Goal: Task Accomplishment & Management: Manage account settings

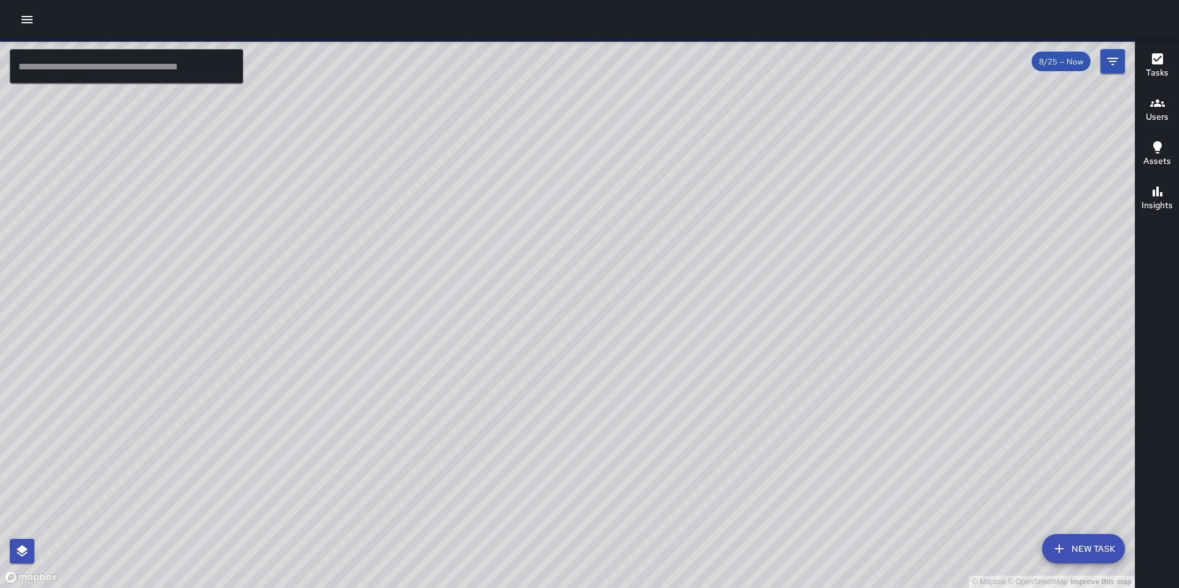
click at [34, 21] on icon "button" at bounding box center [27, 19] width 15 height 15
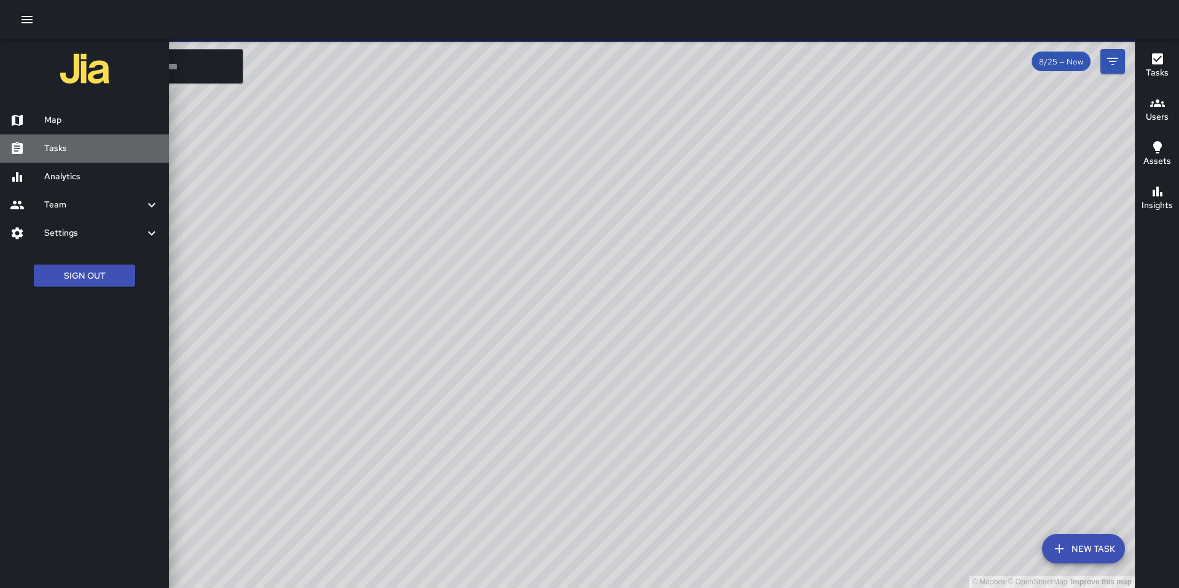
click at [89, 157] on link "Tasks" at bounding box center [84, 148] width 169 height 28
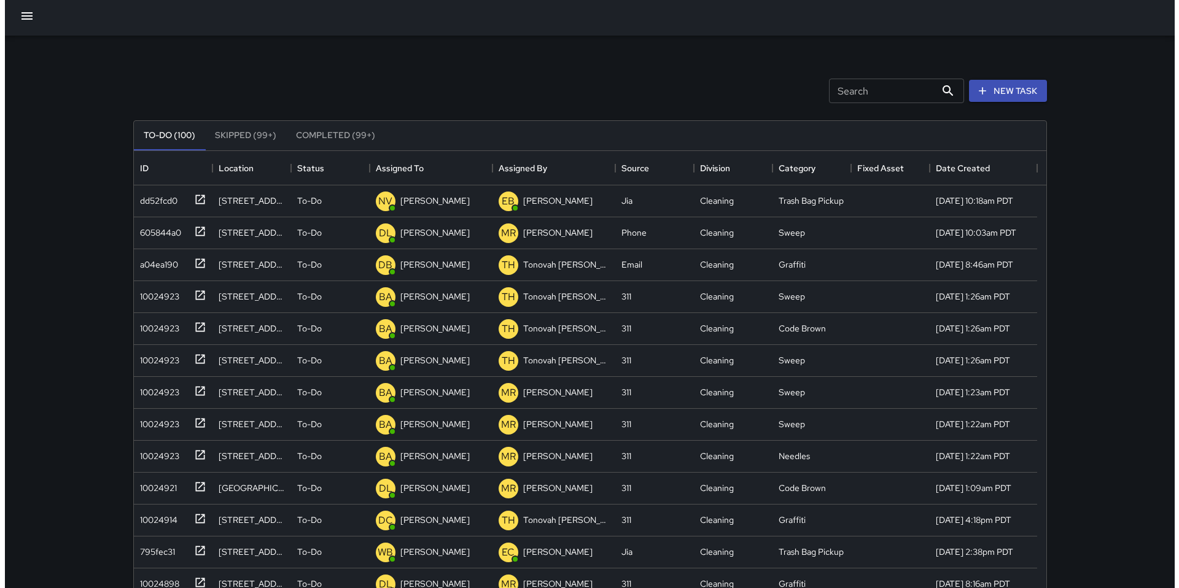
scroll to position [511, 903]
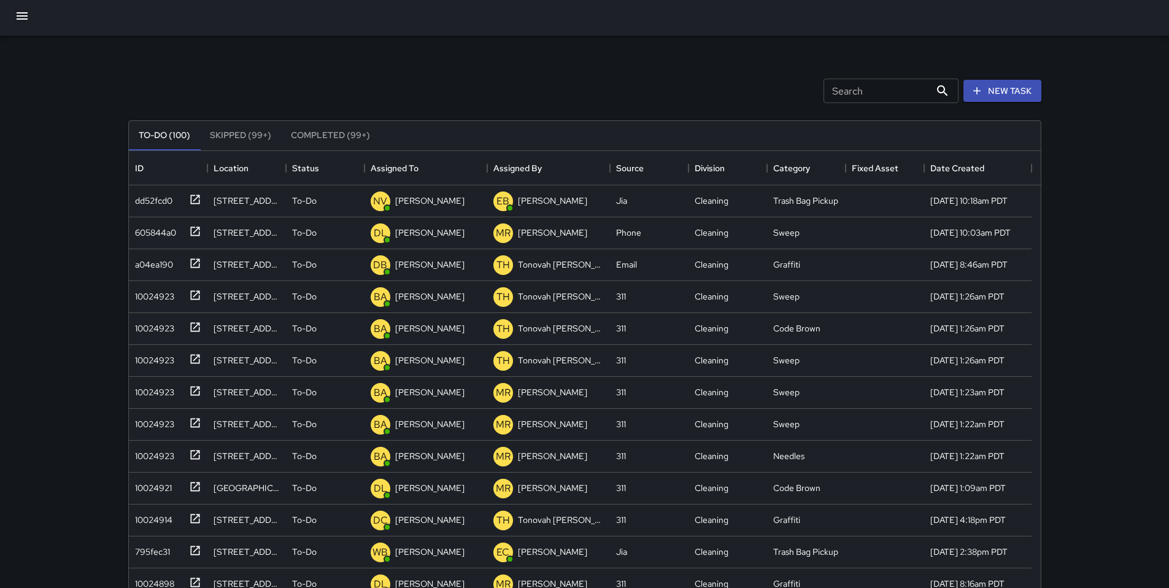
click at [27, 15] on icon "button" at bounding box center [22, 16] width 15 height 15
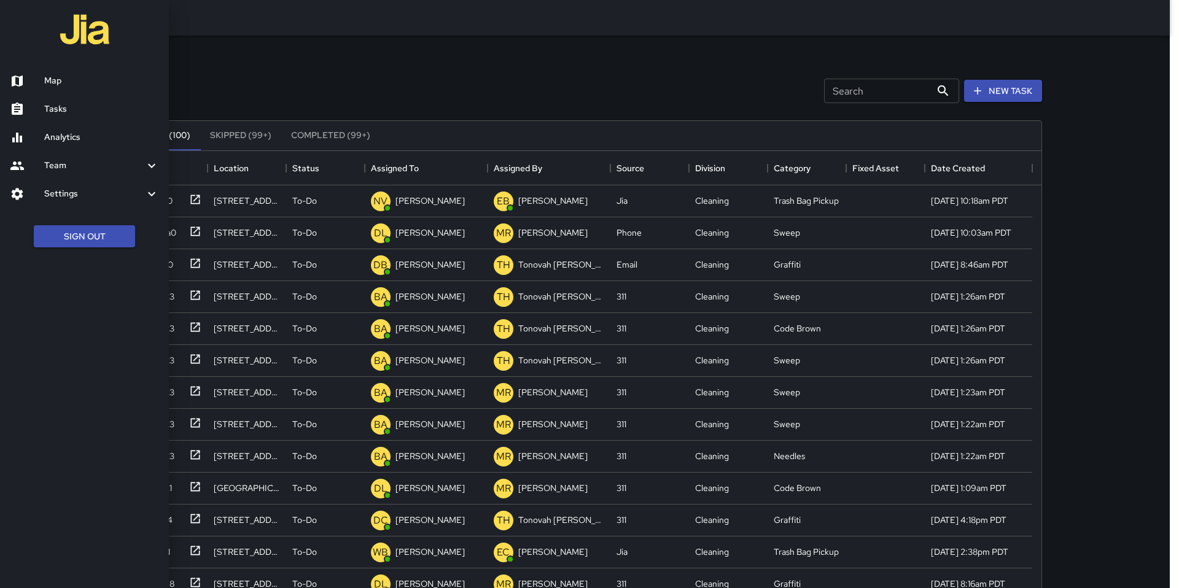
click at [60, 101] on link "Tasks" at bounding box center [84, 109] width 169 height 28
click at [54, 109] on h6 "Tasks" at bounding box center [101, 110] width 115 height 14
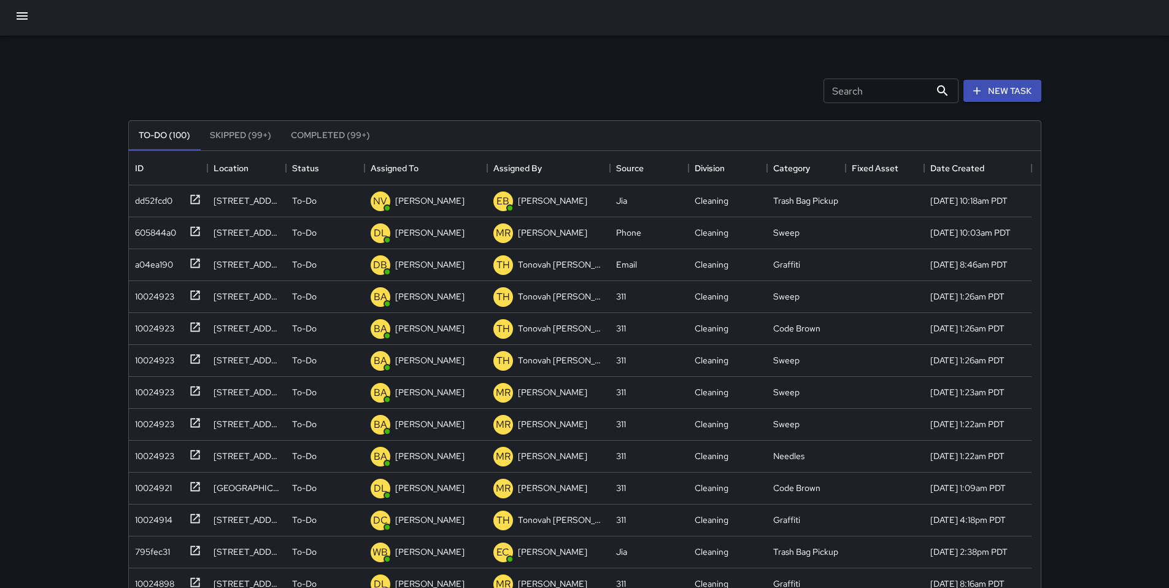
click at [21, 19] on icon "button" at bounding box center [22, 15] width 11 height 7
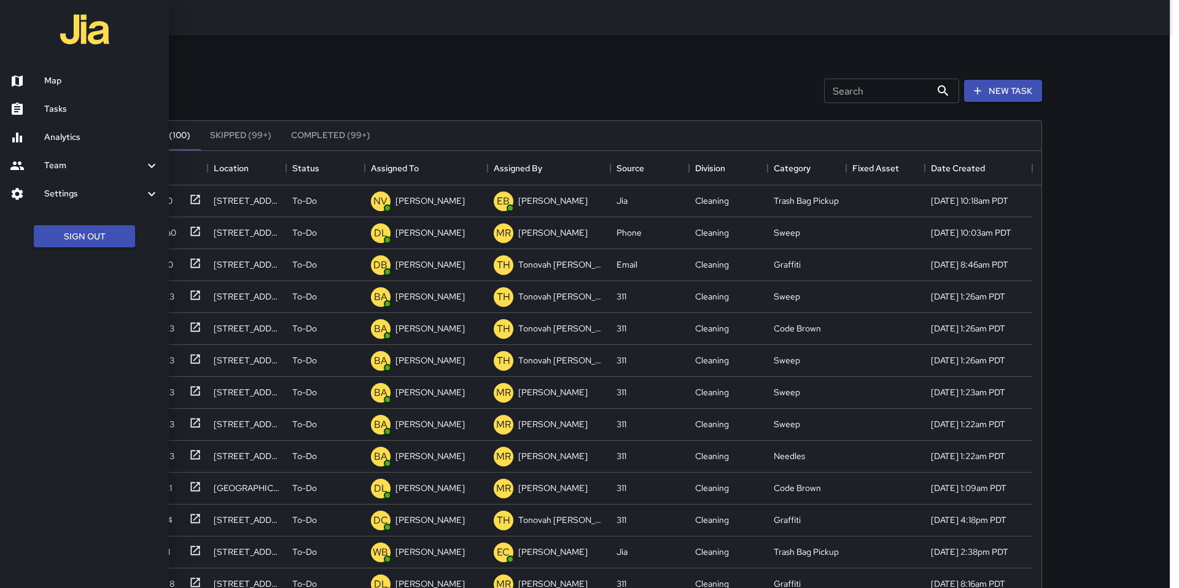
click at [45, 79] on h6 "Map" at bounding box center [101, 81] width 115 height 14
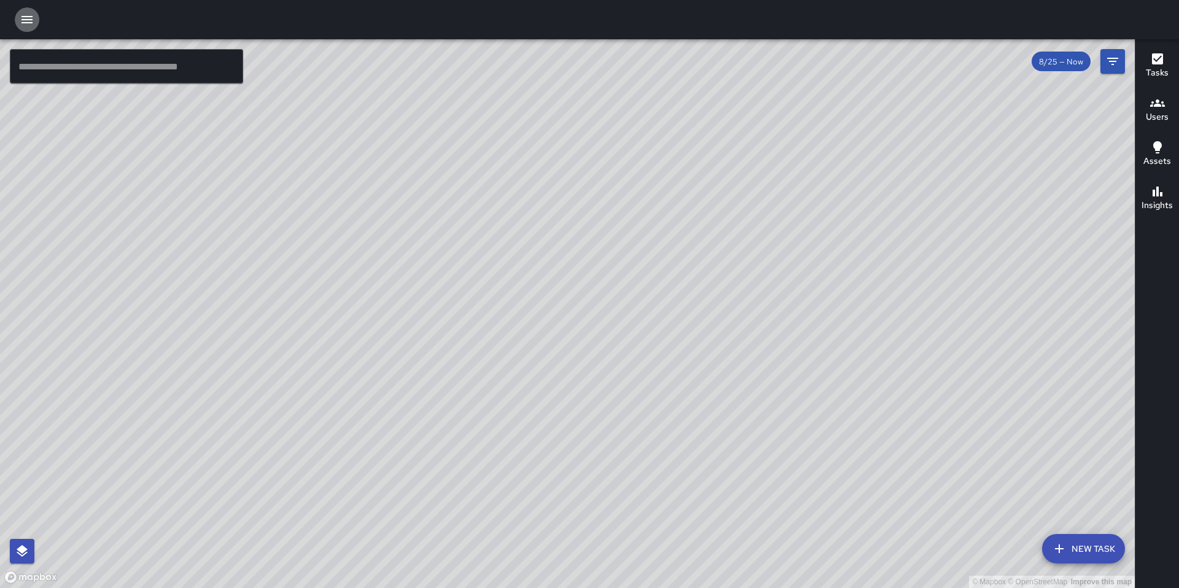
click at [31, 18] on icon "button" at bounding box center [27, 19] width 15 height 15
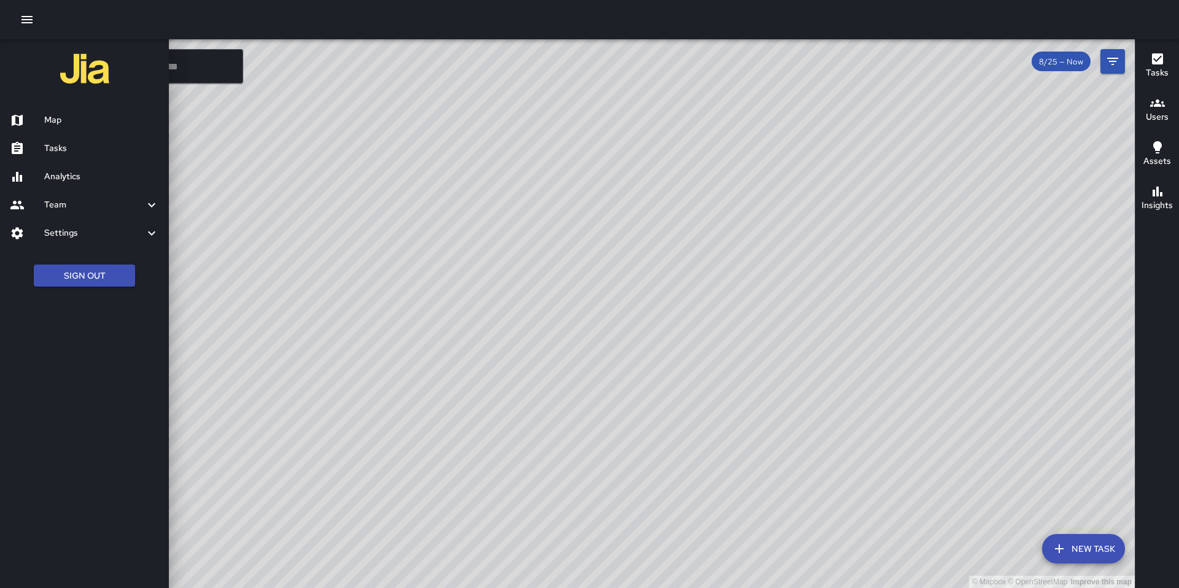
click at [54, 153] on h6 "Tasks" at bounding box center [101, 149] width 115 height 14
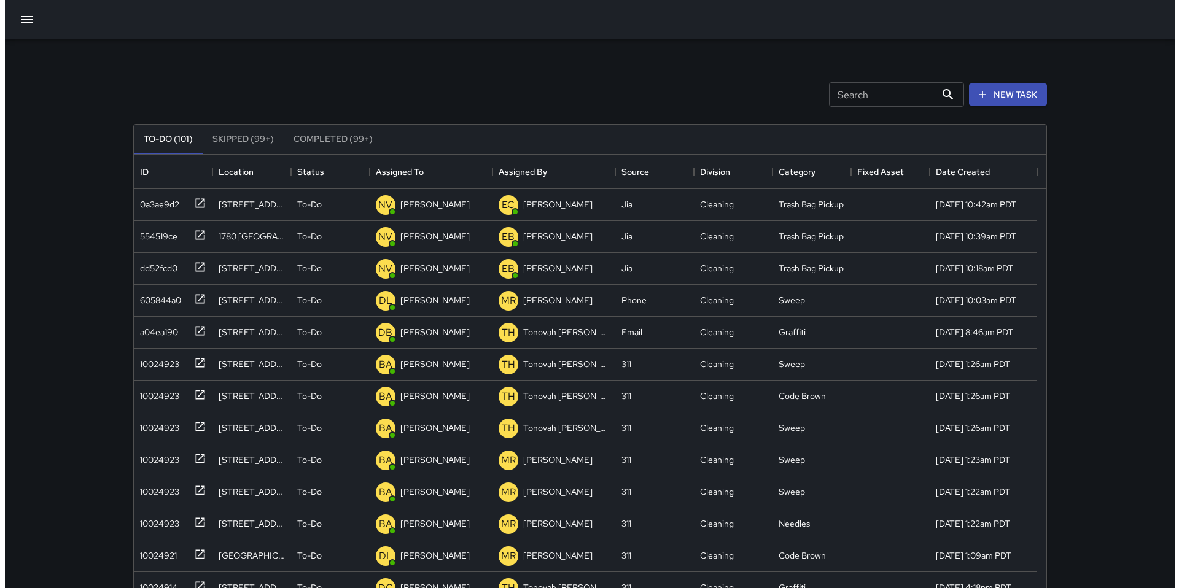
scroll to position [511, 903]
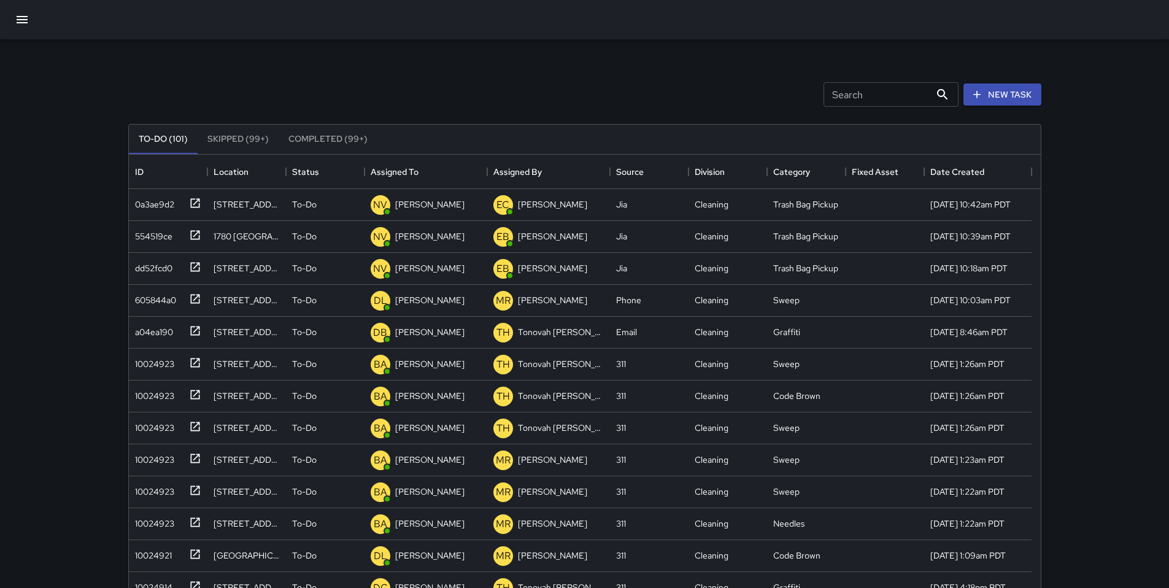
click at [15, 25] on icon "button" at bounding box center [22, 19] width 15 height 15
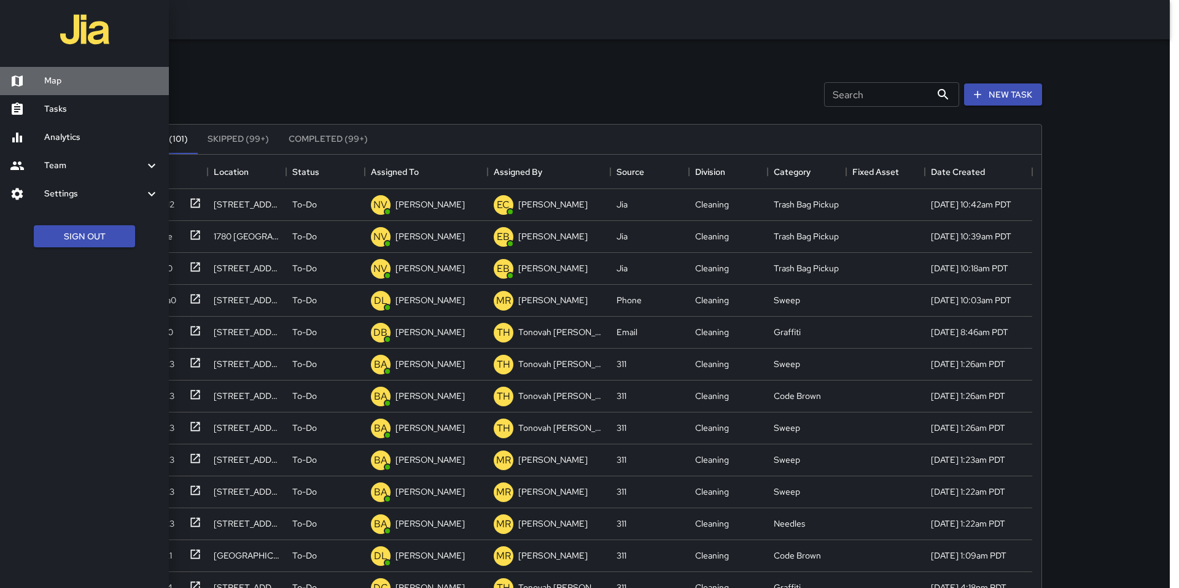
click at [62, 79] on h6 "Map" at bounding box center [101, 81] width 115 height 14
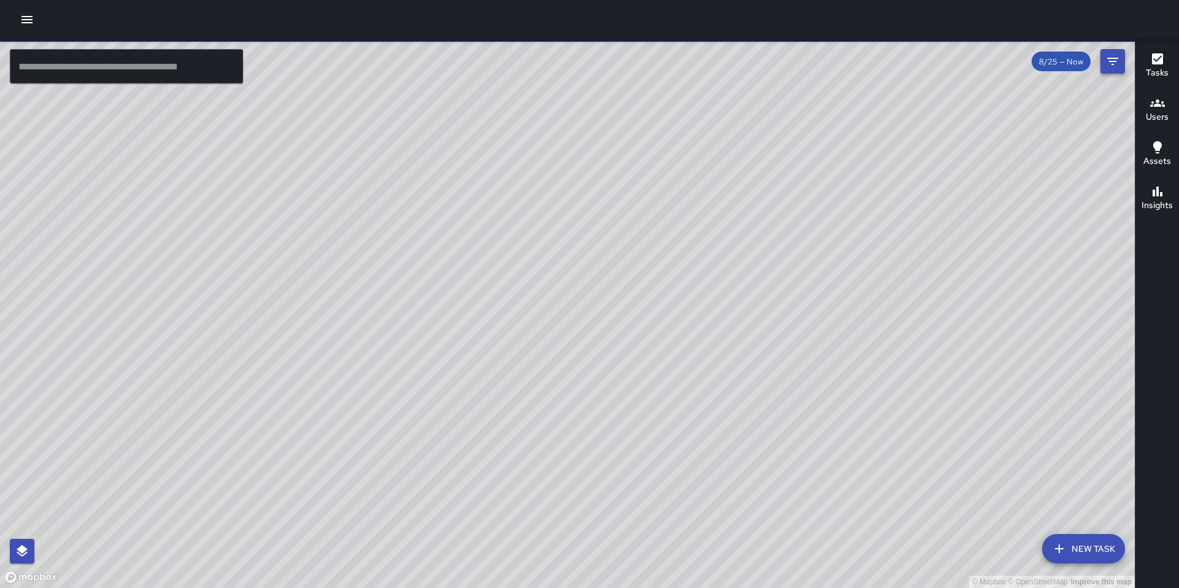
click at [1118, 72] on button "Filters" at bounding box center [1112, 61] width 25 height 25
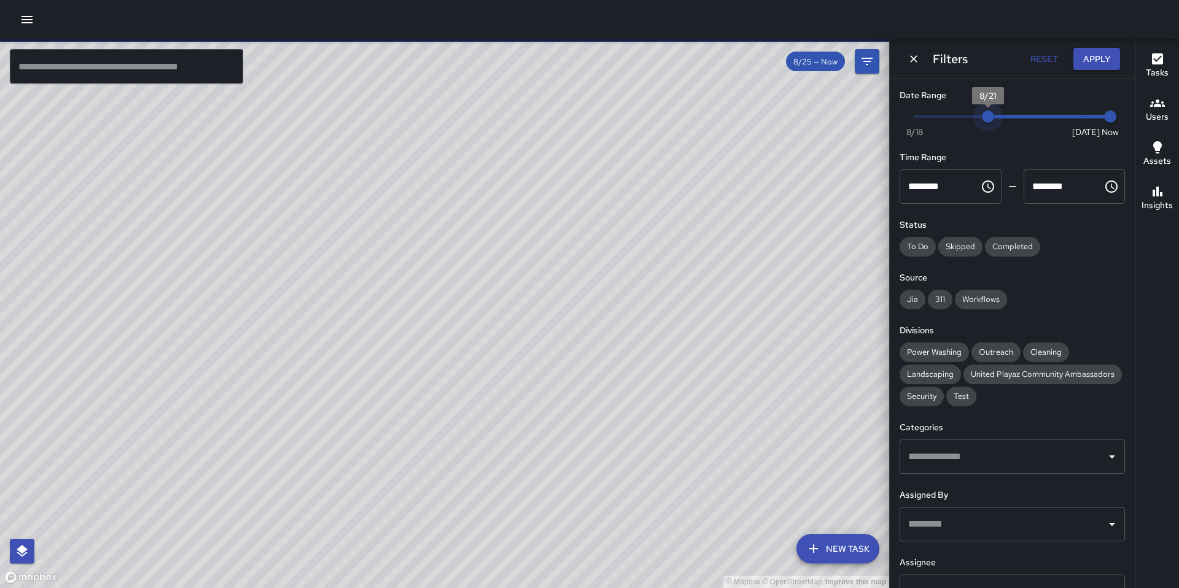
type input "*"
drag, startPoint x: 1075, startPoint y: 123, endPoint x: 1000, endPoint y: 121, distance: 74.9
click at [1006, 121] on span "8/22" at bounding box center [1012, 116] width 12 height 12
type input "*"
drag, startPoint x: 1100, startPoint y: 120, endPoint x: 1011, endPoint y: 116, distance: 89.1
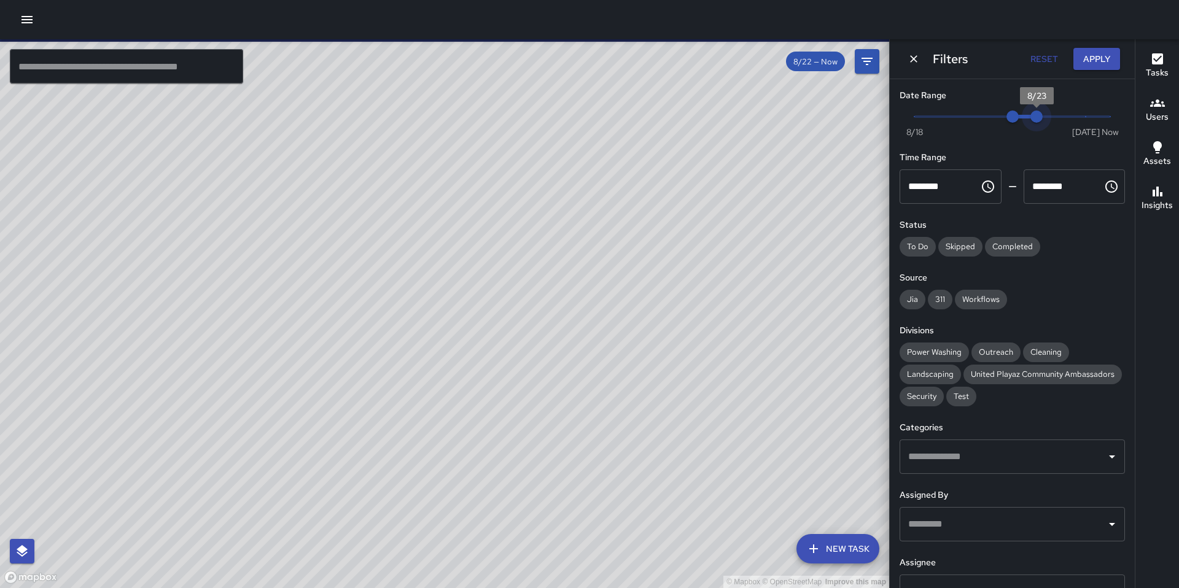
click at [1011, 116] on span "Now Today 8/18 8/22 8/23" at bounding box center [1012, 116] width 196 height 18
click at [86, 70] on input "text" at bounding box center [126, 66] width 233 height 34
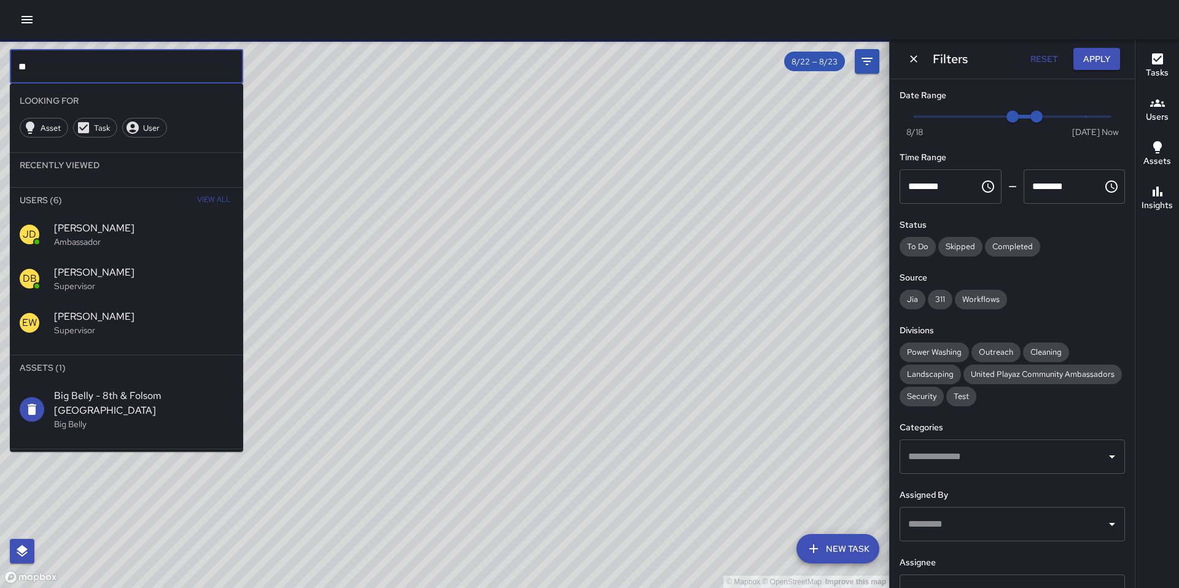
type input "**"
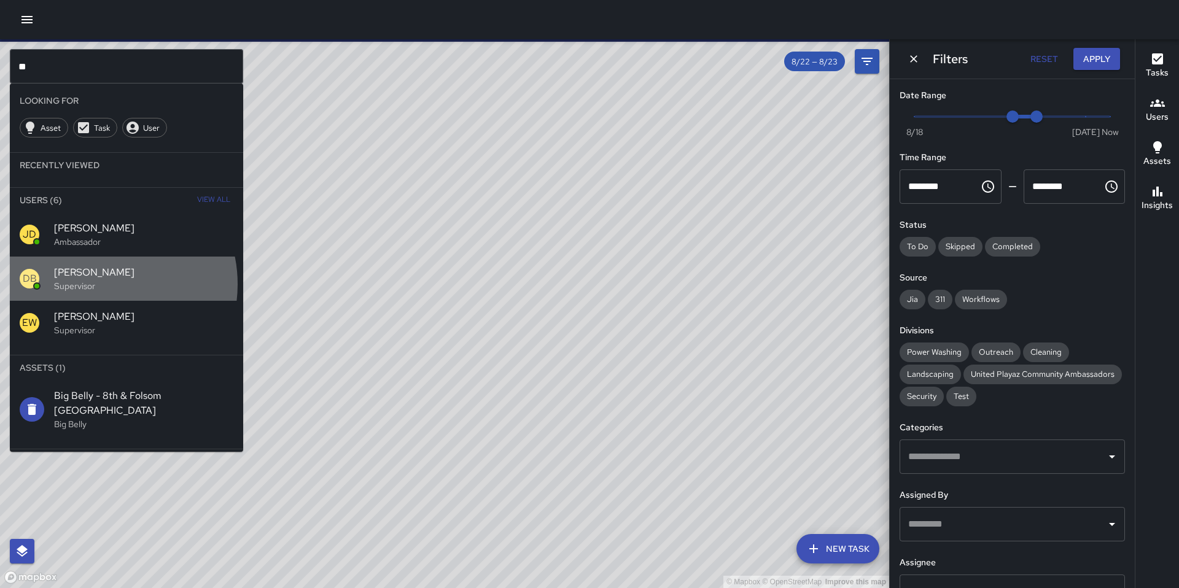
click at [99, 284] on p "Supervisor" at bounding box center [143, 286] width 179 height 12
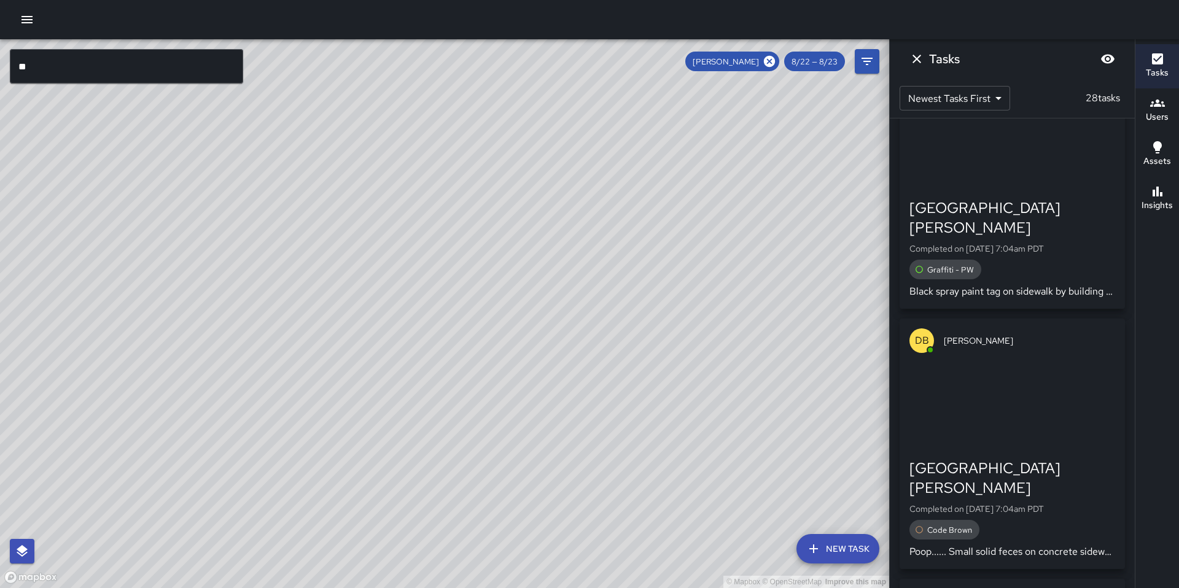
scroll to position [718, 0]
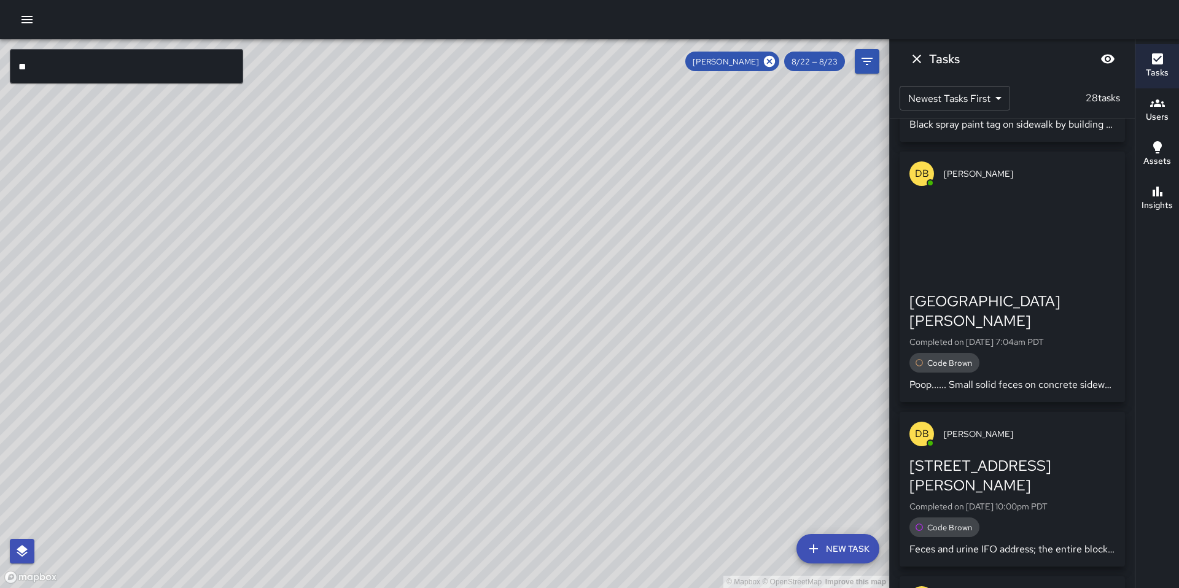
click at [983, 456] on div "1028 Howard Street" at bounding box center [1012, 475] width 206 height 39
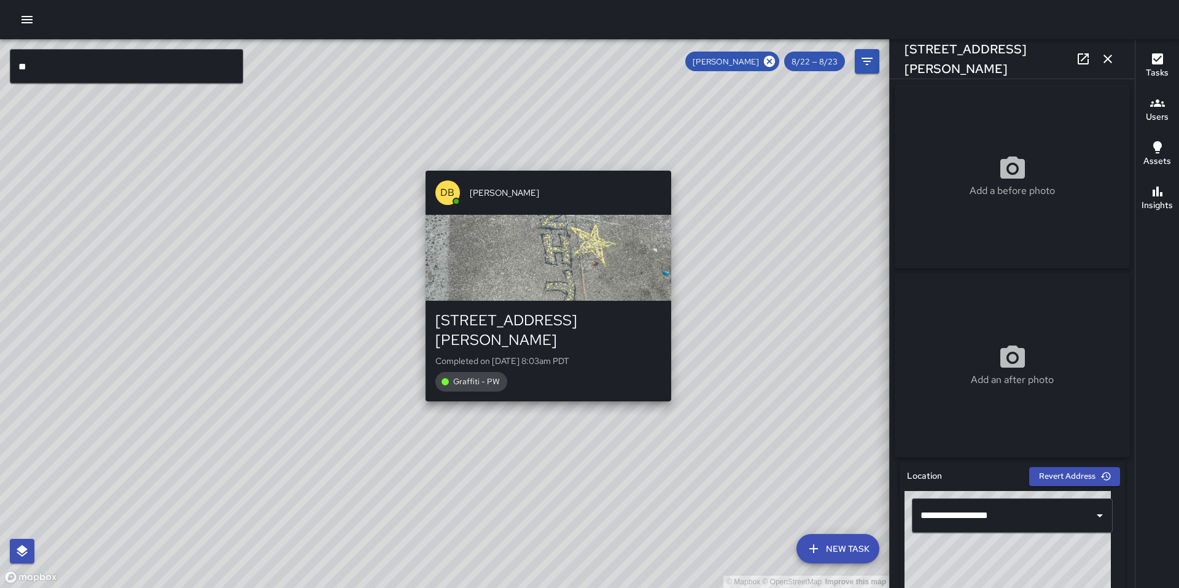
click at [542, 390] on div "© Mapbox © OpenStreetMap Improve this map DB DeAndre Barney 1025 Howard Street …" at bounding box center [444, 313] width 889 height 549
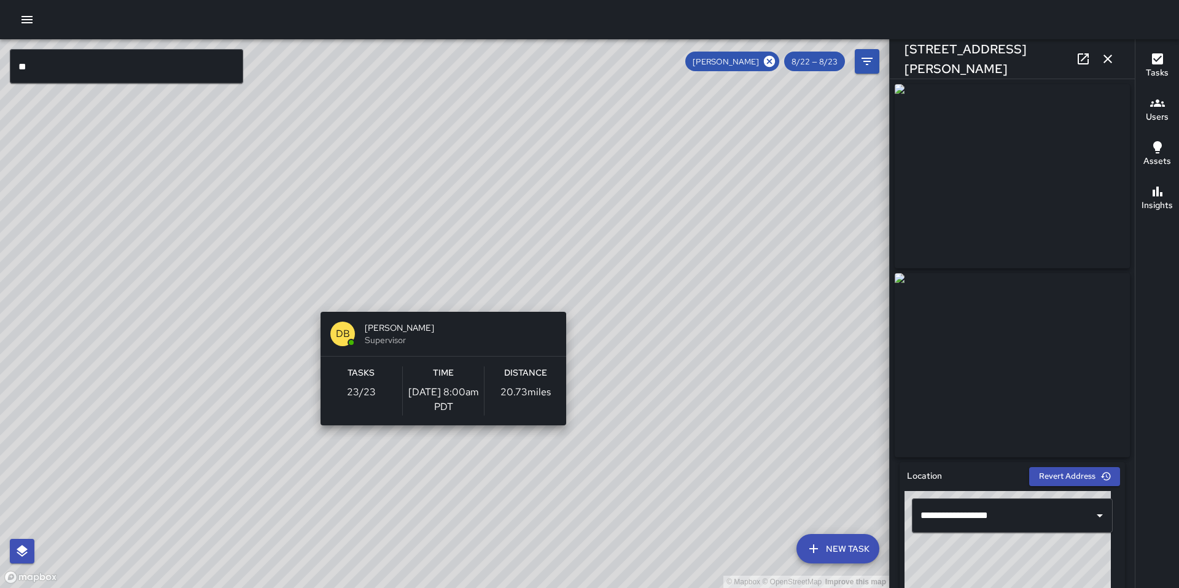
click at [381, 390] on div "Tasks 23 / 23" at bounding box center [361, 390] width 82 height 49
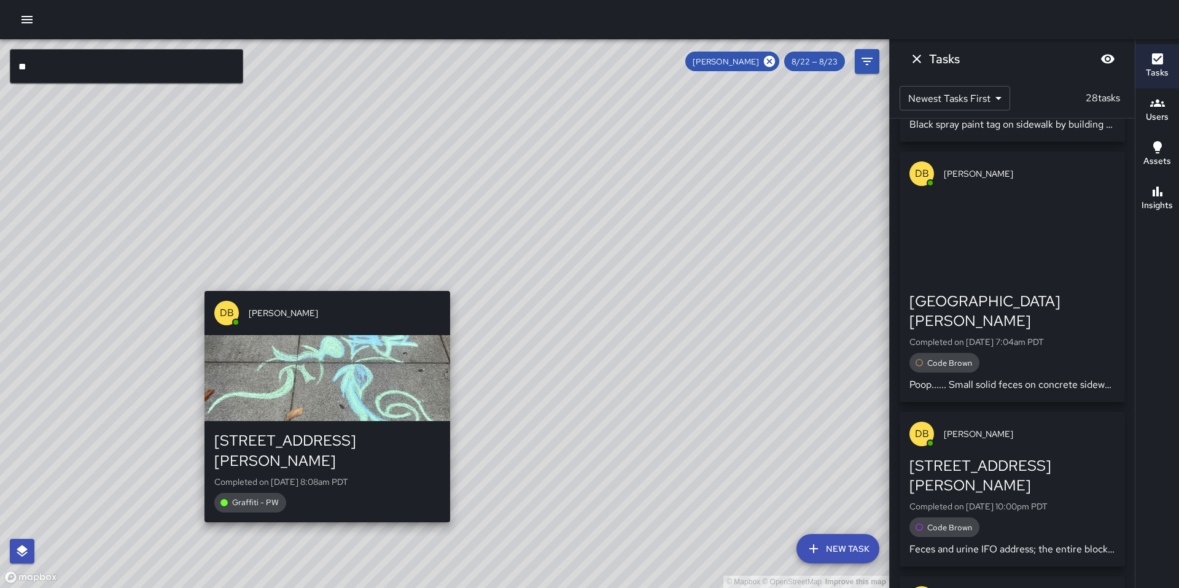
click at [322, 508] on div "© Mapbox © OpenStreetMap Improve this map DB DeAndre Barney 25a Moss Street Com…" at bounding box center [444, 313] width 889 height 549
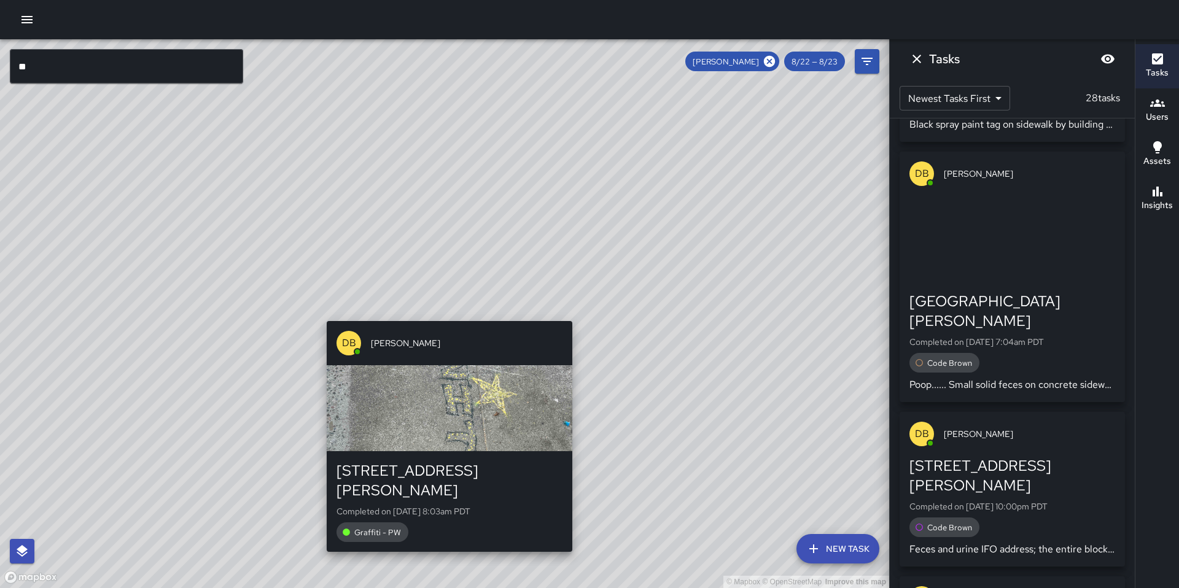
click at [444, 315] on div "© Mapbox © OpenStreetMap Improve this map DB DeAndre Barney 1025 Howard Street …" at bounding box center [444, 313] width 889 height 549
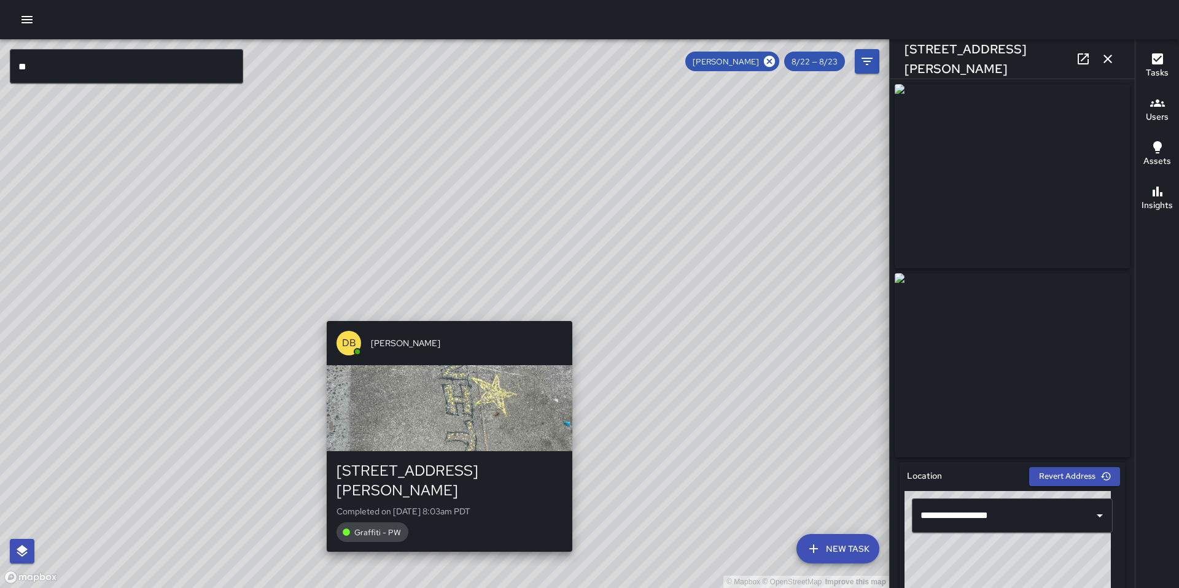
click at [444, 315] on div "© Mapbox © OpenStreetMap Improve this map DB DeAndre Barney 1025 Howard Street …" at bounding box center [444, 313] width 889 height 549
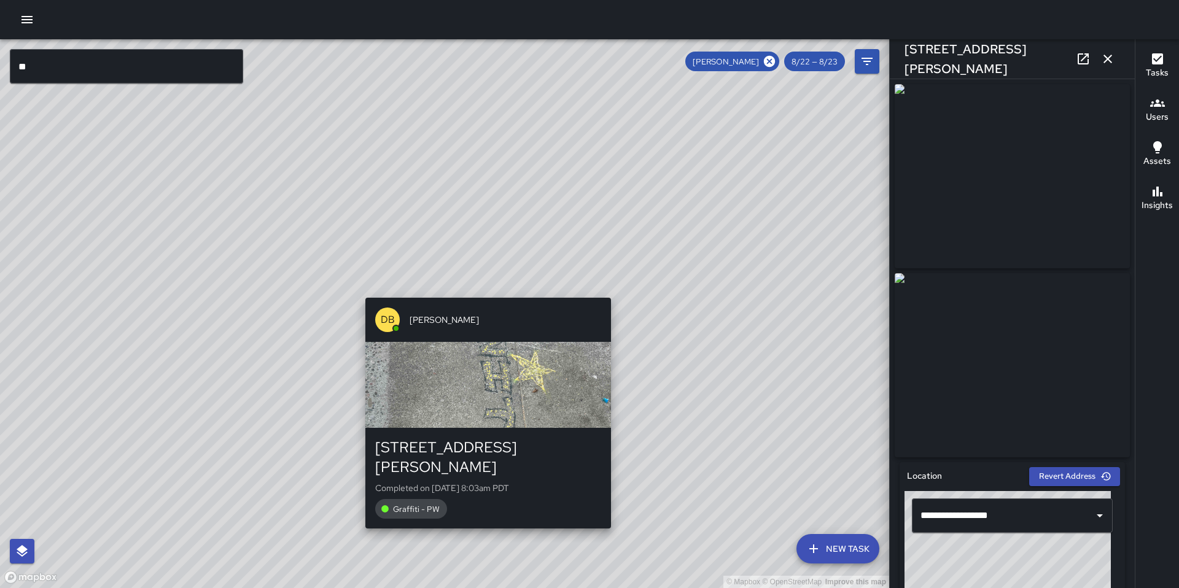
click at [479, 285] on div "© Mapbox © OpenStreetMap Improve this map DB DeAndre Barney 1025 Howard Street …" at bounding box center [444, 313] width 889 height 549
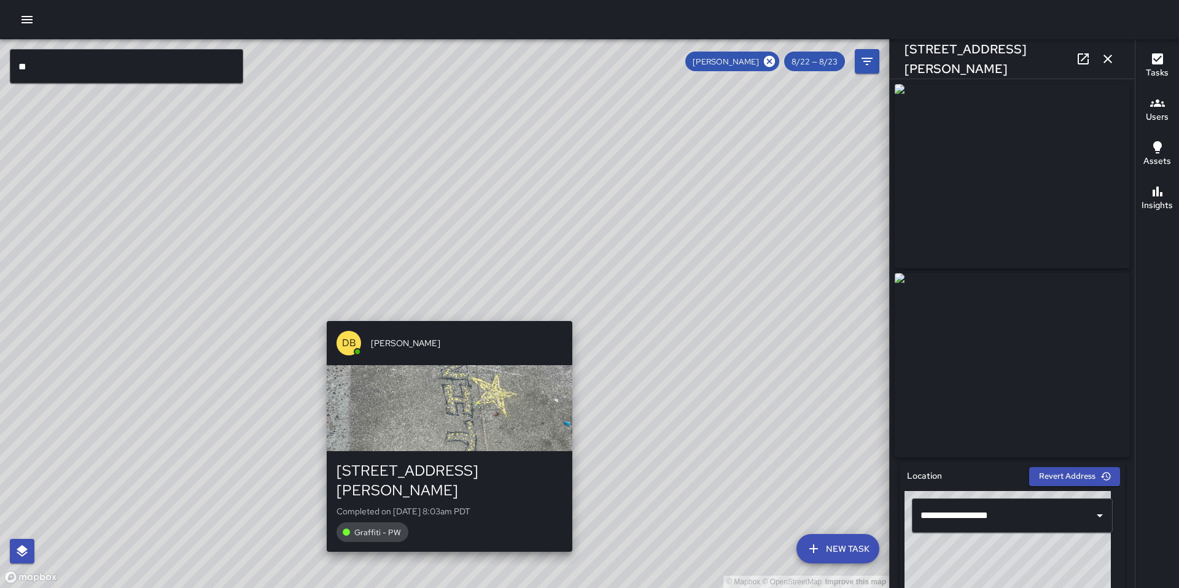
click at [442, 307] on div "© Mapbox © OpenStreetMap Improve this map DB DeAndre Barney 1025 Howard Street …" at bounding box center [444, 313] width 889 height 549
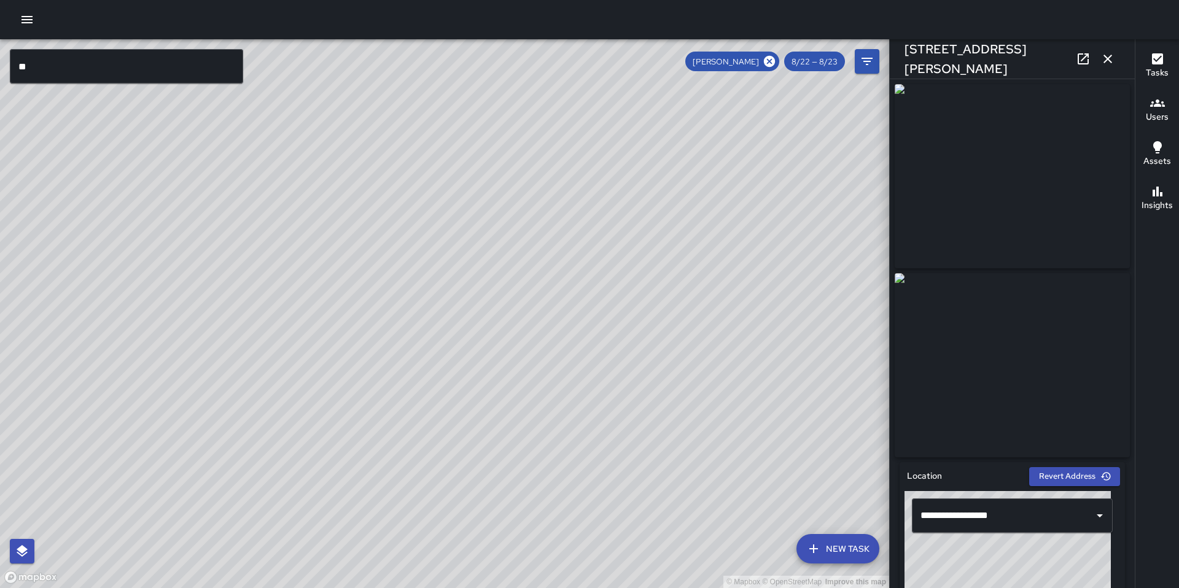
click at [442, 307] on div "© Mapbox © OpenStreetMap Improve this map" at bounding box center [444, 313] width 889 height 549
click at [443, 307] on div "© Mapbox © OpenStreetMap Improve this map DB DeAndre Barney 1025 Howard Street …" at bounding box center [444, 313] width 889 height 549
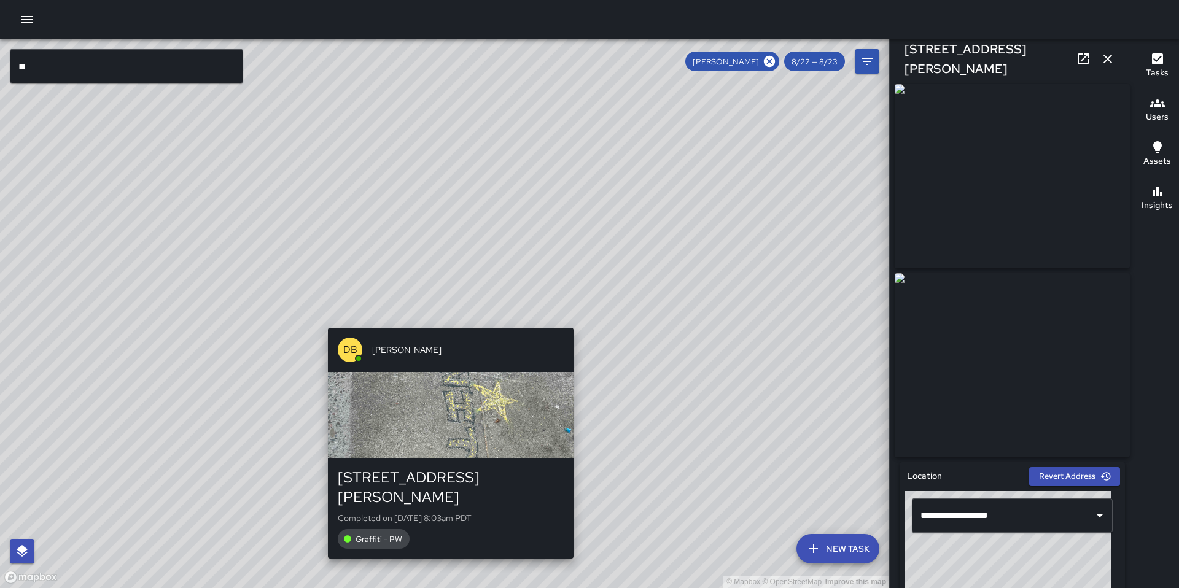
click at [446, 315] on div "© Mapbox © OpenStreetMap Improve this map DB DeAndre Barney 1025 Howard Street …" at bounding box center [444, 313] width 889 height 549
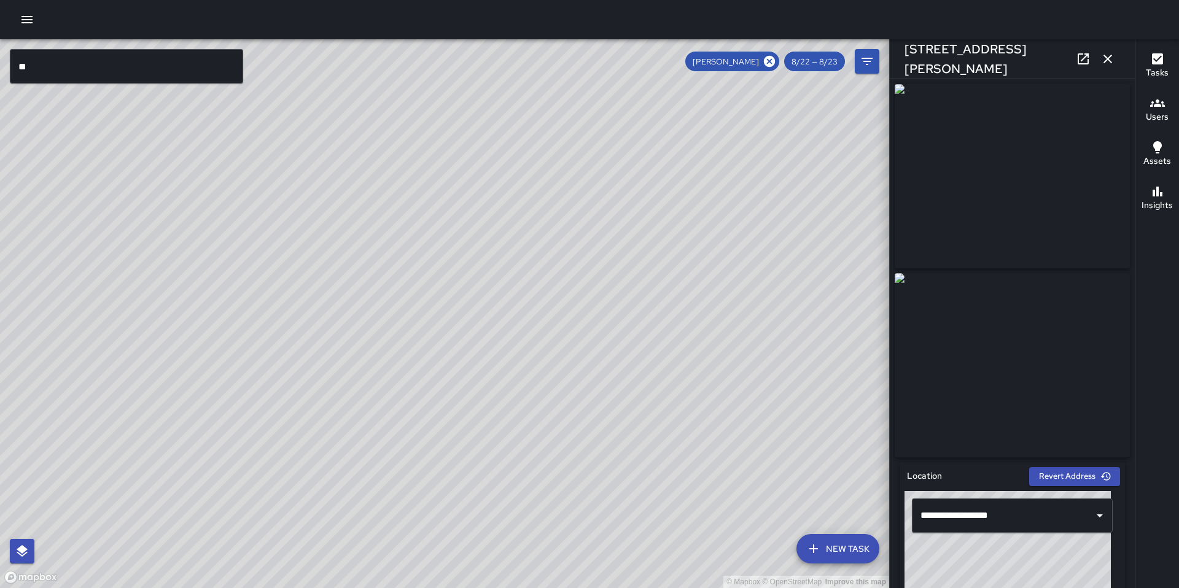
drag, startPoint x: 493, startPoint y: 400, endPoint x: 544, endPoint y: 282, distance: 128.1
click at [544, 274] on div "© Mapbox © OpenStreetMap Improve this map" at bounding box center [444, 313] width 889 height 549
drag, startPoint x: 518, startPoint y: 374, endPoint x: 562, endPoint y: 317, distance: 71.8
click at [560, 307] on div "© Mapbox © OpenStreetMap Improve this map" at bounding box center [444, 313] width 889 height 549
drag, startPoint x: 539, startPoint y: 363, endPoint x: 567, endPoint y: 330, distance: 43.6
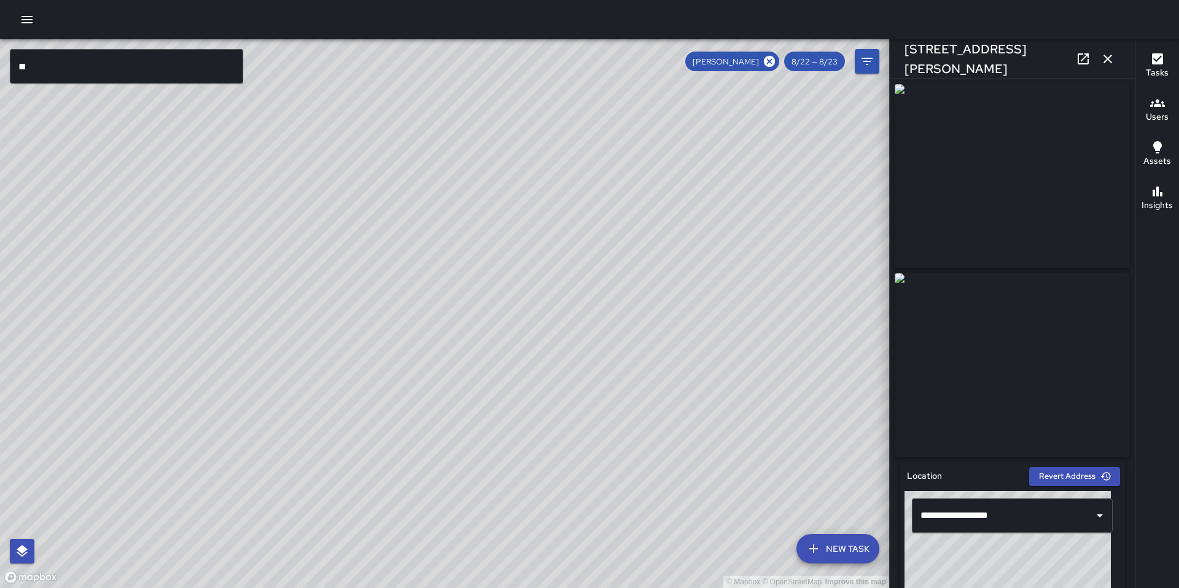
click at [567, 330] on div "© Mapbox © OpenStreetMap Improve this map" at bounding box center [444, 313] width 889 height 549
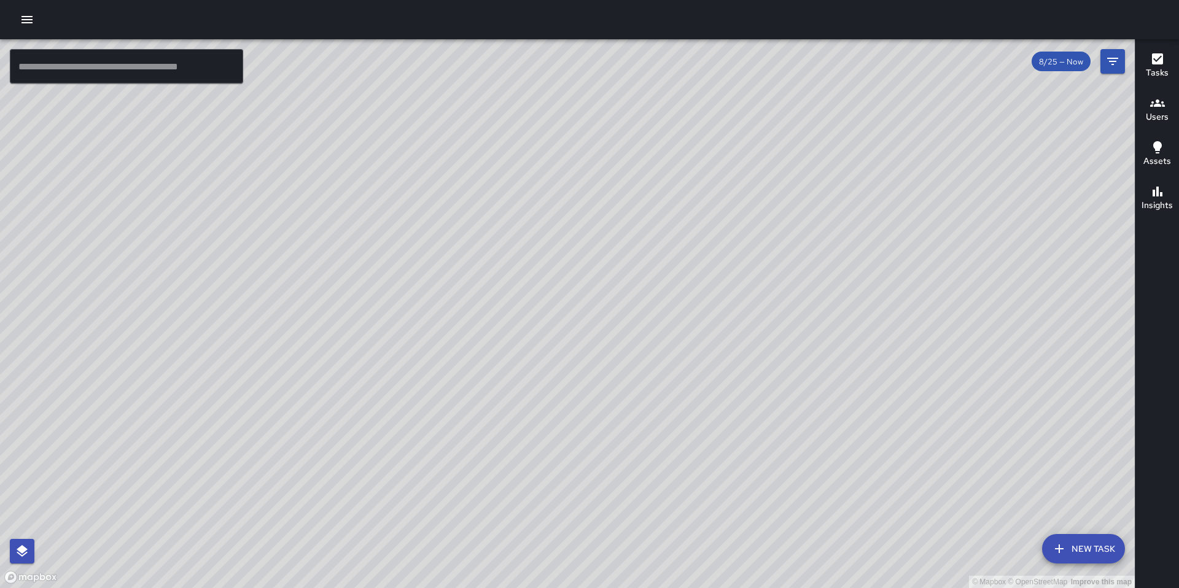
click at [94, 72] on input "text" at bounding box center [126, 66] width 233 height 34
click at [34, 23] on button "button" at bounding box center [27, 19] width 25 height 25
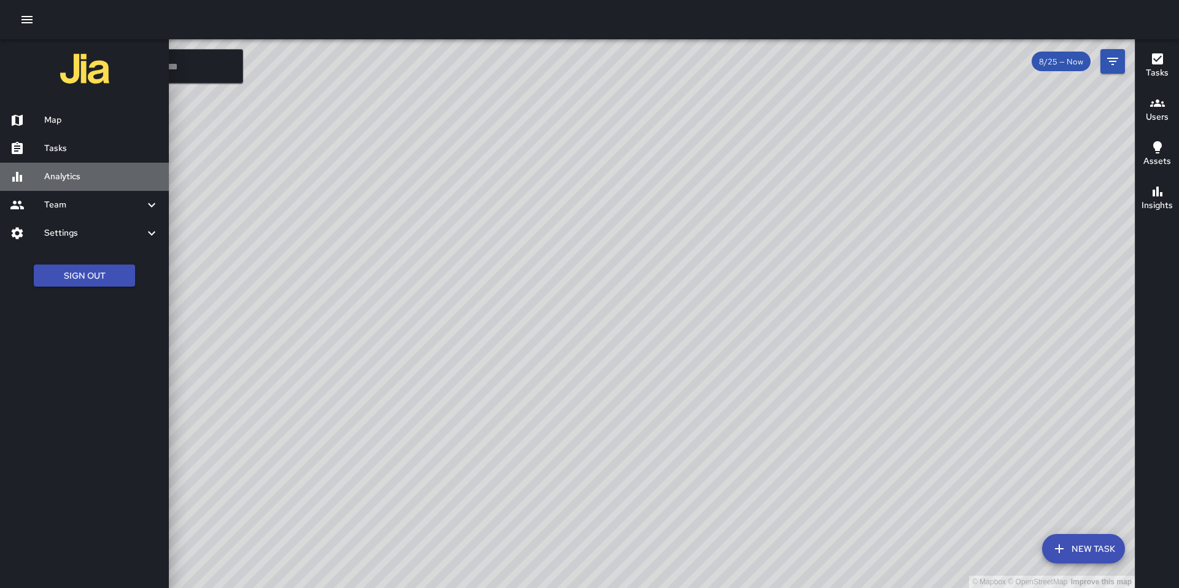
click at [68, 174] on h6 "Analytics" at bounding box center [101, 177] width 115 height 14
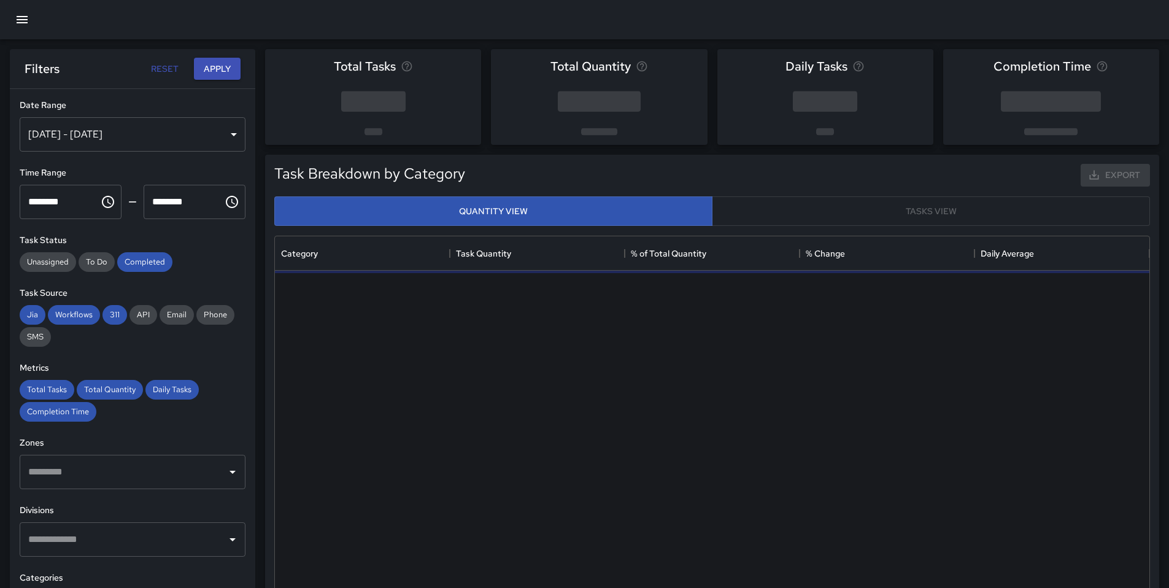
scroll to position [358, 865]
click at [147, 136] on div "Aug 19, 2025 - Aug 25, 2025" at bounding box center [133, 134] width 226 height 34
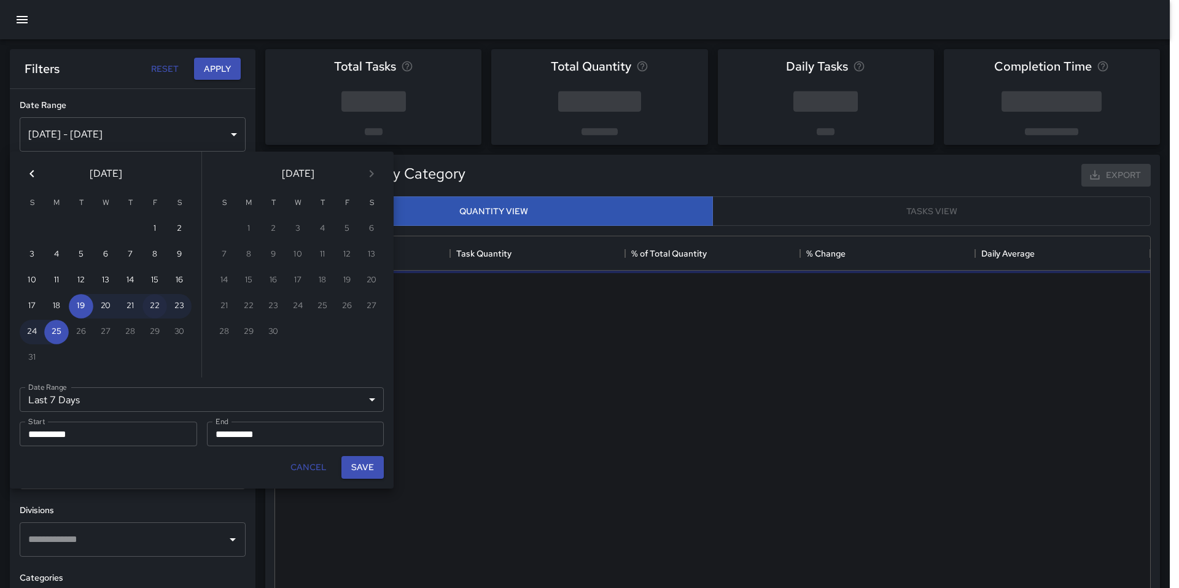
click at [154, 306] on button "22" at bounding box center [154, 306] width 25 height 25
type input "******"
type input "**********"
click at [281, 436] on input "**********" at bounding box center [291, 434] width 169 height 25
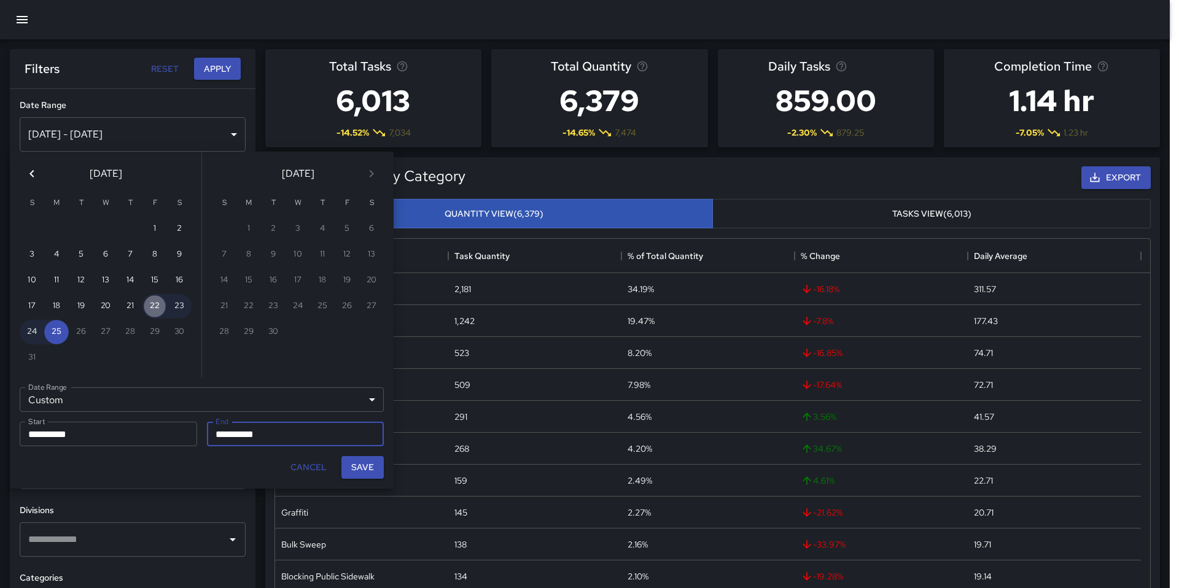
click at [154, 309] on button "22" at bounding box center [154, 306] width 25 height 25
type input "**********"
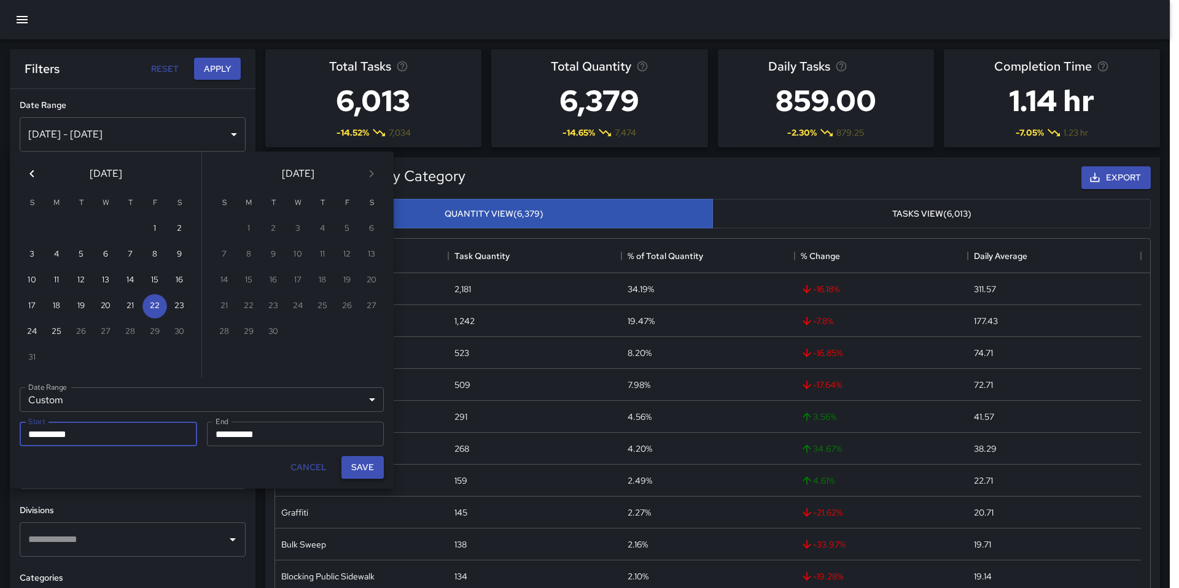
click at [360, 466] on button "Save" at bounding box center [362, 467] width 42 height 23
type input "**********"
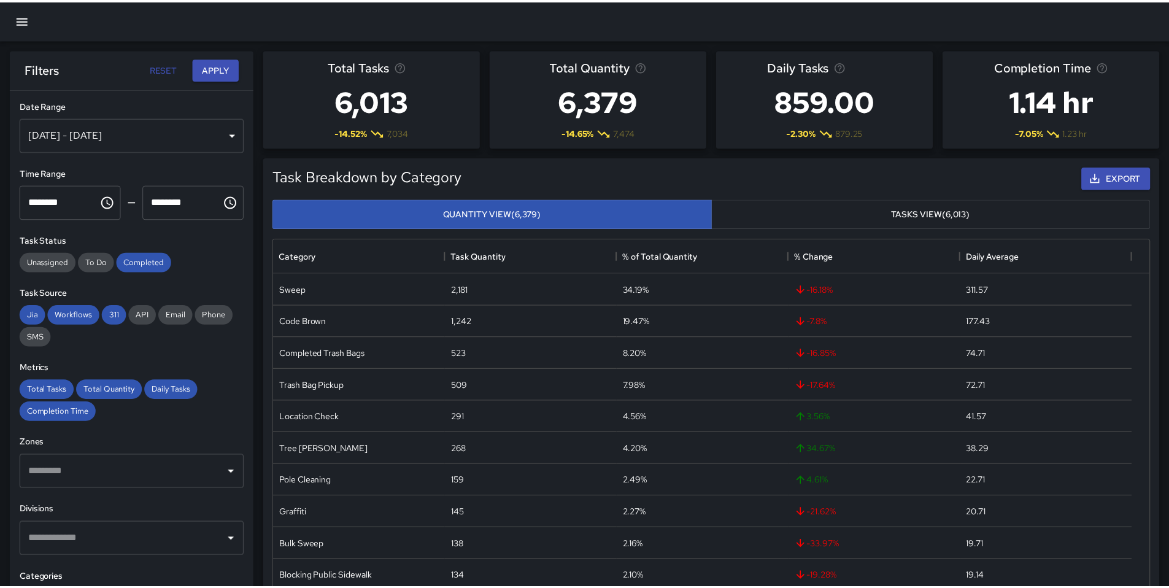
scroll to position [10, 10]
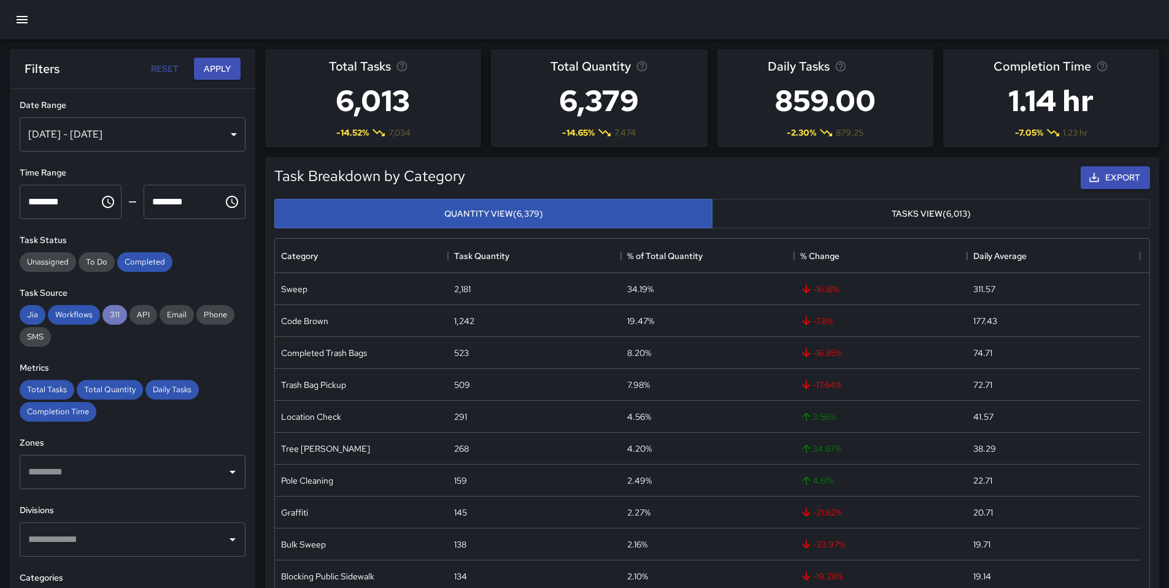
click at [107, 322] on div "311" at bounding box center [115, 315] width 25 height 20
click at [88, 317] on span "Workflows" at bounding box center [74, 314] width 52 height 10
click at [36, 314] on span "Jia" at bounding box center [33, 314] width 26 height 10
click at [134, 264] on span "Completed" at bounding box center [144, 262] width 55 height 10
click at [105, 396] on div "Total Quantity" at bounding box center [110, 390] width 66 height 20
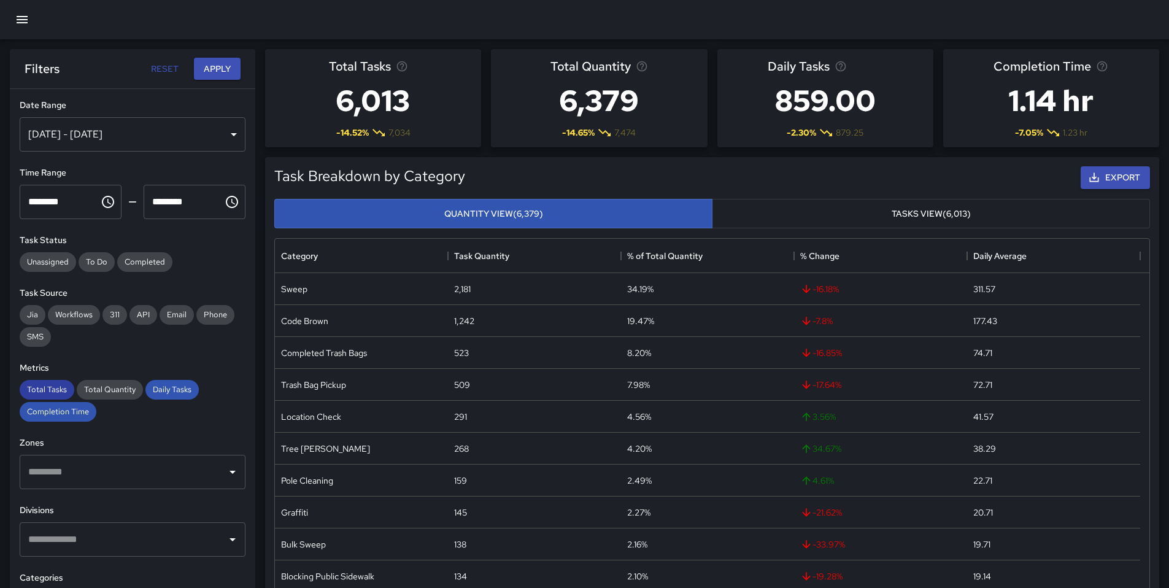
drag, startPoint x: 41, startPoint y: 393, endPoint x: 48, endPoint y: 423, distance: 31.0
click at [41, 393] on span "Total Tasks" at bounding box center [47, 389] width 55 height 10
click at [55, 412] on span "Completion Time" at bounding box center [58, 411] width 77 height 10
click at [172, 390] on span "Daily Tasks" at bounding box center [171, 389] width 53 height 10
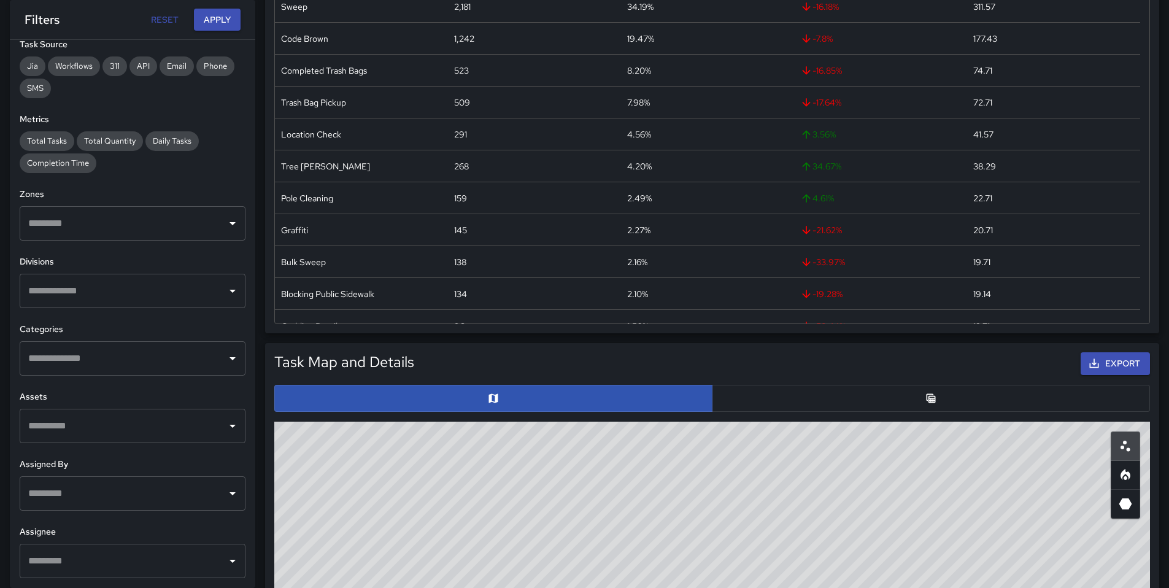
scroll to position [295, 0]
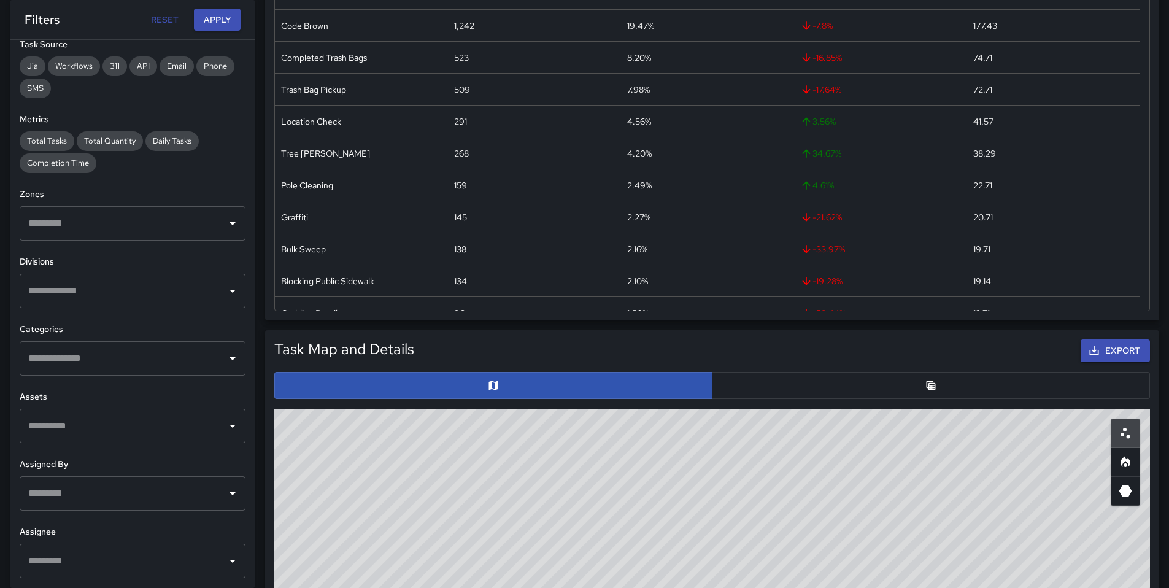
click at [33, 550] on input "text" at bounding box center [123, 560] width 196 height 23
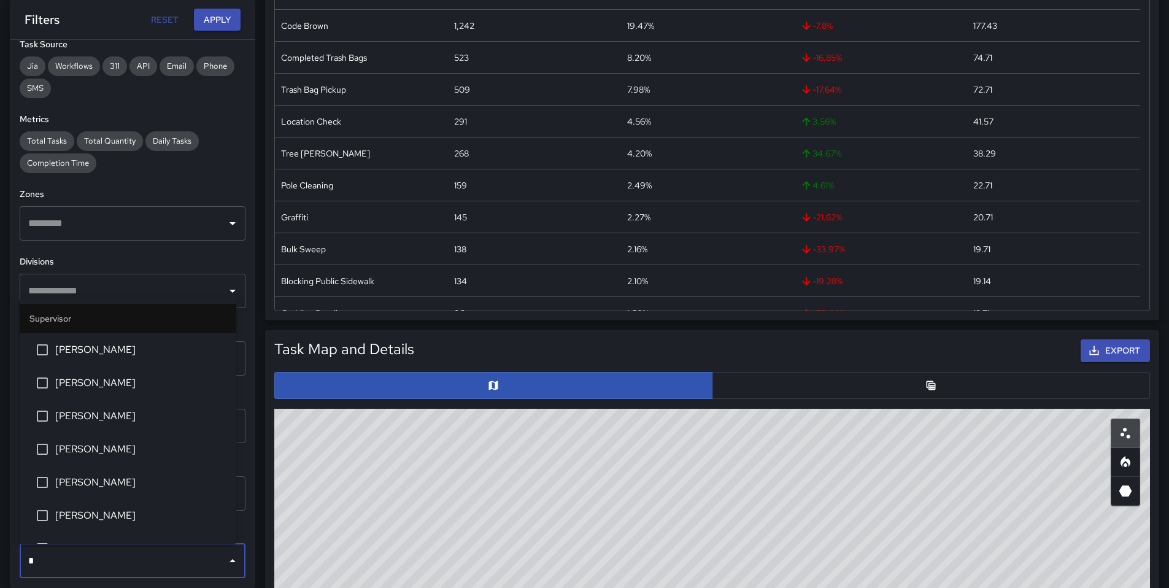
type input "**"
click at [110, 382] on span "DeAndre Barney" at bounding box center [140, 383] width 171 height 15
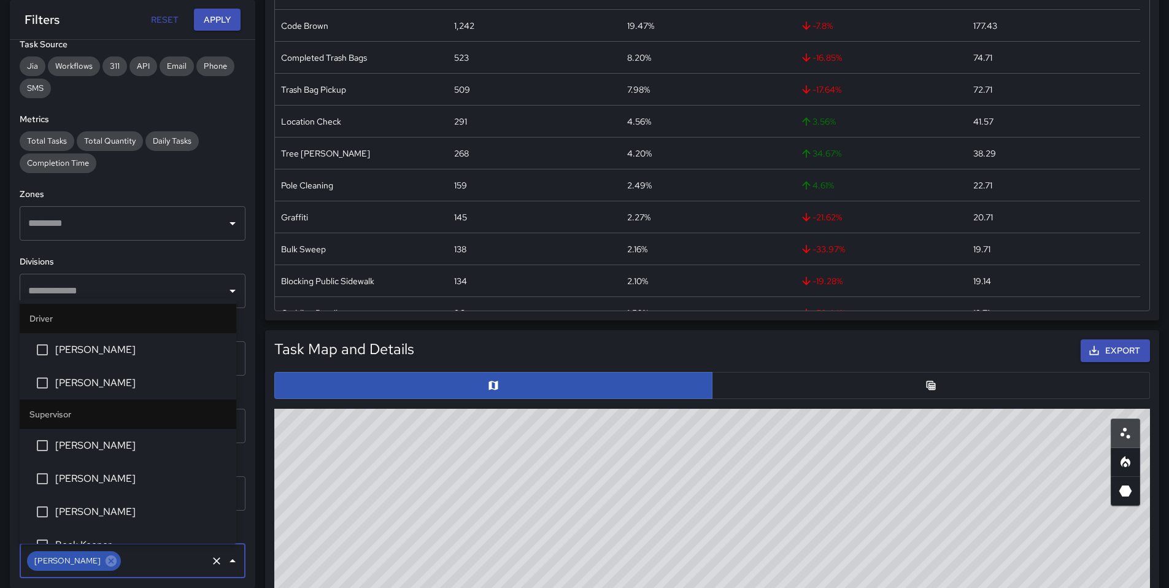
scroll to position [382, 0]
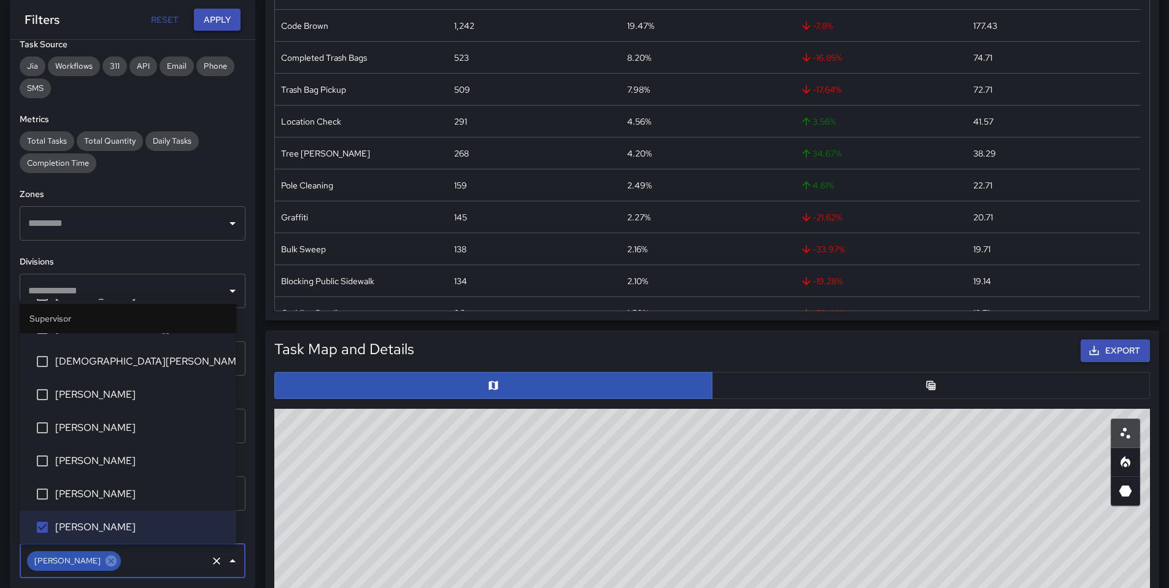
click at [232, 21] on button "Apply" at bounding box center [217, 20] width 47 height 23
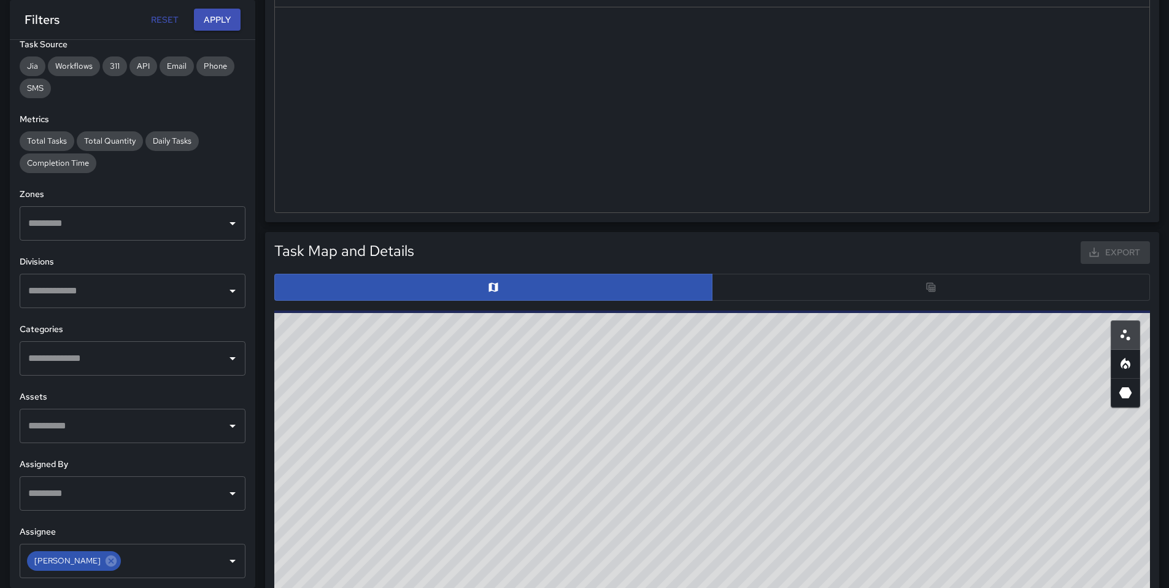
click at [848, 283] on div at bounding box center [712, 287] width 876 height 27
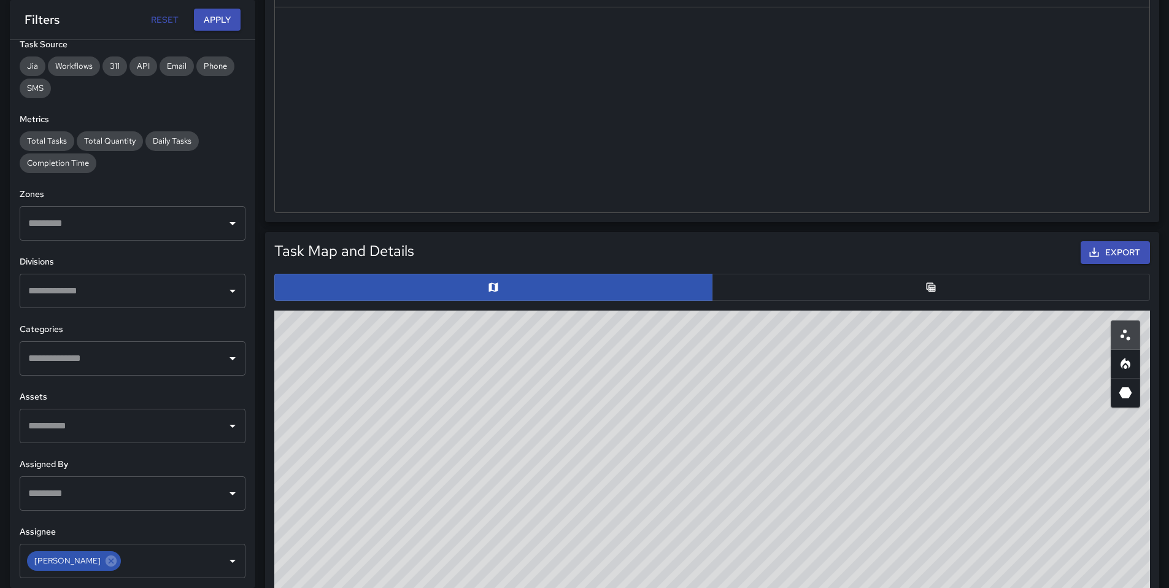
click at [848, 285] on button "button" at bounding box center [931, 287] width 438 height 27
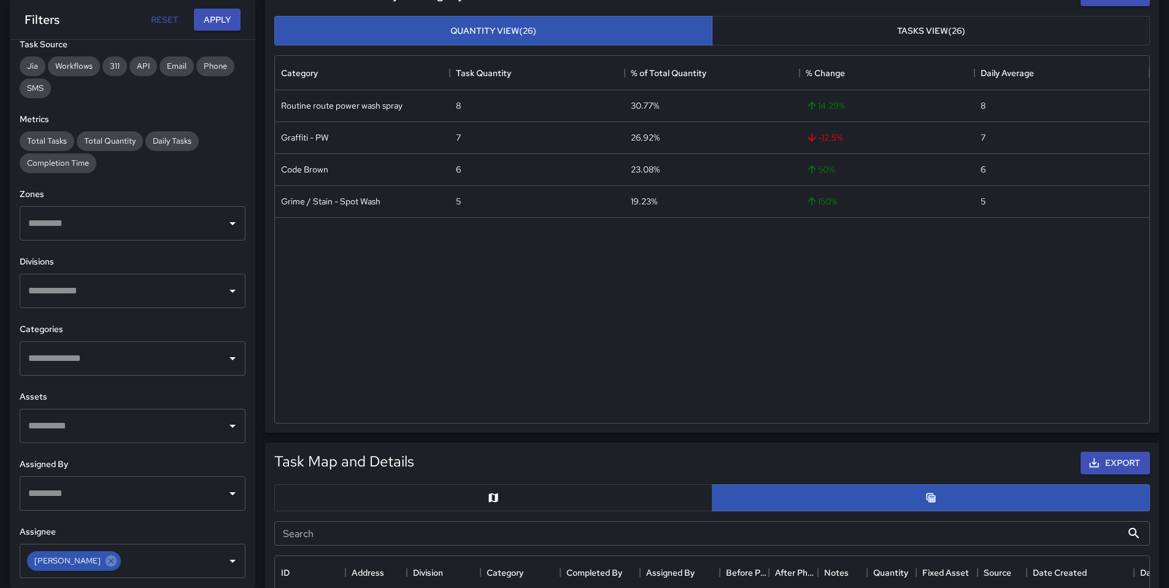
scroll to position [0, 0]
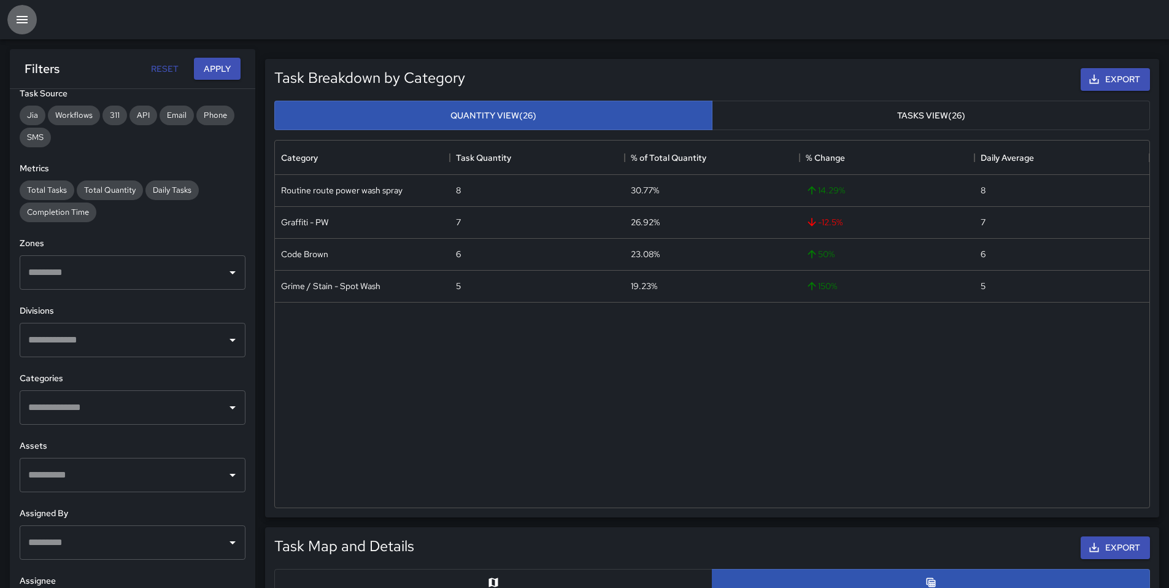
click at [26, 22] on icon "button" at bounding box center [22, 19] width 11 height 7
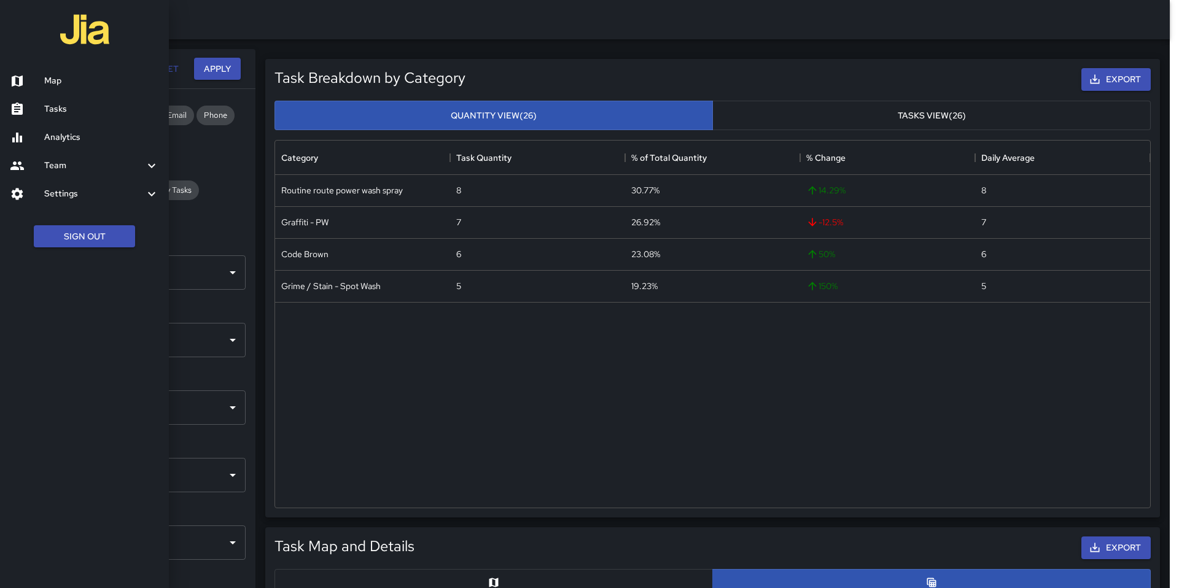
click at [77, 82] on h6 "Map" at bounding box center [101, 81] width 115 height 14
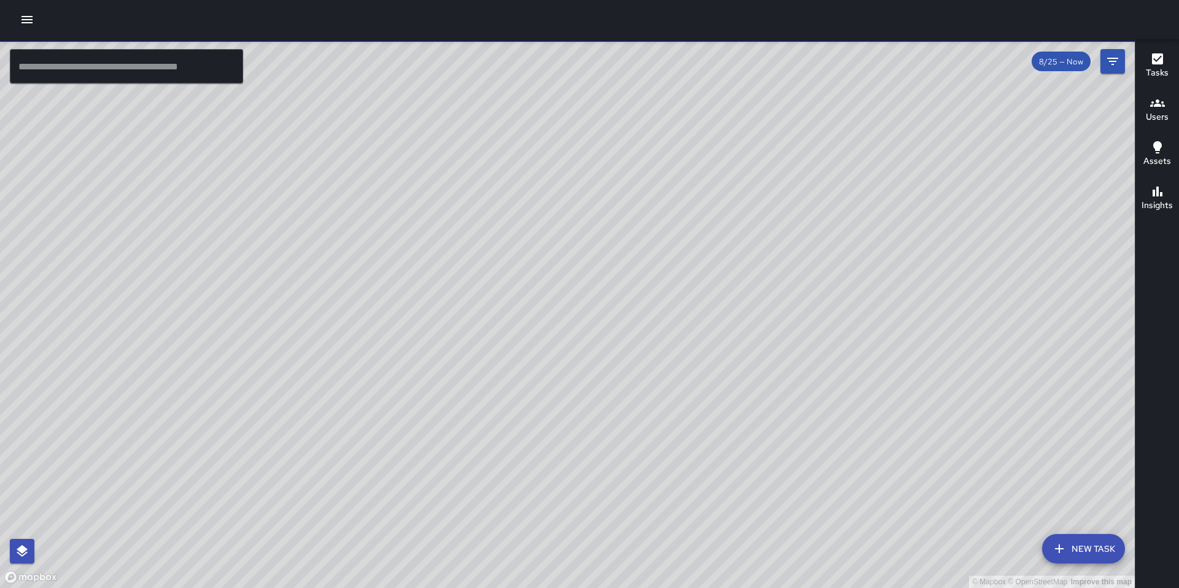
click at [32, 20] on icon "button" at bounding box center [27, 19] width 15 height 15
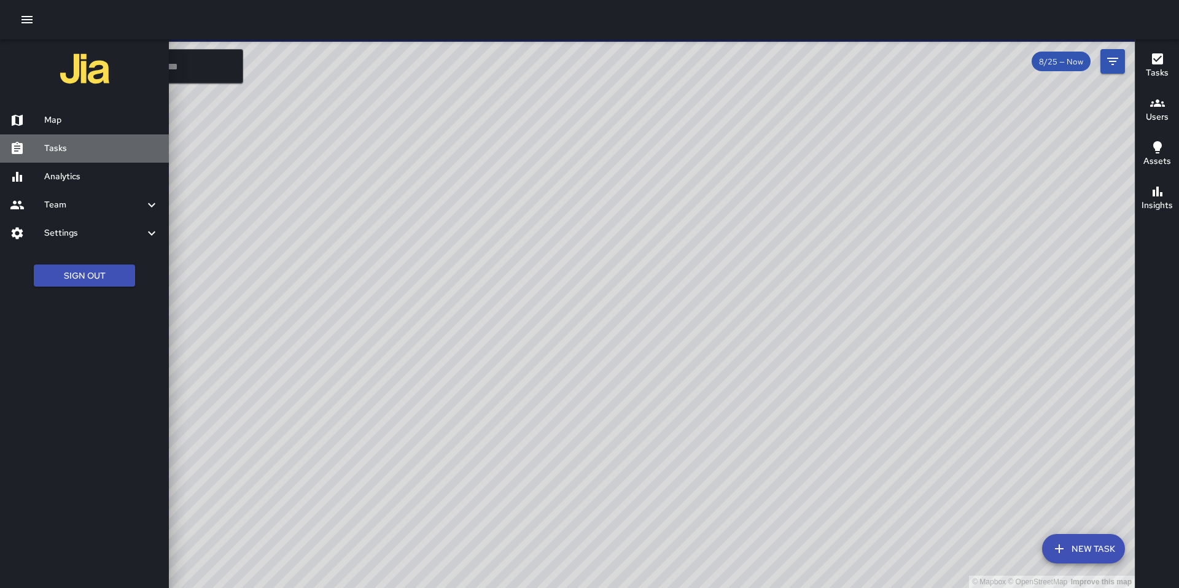
click at [93, 147] on h6 "Tasks" at bounding box center [101, 149] width 115 height 14
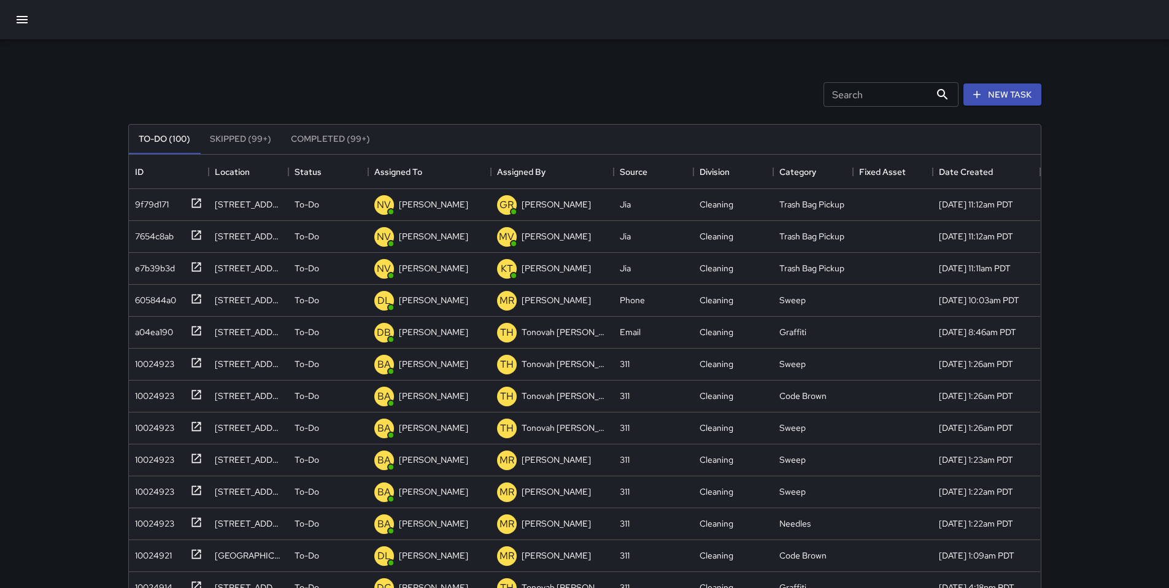
scroll to position [511, 903]
click at [30, 20] on button "button" at bounding box center [21, 19] width 29 height 29
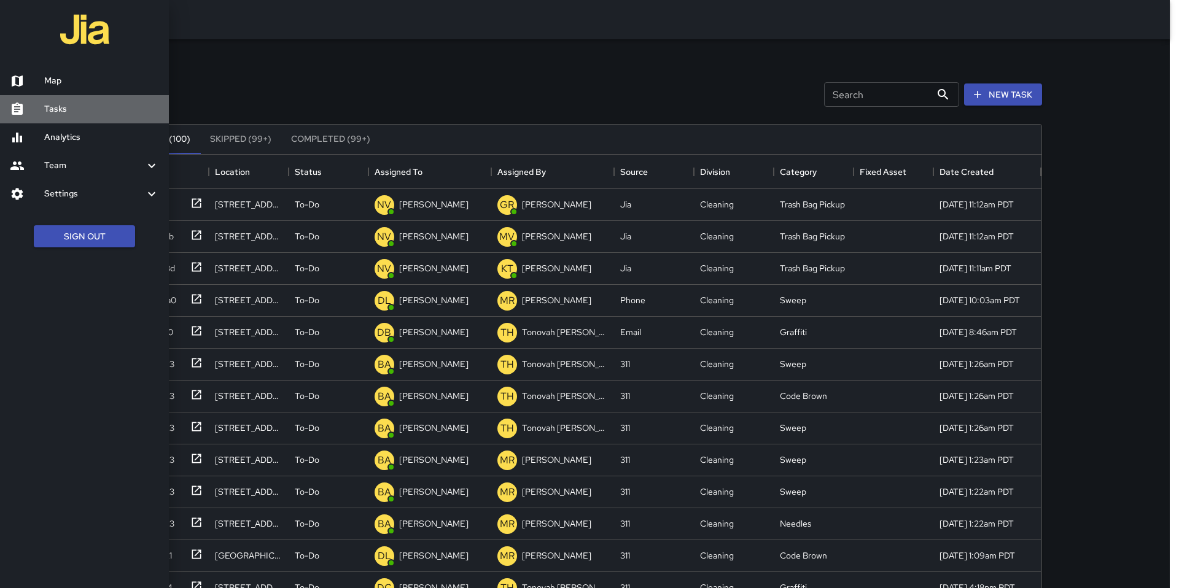
click at [106, 106] on h6 "Tasks" at bounding box center [101, 110] width 115 height 14
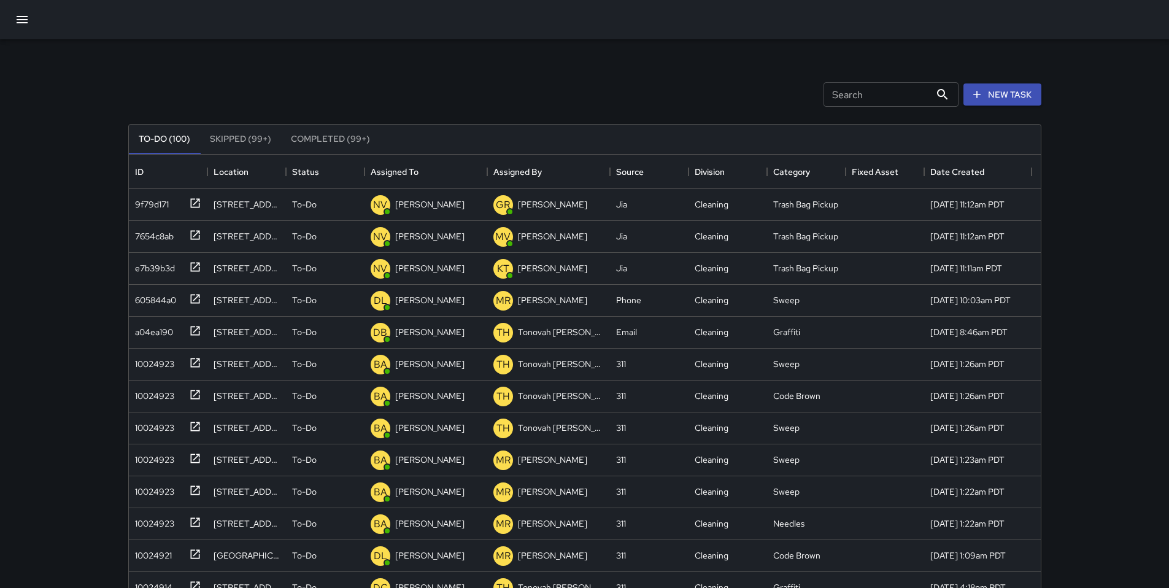
click at [11, 20] on button "button" at bounding box center [21, 19] width 29 height 29
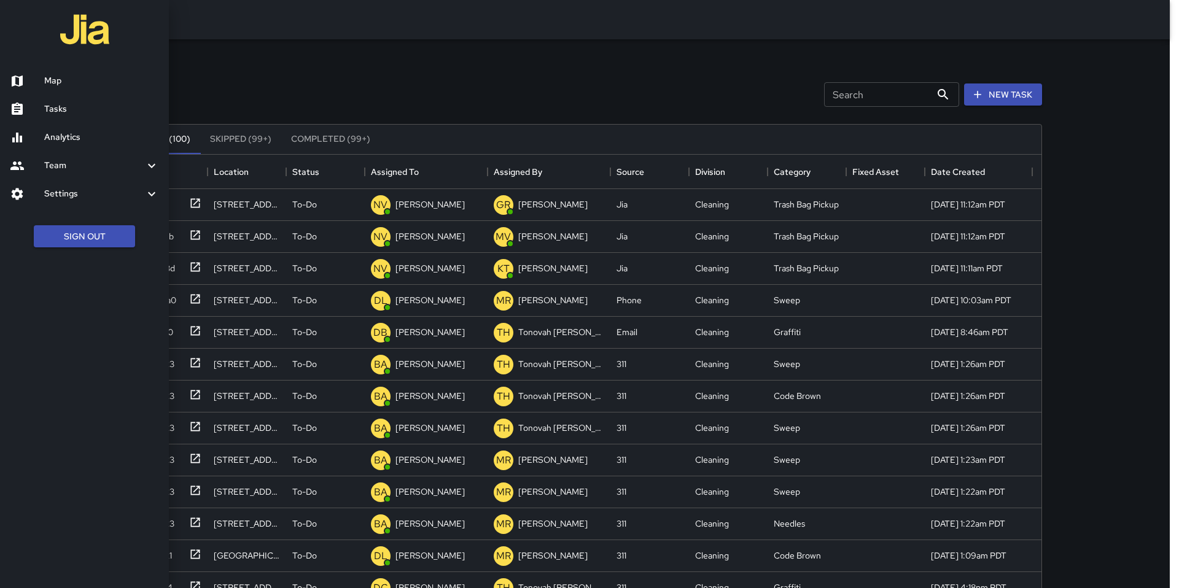
click at [90, 139] on h6 "Analytics" at bounding box center [101, 138] width 115 height 14
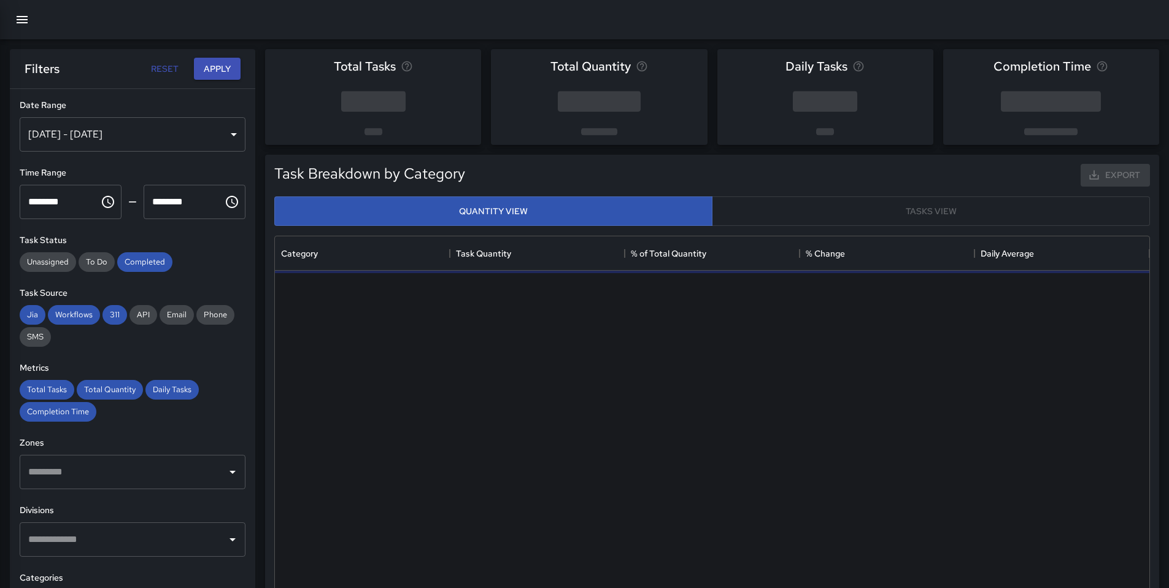
scroll to position [358, 865]
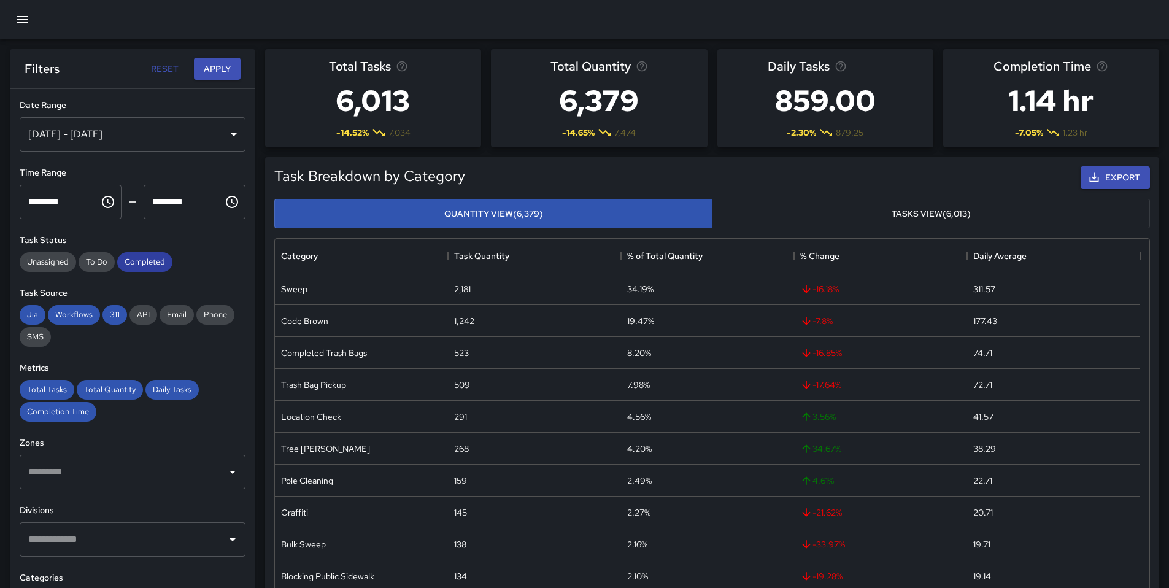
click at [148, 258] on span "Completed" at bounding box center [144, 262] width 55 height 10
click at [110, 314] on span "311" at bounding box center [115, 314] width 25 height 10
drag, startPoint x: 85, startPoint y: 313, endPoint x: 57, endPoint y: 319, distance: 28.8
click at [85, 314] on span "Workflows" at bounding box center [74, 314] width 52 height 10
click at [35, 314] on span "Jia" at bounding box center [33, 314] width 26 height 10
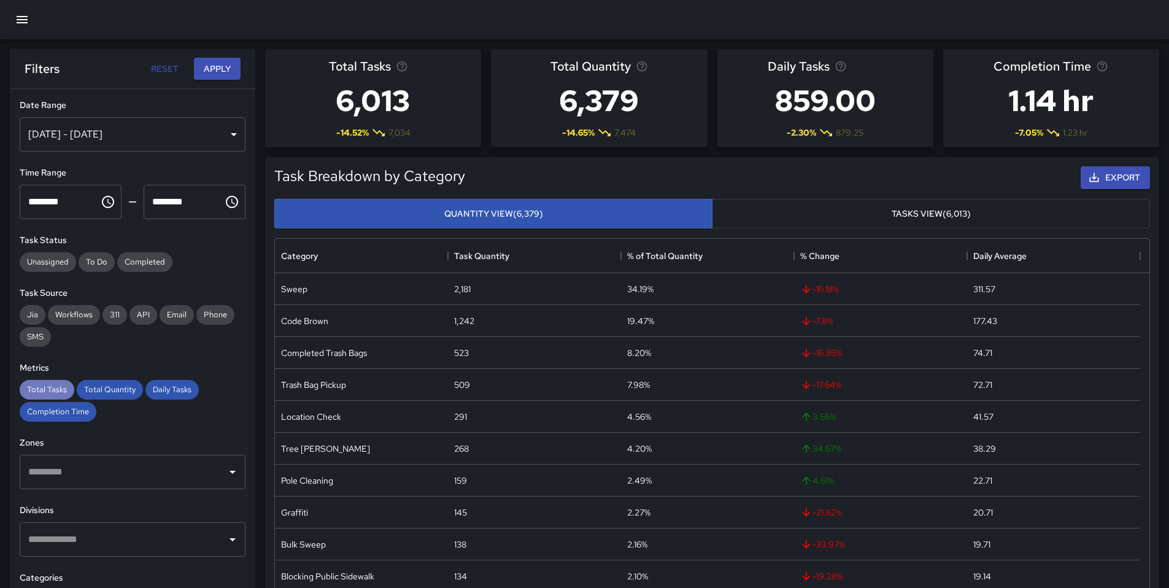
click at [45, 392] on span "Total Tasks" at bounding box center [47, 389] width 55 height 10
drag, startPoint x: 83, startPoint y: 389, endPoint x: 106, endPoint y: 388, distance: 22.7
click at [84, 389] on span "Total Quantity" at bounding box center [110, 389] width 66 height 10
click at [155, 390] on span "Daily Tasks" at bounding box center [171, 389] width 53 height 10
click at [72, 414] on span "Completion Time" at bounding box center [58, 411] width 77 height 10
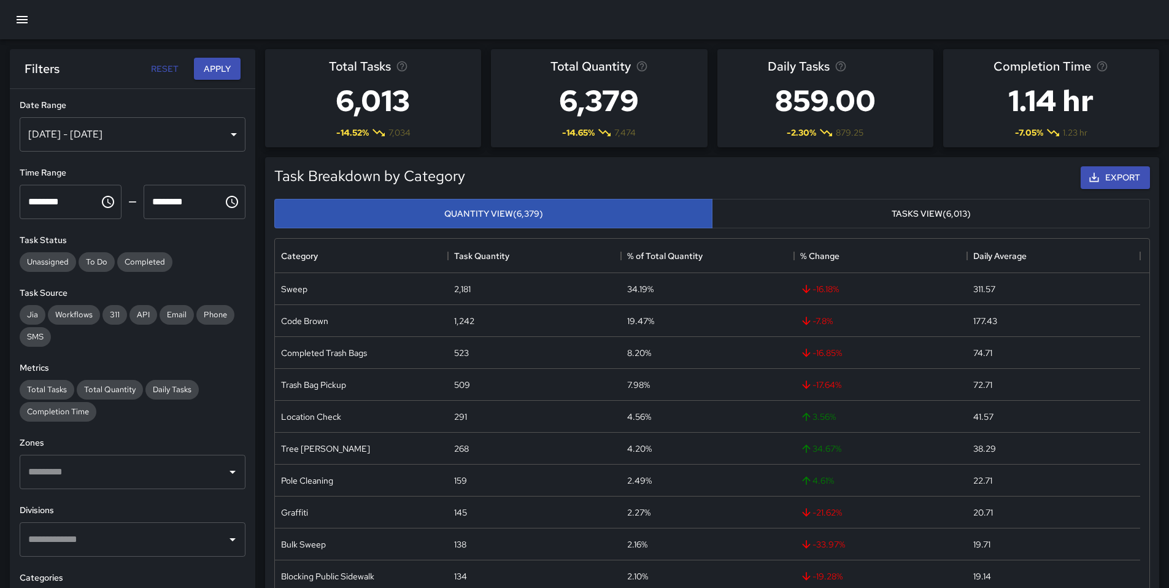
click at [154, 139] on div "Aug 19, 2025 - Aug 25, 2025" at bounding box center [133, 134] width 226 height 34
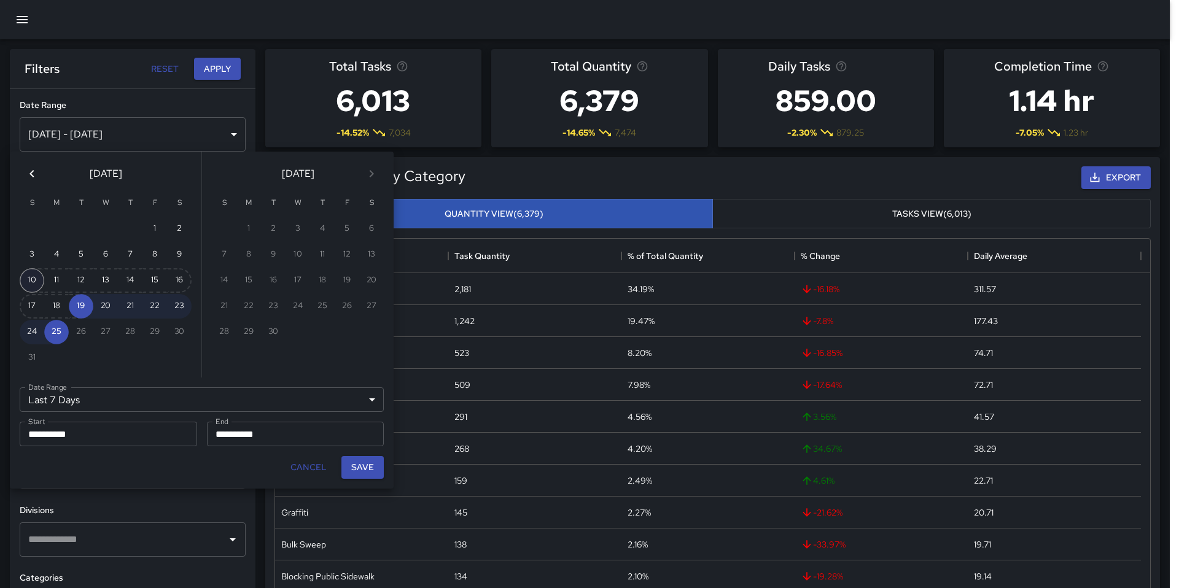
click at [25, 277] on button "10" at bounding box center [32, 280] width 25 height 25
type input "******"
type input "**********"
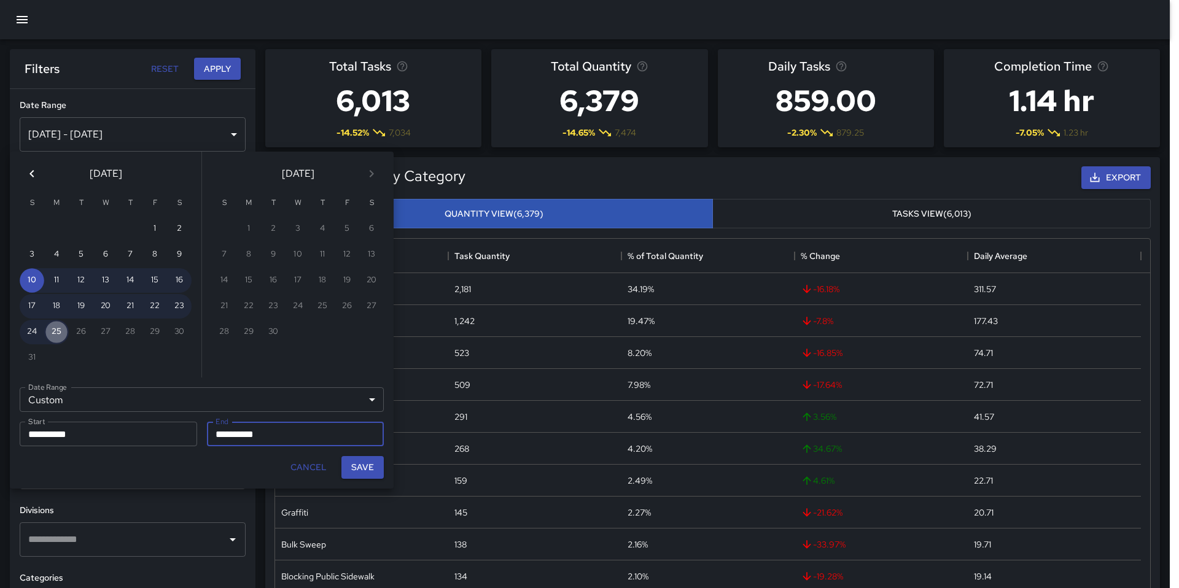
click at [60, 330] on button "25" at bounding box center [56, 332] width 25 height 25
click at [362, 468] on button "Save" at bounding box center [362, 467] width 42 height 23
type input "**********"
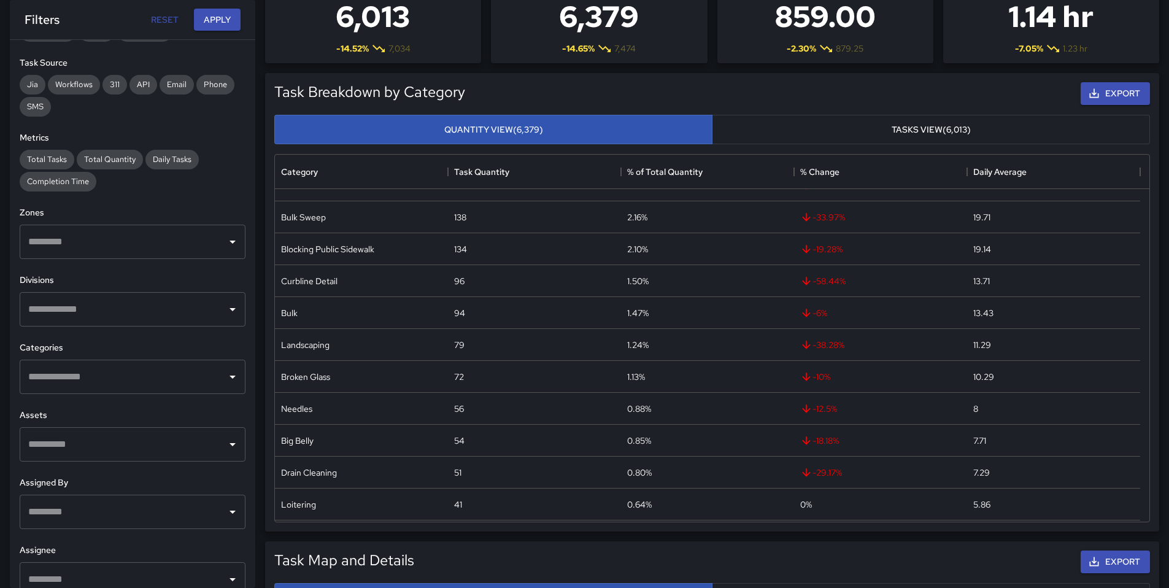
scroll to position [251, 0]
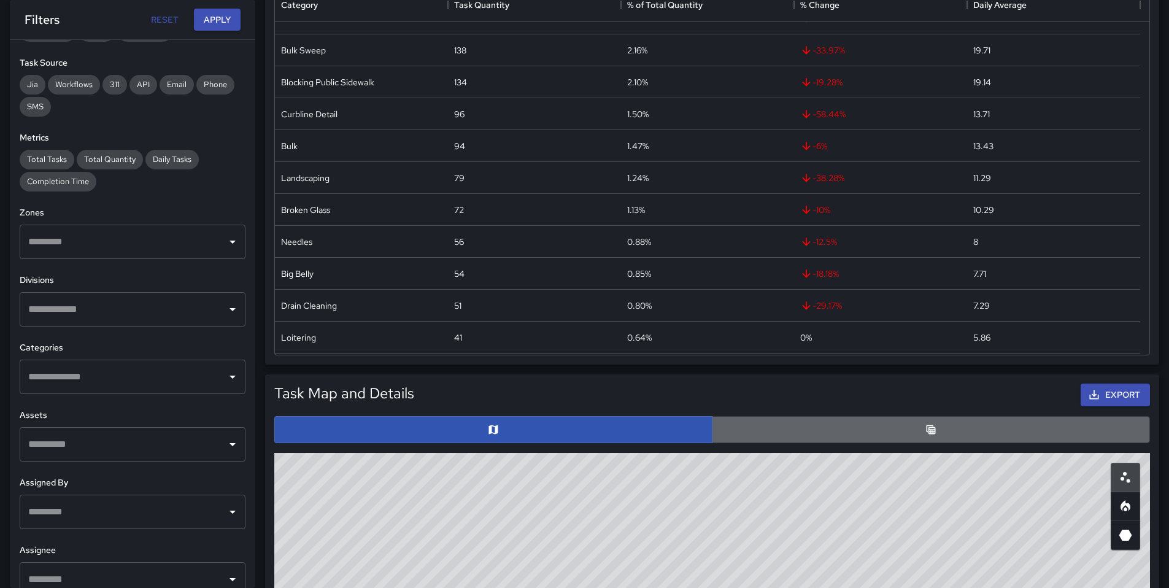
click at [884, 421] on button "button" at bounding box center [931, 429] width 438 height 27
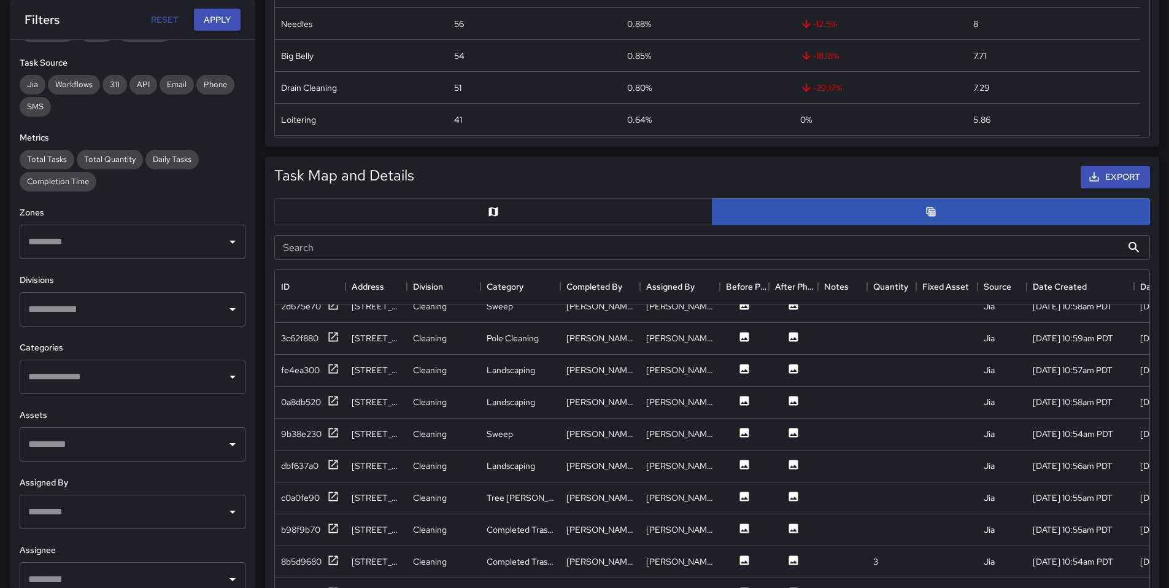
scroll to position [18, 0]
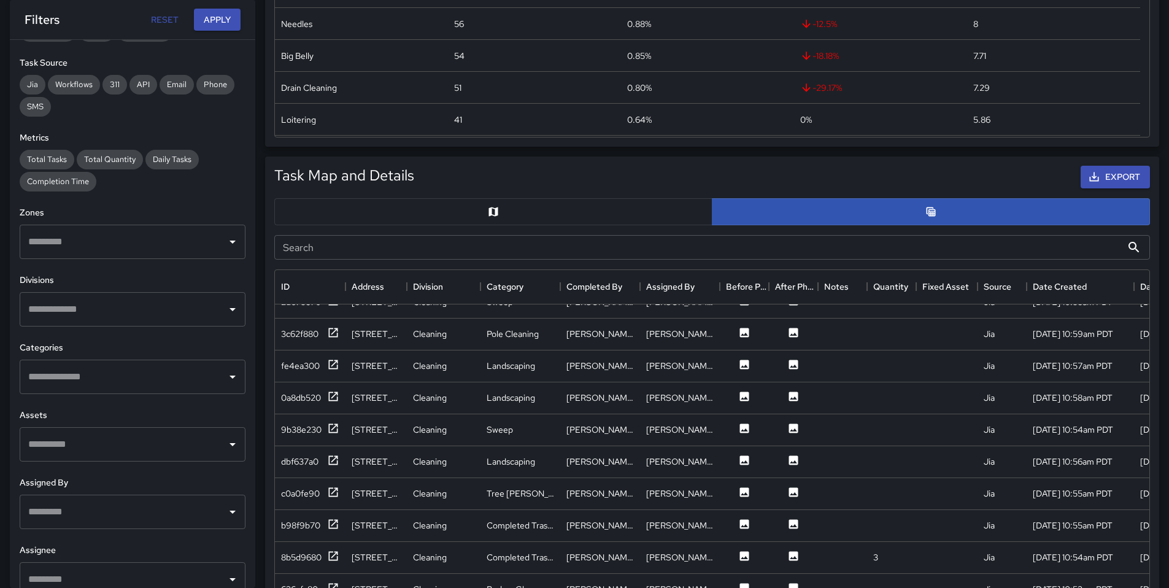
click at [805, 253] on input "Search" at bounding box center [698, 247] width 848 height 25
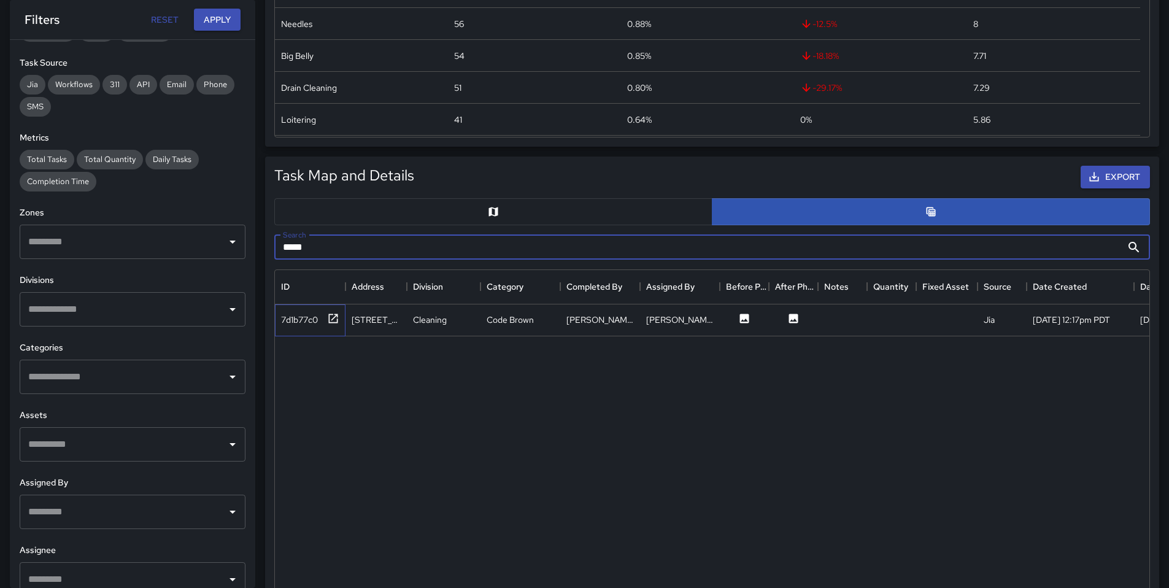
click at [306, 310] on div "7d1b77c0" at bounding box center [310, 320] width 71 height 32
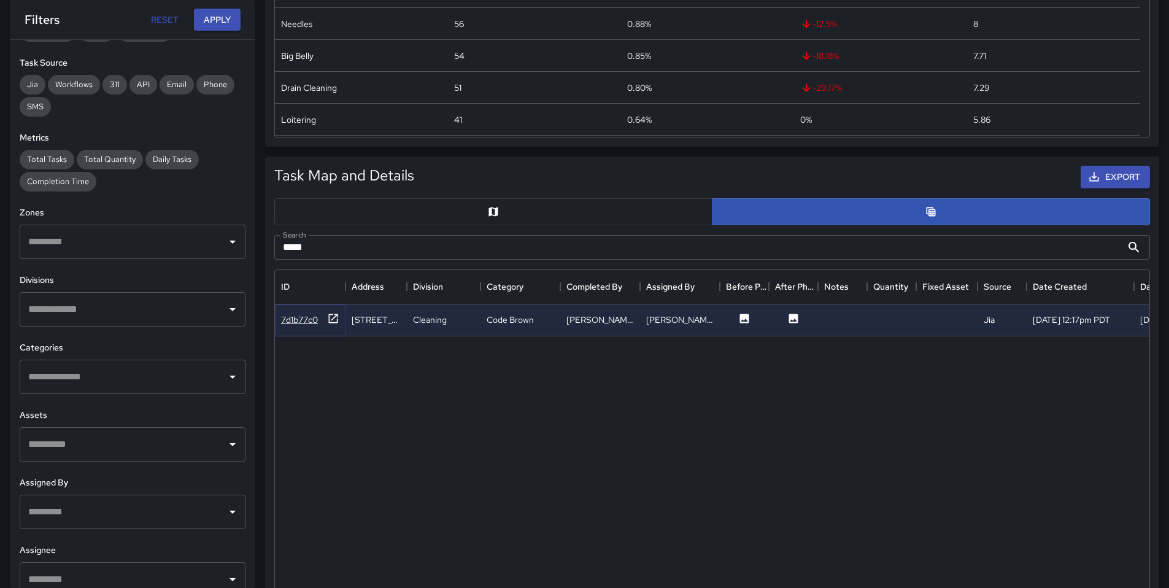
click at [307, 314] on div "7d1b77c0" at bounding box center [299, 320] width 37 height 12
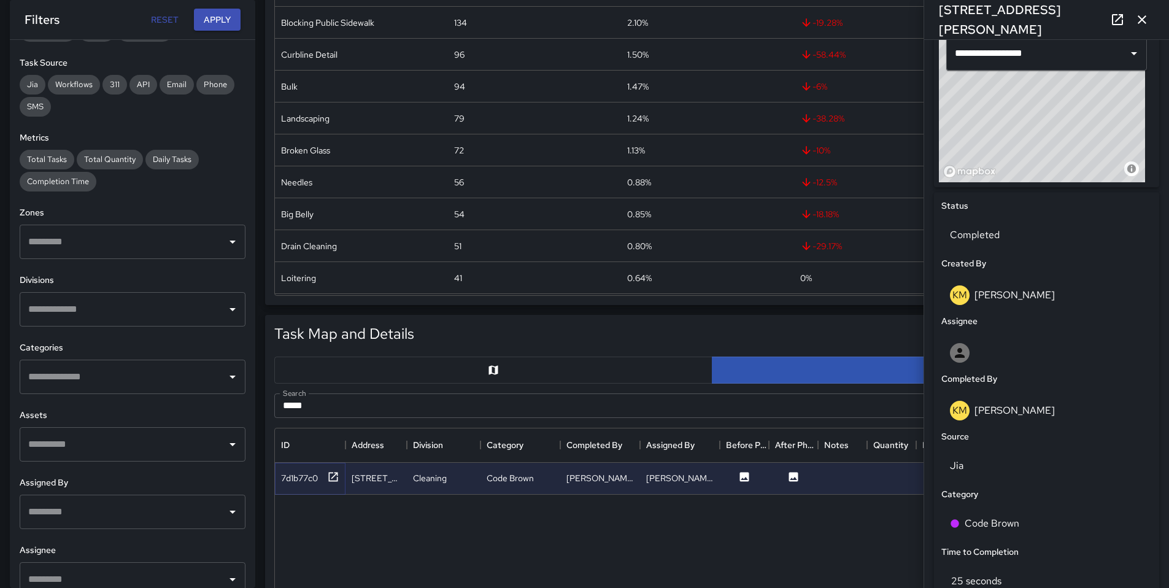
scroll to position [248, 0]
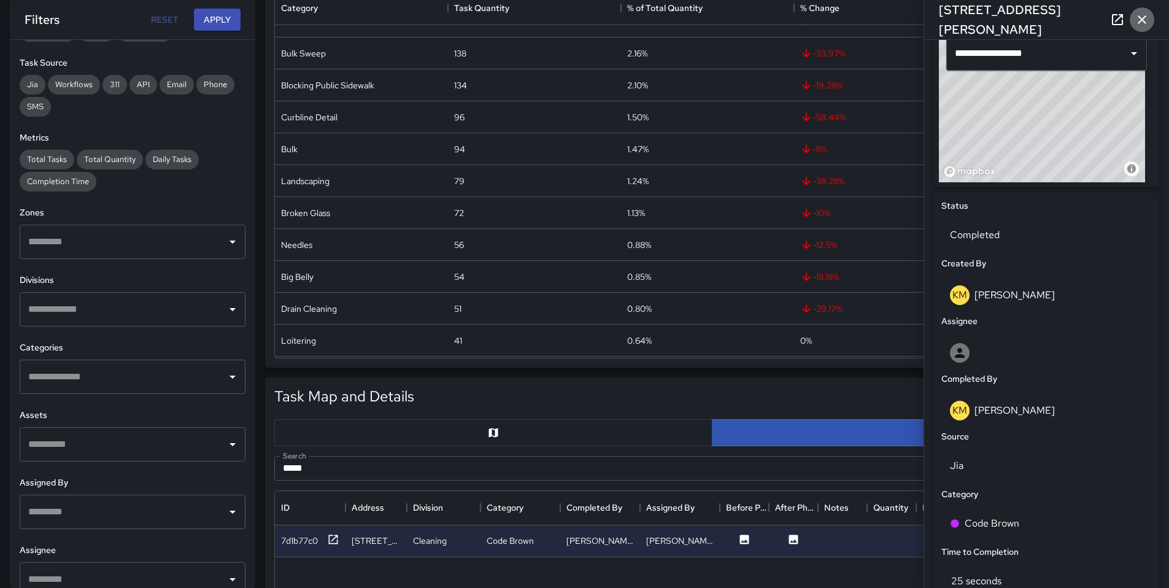
click at [1132, 24] on button "button" at bounding box center [1142, 19] width 25 height 25
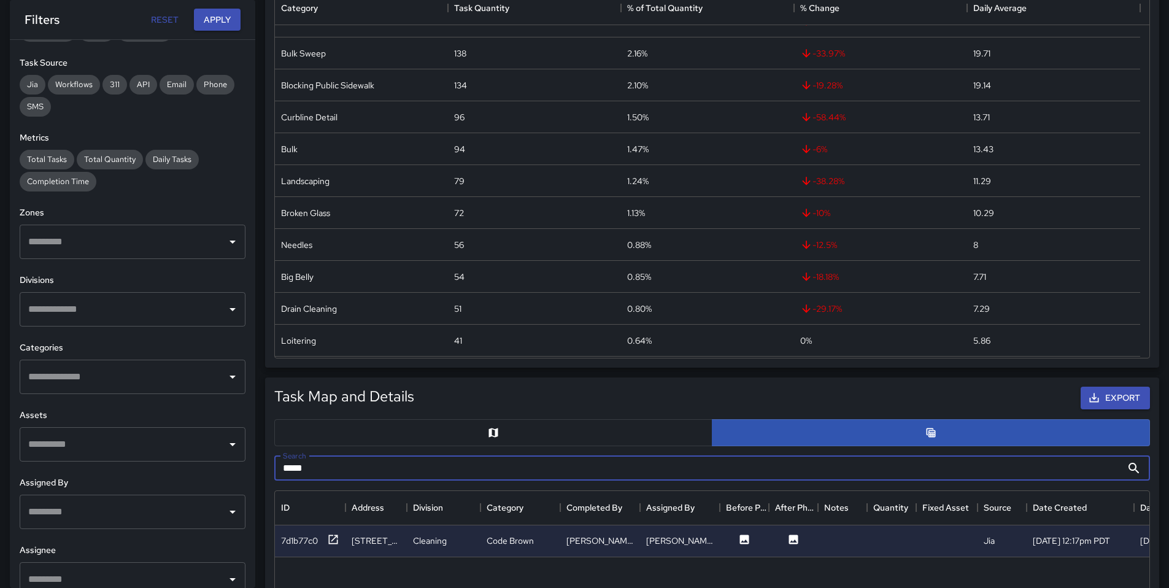
drag, startPoint x: 312, startPoint y: 472, endPoint x: 248, endPoint y: 468, distance: 64.6
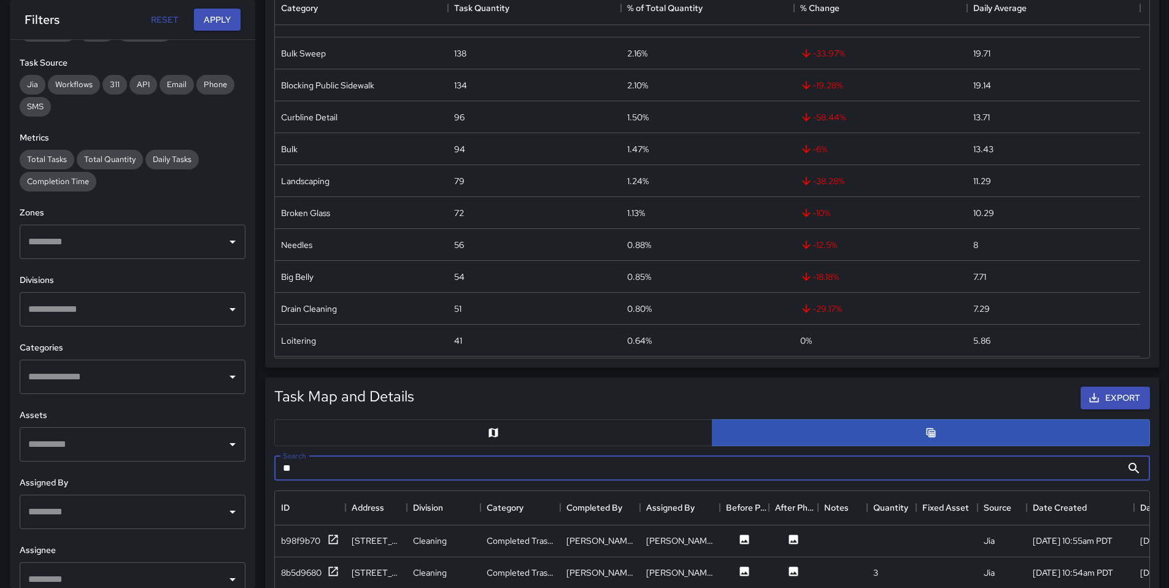
type input "*"
click at [92, 379] on input "text" at bounding box center [123, 376] width 196 height 23
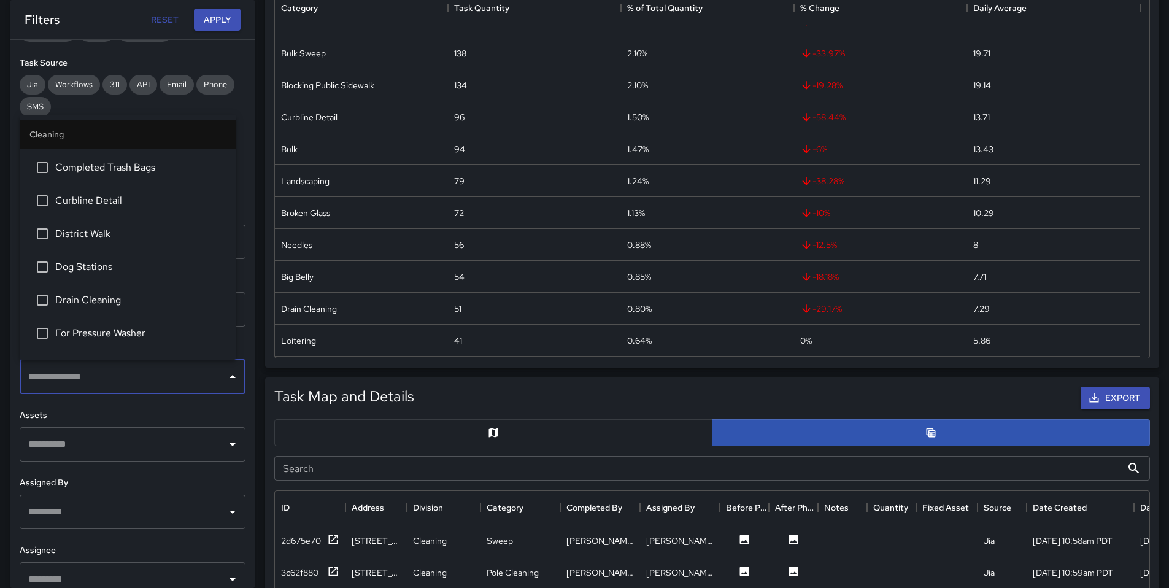
scroll to position [231, 0]
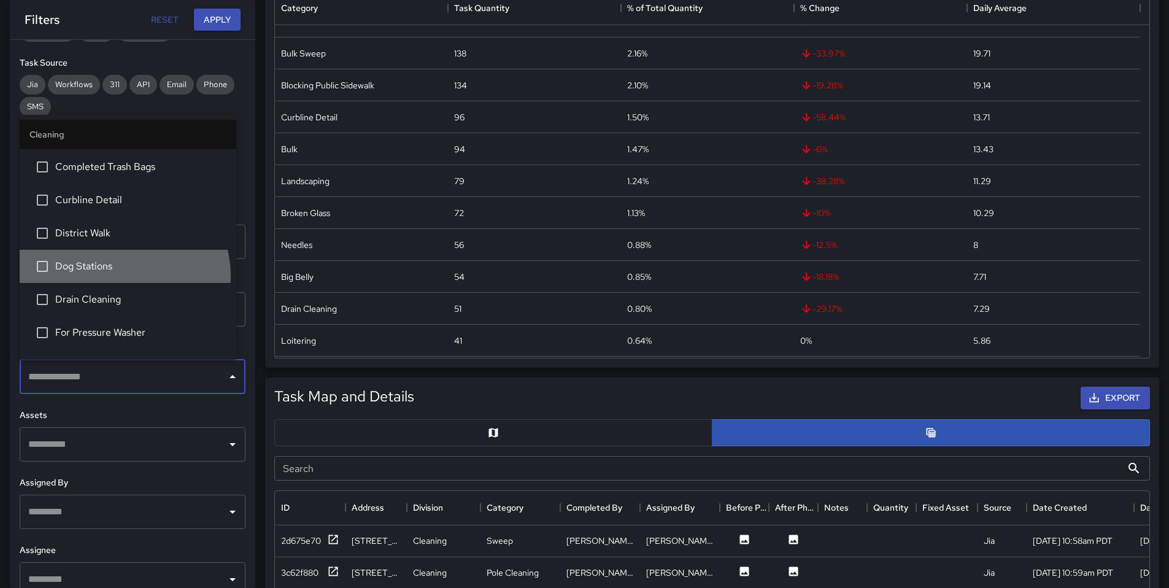
click at [122, 276] on li "Dog Stations" at bounding box center [128, 266] width 217 height 33
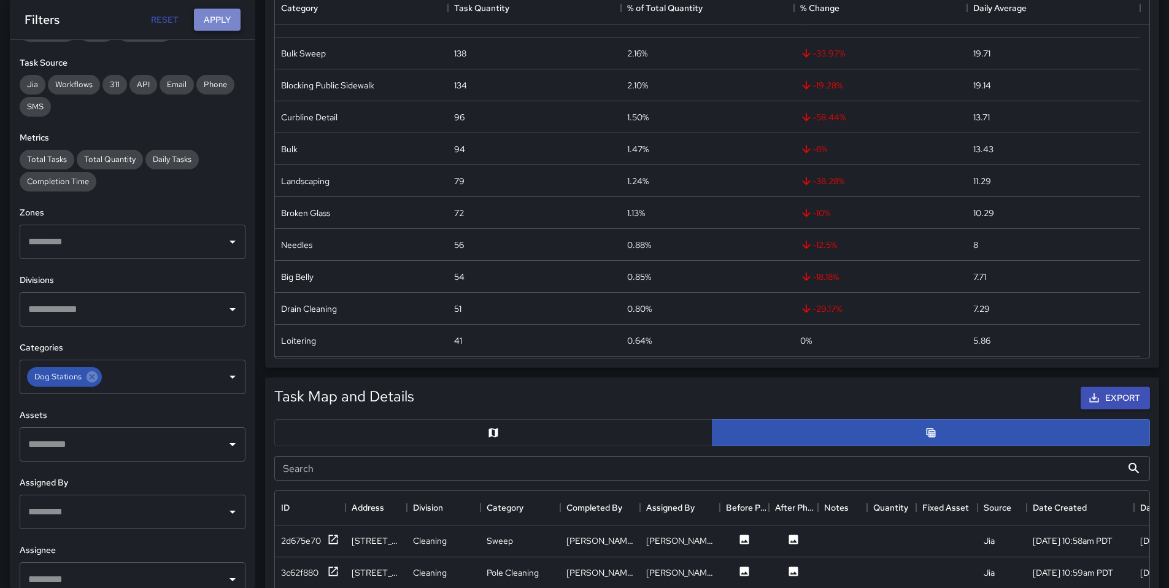
click at [224, 27] on button "Apply" at bounding box center [217, 20] width 47 height 23
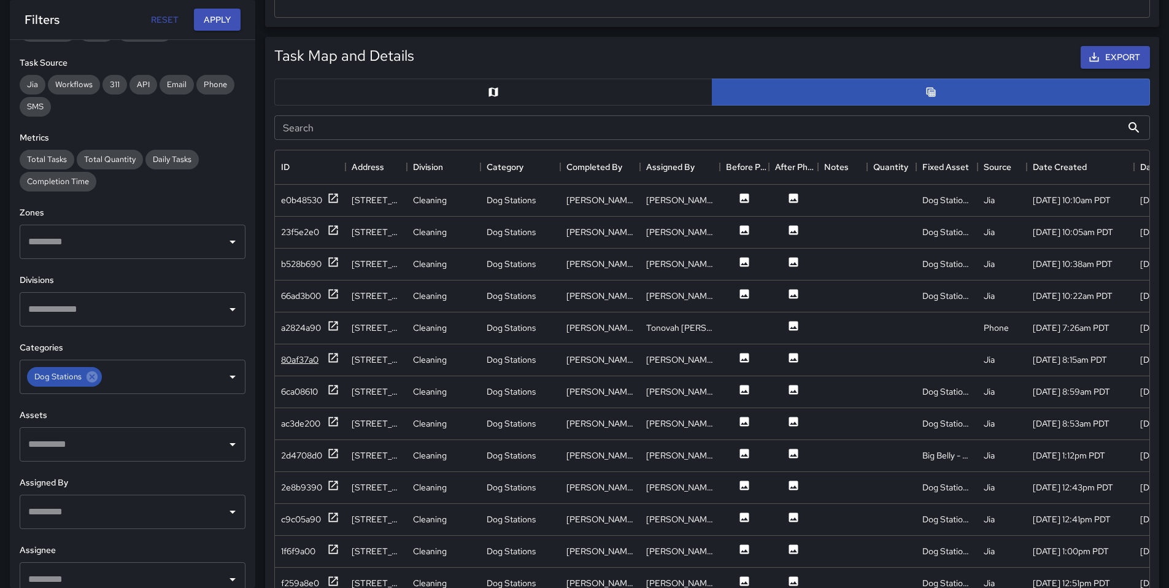
scroll to position [0, 0]
click at [291, 360] on div "80af37a0" at bounding box center [299, 360] width 37 height 12
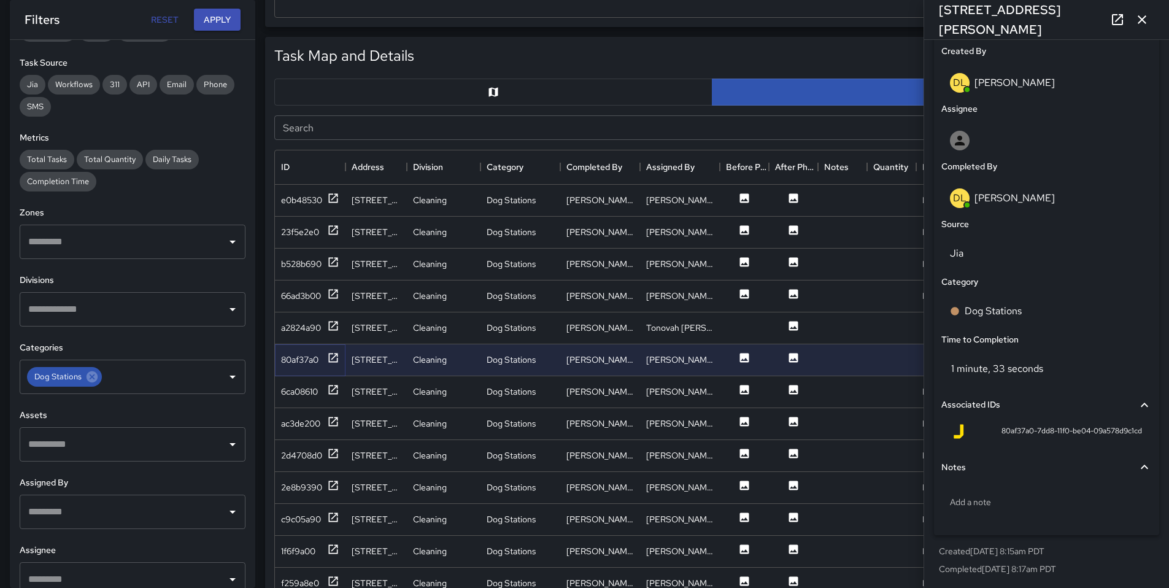
scroll to position [642, 0]
click at [1113, 20] on icon at bounding box center [1117, 19] width 15 height 15
click at [1135, 23] on icon "button" at bounding box center [1142, 19] width 15 height 15
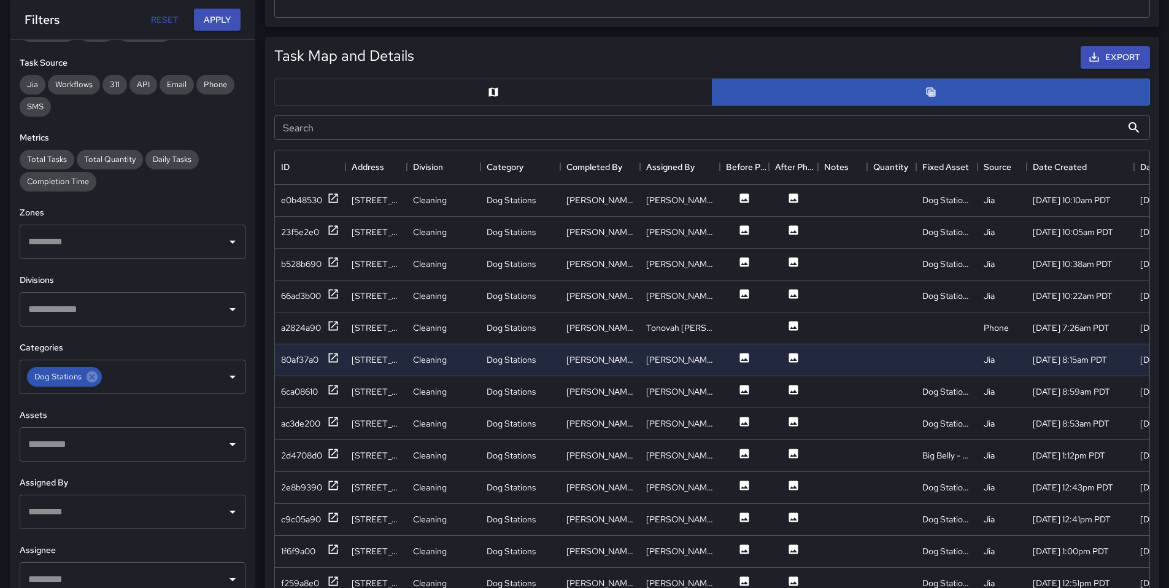
click at [352, 137] on input "Search" at bounding box center [698, 127] width 848 height 25
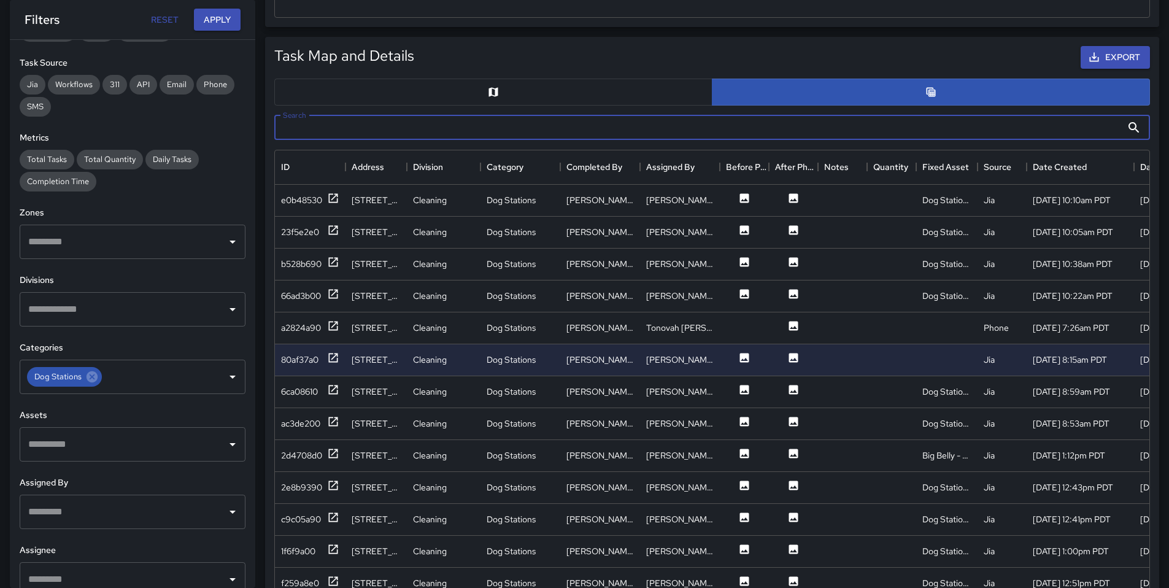
paste input "**********"
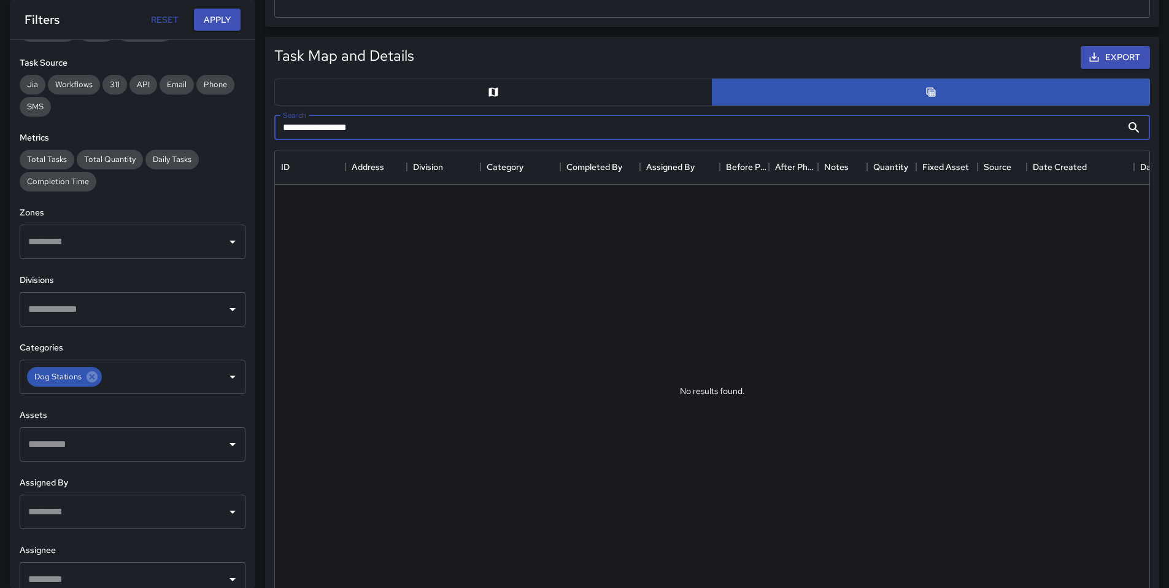
drag, startPoint x: 296, startPoint y: 123, endPoint x: 272, endPoint y: 122, distance: 23.9
click at [274, 123] on input "**********" at bounding box center [698, 127] width 848 height 25
click at [390, 130] on input "**********" at bounding box center [698, 127] width 848 height 25
drag, startPoint x: 390, startPoint y: 130, endPoint x: 344, endPoint y: 130, distance: 46.0
click at [344, 130] on input "**********" at bounding box center [698, 127] width 848 height 25
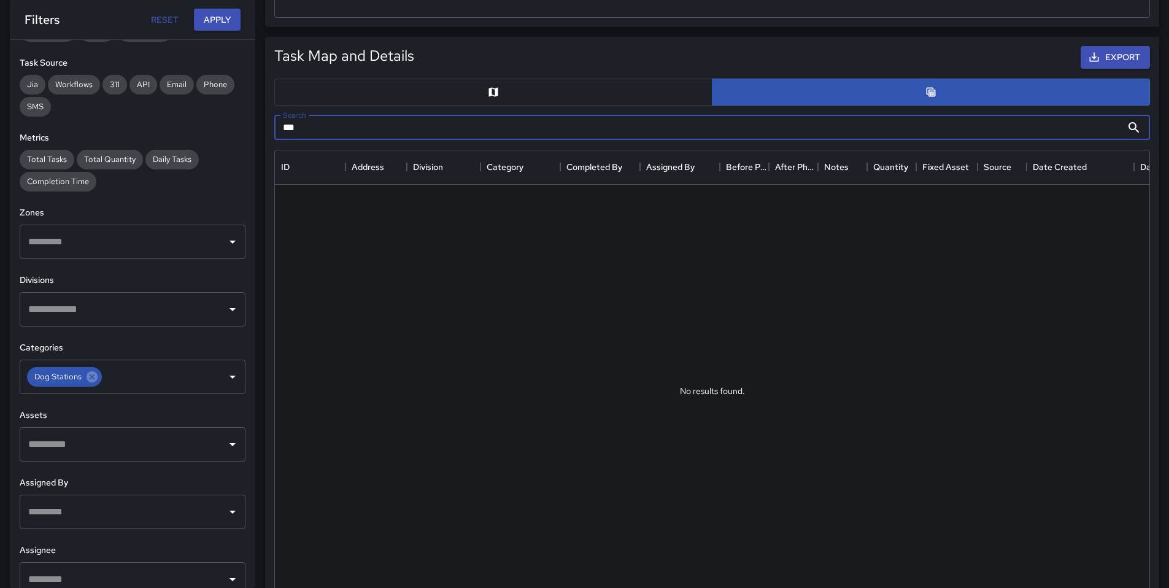
type input "*"
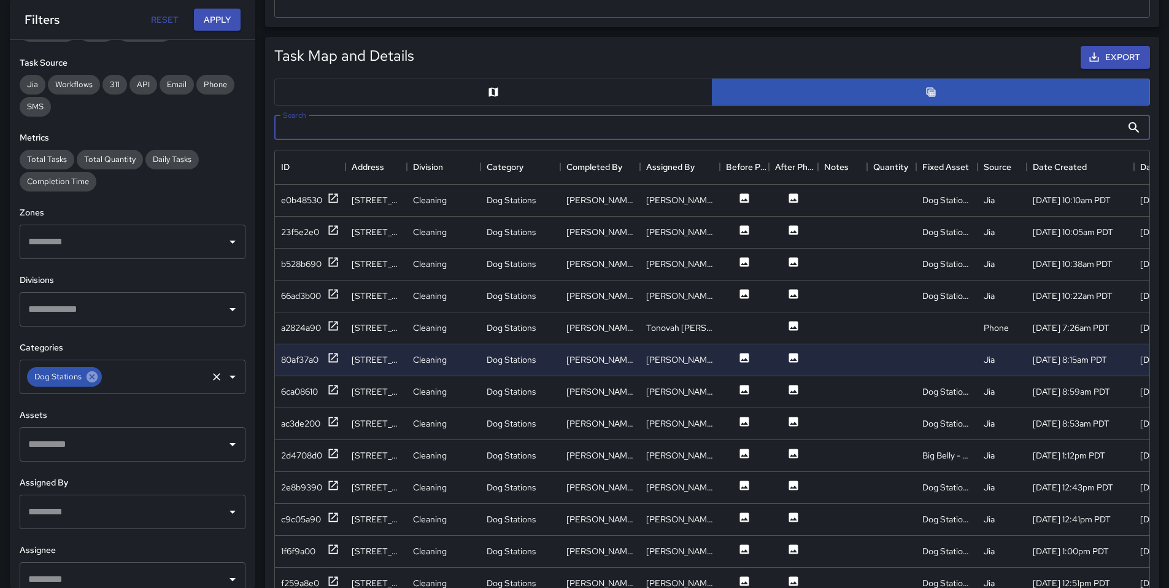
click at [93, 383] on icon at bounding box center [92, 377] width 14 height 14
click at [298, 125] on input "Search" at bounding box center [698, 127] width 848 height 25
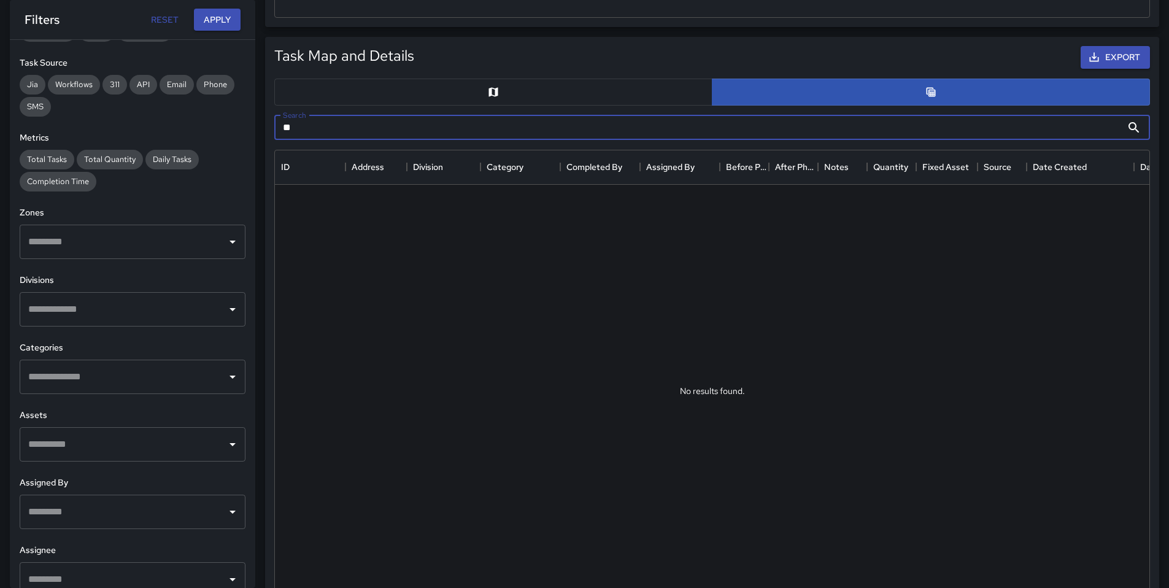
type input "*"
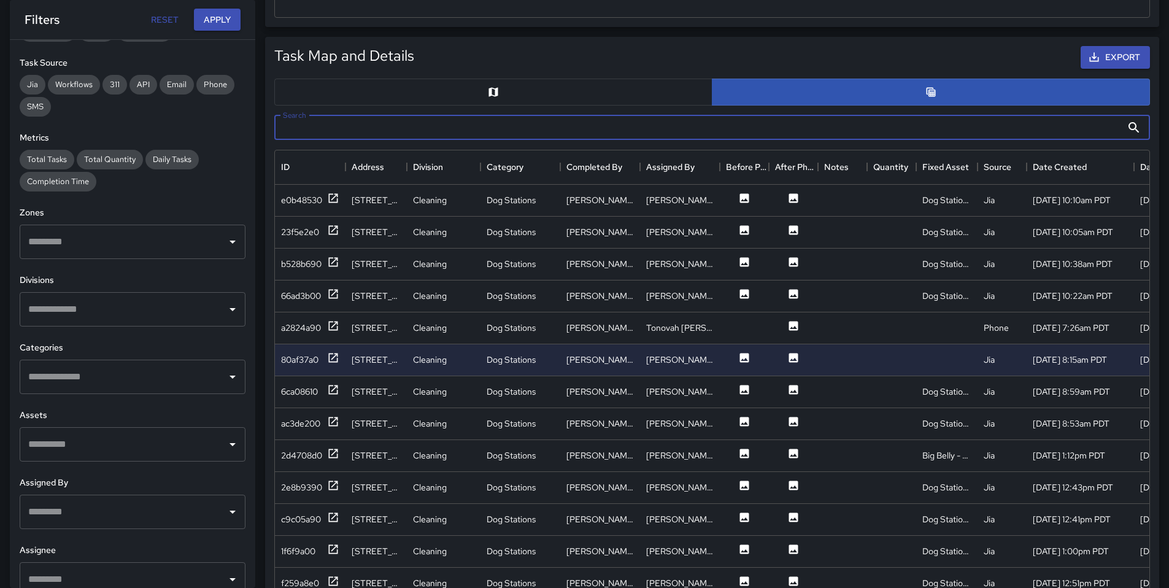
paste input "**********"
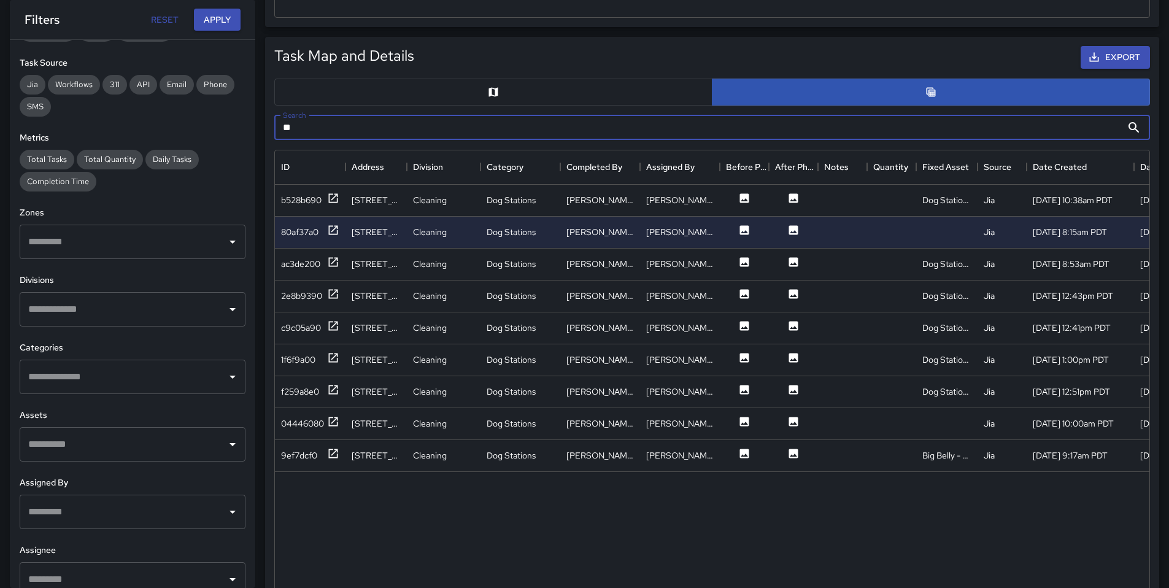
type input "**"
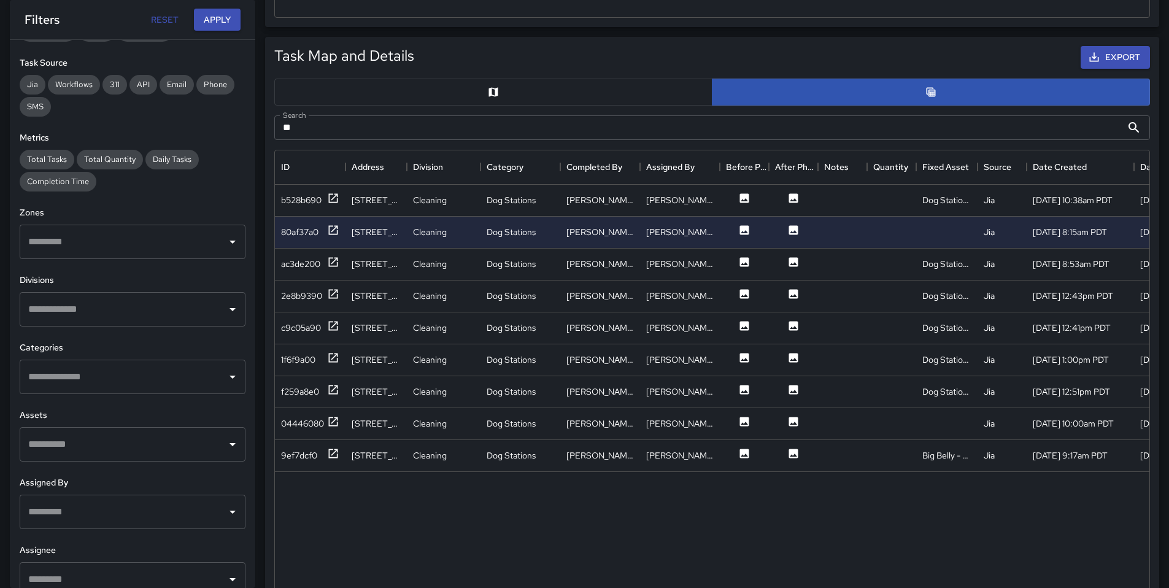
click at [599, 37] on div "Task Map and Details Export Search ** Search ID Address Division Category Compl…" at bounding box center [712, 338] width 894 height 603
drag, startPoint x: 109, startPoint y: 26, endPoint x: 101, endPoint y: 26, distance: 8.0
click at [109, 26] on div "Filters Reset Apply" at bounding box center [133, 20] width 216 height 23
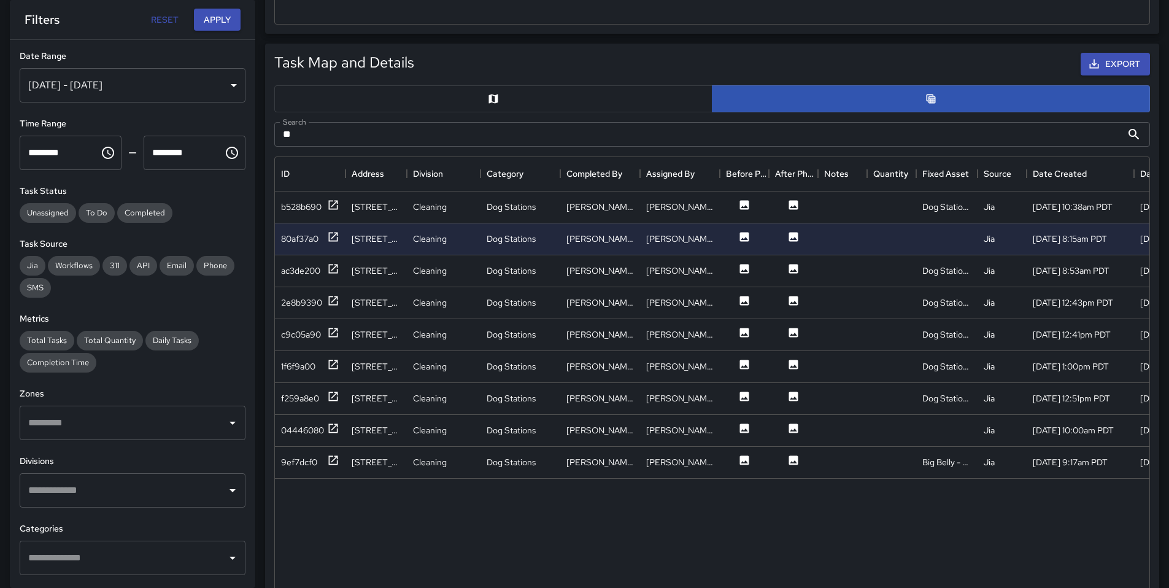
scroll to position [358, 0]
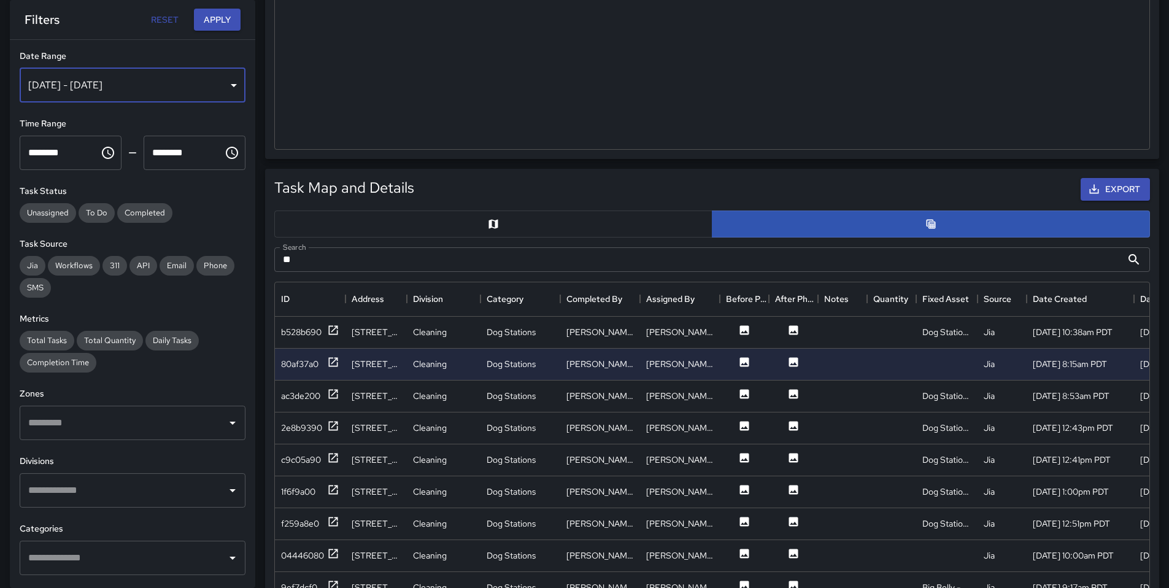
click at [109, 95] on div "Aug 10, 2025 - Aug 25, 2025" at bounding box center [133, 85] width 226 height 34
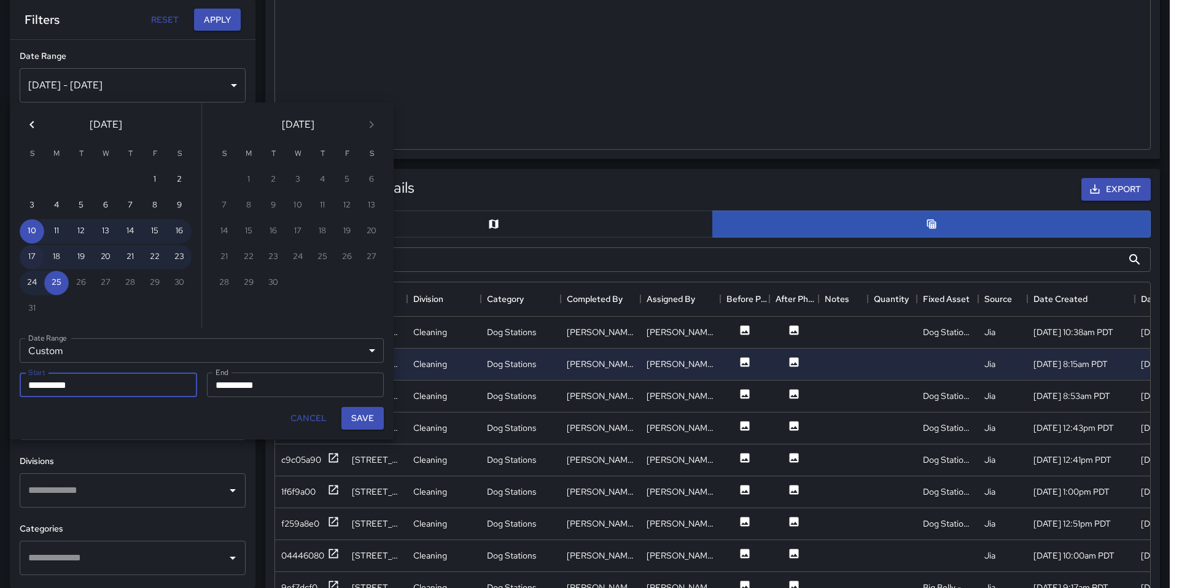
click at [37, 255] on button "17" at bounding box center [32, 257] width 25 height 25
type input "**********"
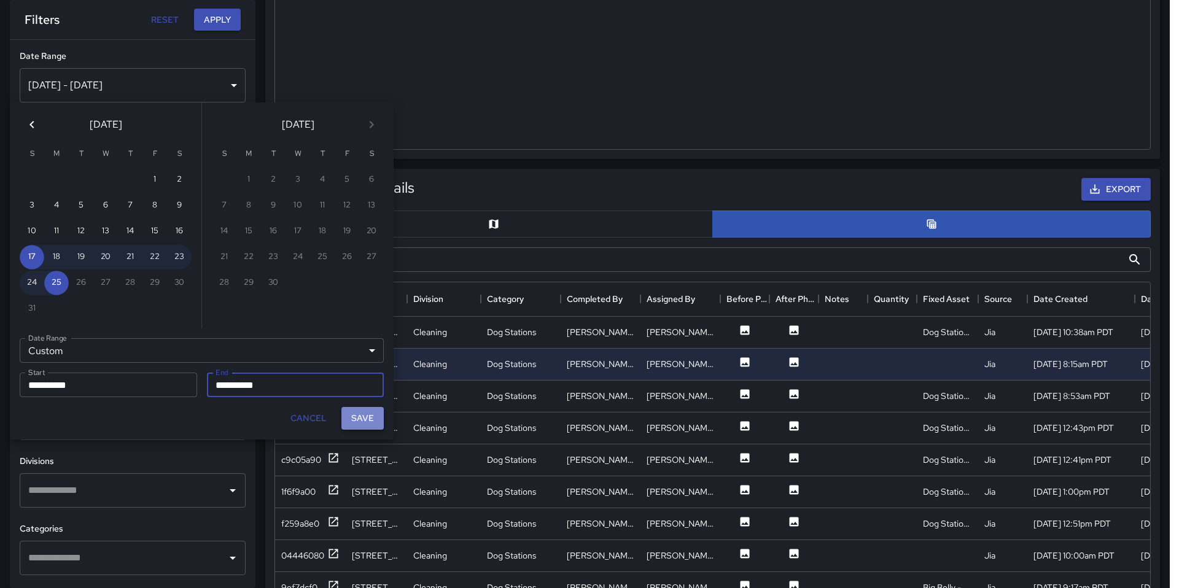
click at [350, 415] on button "Save" at bounding box center [362, 418] width 42 height 23
type input "**********"
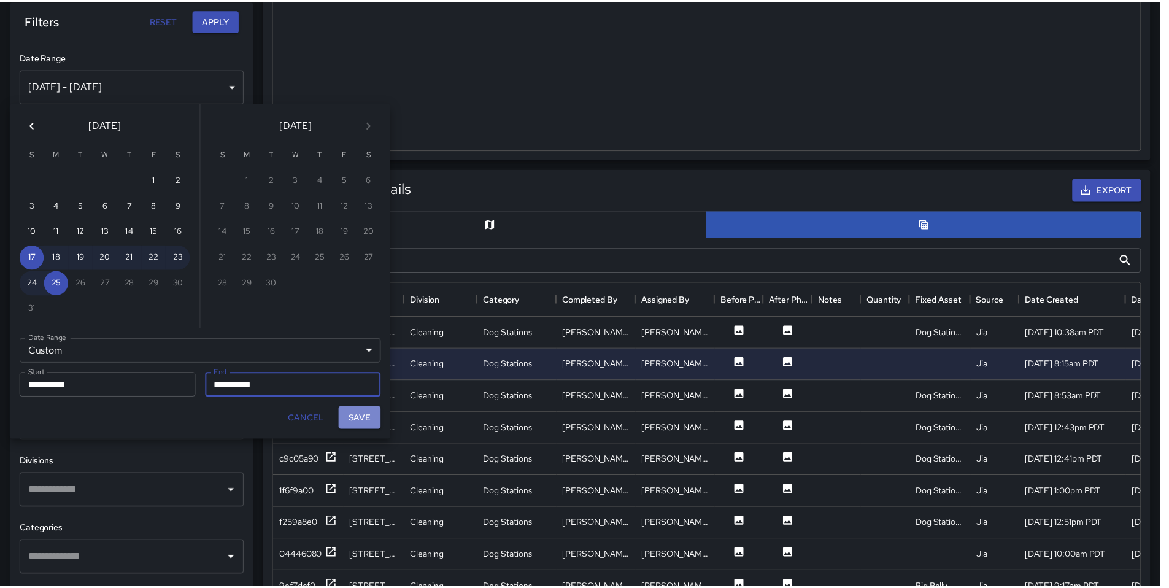
scroll to position [10, 10]
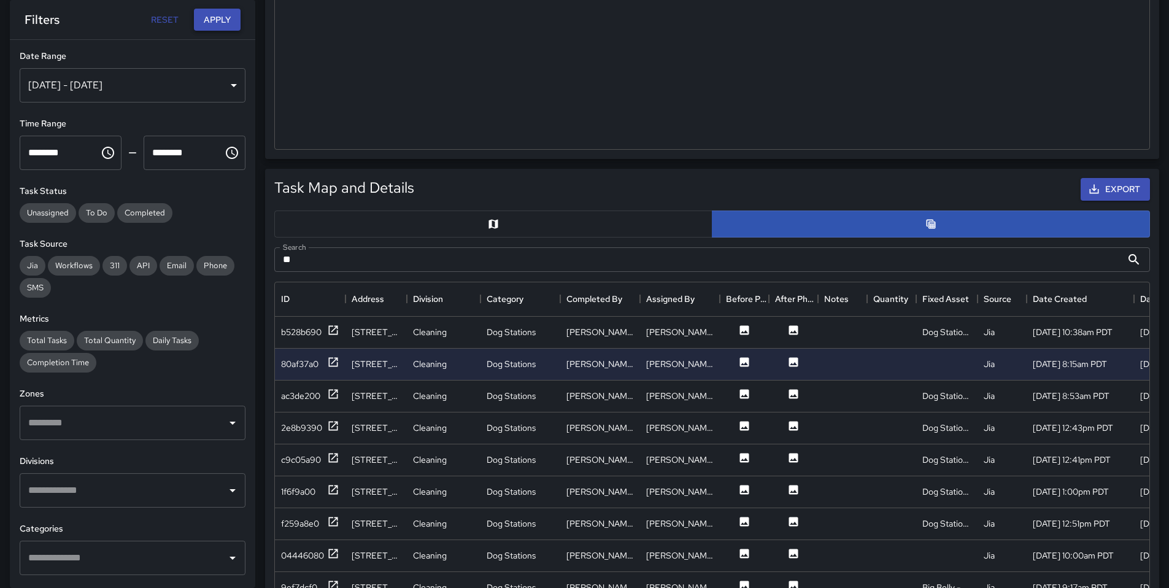
click at [207, 25] on button "Apply" at bounding box center [217, 20] width 47 height 23
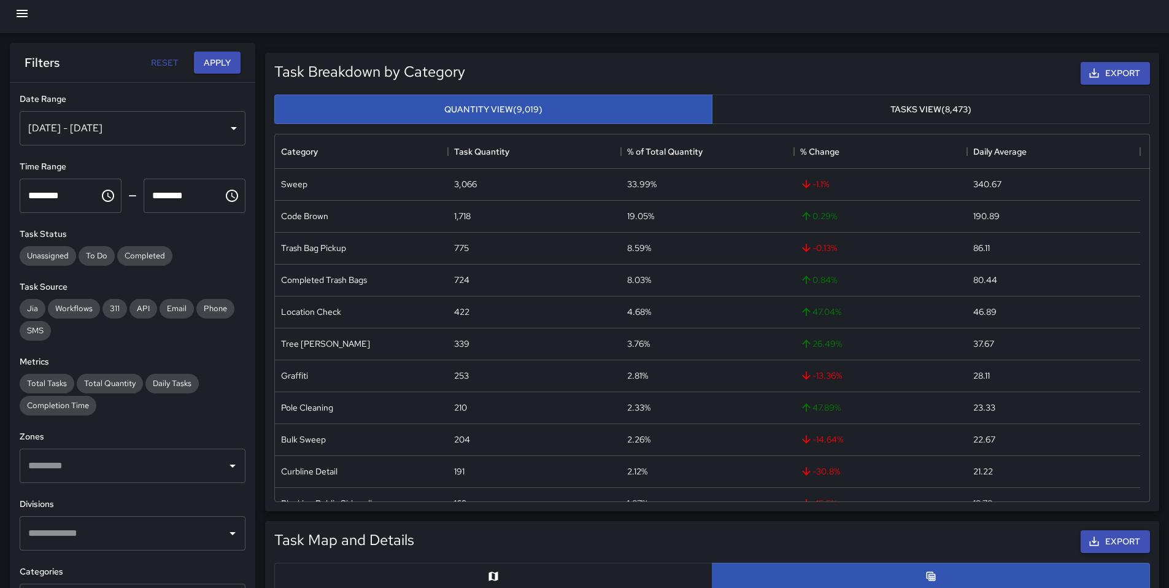
scroll to position [0, 0]
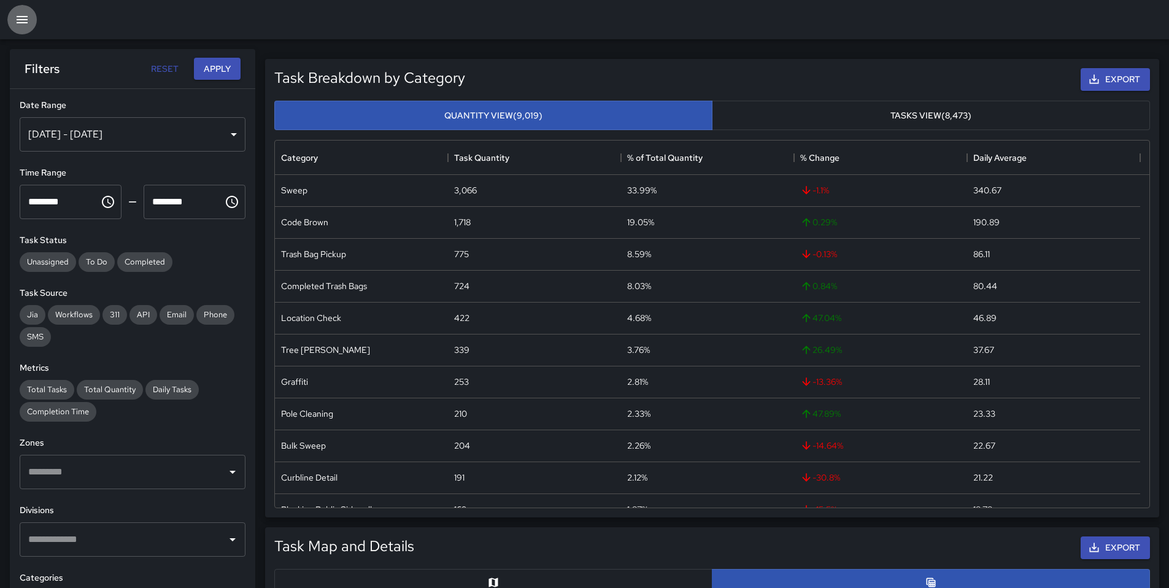
click at [24, 28] on button "button" at bounding box center [21, 19] width 29 height 29
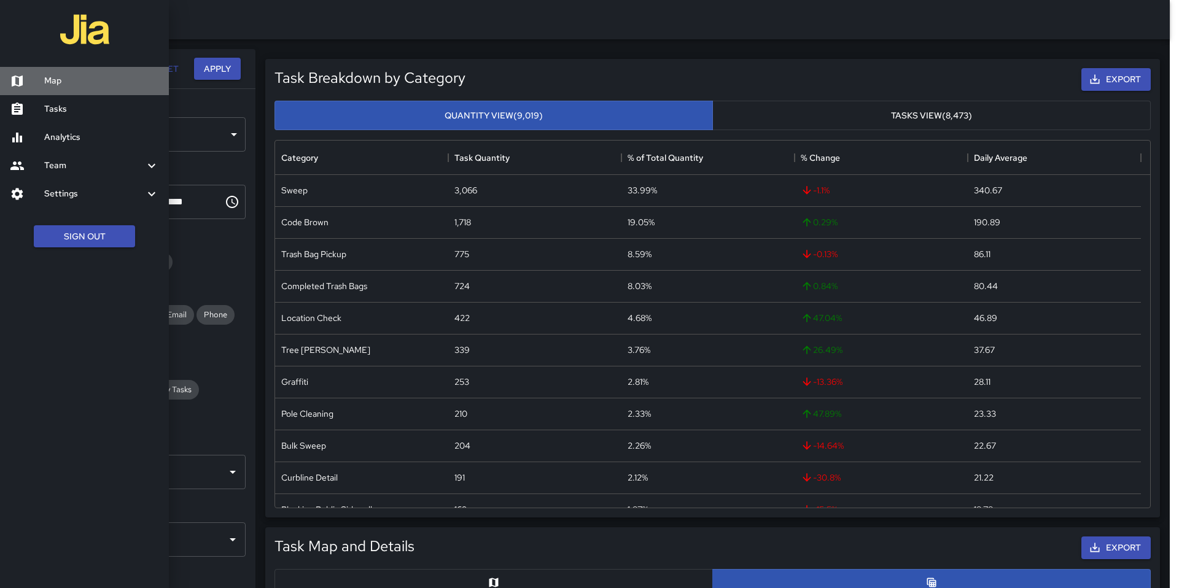
click at [42, 74] on div at bounding box center [27, 81] width 34 height 15
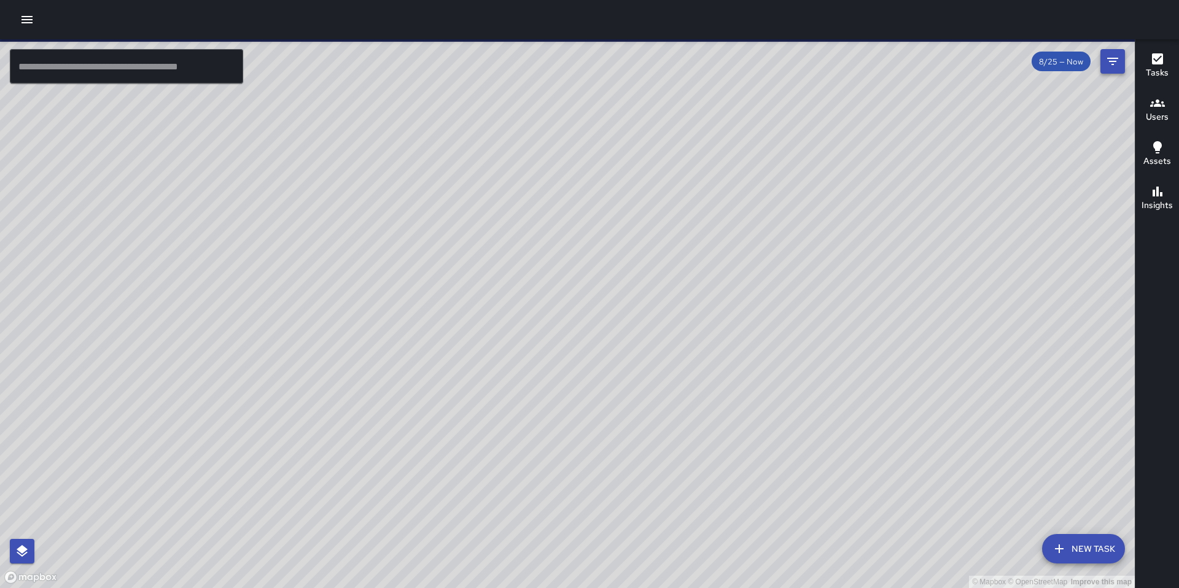
click at [1099, 65] on div "8/25 — Now" at bounding box center [1077, 61] width 93 height 25
click at [1105, 68] on icon "Filters" at bounding box center [1112, 61] width 15 height 15
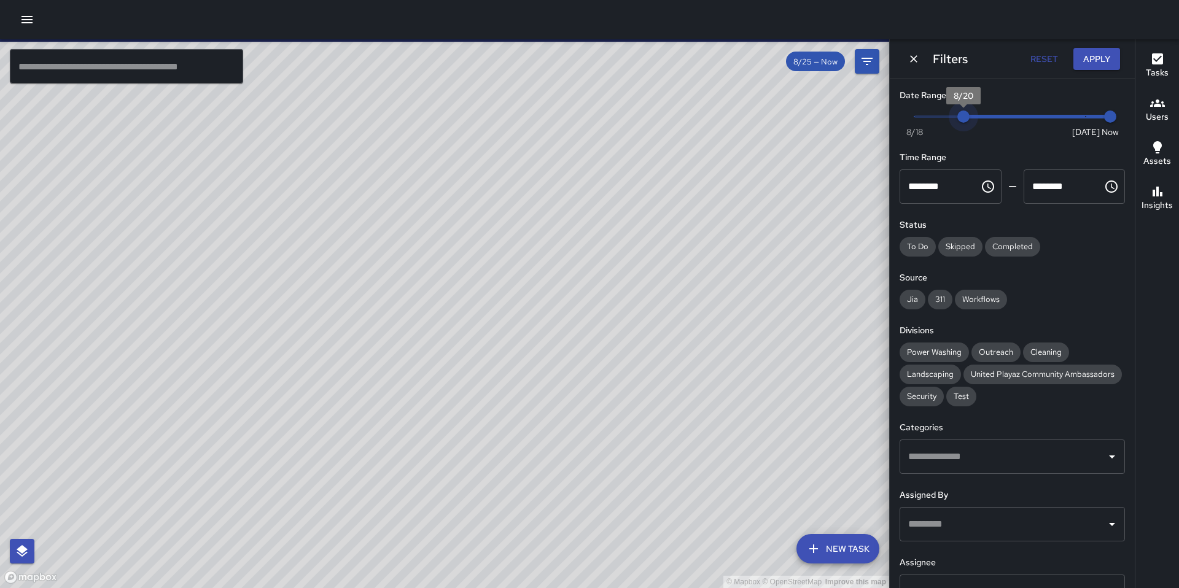
click at [970, 112] on span "Now Today 8/18 8/20 11:35 am" at bounding box center [1012, 116] width 196 height 18
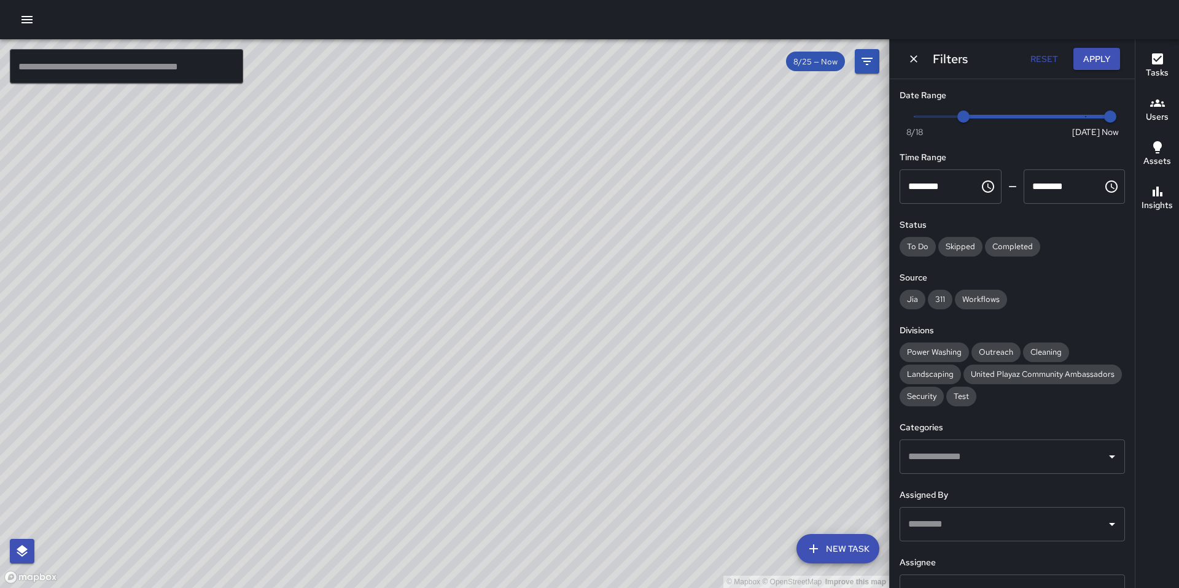
type input "*"
click at [923, 121] on span "Now Today 8/18 8/20 11:35 am" at bounding box center [1012, 116] width 196 height 18
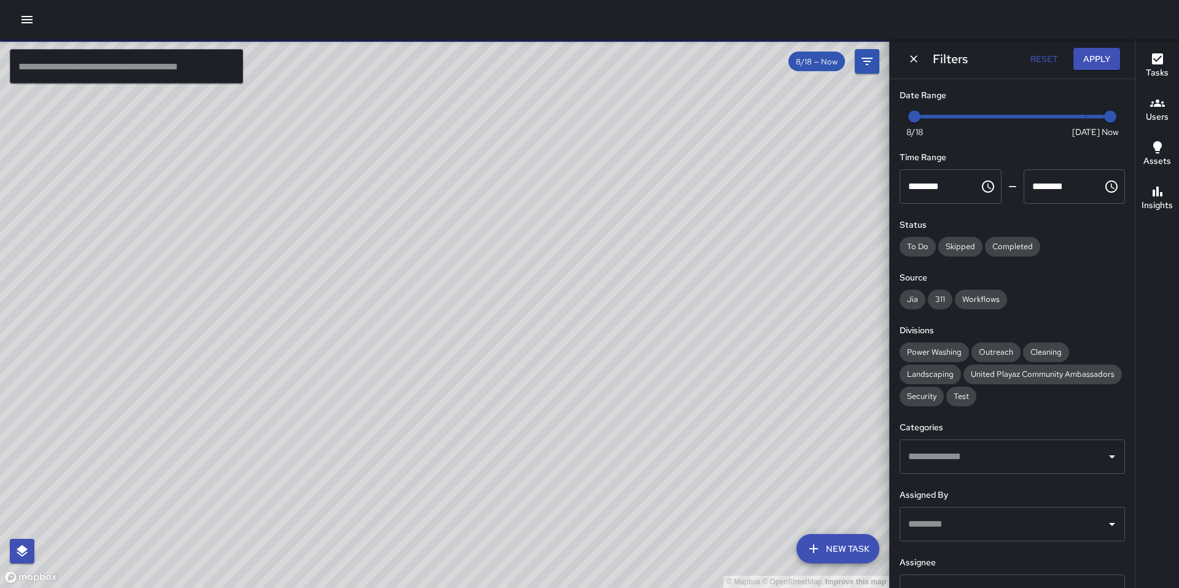
click at [83, 60] on input "text" at bounding box center [126, 66] width 233 height 34
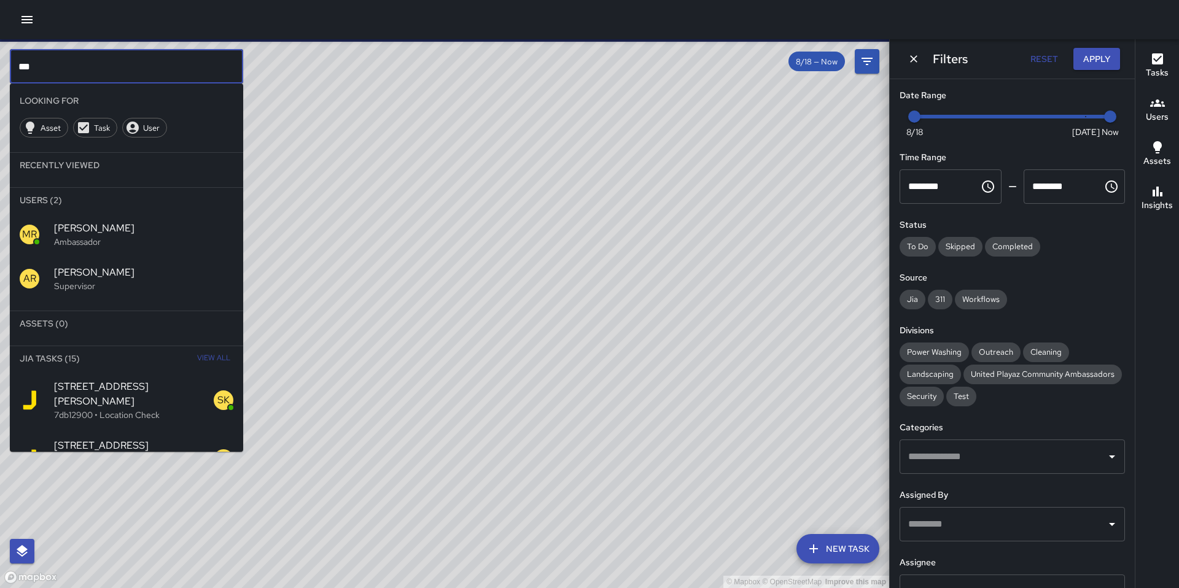
type input "***"
click at [197, 357] on span "View All" at bounding box center [213, 359] width 33 height 20
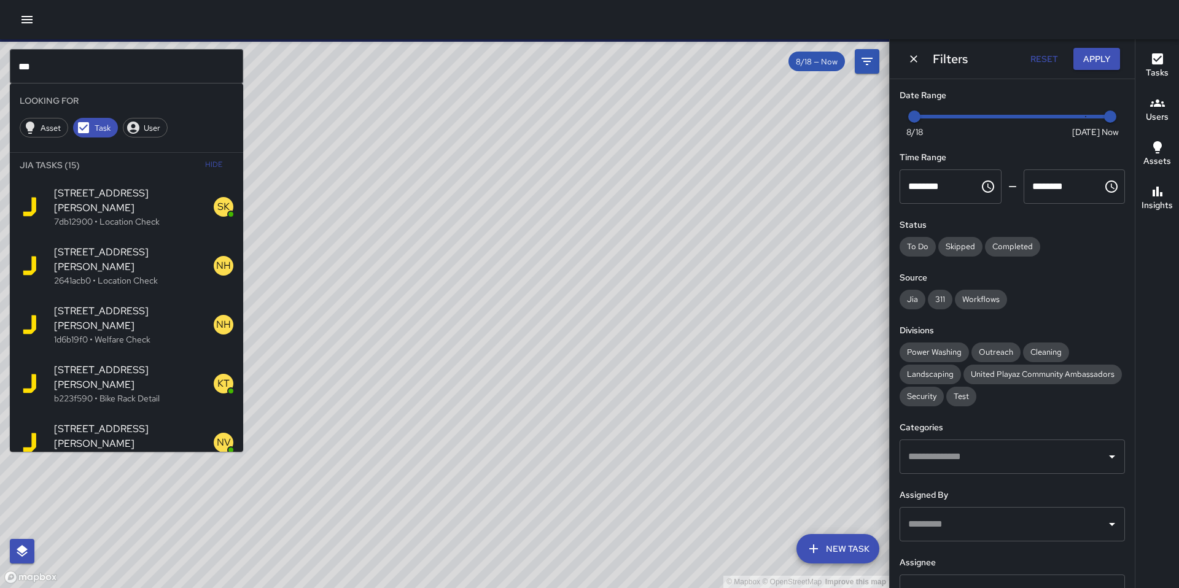
click at [131, 215] on p "7db12900 • Location Check" at bounding box center [134, 221] width 160 height 12
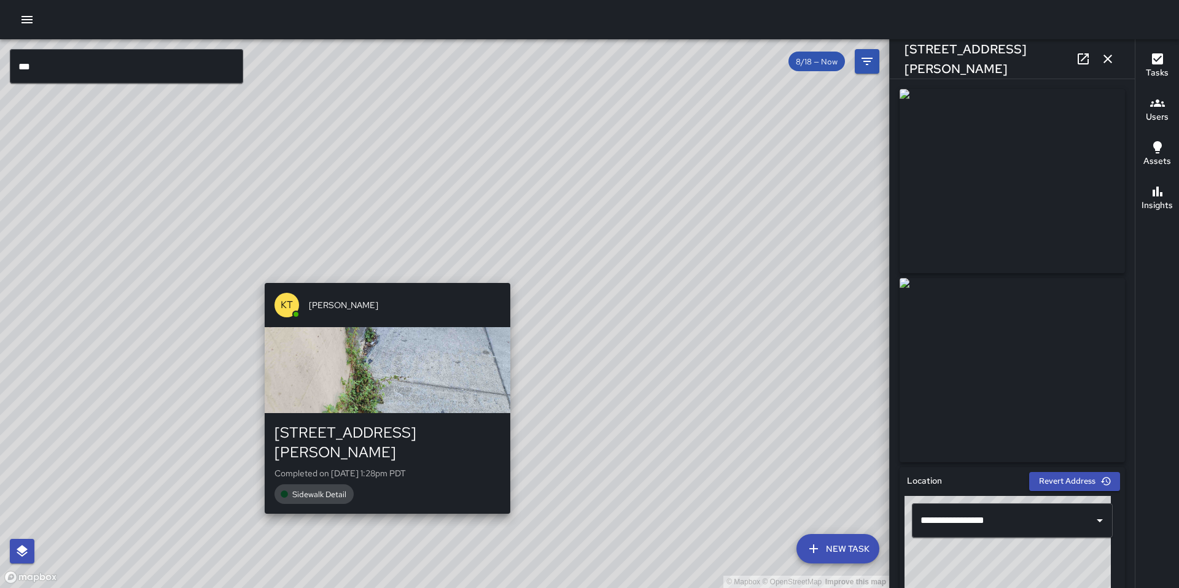
click at [383, 276] on div "© Mapbox © OpenStreetMap Improve this map KT Katherine Treminio 59a Rodgers Str…" at bounding box center [444, 313] width 889 height 549
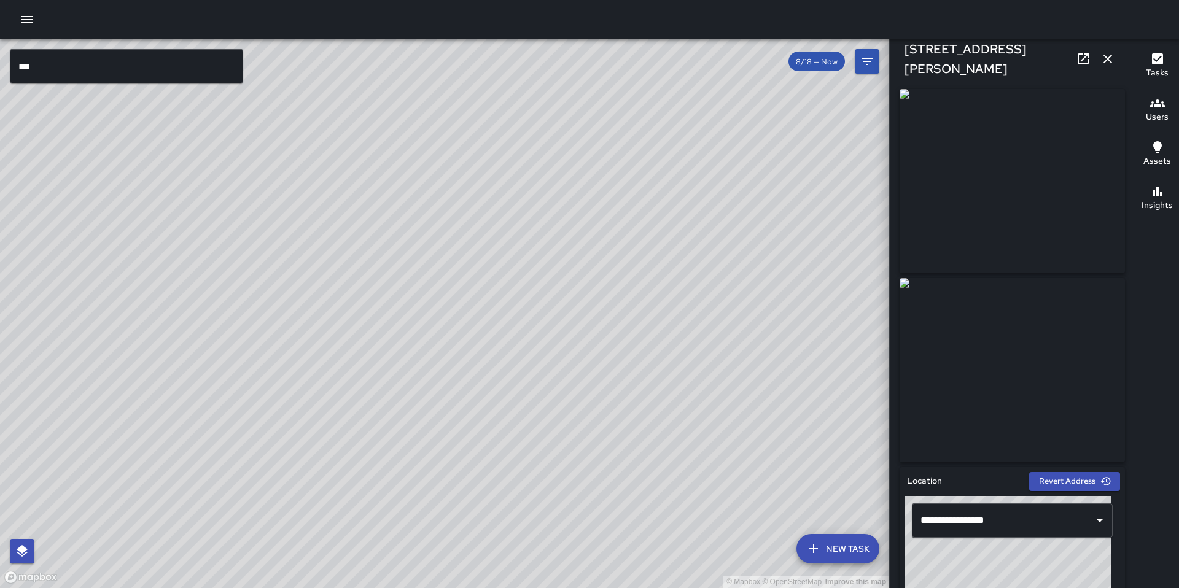
click at [392, 252] on div "© Mapbox © OpenStreetMap Improve this map KT Katherine Treminio 10 Rodgers Stre…" at bounding box center [444, 313] width 889 height 549
click at [451, 306] on div "© Mapbox © OpenStreetMap Improve this map" at bounding box center [444, 313] width 889 height 549
click at [453, 301] on div "© Mapbox © OpenStreetMap Improve this map GR Gordon Rowe 1169 Folsom Street Com…" at bounding box center [444, 313] width 889 height 549
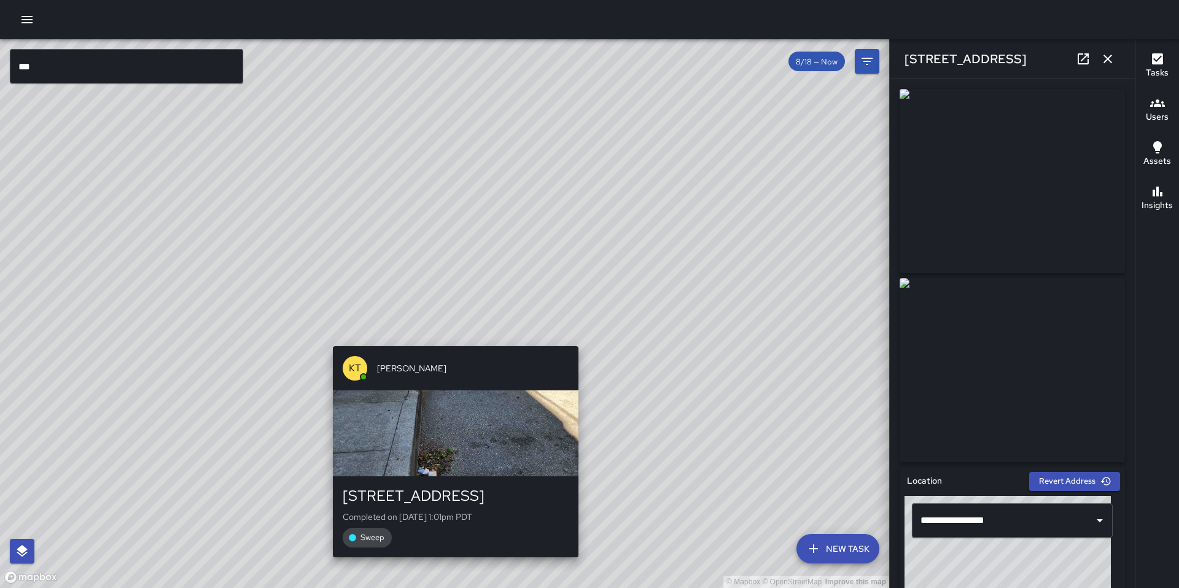
click at [446, 338] on div "© Mapbox © OpenStreetMap Improve this map KT Katherine Treminio 1175 Folsom Str…" at bounding box center [444, 313] width 889 height 549
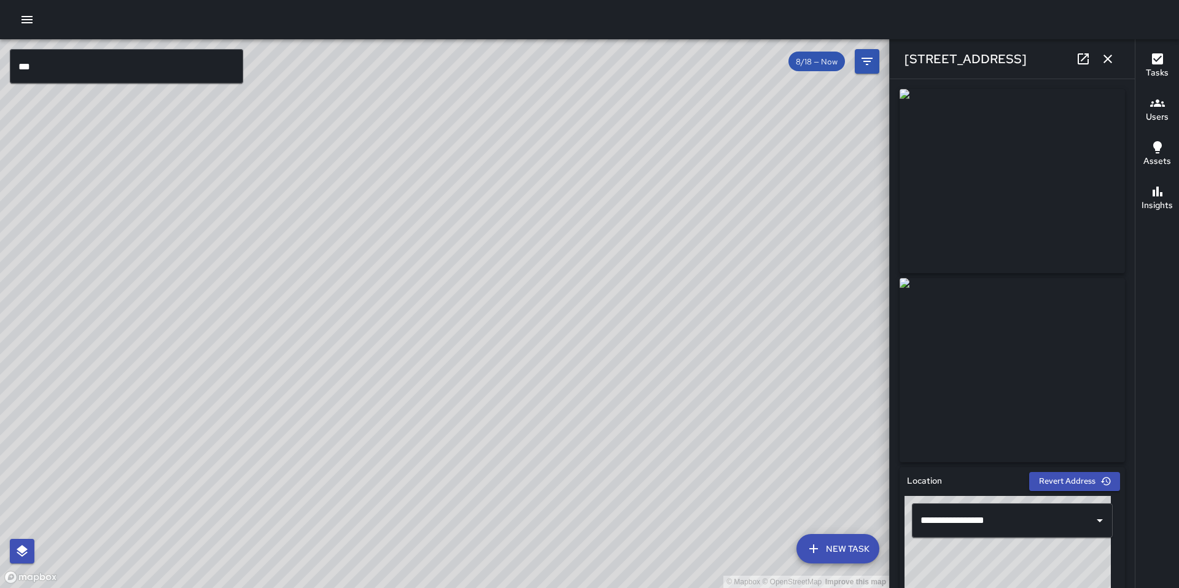
click at [468, 342] on div "© Mapbox © OpenStreetMap Improve this map KT Katherine Treminio 49 Rodgers Stre…" at bounding box center [444, 313] width 889 height 549
click at [470, 358] on div "© Mapbox © OpenStreetMap Improve this map" at bounding box center [444, 313] width 889 height 549
click at [473, 319] on div "© Mapbox © OpenStreetMap Improve this map KT Katherine Treminio 61 Rodgers Stre…" at bounding box center [444, 313] width 889 height 549
click at [323, 383] on div "© Mapbox © OpenStreetMap Improve this map KT Katherine Treminio 56 Rodgers Stre…" at bounding box center [444, 313] width 889 height 549
click at [427, 277] on div "© Mapbox © OpenStreetMap Improve this map KT Katherine Treminio 59a Rodgers Str…" at bounding box center [444, 313] width 889 height 549
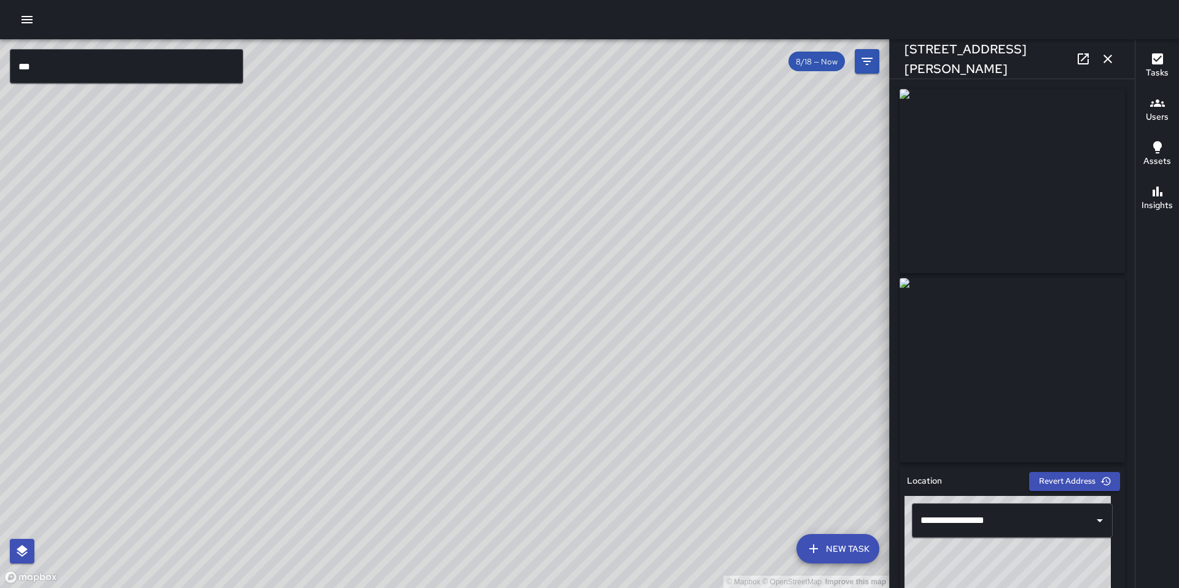
click at [441, 322] on div "© Mapbox © OpenStreetMap Improve this map KT Katherine Treminio 59a Rodgers Str…" at bounding box center [444, 313] width 889 height 549
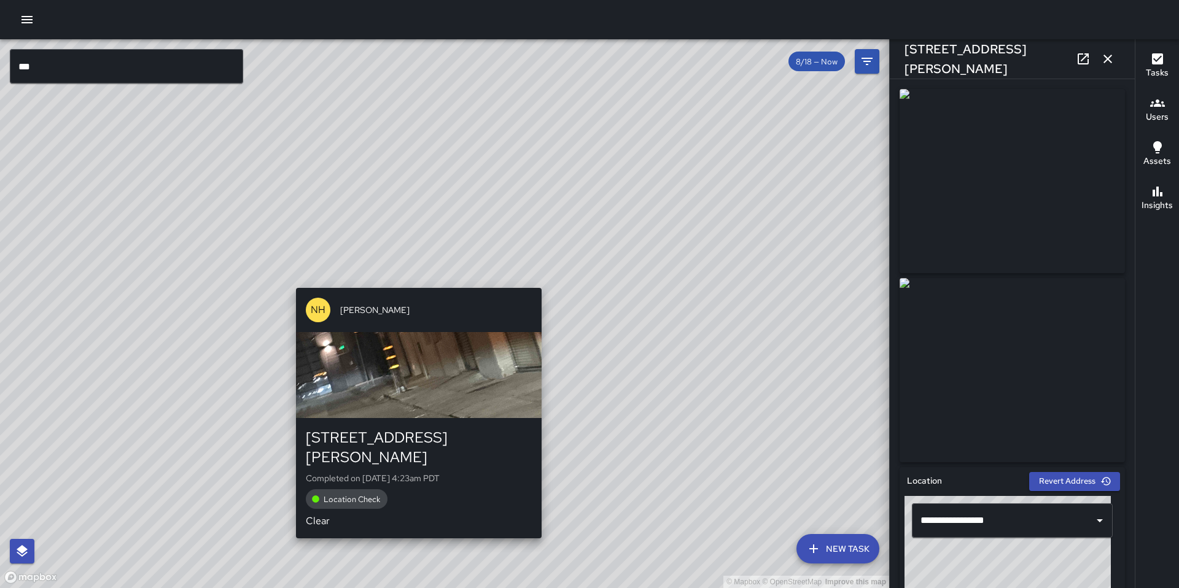
click at [412, 281] on div "© Mapbox © OpenStreetMap Improve this map NH Norman Haddix Jr 10 Rodgers Street…" at bounding box center [444, 313] width 889 height 549
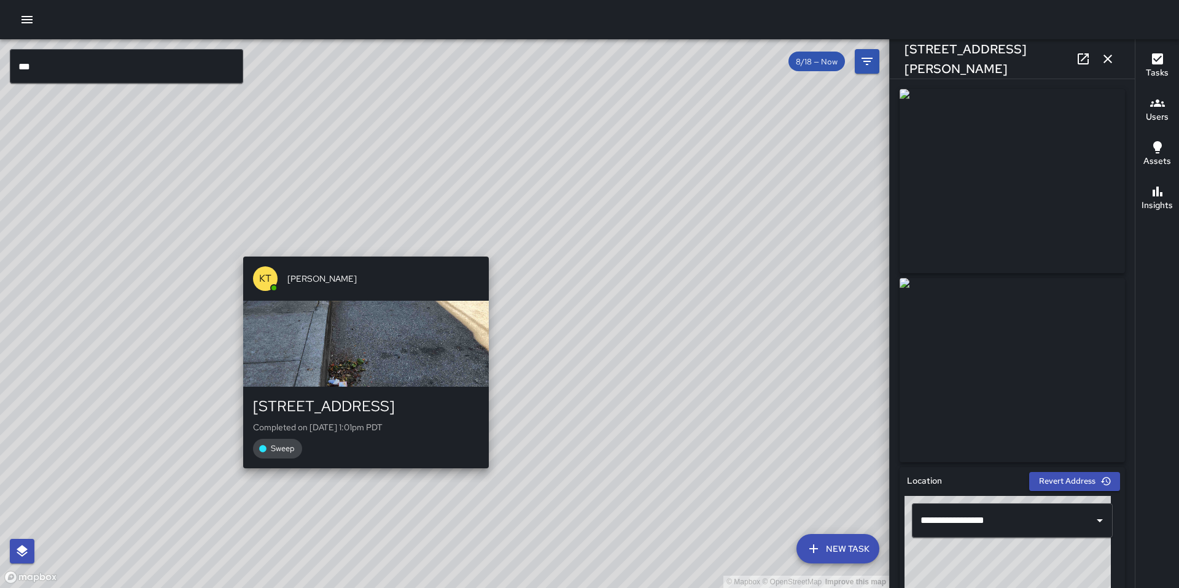
click at [360, 246] on div "© Mapbox © OpenStreetMap Improve this map KT Katherine Treminio 1175 Folsom Str…" at bounding box center [444, 313] width 889 height 549
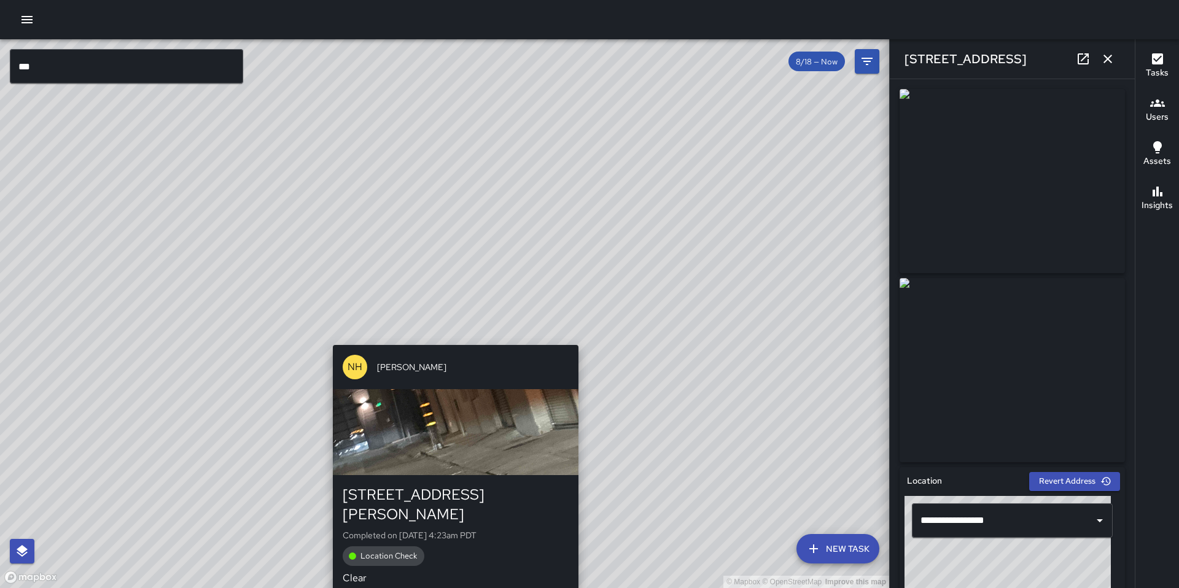
click at [447, 339] on div "© Mapbox © OpenStreetMap Improve this map NH Norman Haddix Jr 10 Rodgers Street…" at bounding box center [444, 313] width 889 height 549
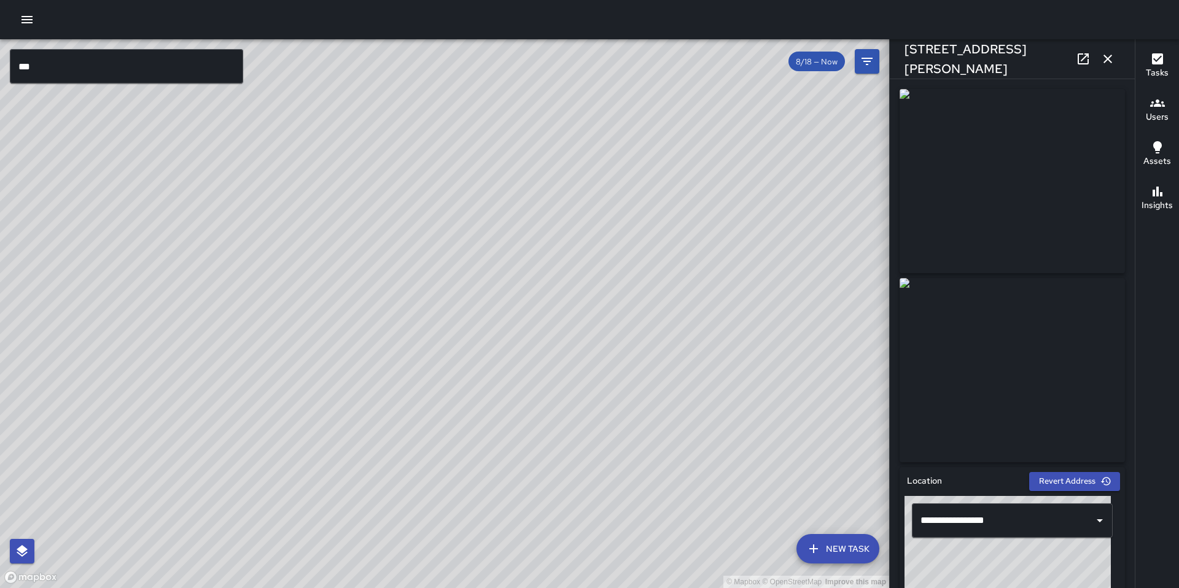
click at [443, 278] on div "© Mapbox © OpenStreetMap Improve this map SK SEAN KELLEY 1175 Folsom Street Com…" at bounding box center [444, 313] width 889 height 549
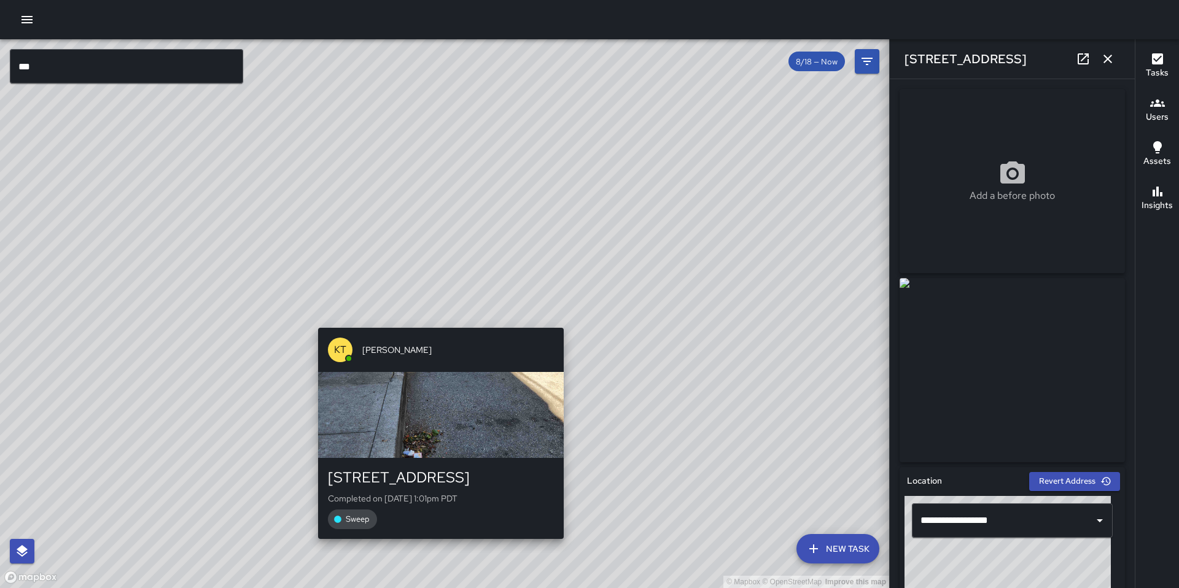
click at [435, 325] on div "© Mapbox © OpenStreetMap Improve this map KT Katherine Treminio 1175 Folsom Str…" at bounding box center [444, 313] width 889 height 549
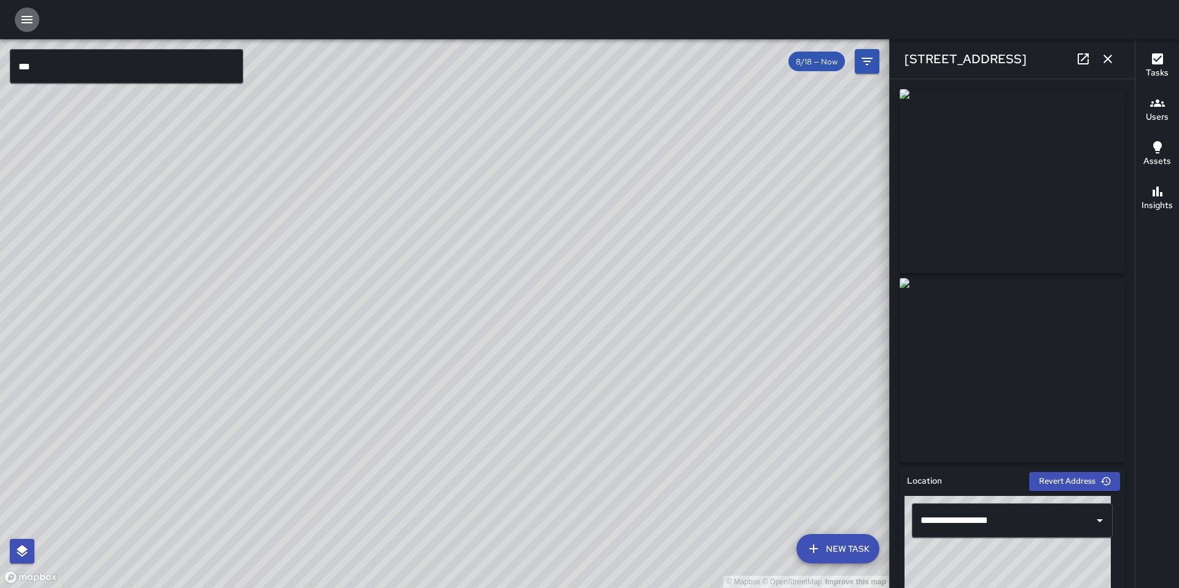
click at [33, 24] on icon "button" at bounding box center [27, 19] width 15 height 15
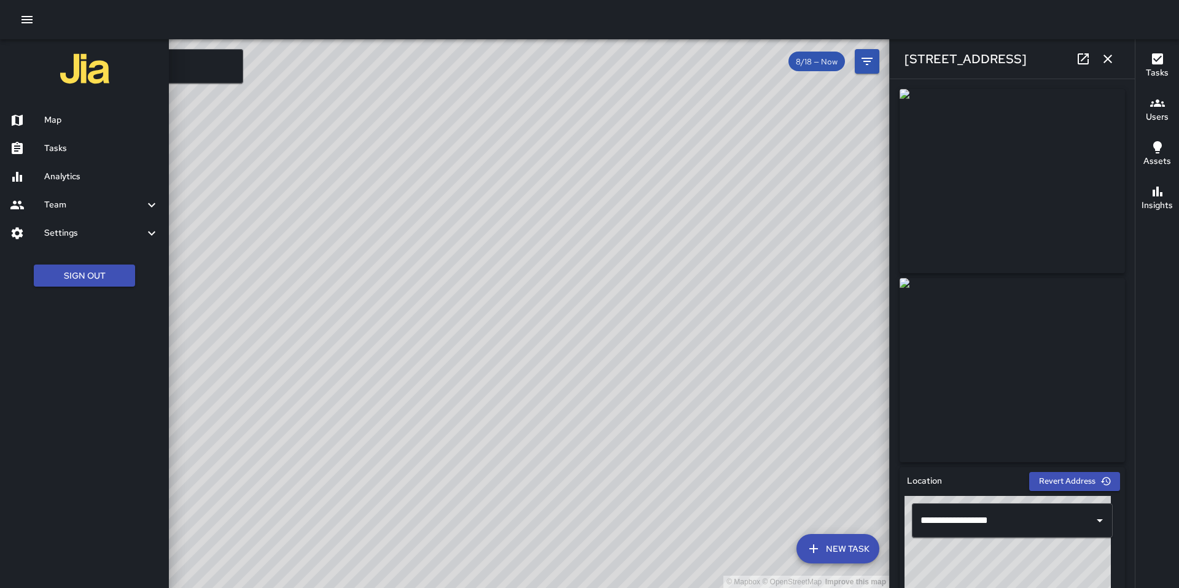
click at [79, 141] on link "Tasks" at bounding box center [84, 148] width 169 height 28
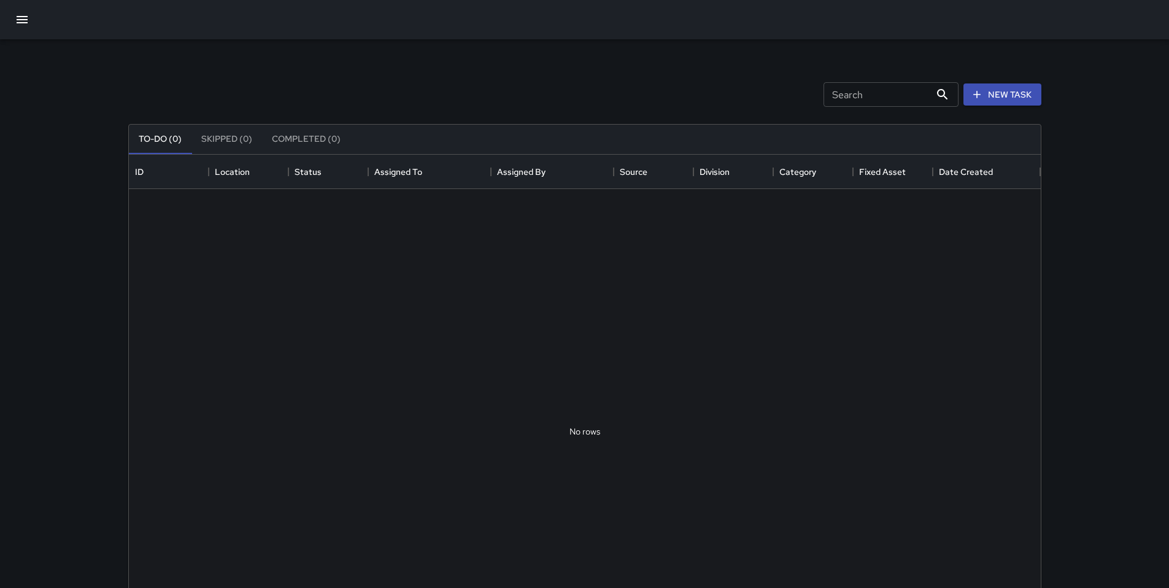
scroll to position [511, 903]
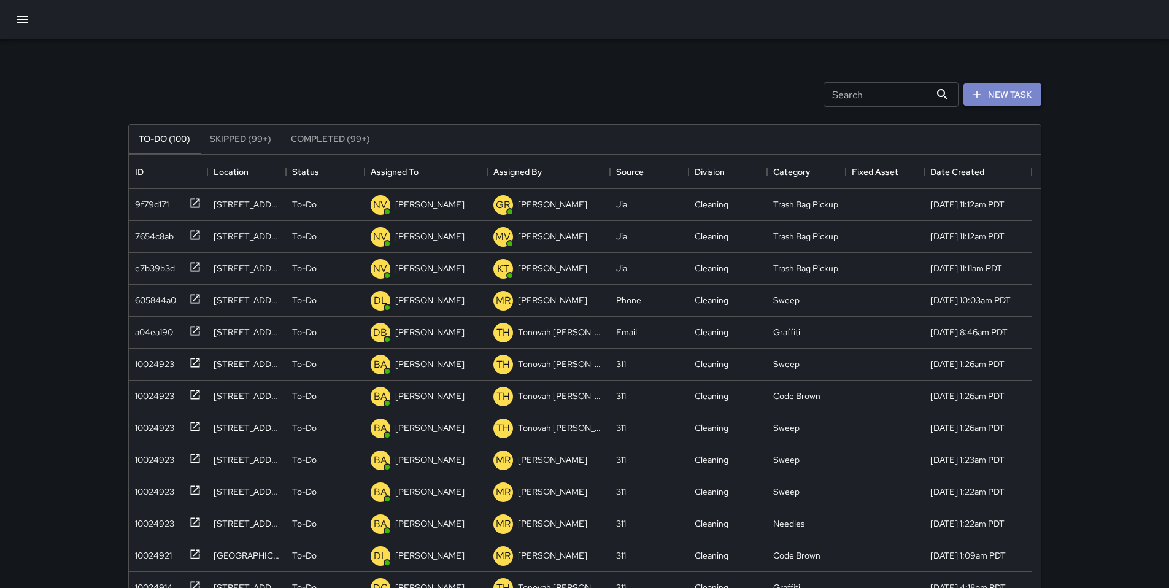
click at [1021, 99] on button "New Task" at bounding box center [1003, 94] width 78 height 23
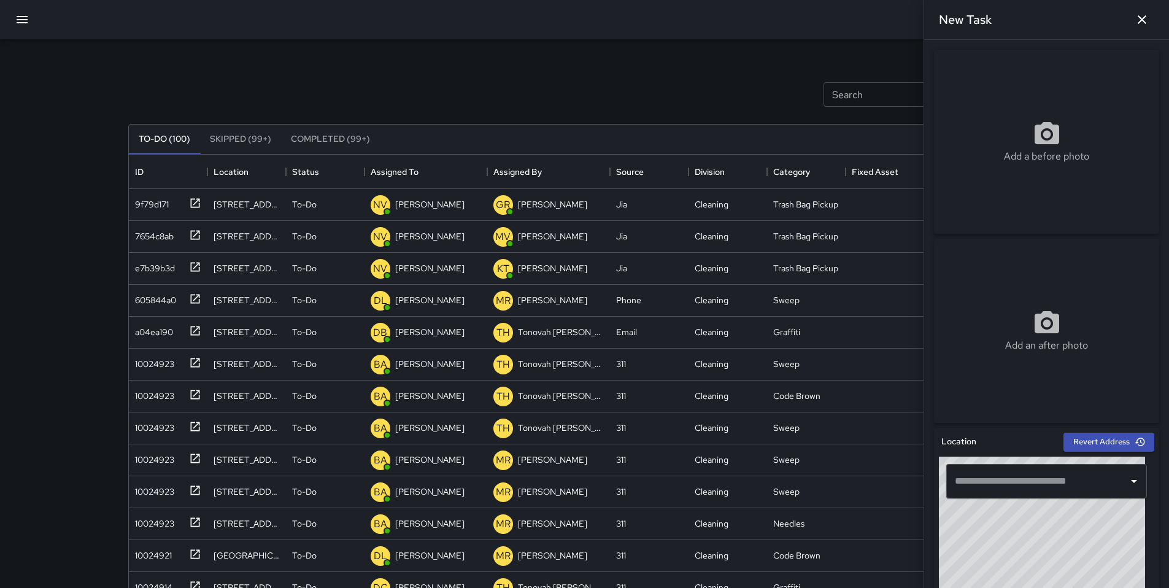
click at [983, 489] on input "text" at bounding box center [1037, 481] width 171 height 23
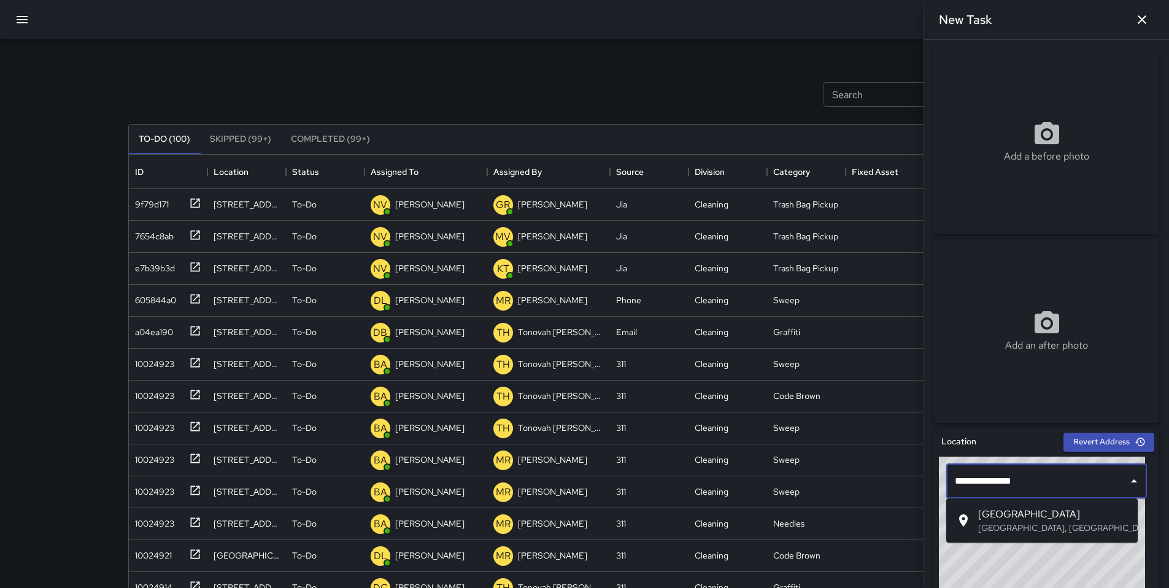
click at [993, 505] on li "10th Street & Natoma Street San Francisco, CA, USA" at bounding box center [1043, 520] width 192 height 34
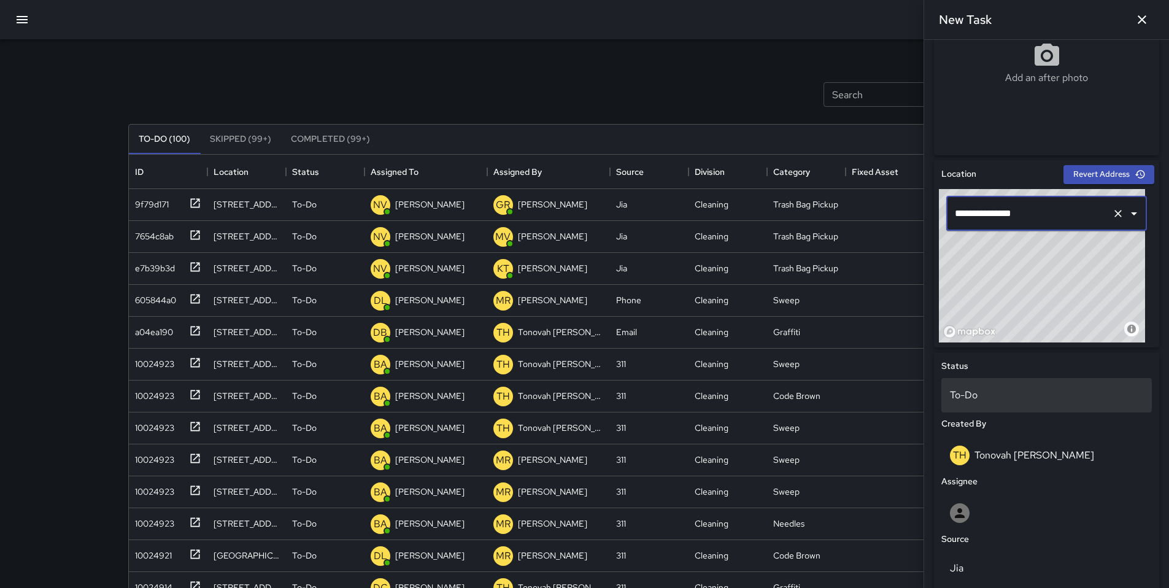
scroll to position [422, 0]
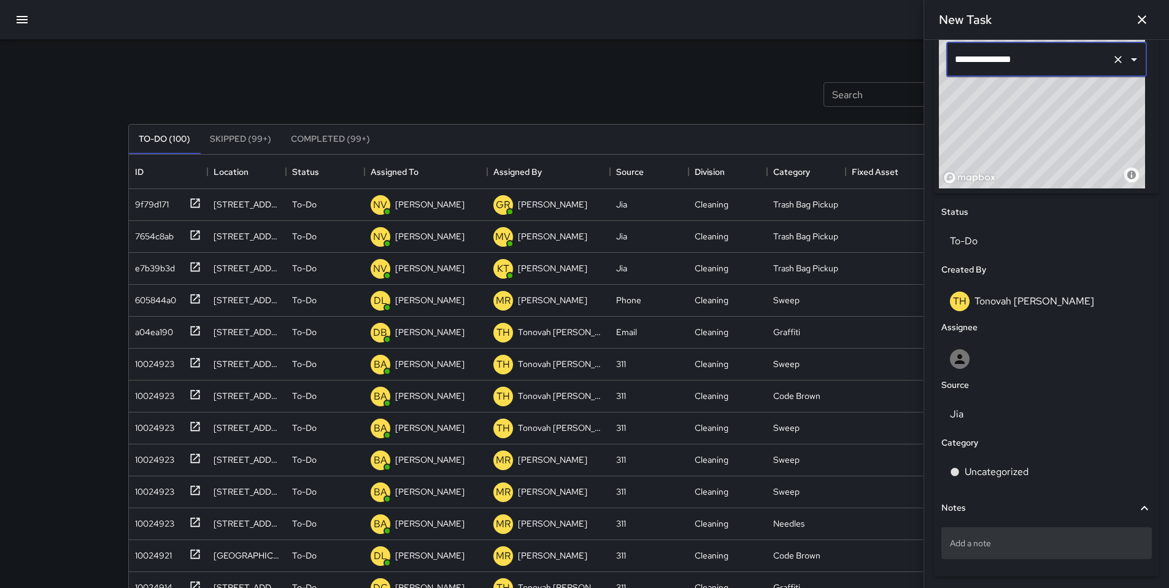
type input "**********"
click at [998, 540] on p "Add a note" at bounding box center [1046, 543] width 193 height 12
type textarea "**********"
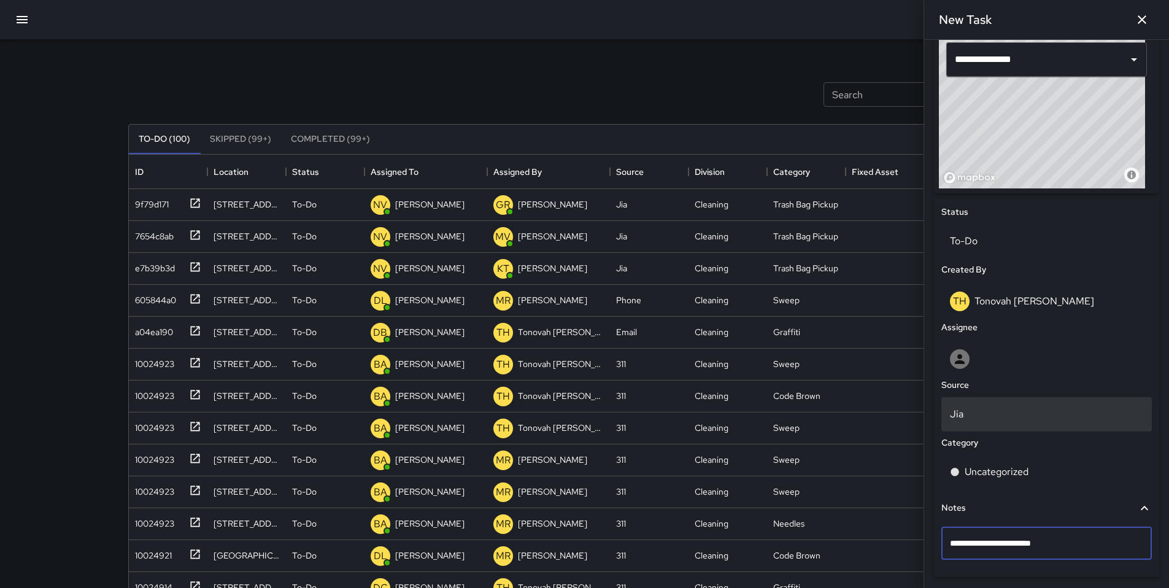
click at [981, 409] on p "Jia" at bounding box center [1046, 414] width 193 height 15
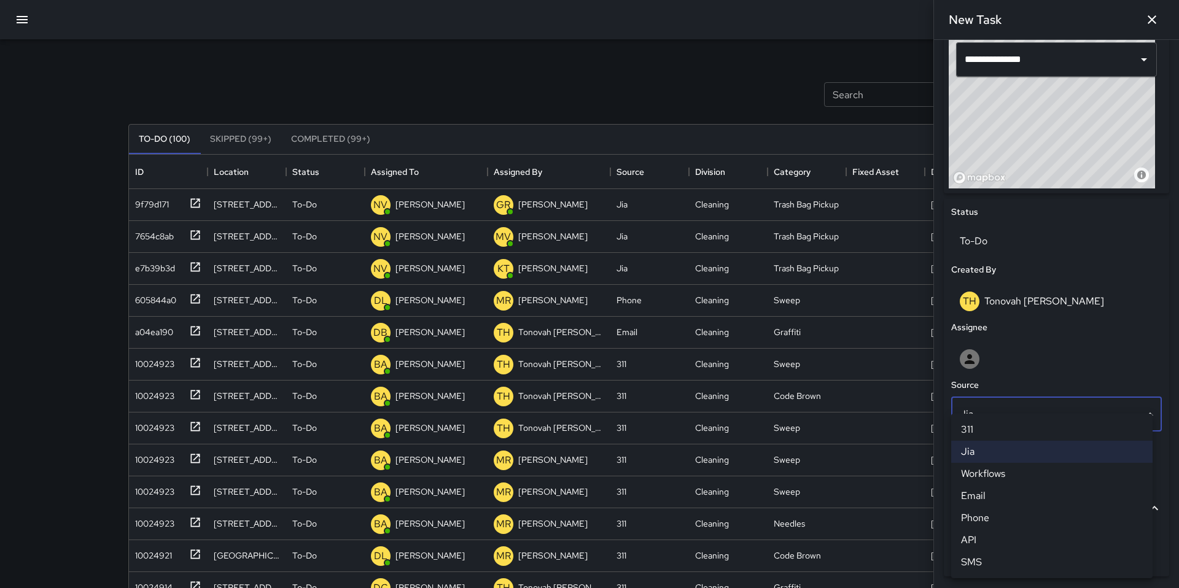
click at [988, 556] on li "SMS" at bounding box center [1051, 562] width 201 height 22
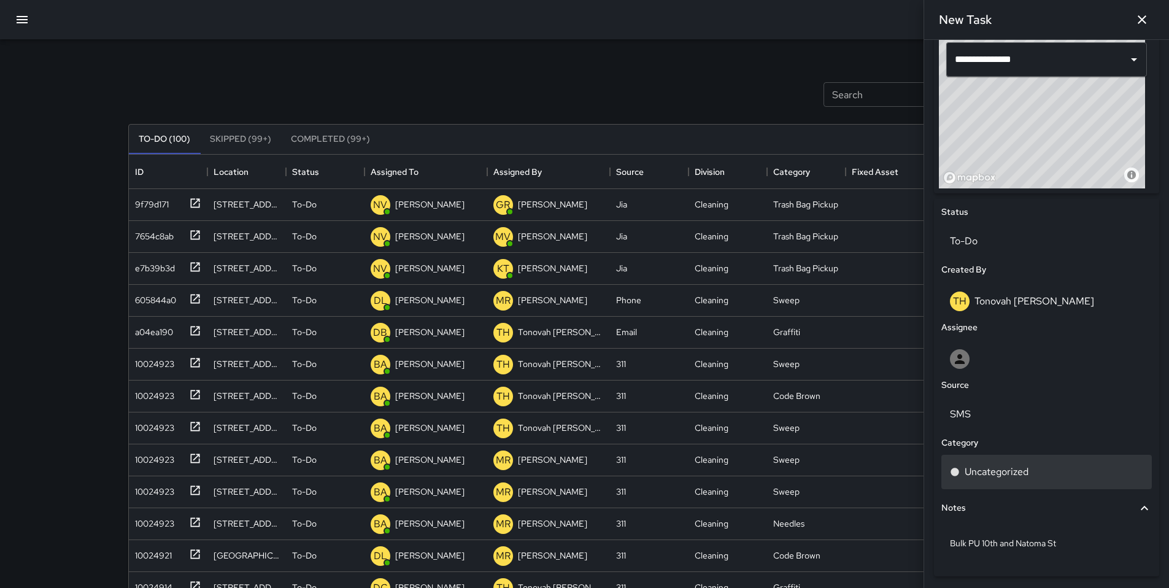
click at [988, 482] on div "Uncategorized" at bounding box center [1047, 472] width 211 height 34
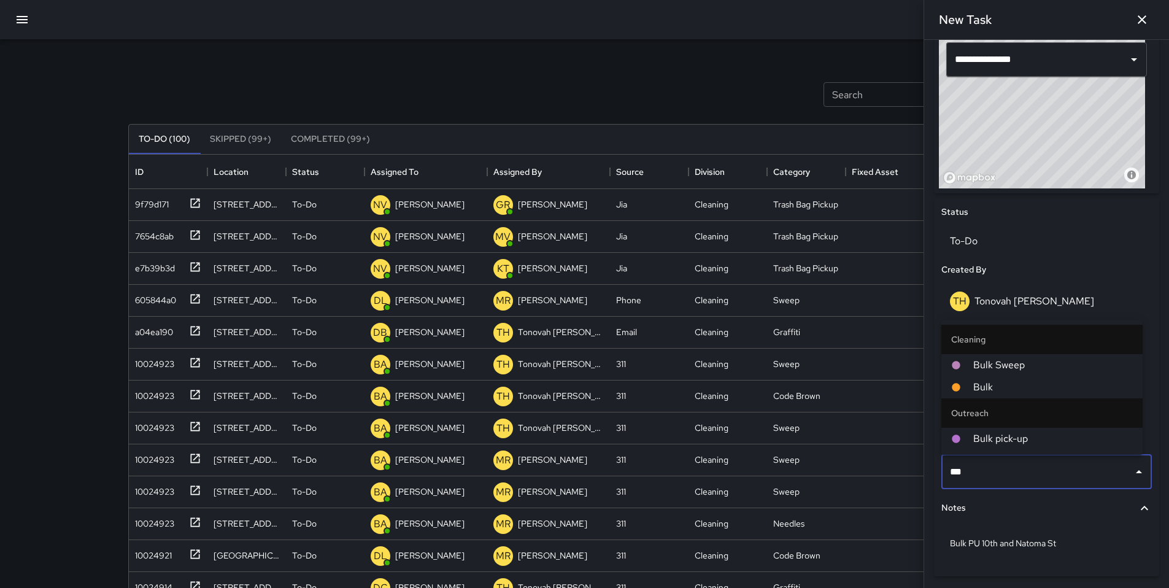
type input "****"
click at [1011, 449] on li "Bulk pick-up" at bounding box center [1042, 439] width 201 height 22
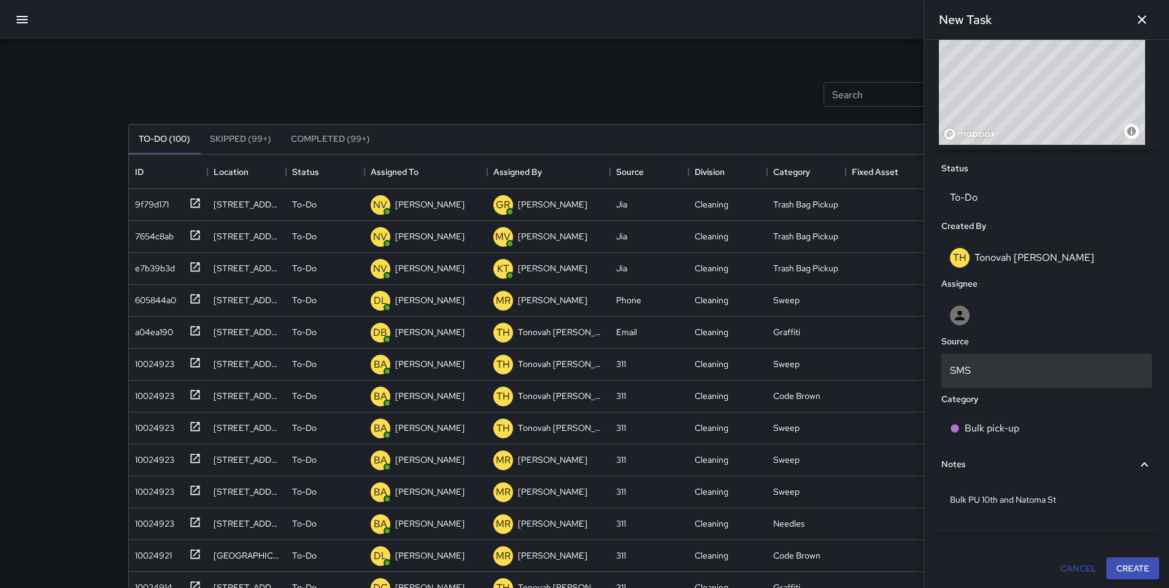
scroll to position [467, 0]
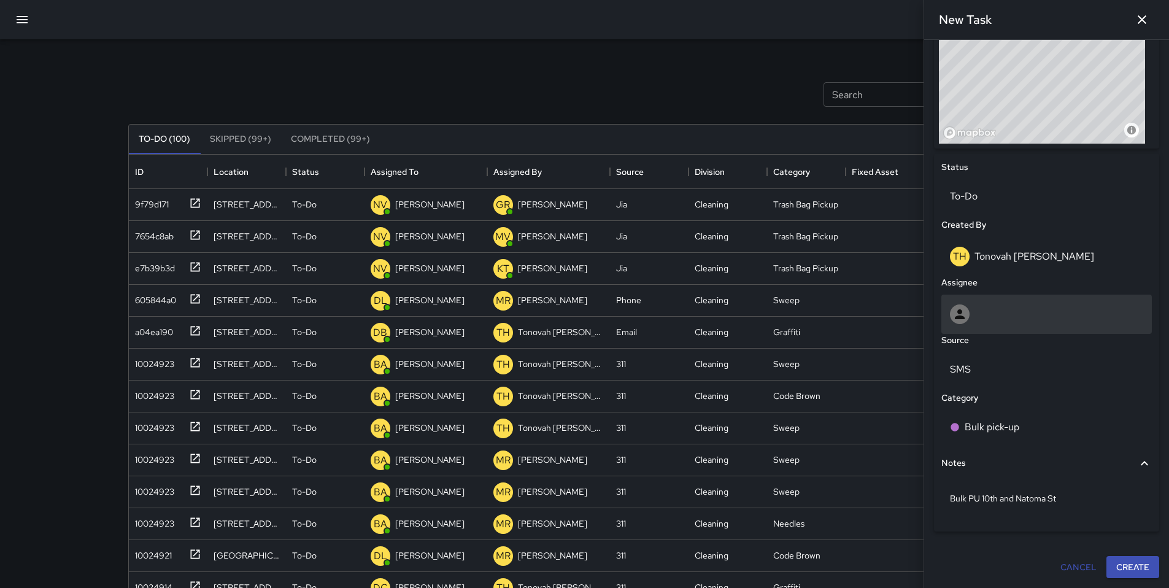
click at [1009, 317] on div at bounding box center [1046, 314] width 193 height 20
type input "****"
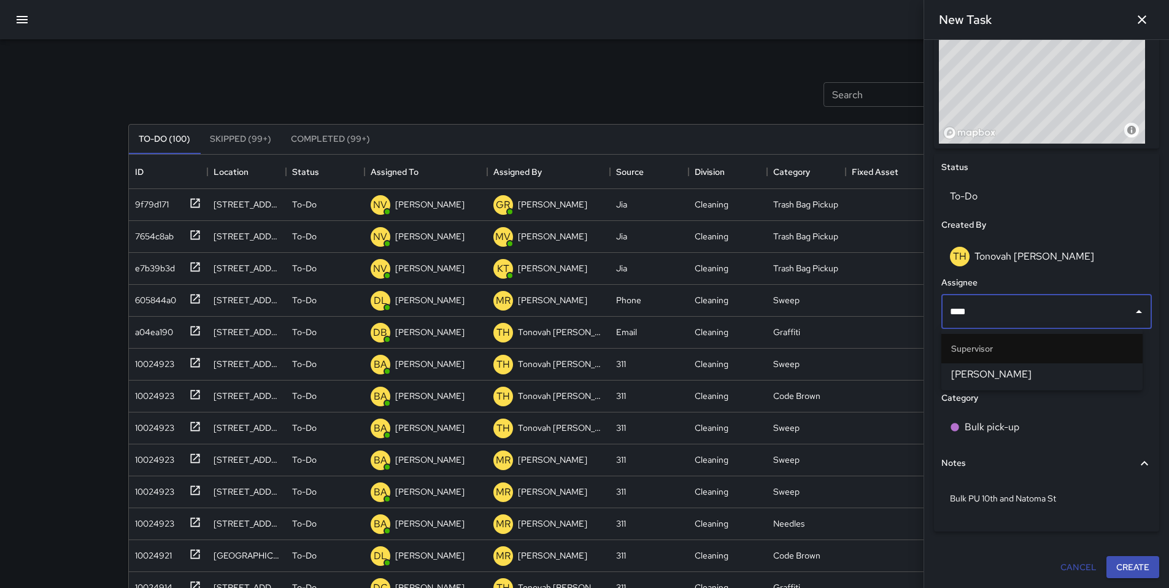
click at [1004, 377] on span "Woodrow Blake" at bounding box center [1042, 374] width 182 height 15
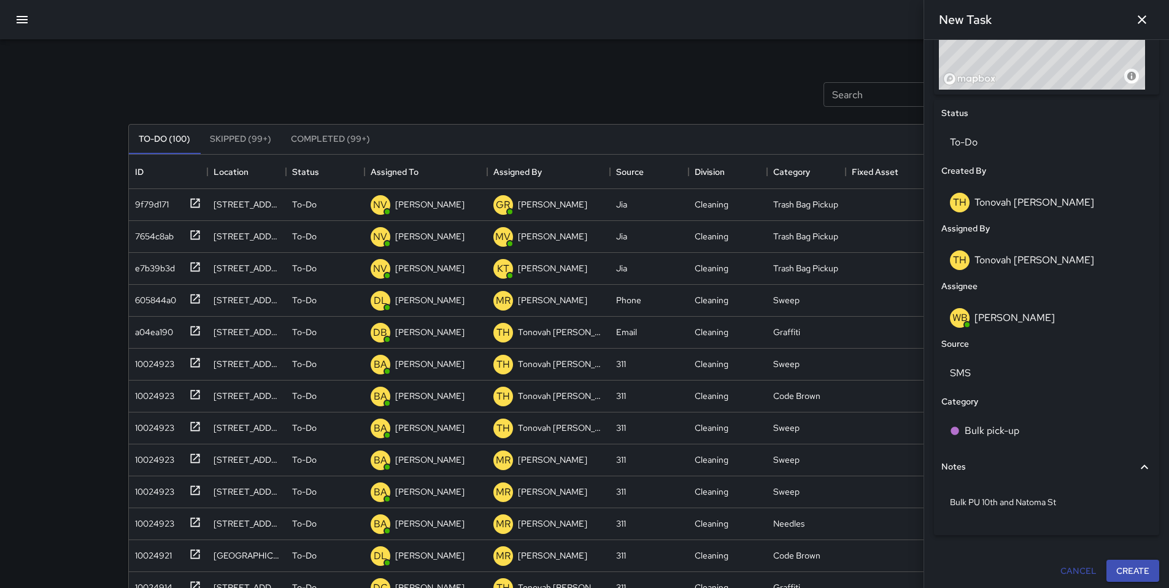
scroll to position [524, 0]
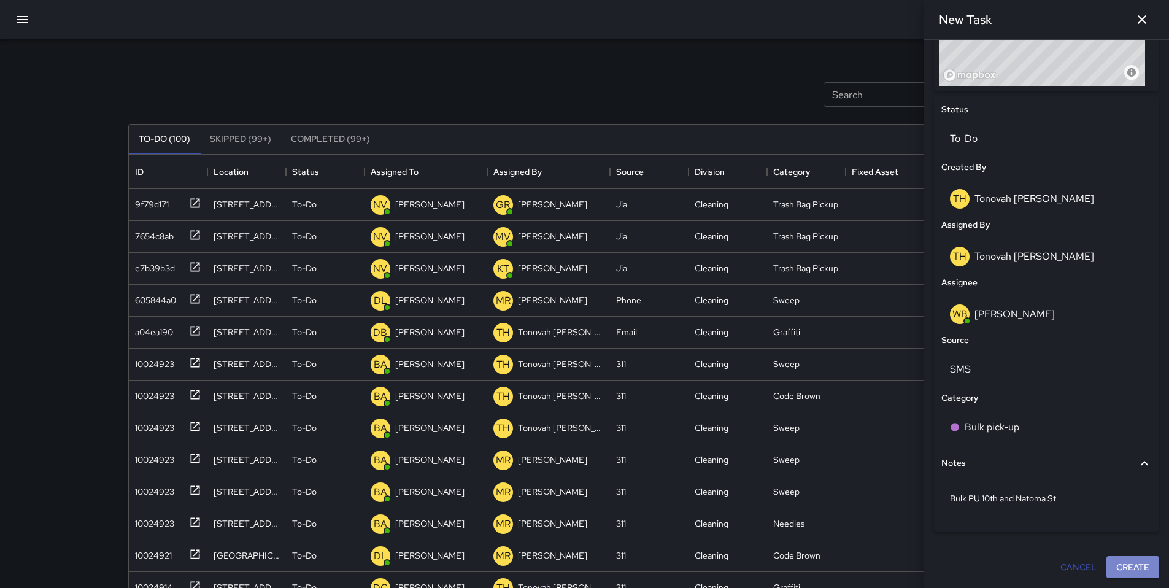
click at [1126, 566] on button "Create" at bounding box center [1133, 567] width 53 height 23
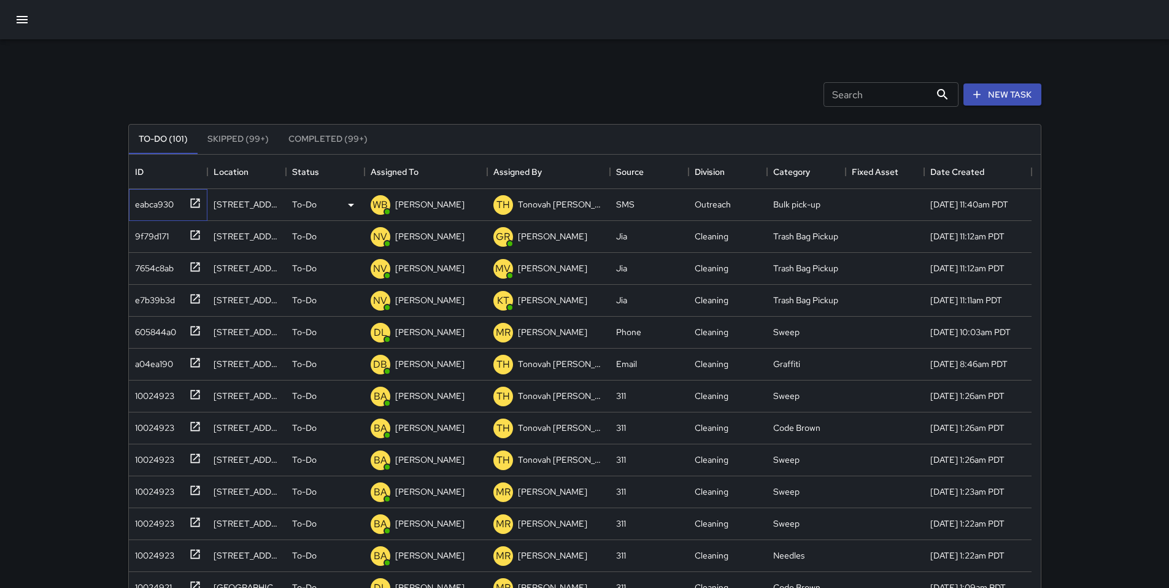
click at [160, 198] on div "eabca930" at bounding box center [152, 201] width 44 height 17
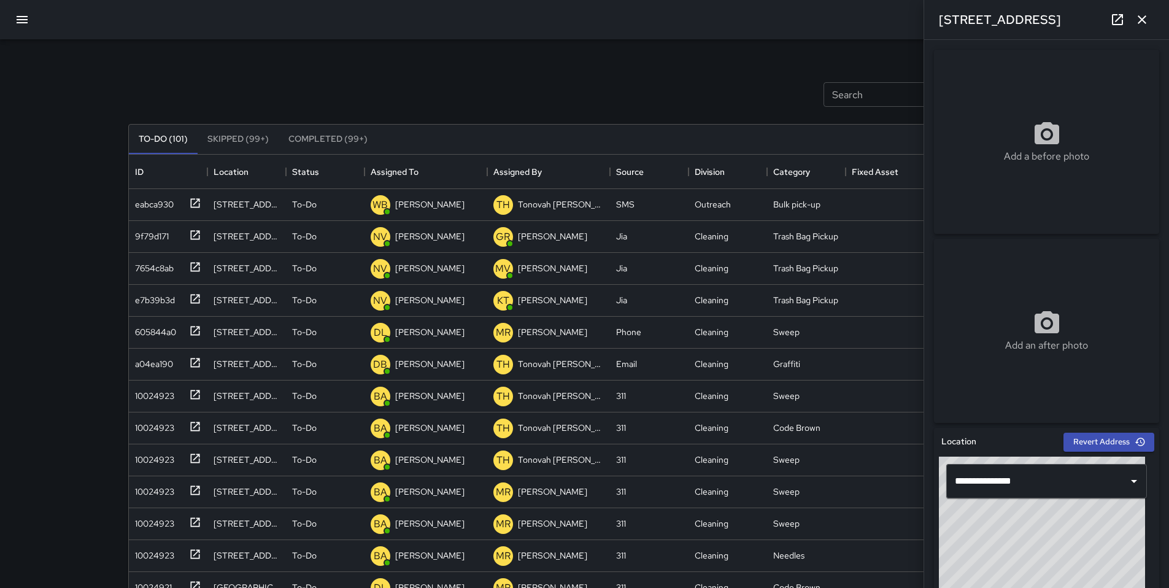
click at [1113, 26] on icon at bounding box center [1117, 19] width 15 height 15
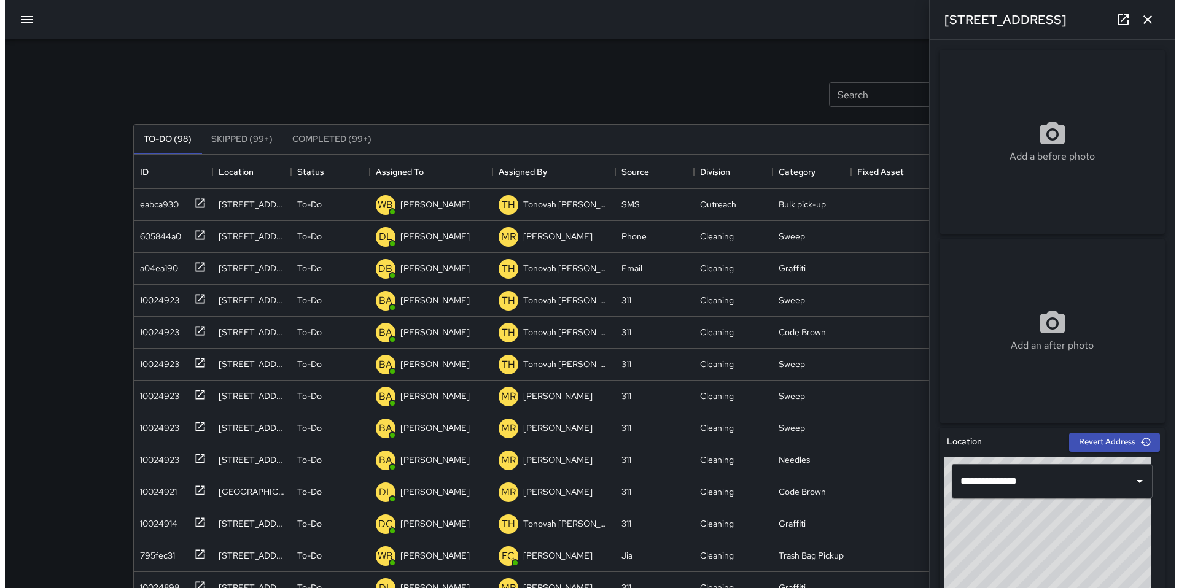
scroll to position [511, 903]
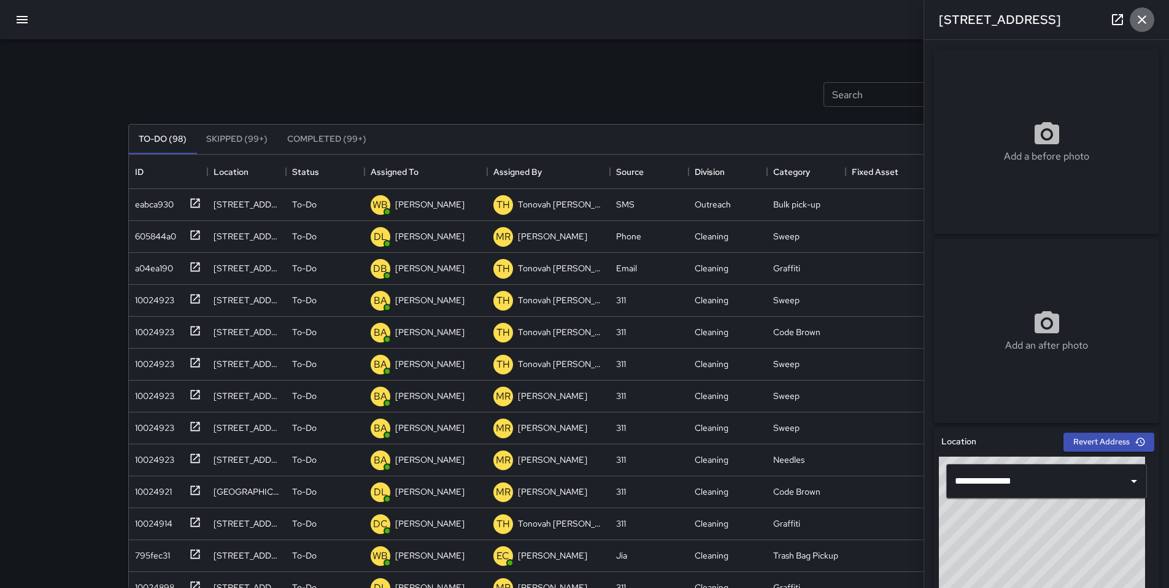
click at [1137, 23] on icon "button" at bounding box center [1142, 19] width 15 height 15
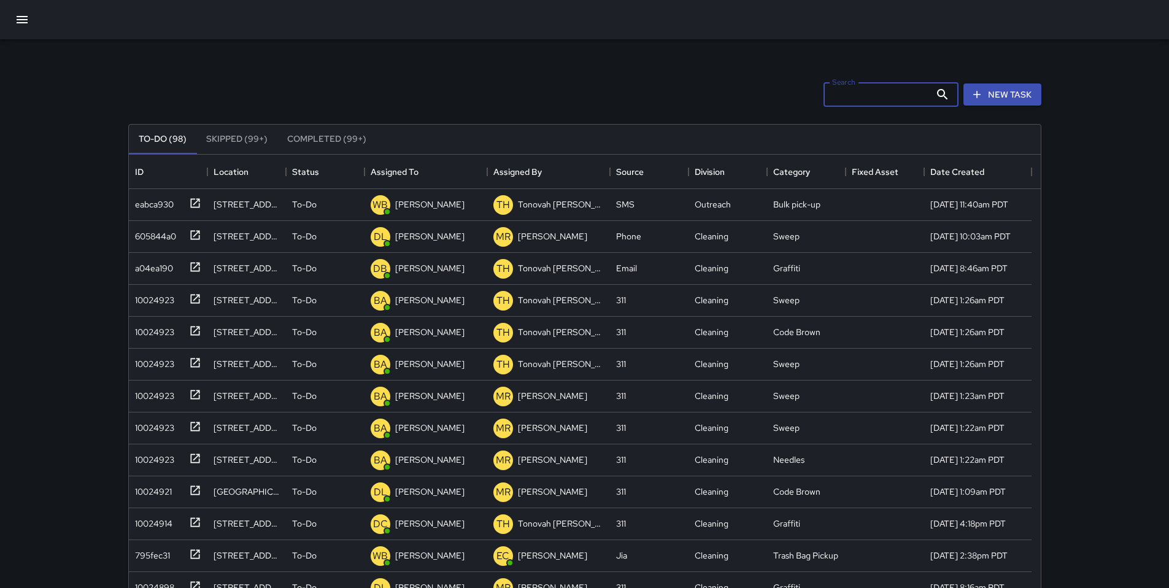
click at [846, 91] on input "Search" at bounding box center [877, 94] width 107 height 25
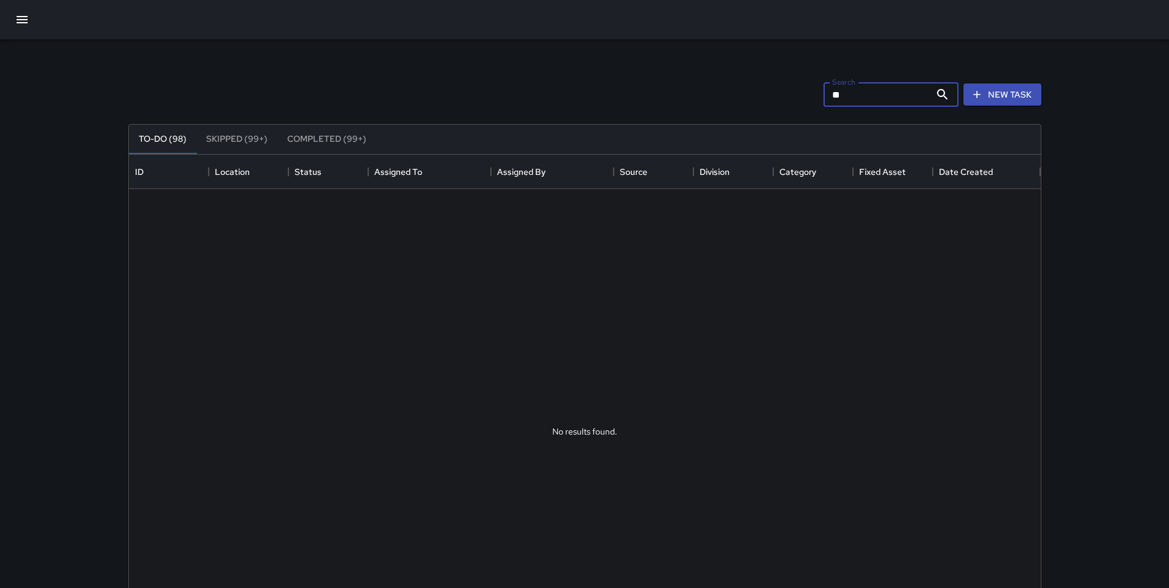
type input "*"
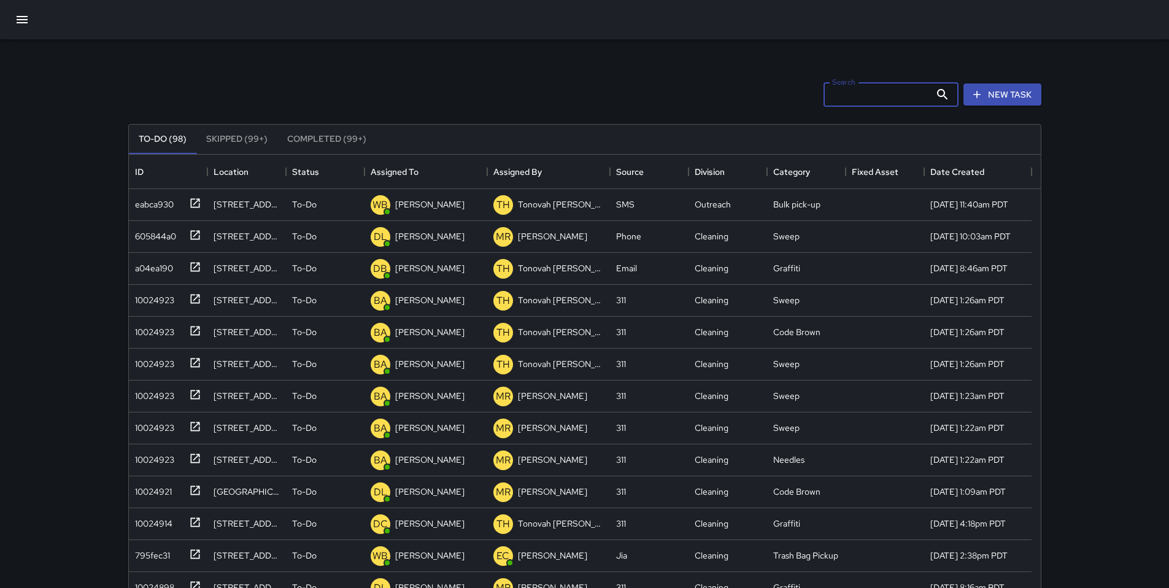
click at [28, 23] on icon "button" at bounding box center [22, 19] width 15 height 15
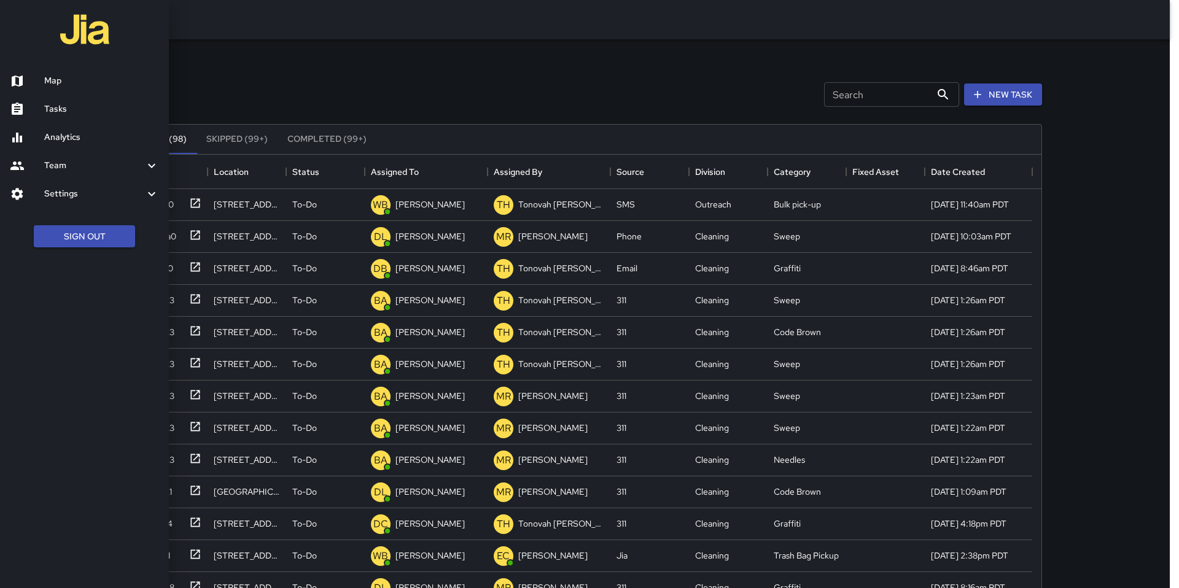
click at [75, 110] on h6 "Tasks" at bounding box center [101, 110] width 115 height 14
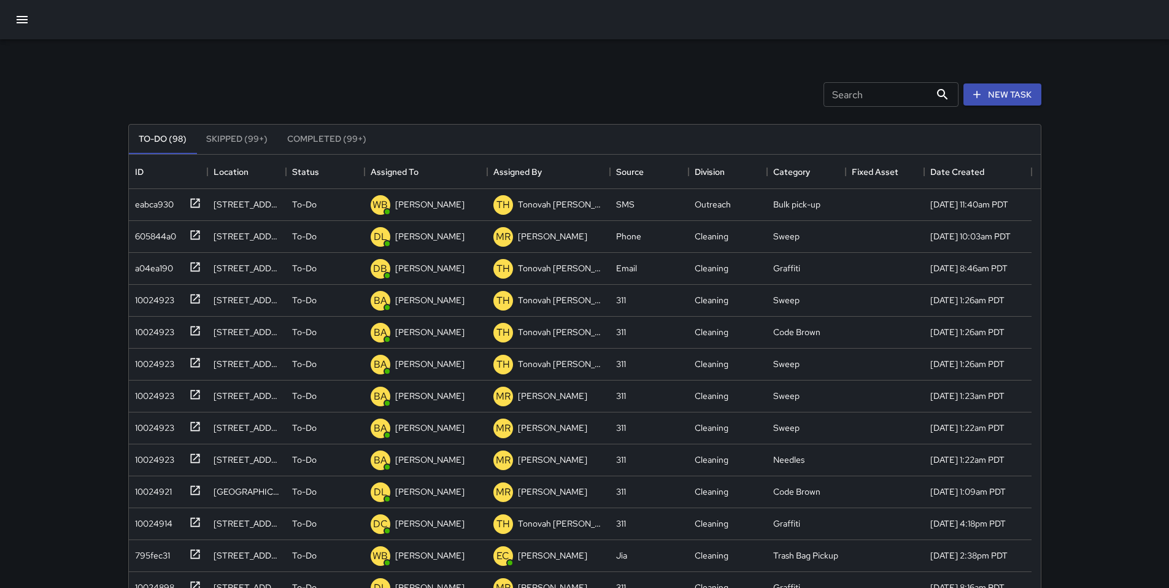
click at [26, 25] on icon "button" at bounding box center [22, 19] width 15 height 15
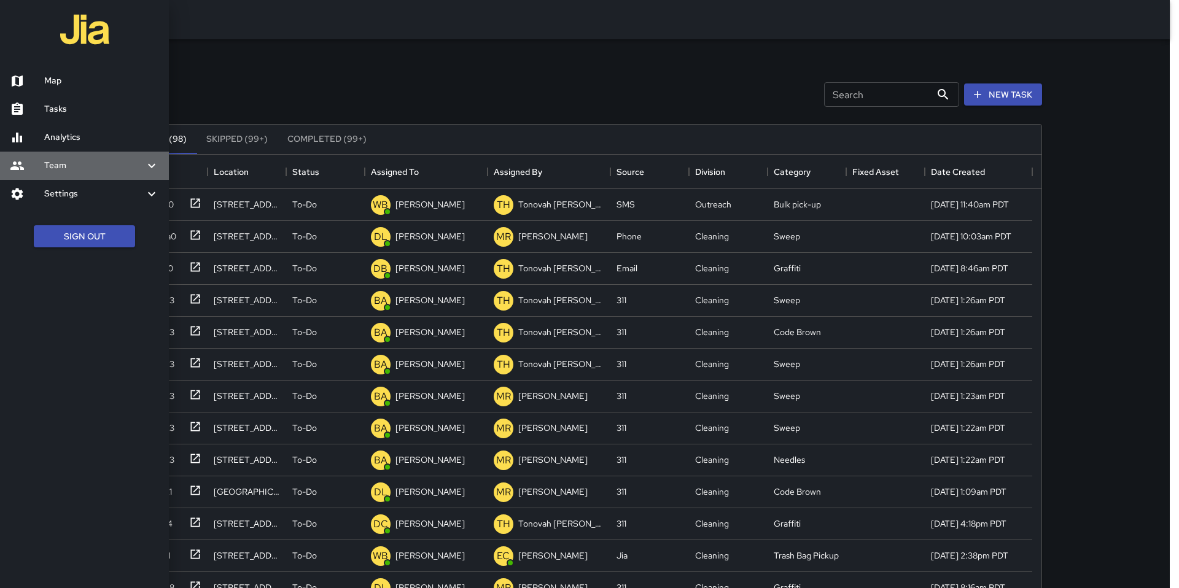
click at [68, 169] on h6 "Team" at bounding box center [94, 166] width 100 height 14
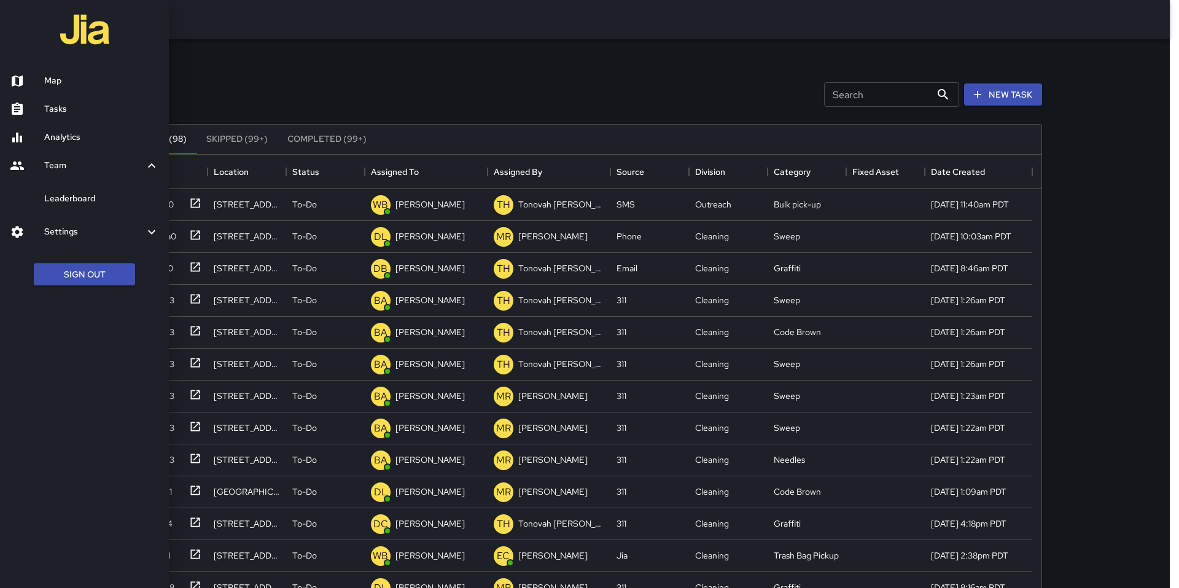
click at [74, 195] on h6 "Leaderboard" at bounding box center [101, 199] width 115 height 14
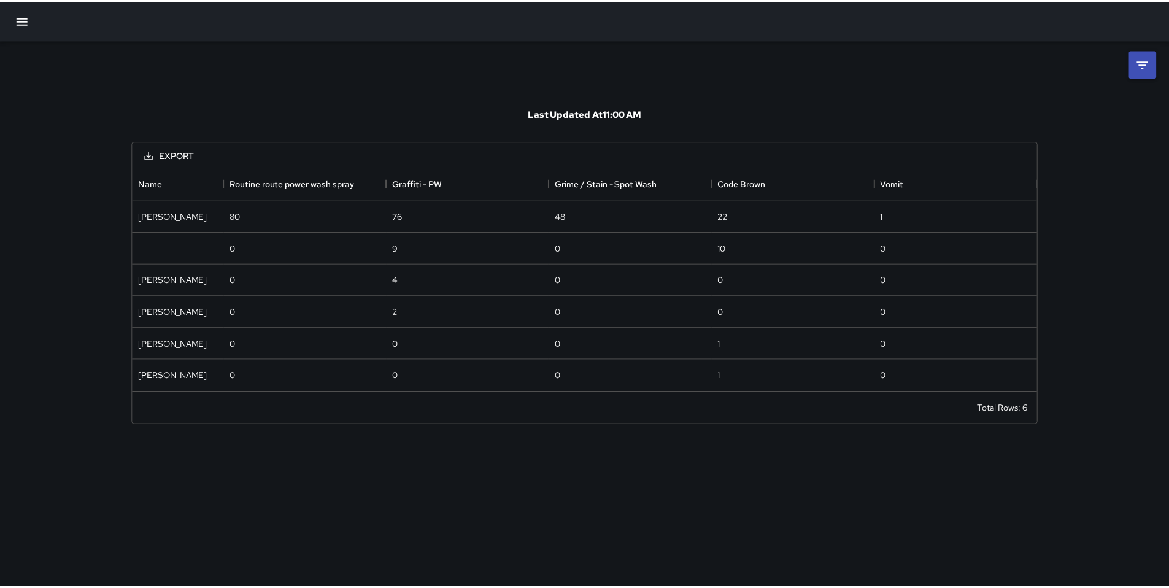
scroll to position [217, 903]
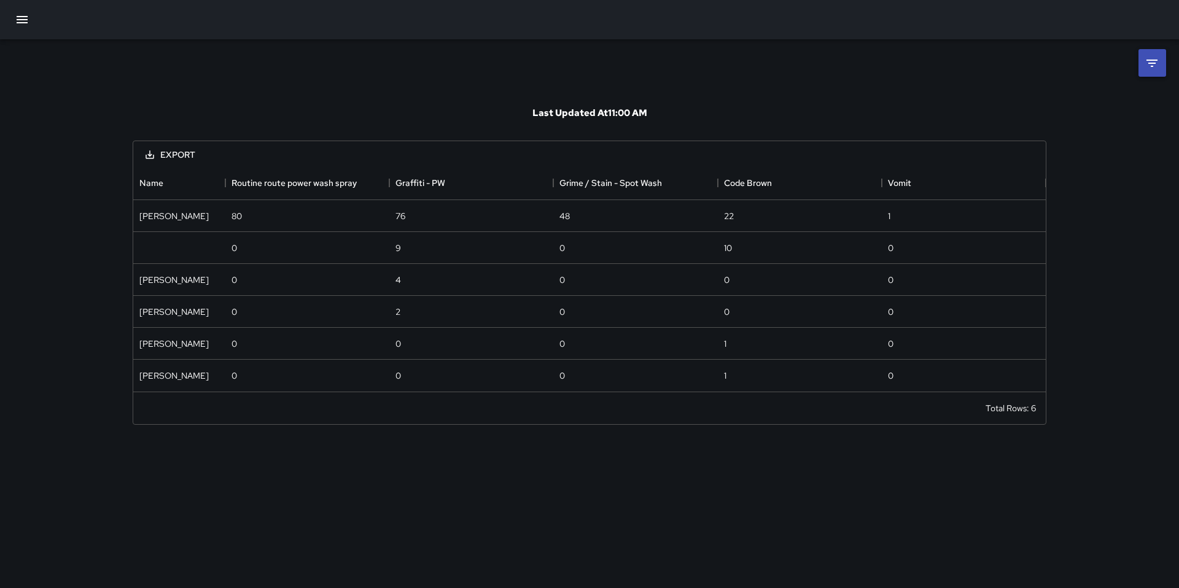
click at [17, 20] on icon "button" at bounding box center [22, 19] width 15 height 15
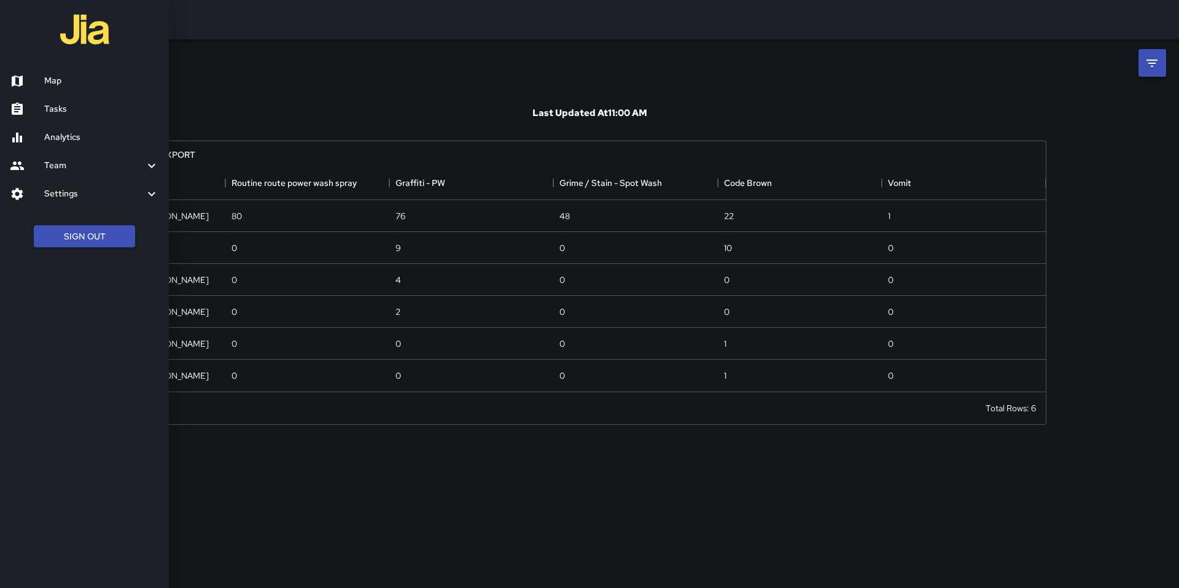
click at [79, 139] on h6 "Analytics" at bounding box center [101, 138] width 115 height 14
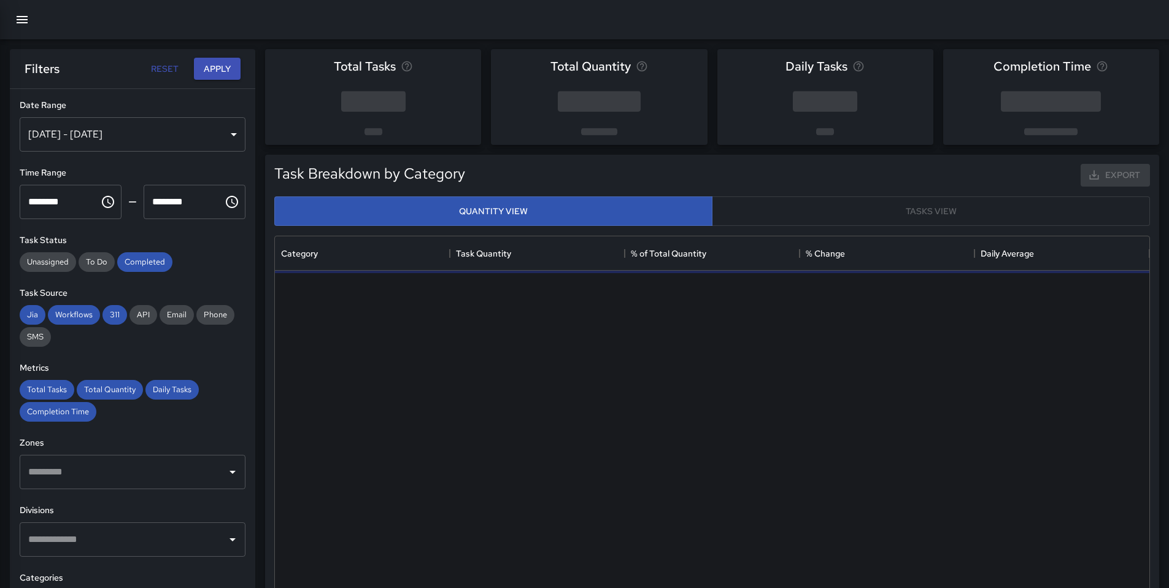
scroll to position [358, 865]
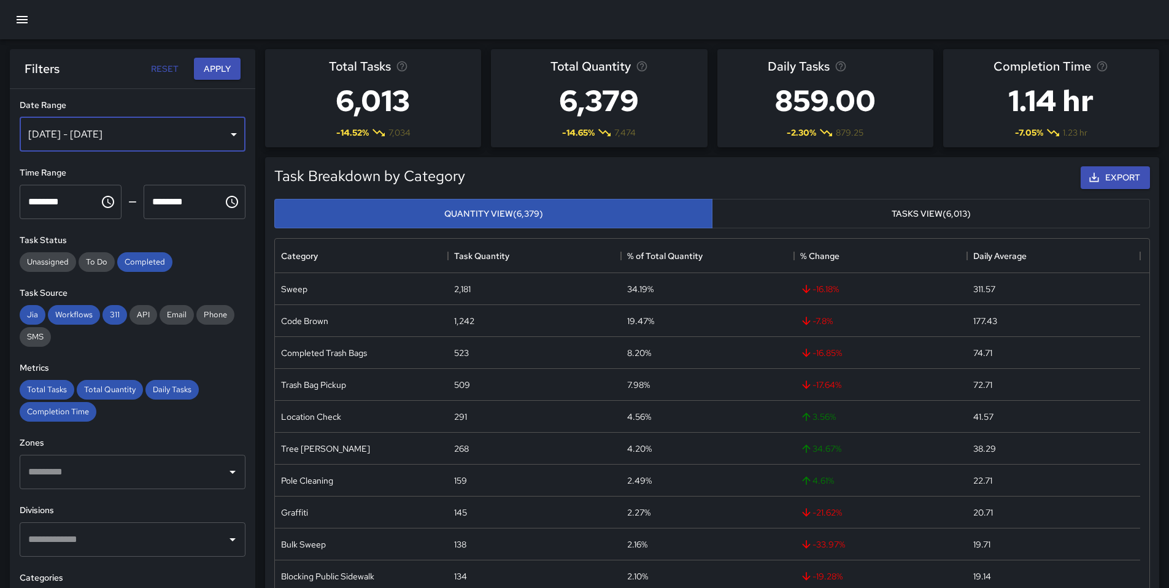
click at [157, 133] on div "Aug 19, 2025 - Aug 25, 2025" at bounding box center [133, 134] width 226 height 34
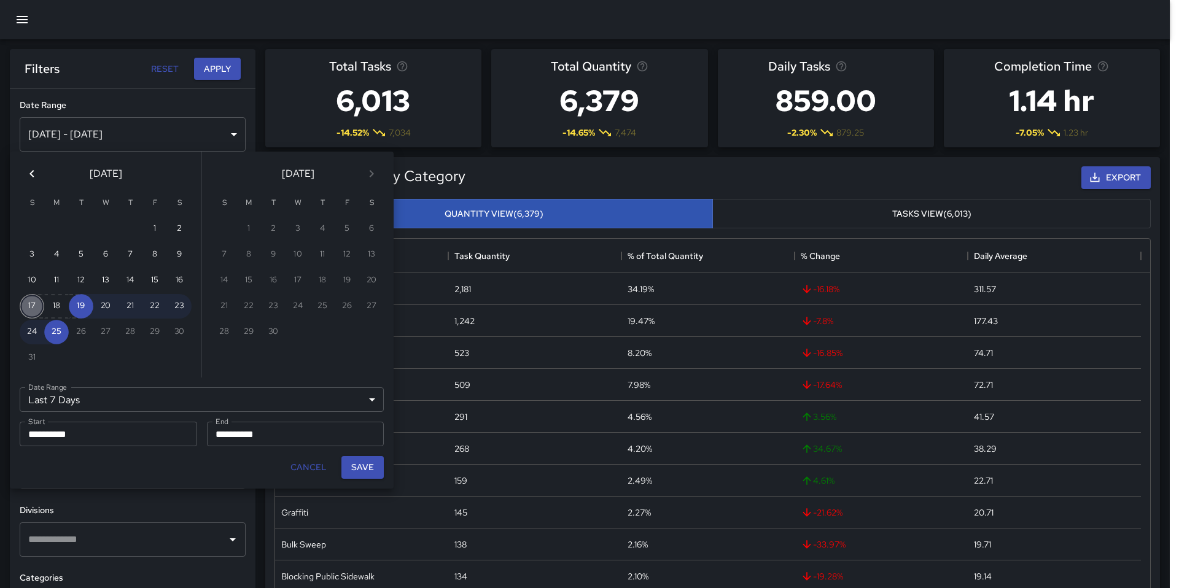
click at [35, 303] on button "17" at bounding box center [32, 306] width 25 height 25
type input "******"
type input "**********"
click at [368, 465] on button "Save" at bounding box center [362, 467] width 42 height 23
type input "**********"
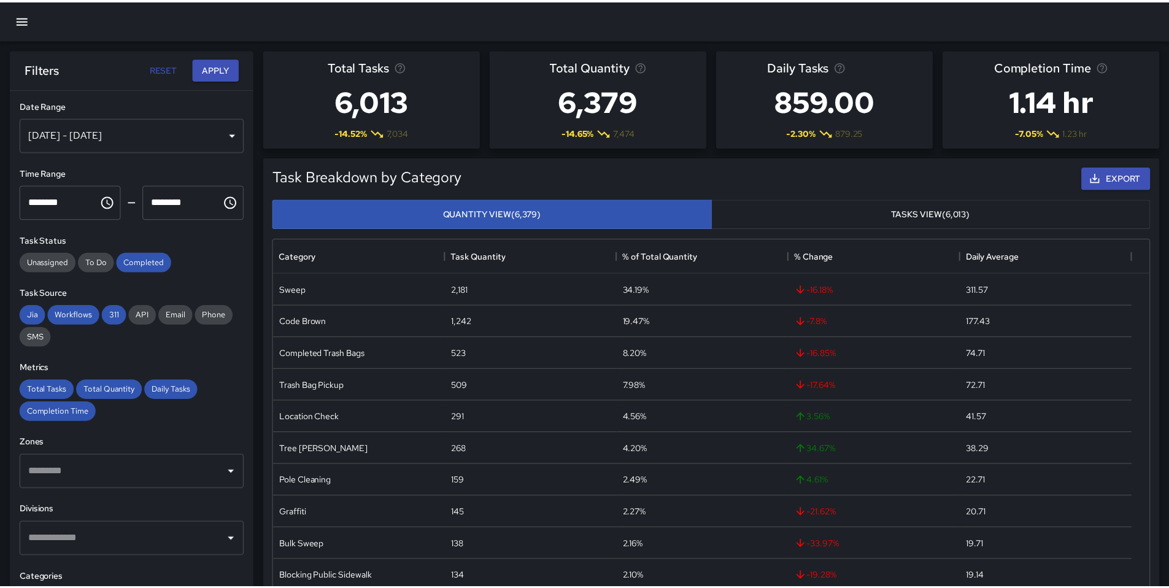
scroll to position [10, 10]
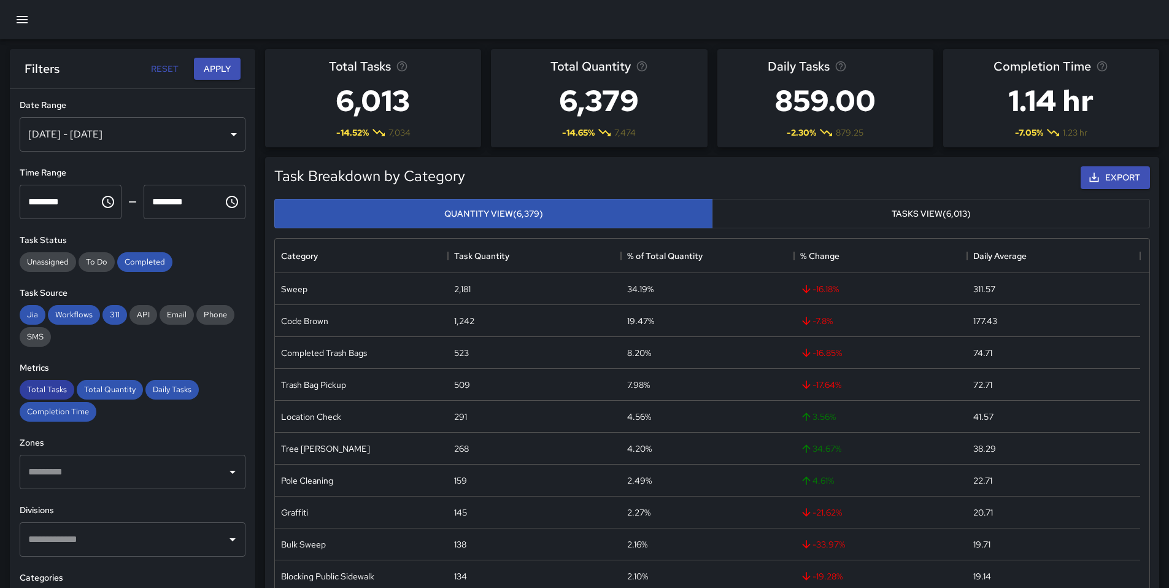
click at [53, 389] on span "Total Tasks" at bounding box center [47, 389] width 55 height 10
click at [93, 390] on span "Total Quantity" at bounding box center [110, 389] width 66 height 10
click at [157, 388] on span "Daily Tasks" at bounding box center [171, 389] width 53 height 10
drag, startPoint x: 73, startPoint y: 422, endPoint x: 73, endPoint y: 409, distance: 12.9
click at [73, 420] on div "**********" at bounding box center [133, 363] width 246 height 548
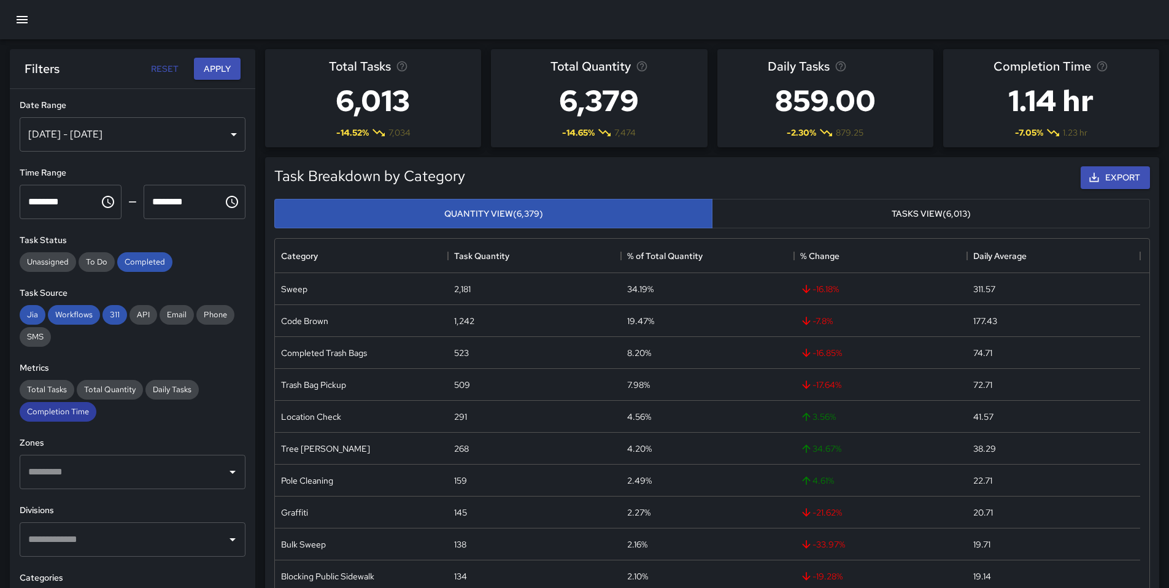
click at [60, 416] on span "Completion Time" at bounding box center [58, 411] width 77 height 10
click at [31, 318] on span "Jia" at bounding box center [33, 314] width 26 height 10
drag, startPoint x: 55, startPoint y: 318, endPoint x: 71, endPoint y: 314, distance: 15.8
click at [55, 318] on span "Workflows" at bounding box center [74, 314] width 52 height 10
click at [123, 316] on span "311" at bounding box center [115, 314] width 25 height 10
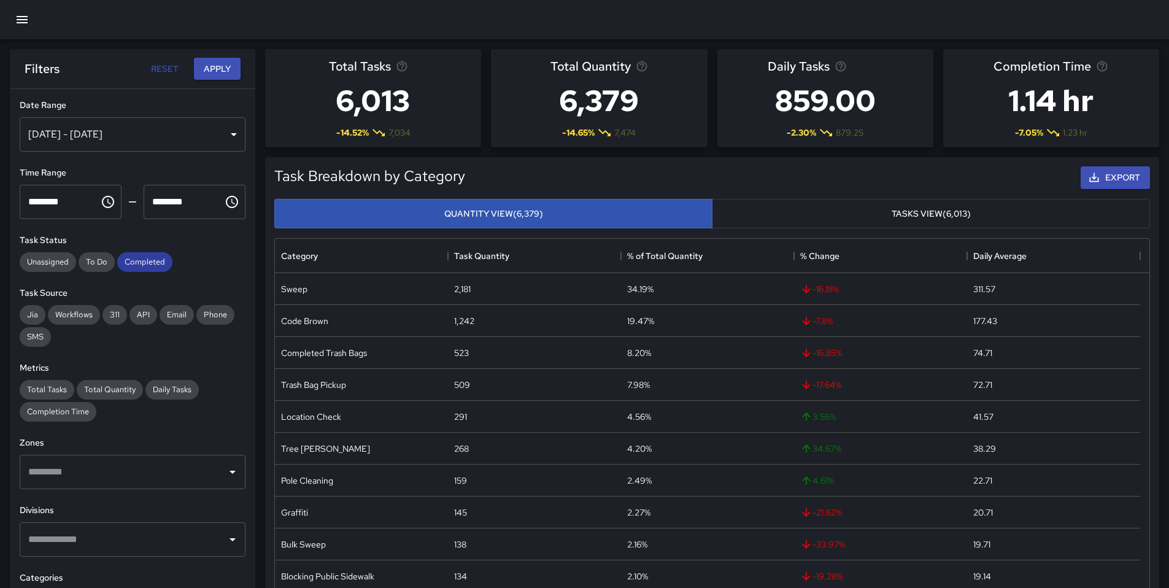
click at [154, 267] on div "Completed" at bounding box center [144, 262] width 55 height 20
click at [219, 74] on button "Apply" at bounding box center [217, 69] width 47 height 23
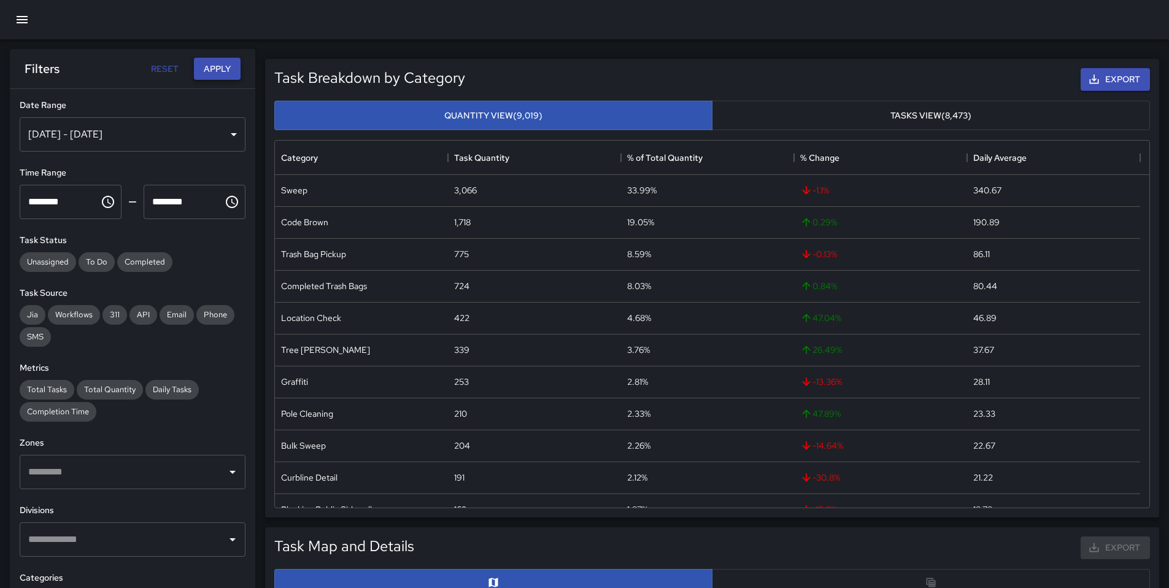
click at [222, 63] on button "Apply" at bounding box center [217, 69] width 47 height 23
click at [214, 75] on button "Apply" at bounding box center [217, 69] width 47 height 23
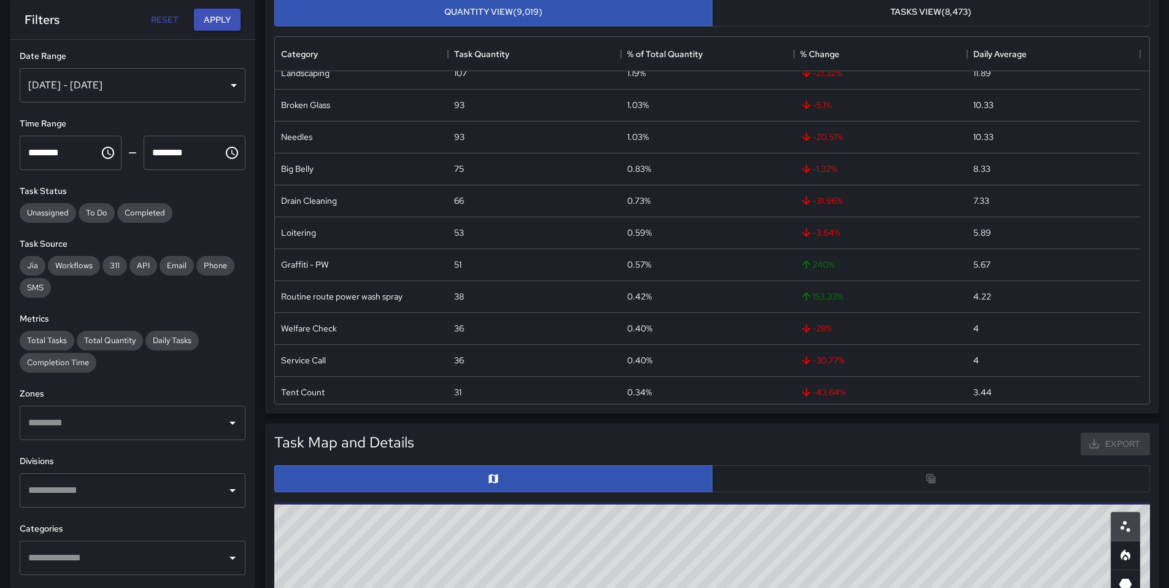
scroll to position [104, 0]
click at [780, 478] on div at bounding box center [712, 478] width 876 height 27
click at [779, 481] on div at bounding box center [712, 478] width 876 height 27
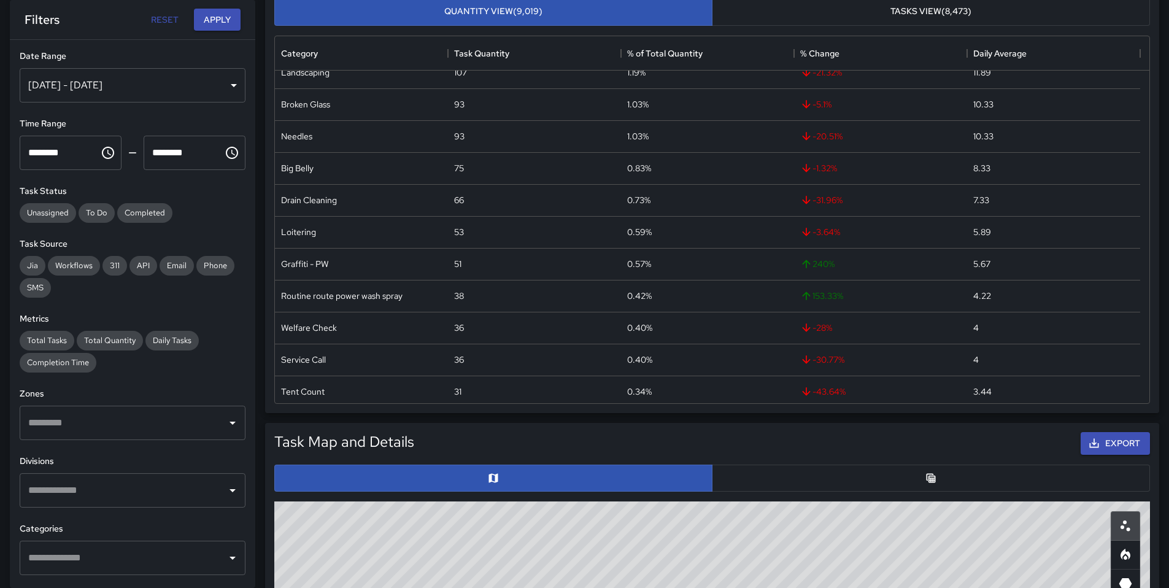
click at [770, 488] on button "button" at bounding box center [931, 478] width 438 height 27
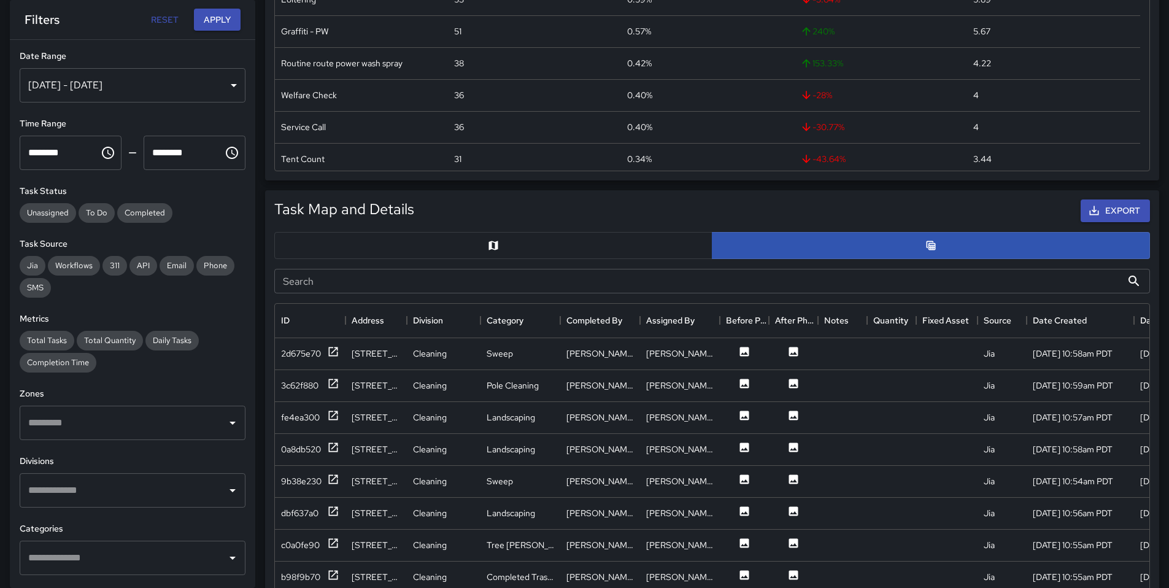
scroll to position [343, 0]
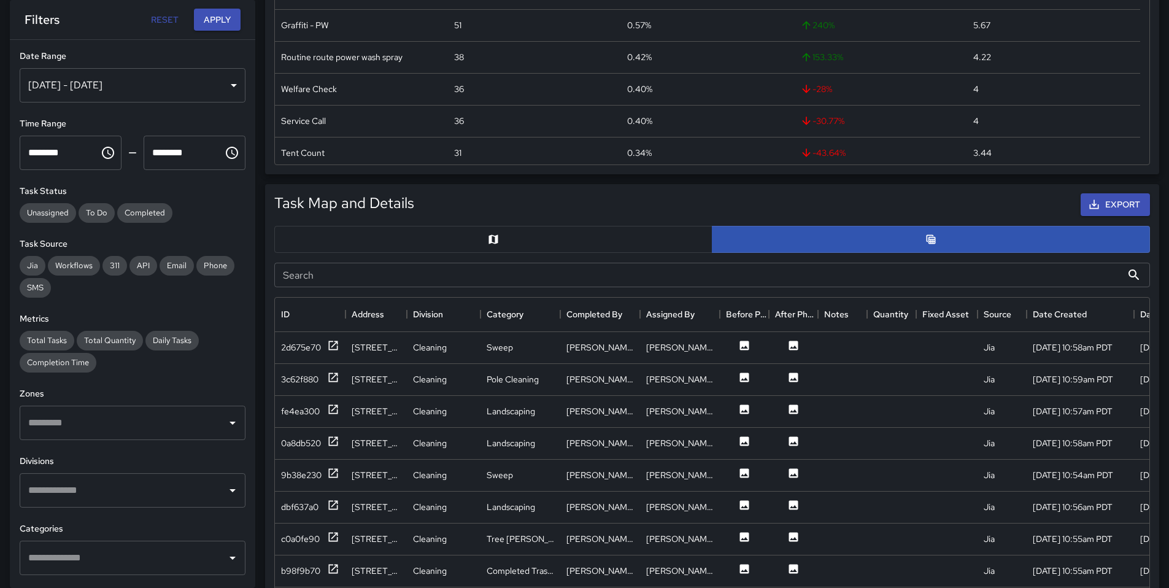
click at [409, 278] on input "Search" at bounding box center [698, 275] width 848 height 25
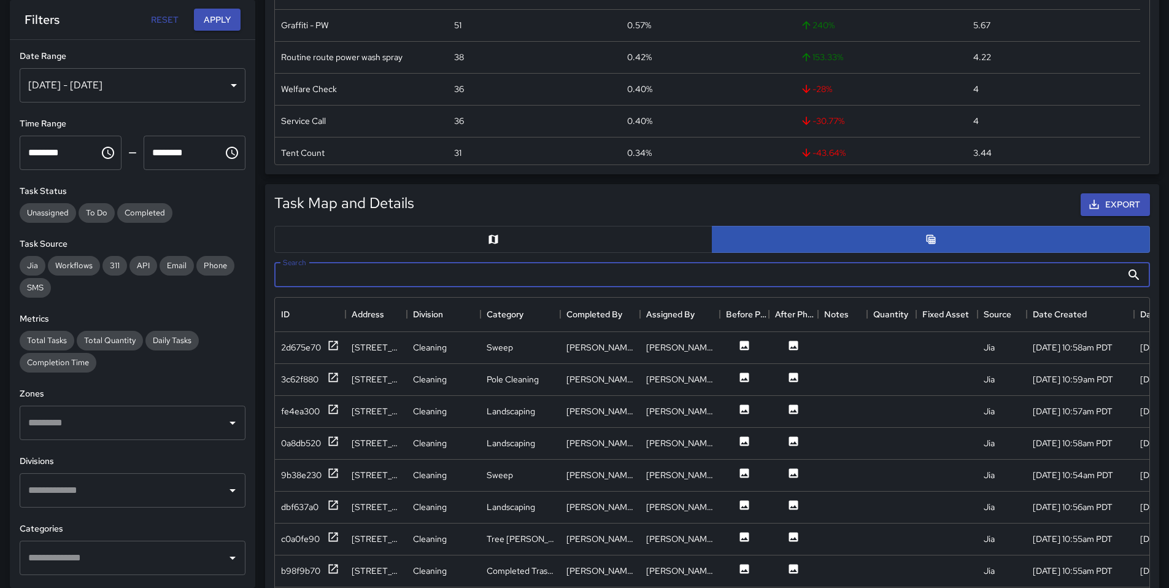
paste input "**********"
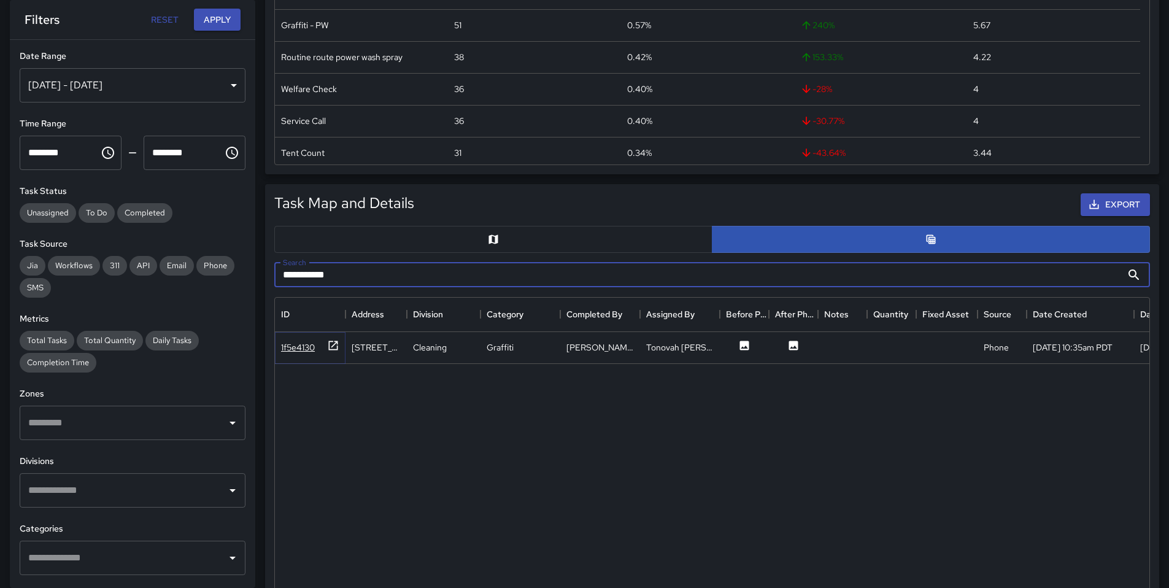
click at [298, 348] on div "1f5e4130" at bounding box center [298, 347] width 34 height 12
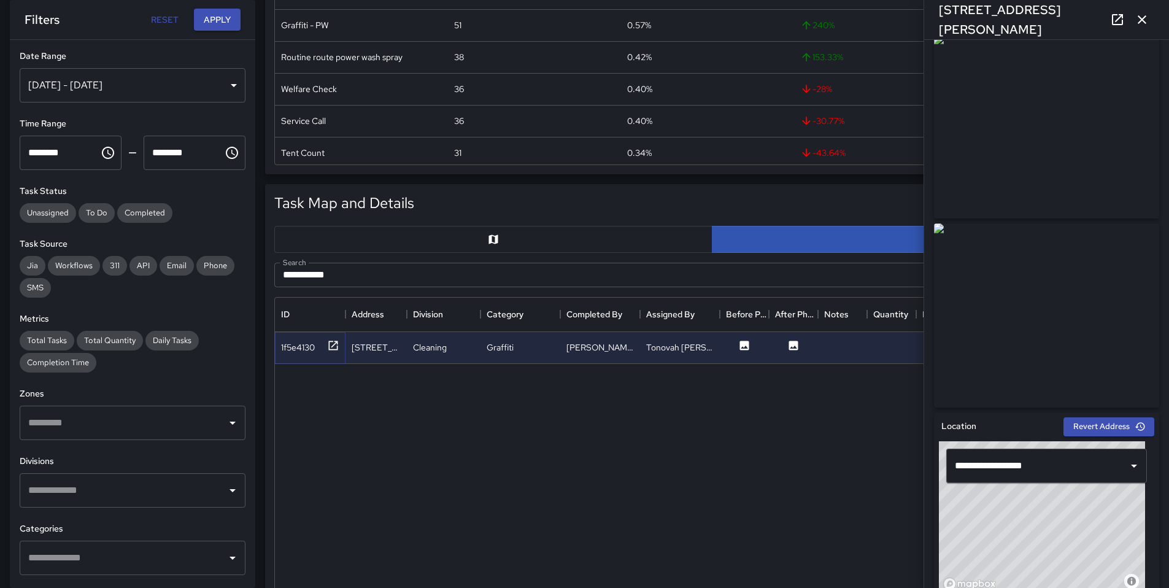
scroll to position [0, 0]
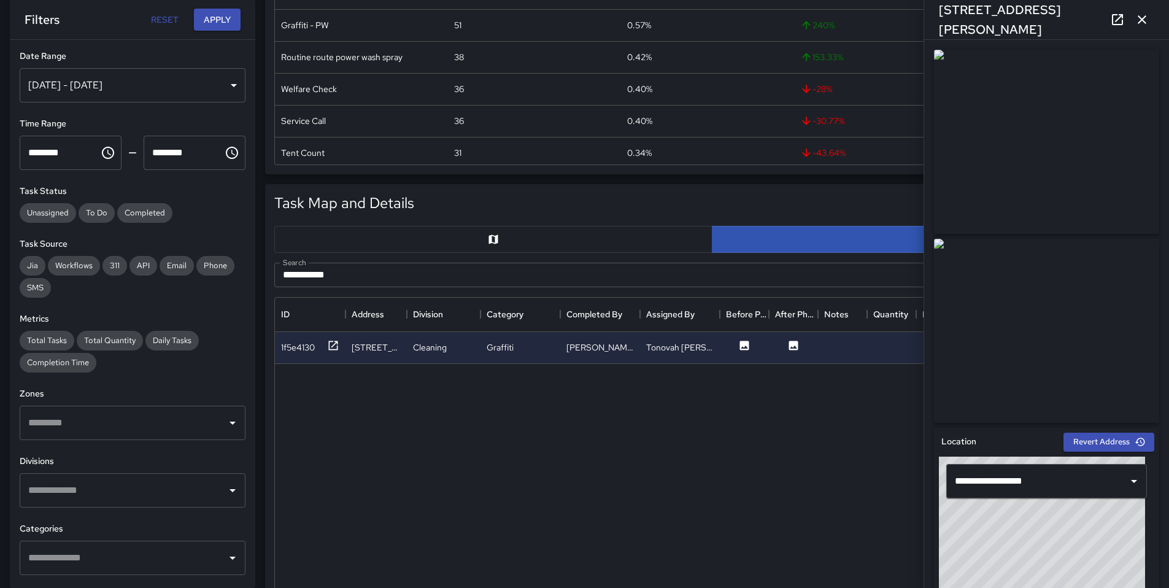
click at [1118, 23] on icon at bounding box center [1117, 19] width 15 height 15
click at [418, 271] on input "**********" at bounding box center [698, 275] width 848 height 25
drag, startPoint x: 395, startPoint y: 269, endPoint x: 273, endPoint y: 269, distance: 122.2
click at [275, 269] on input "**********" at bounding box center [698, 275] width 848 height 25
paste input "***"
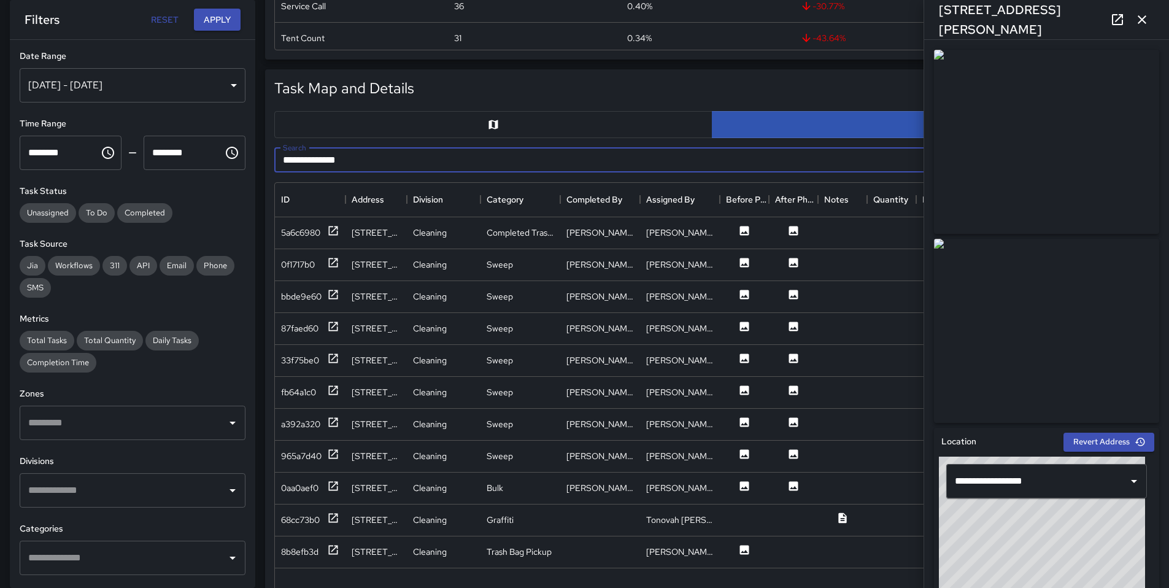
scroll to position [746, 0]
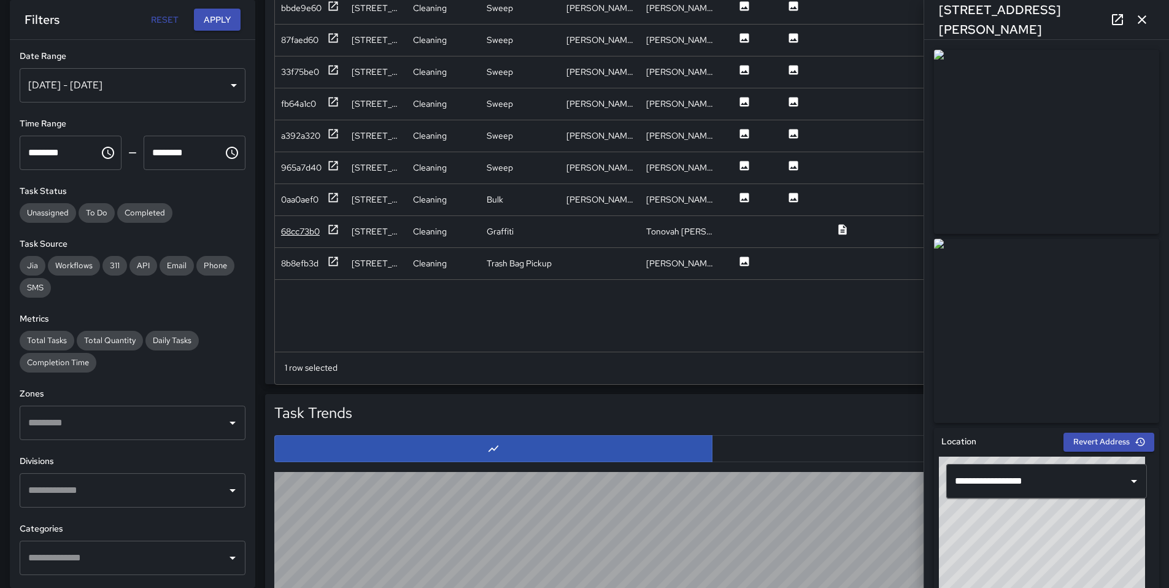
type input "**********"
click at [309, 231] on div "68cc73b0" at bounding box center [300, 231] width 39 height 12
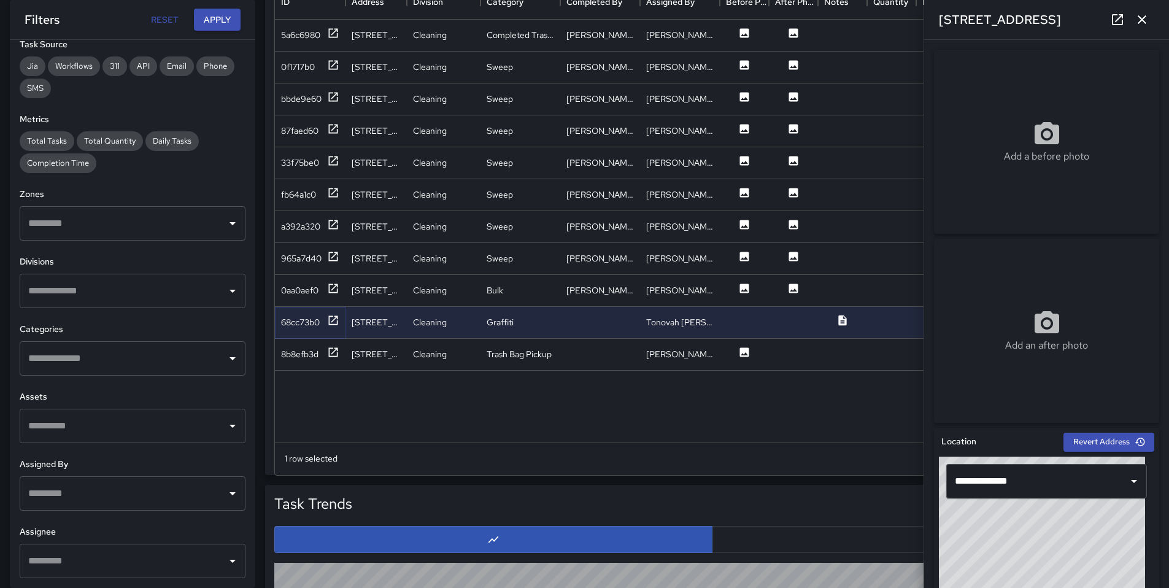
scroll to position [726, 0]
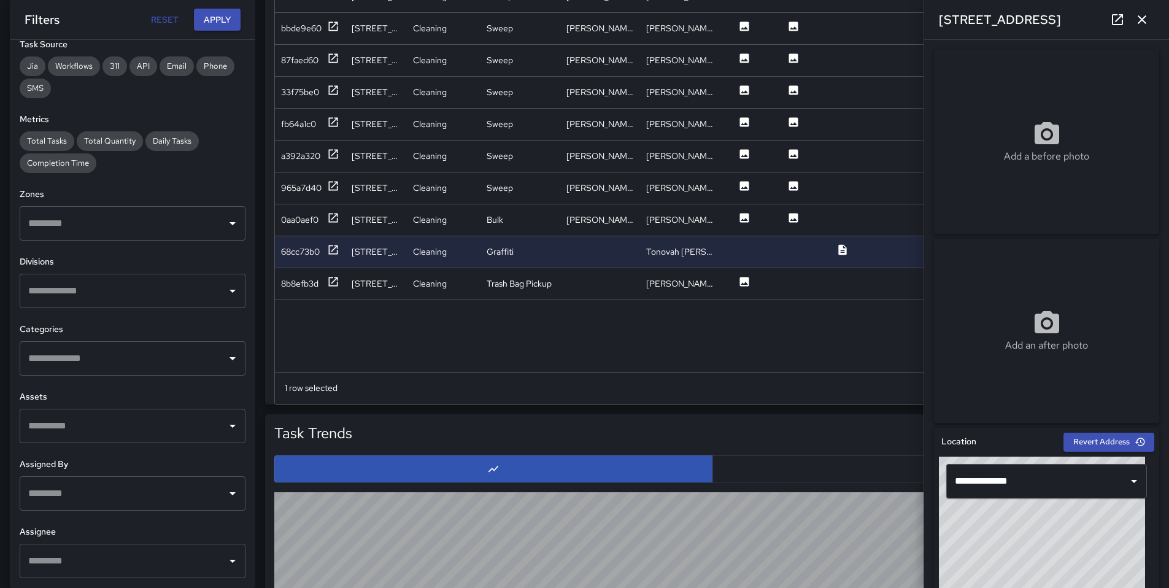
click at [64, 491] on input "text" at bounding box center [123, 493] width 196 height 23
click at [67, 528] on h6 "Assignee" at bounding box center [133, 532] width 226 height 14
click at [93, 552] on input "text" at bounding box center [123, 560] width 196 height 23
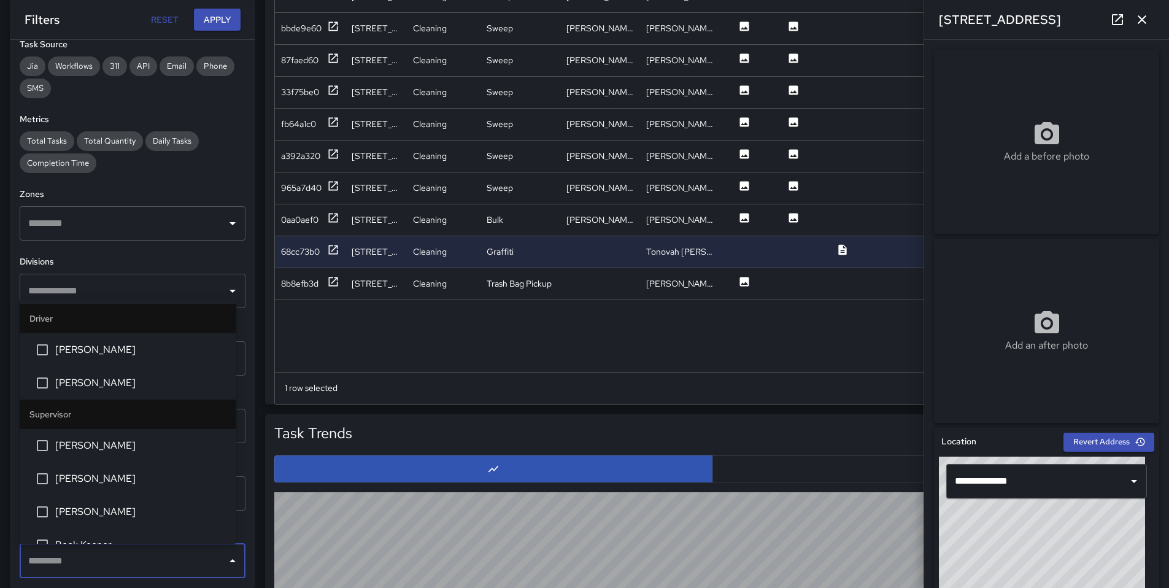
click at [93, 554] on input "text" at bounding box center [123, 560] width 196 height 23
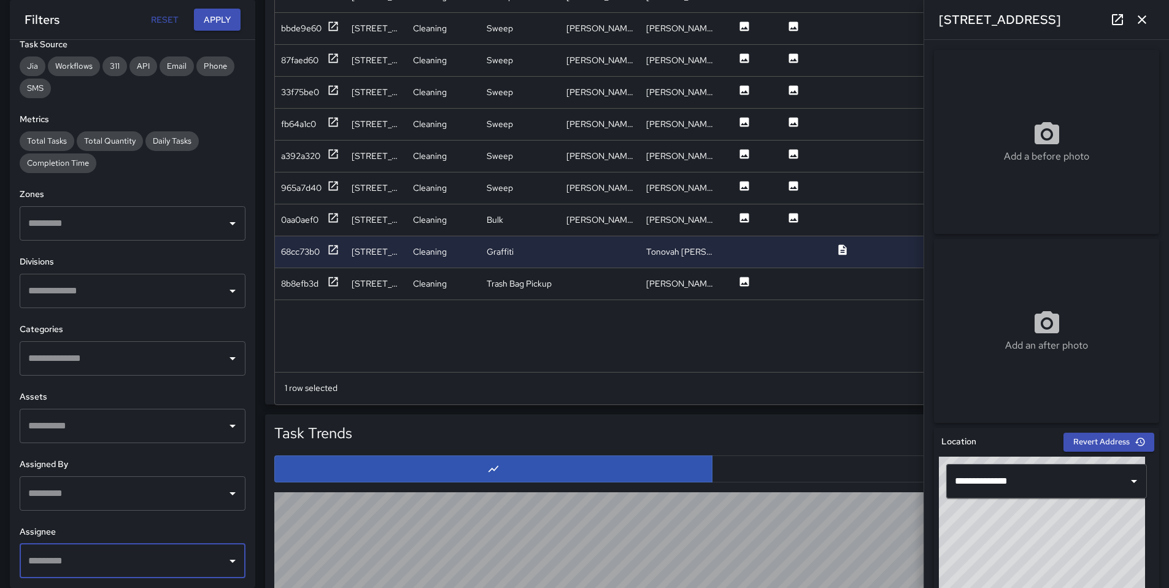
click at [93, 554] on input "text" at bounding box center [123, 560] width 196 height 23
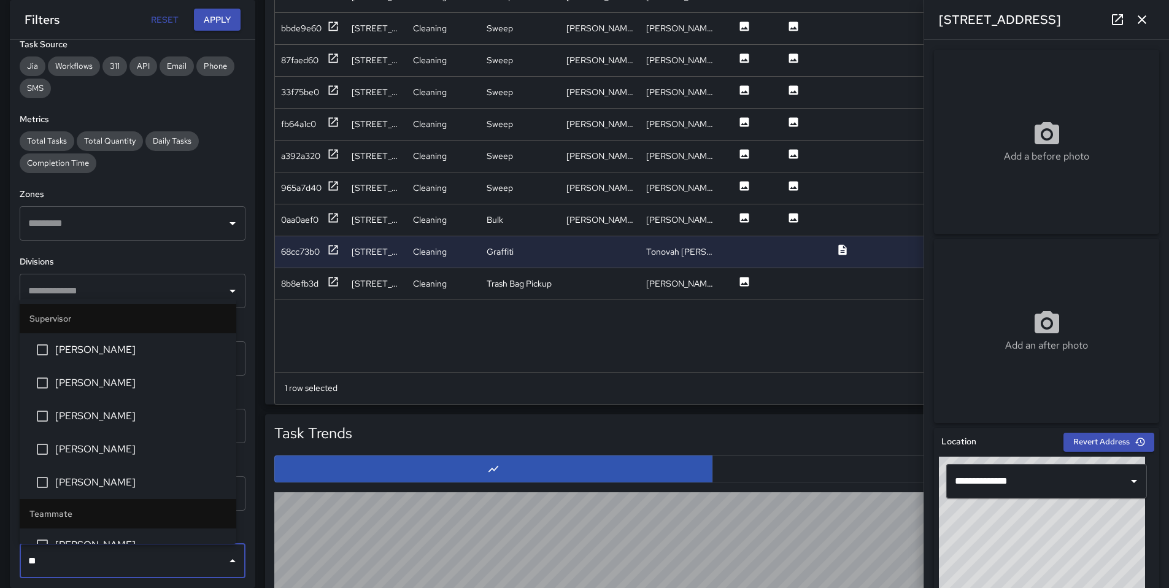
type input "***"
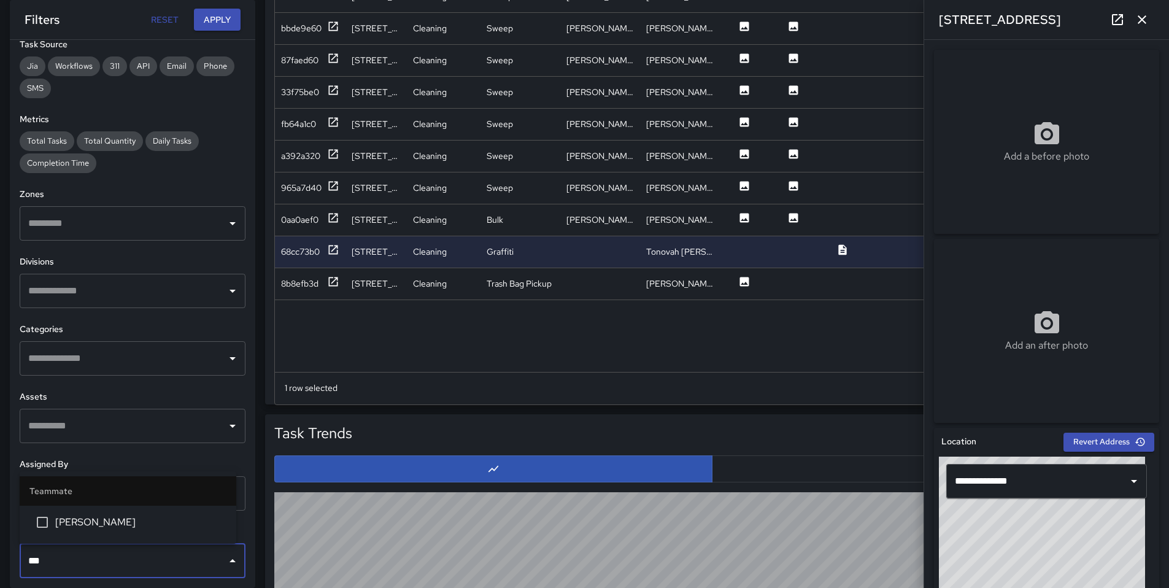
click at [91, 522] on span "Dago Cervantes" at bounding box center [140, 522] width 171 height 15
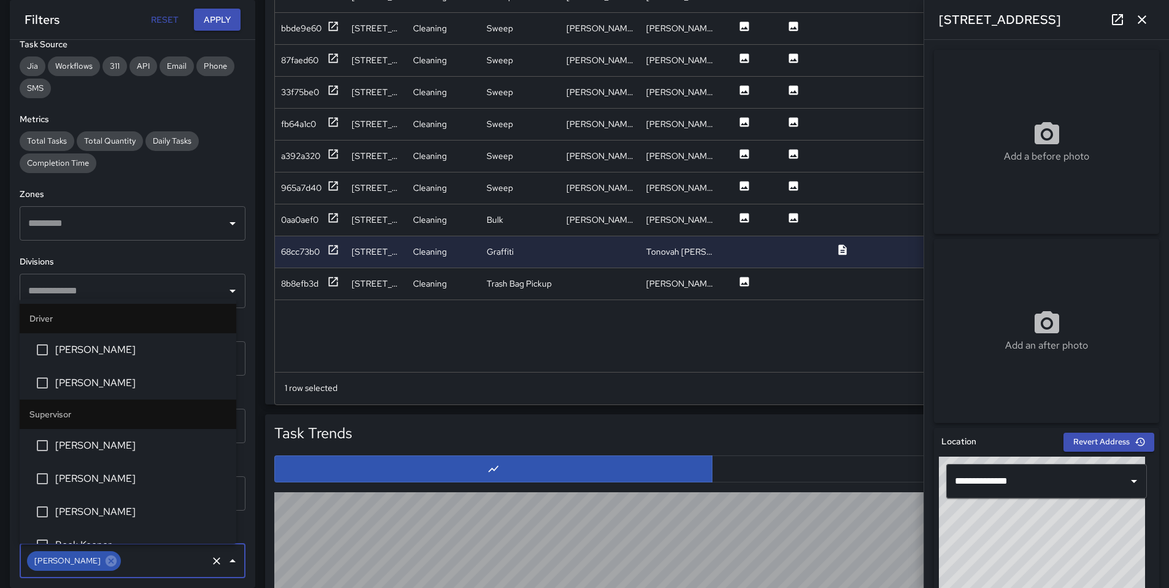
scroll to position [2268, 0]
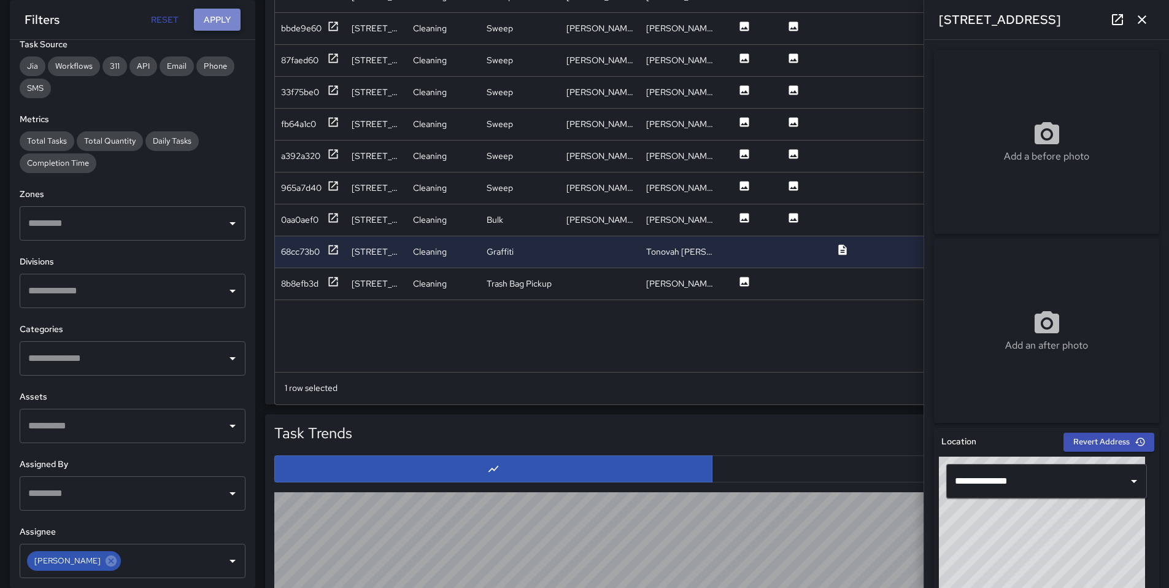
click at [215, 10] on button "Apply" at bounding box center [217, 20] width 47 height 23
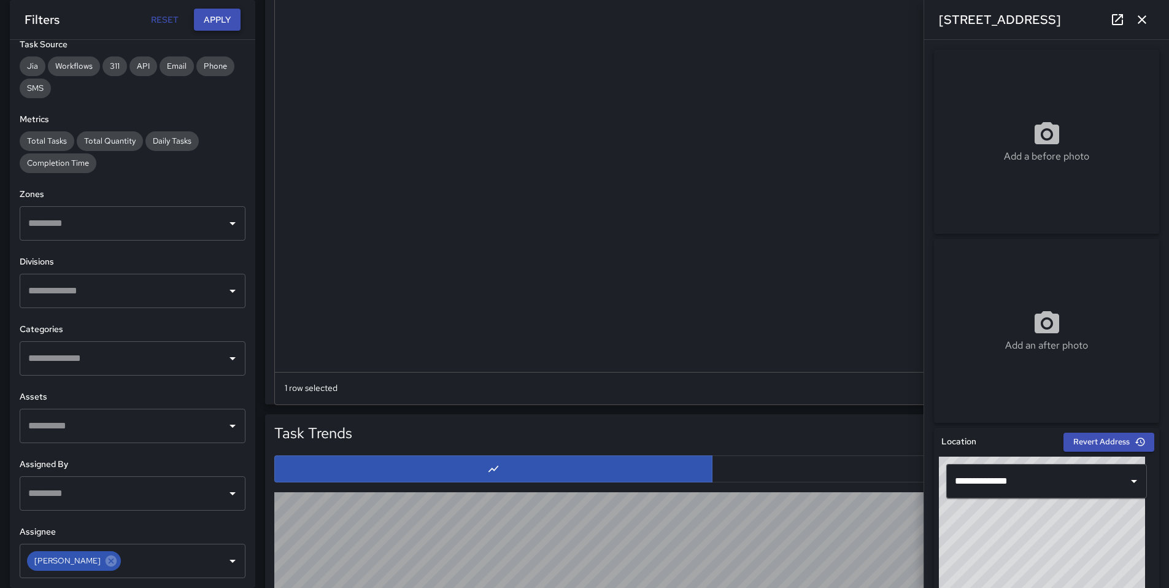
scroll to position [0, 0]
click at [1132, 27] on button "button" at bounding box center [1142, 19] width 25 height 25
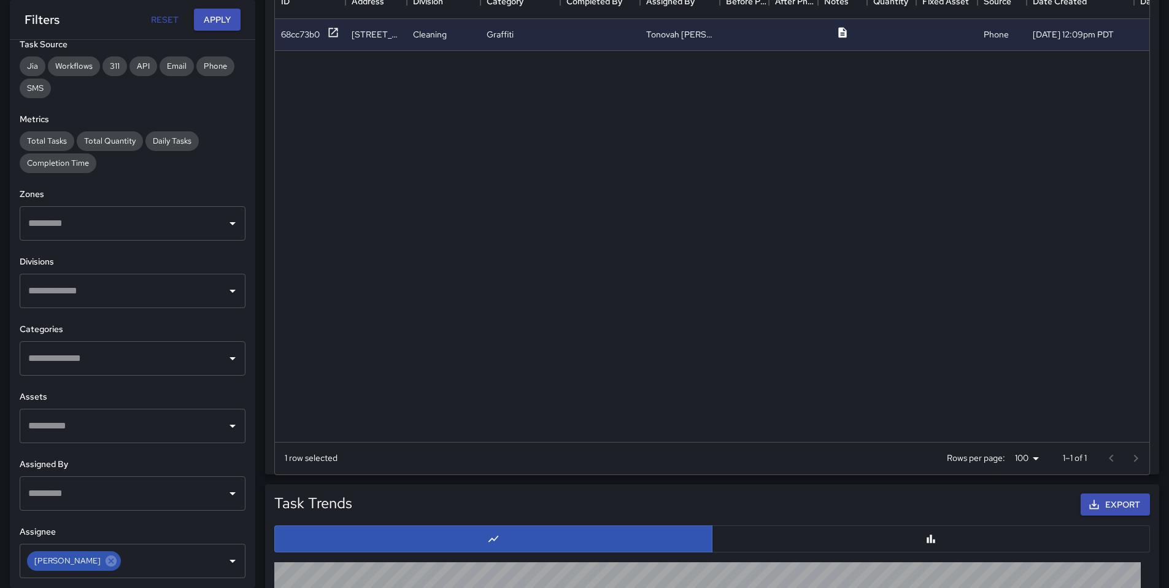
scroll to position [479, 0]
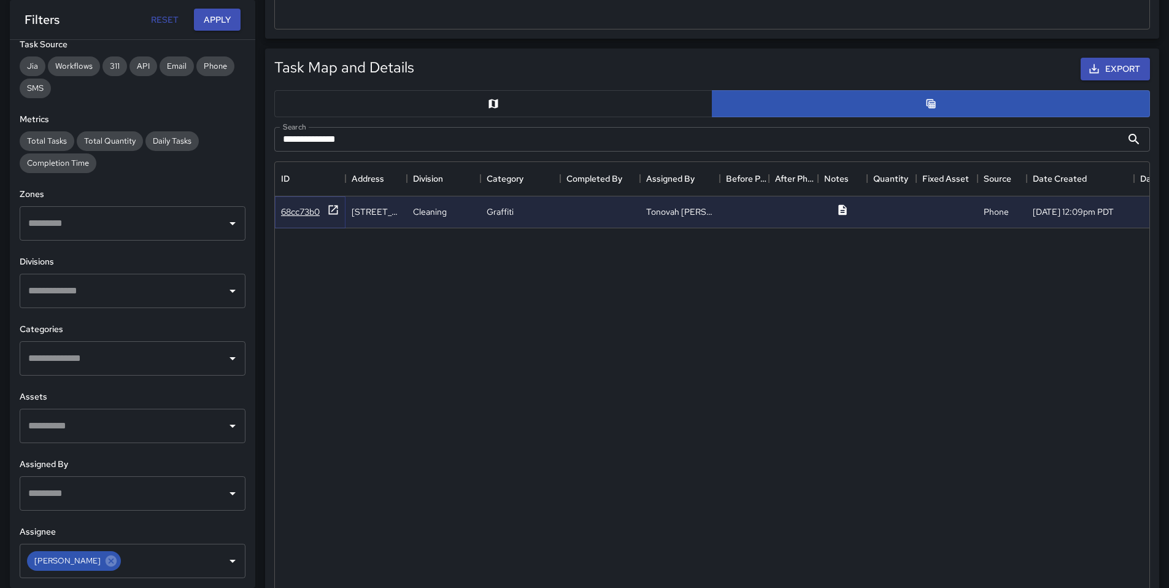
click at [282, 217] on div "68cc73b0" at bounding box center [300, 212] width 39 height 12
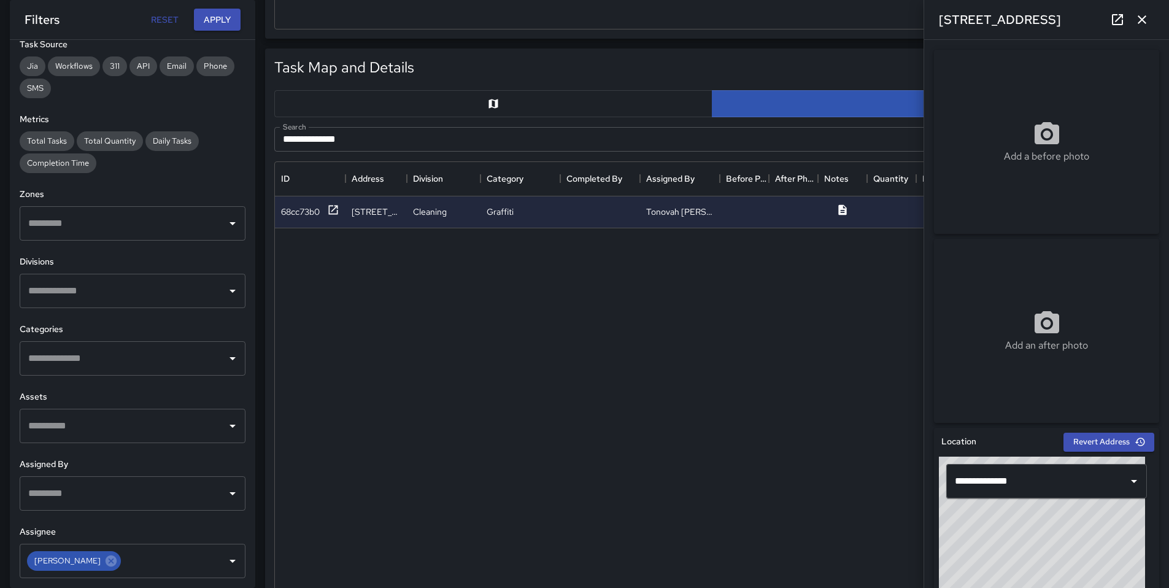
click at [1115, 21] on icon at bounding box center [1117, 19] width 11 height 11
click at [1153, 18] on button "button" at bounding box center [1142, 19] width 25 height 25
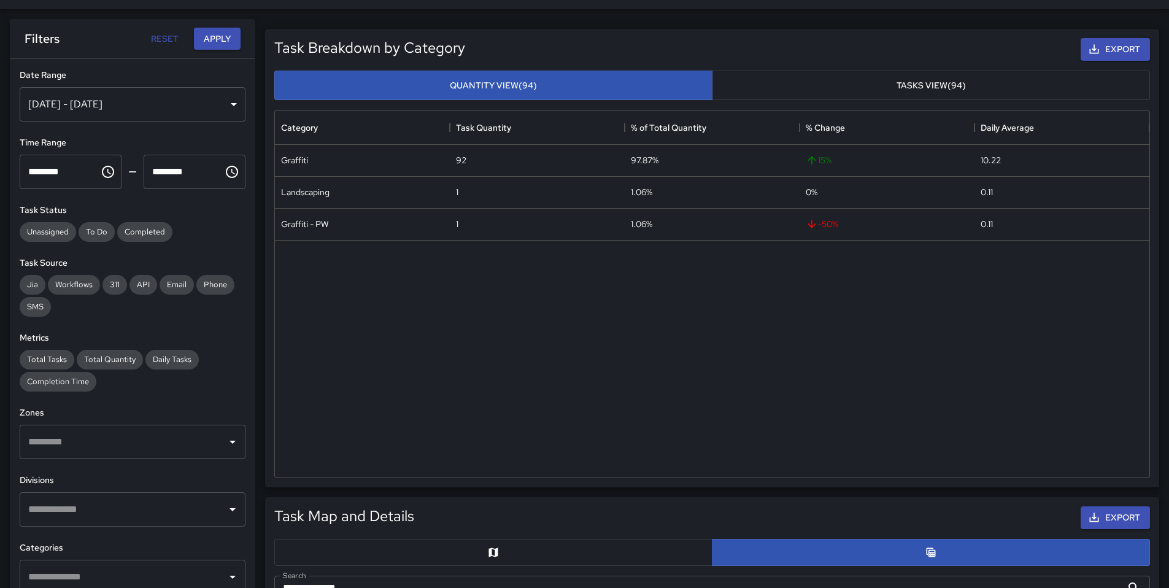
scroll to position [0, 0]
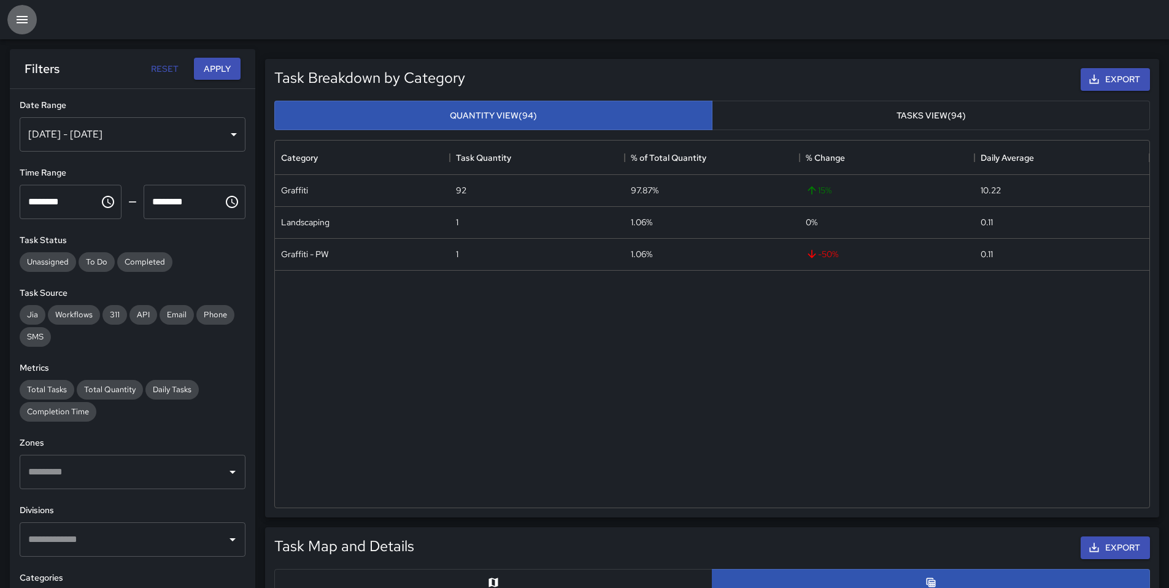
click at [26, 26] on icon "button" at bounding box center [22, 19] width 15 height 15
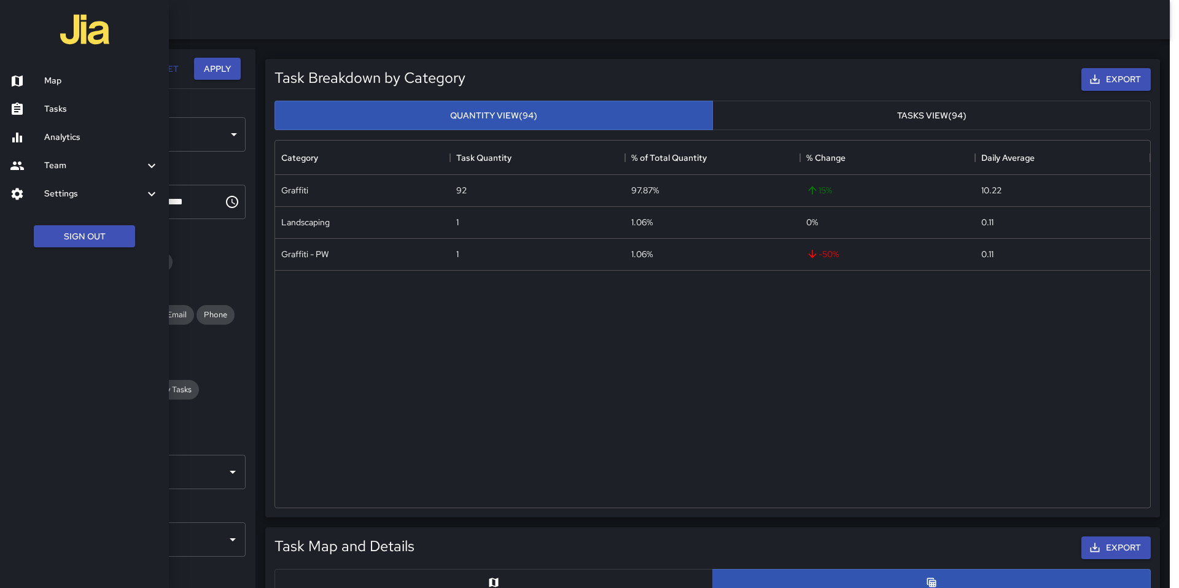
click at [61, 109] on h6 "Tasks" at bounding box center [101, 110] width 115 height 14
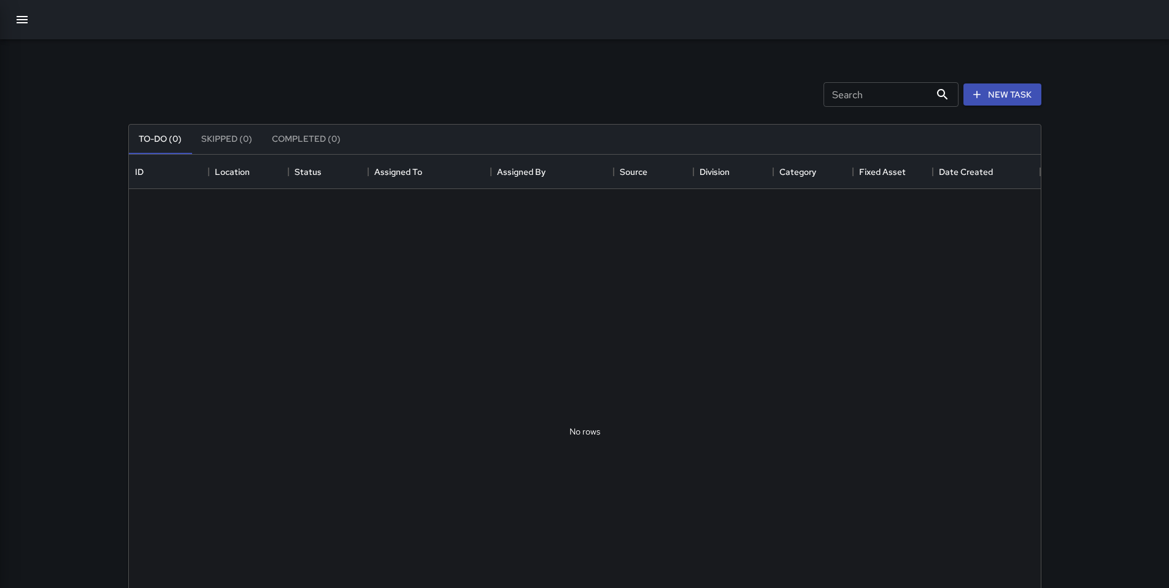
scroll to position [511, 903]
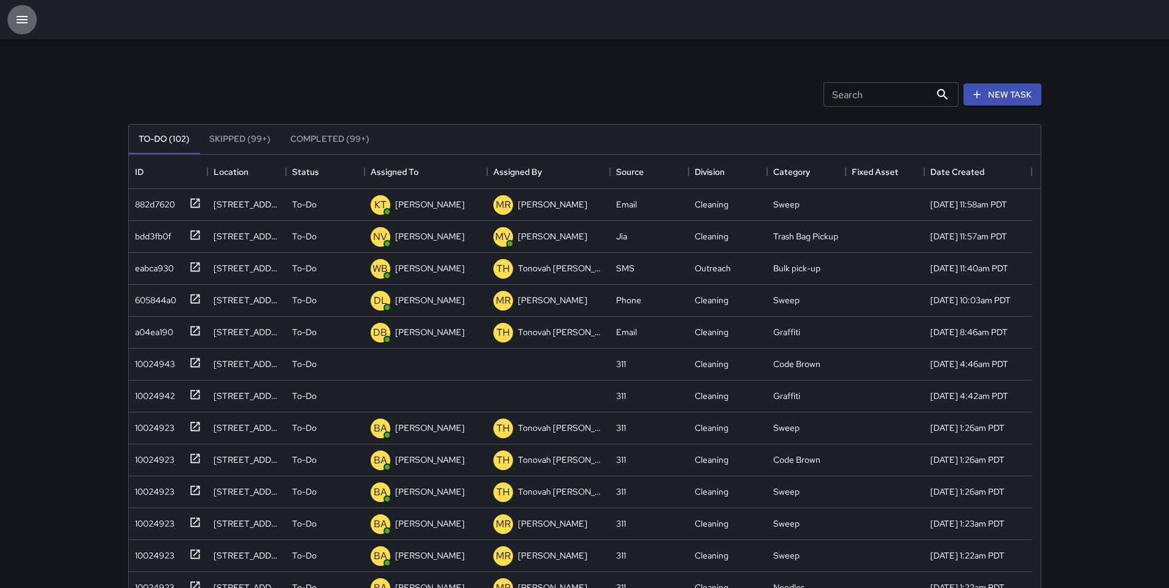
click at [21, 21] on icon "button" at bounding box center [22, 19] width 15 height 15
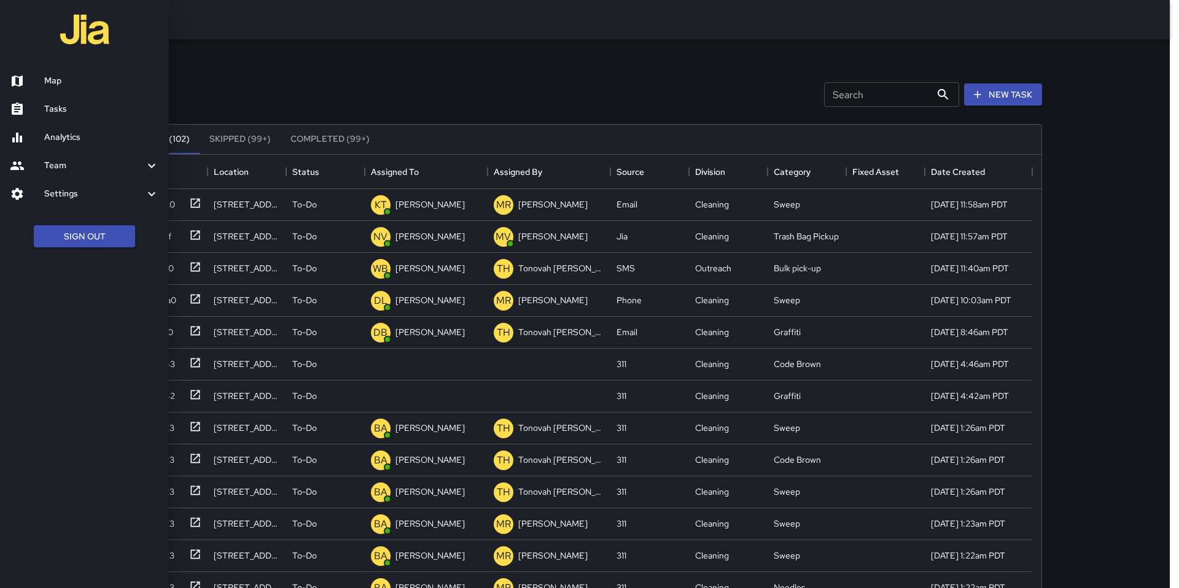
click at [243, 82] on div at bounding box center [589, 294] width 1179 height 588
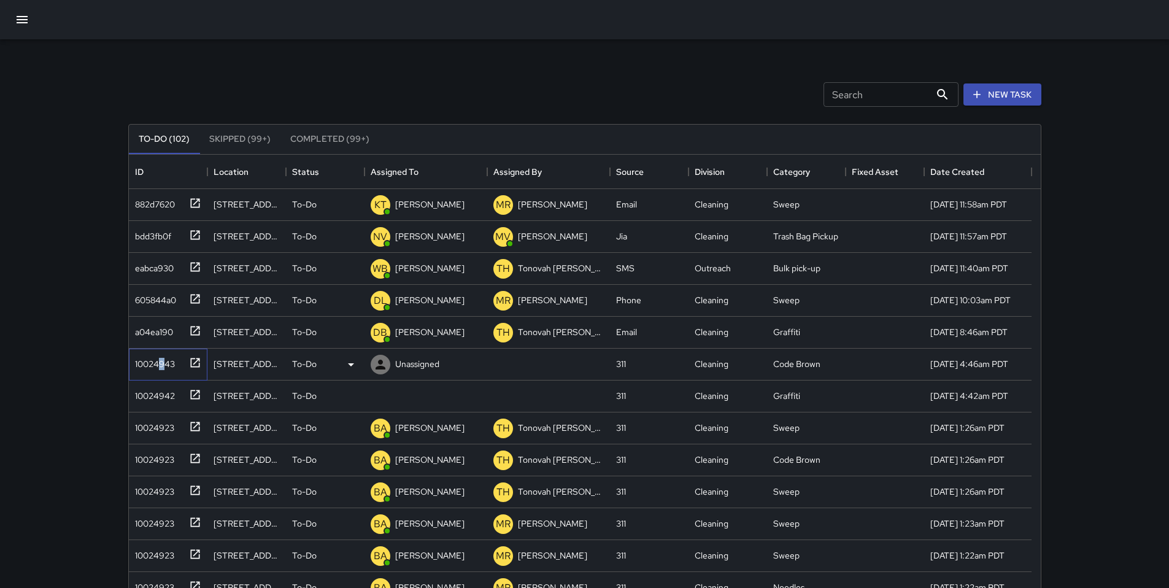
click at [161, 364] on div "10024943" at bounding box center [152, 361] width 45 height 17
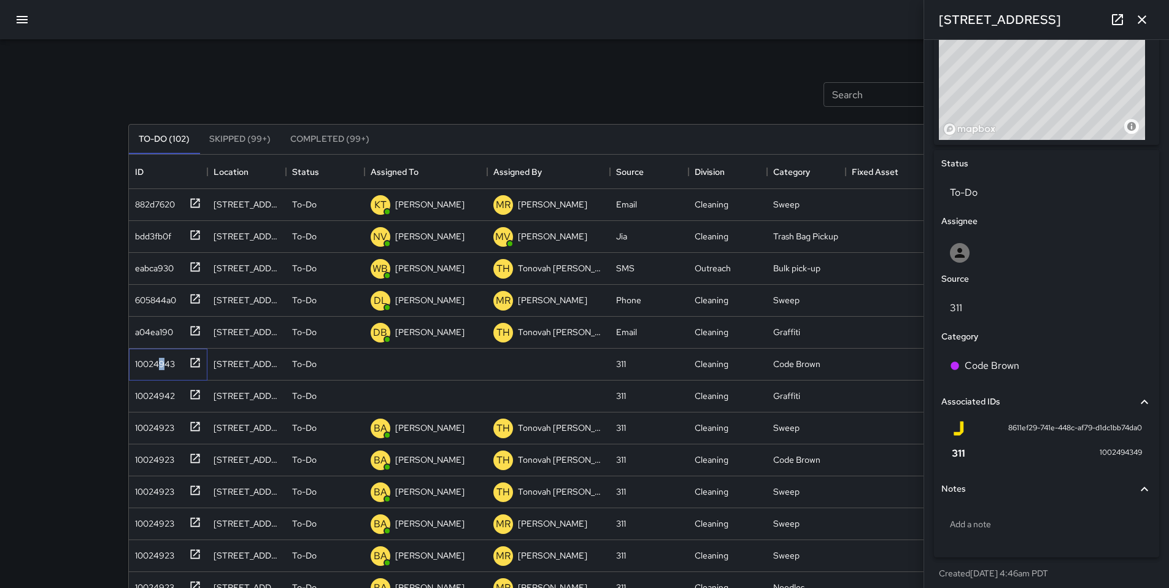
scroll to position [476, 0]
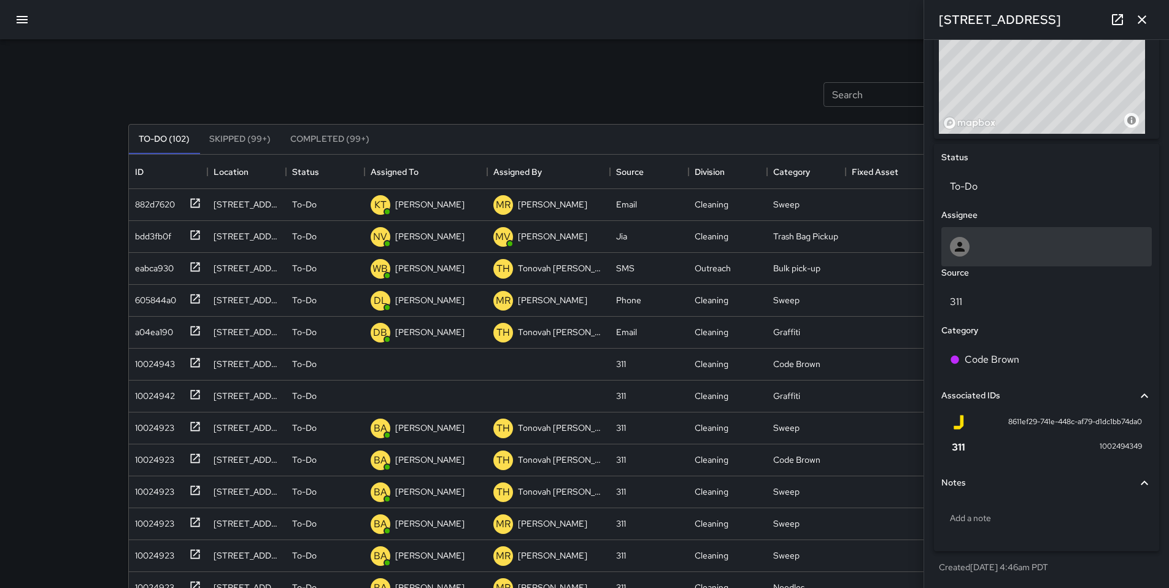
click at [991, 254] on div at bounding box center [1046, 247] width 193 height 20
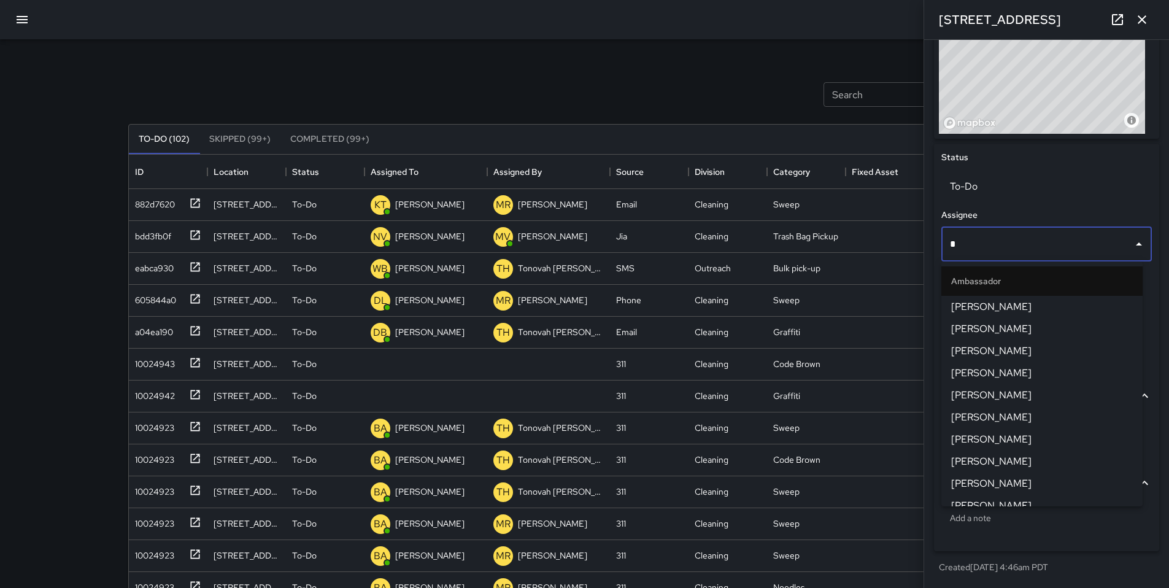
type input "**"
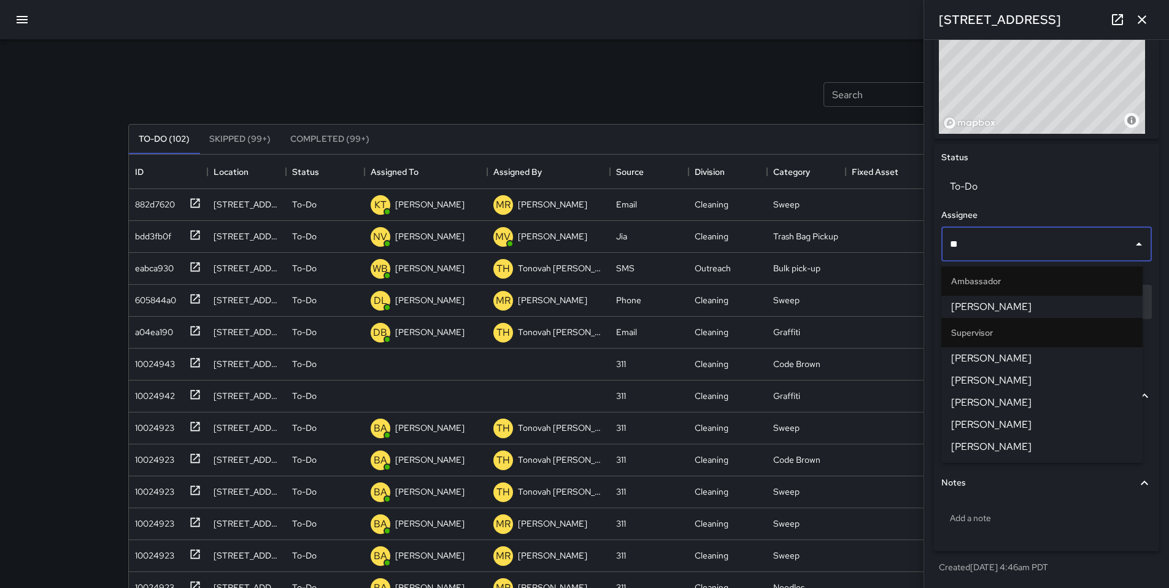
click at [978, 359] on span "DeAndre Barney" at bounding box center [1042, 358] width 182 height 15
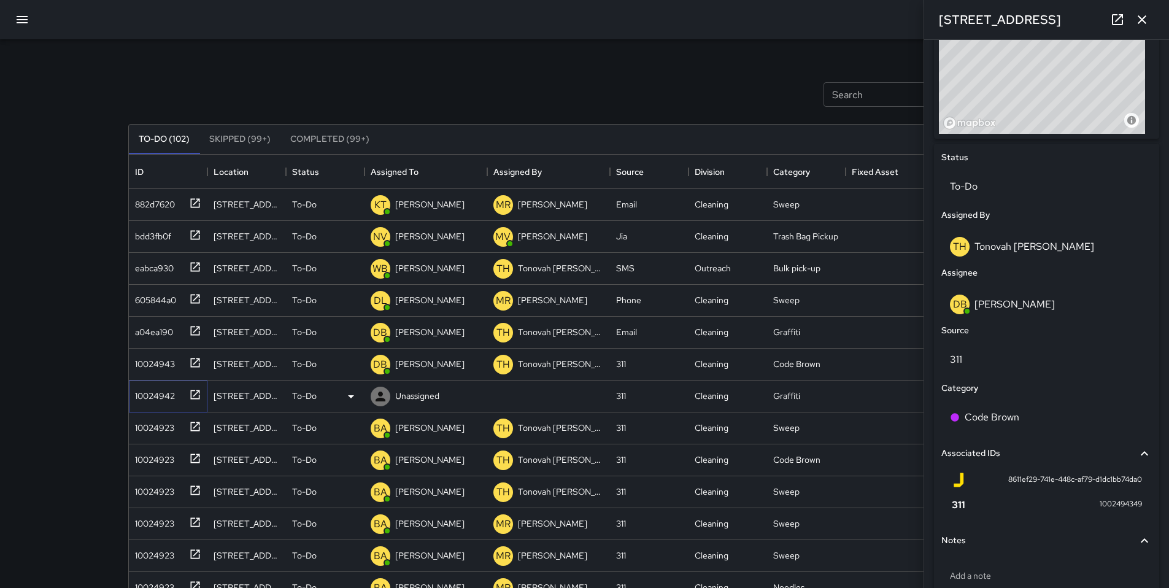
drag, startPoint x: 159, startPoint y: 395, endPoint x: 166, endPoint y: 392, distance: 7.4
click at [159, 395] on div "10024942" at bounding box center [152, 393] width 45 height 17
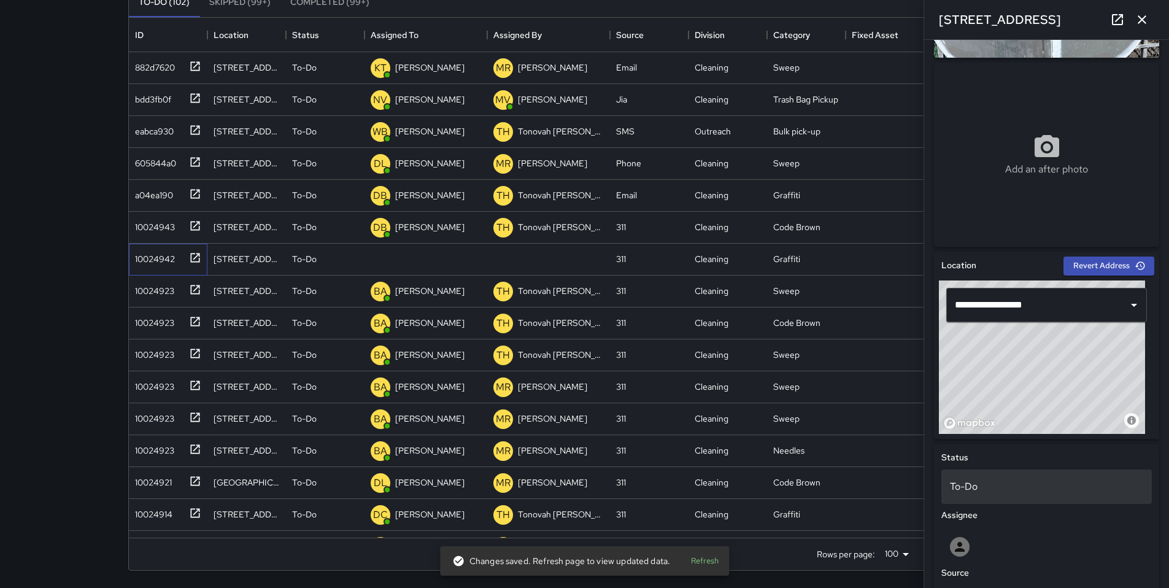
scroll to position [394, 0]
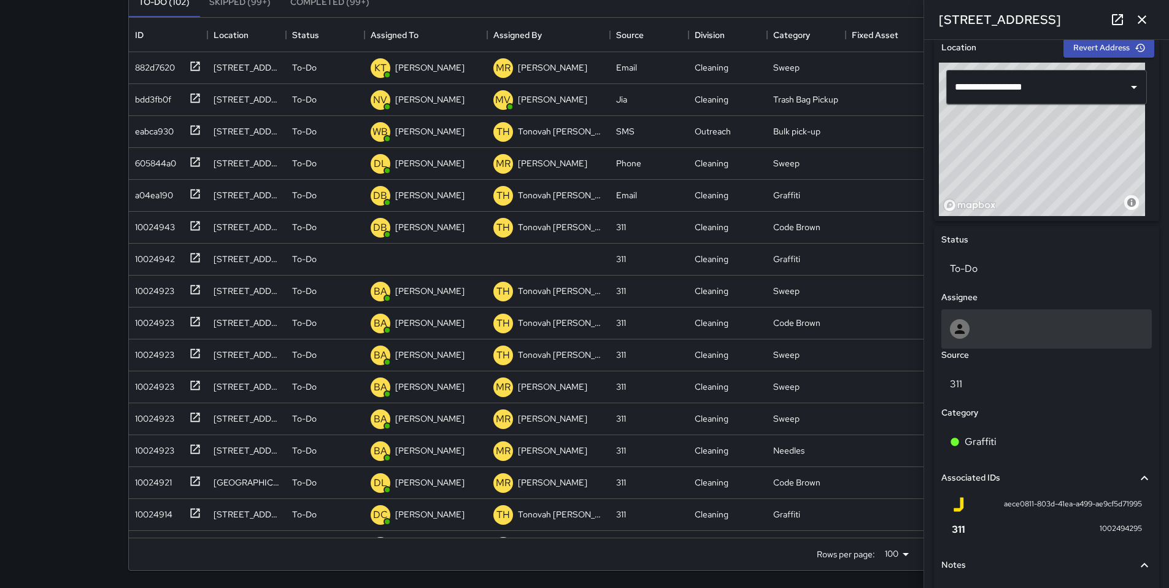
click at [981, 336] on div at bounding box center [1046, 329] width 193 height 20
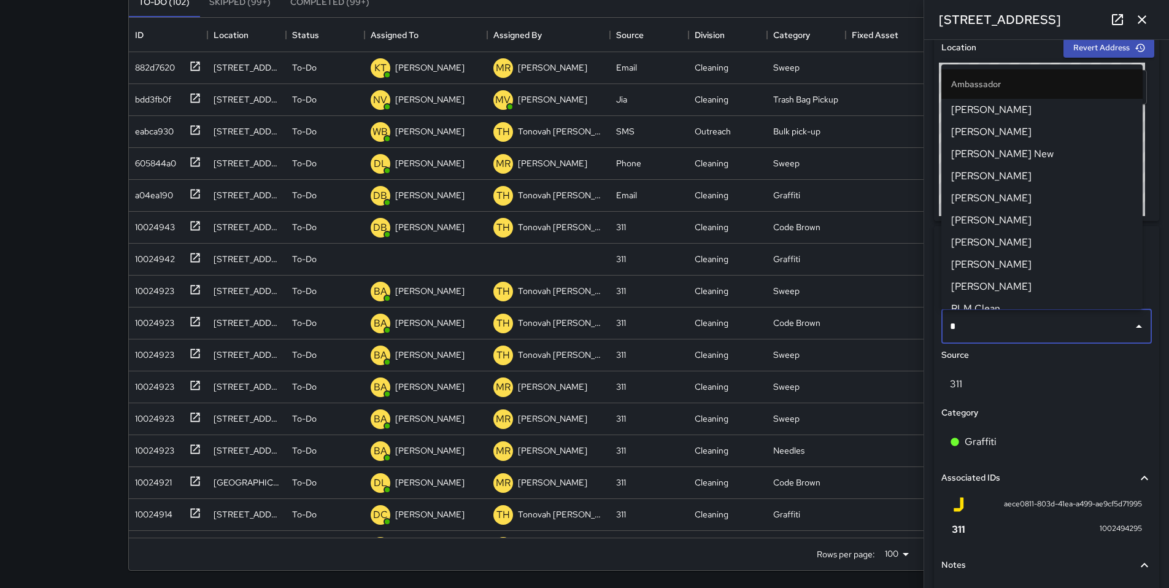
type input "**"
click at [989, 221] on span "Damariye Lewis" at bounding box center [1042, 220] width 182 height 15
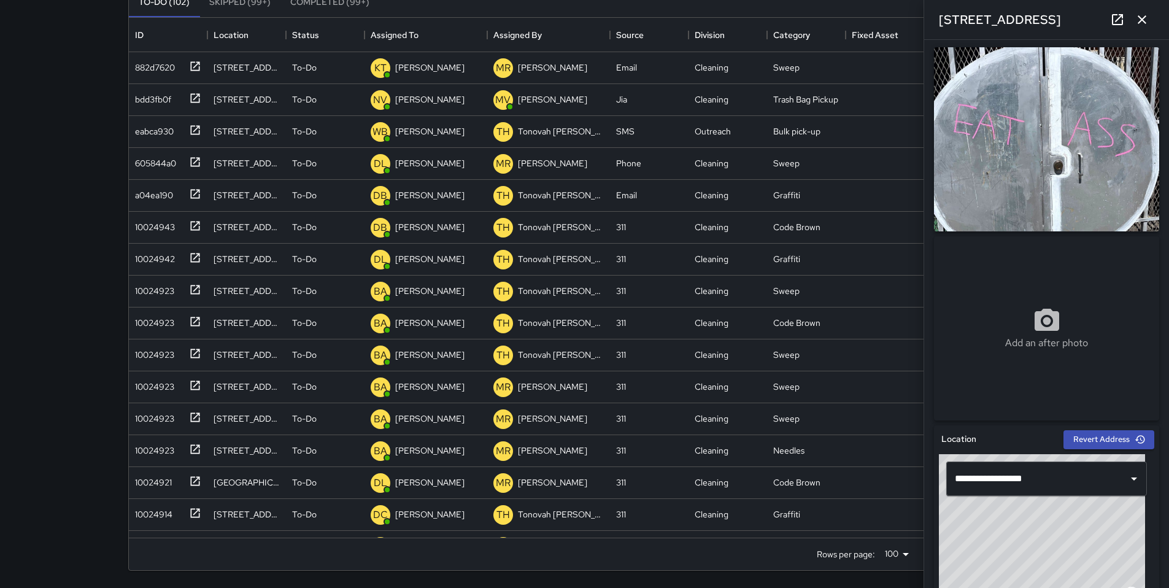
scroll to position [1, 0]
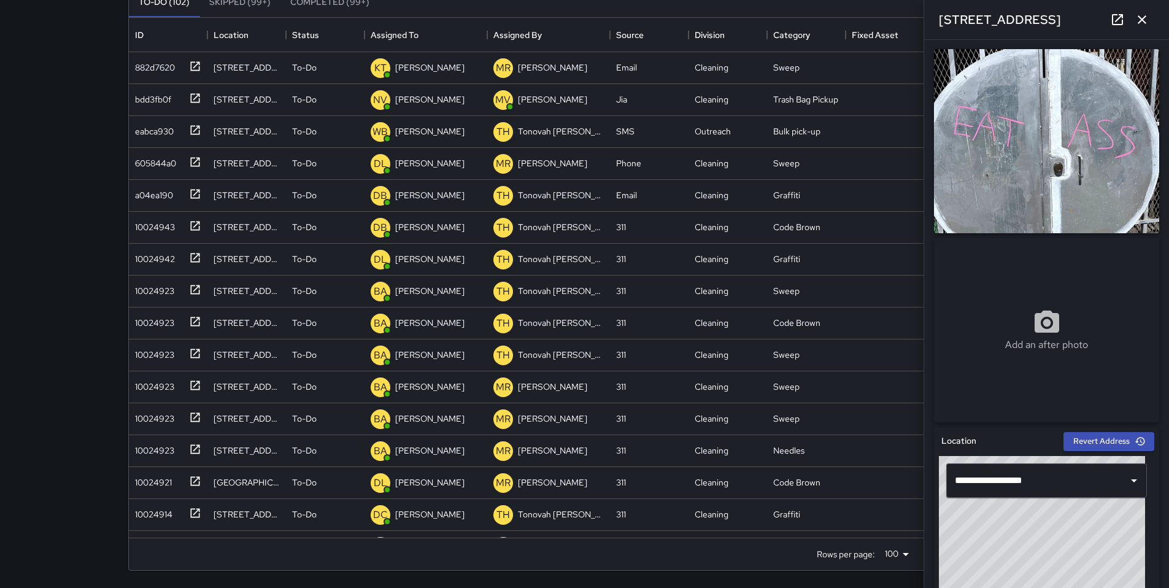
click at [1144, 23] on icon "button" at bounding box center [1142, 19] width 15 height 15
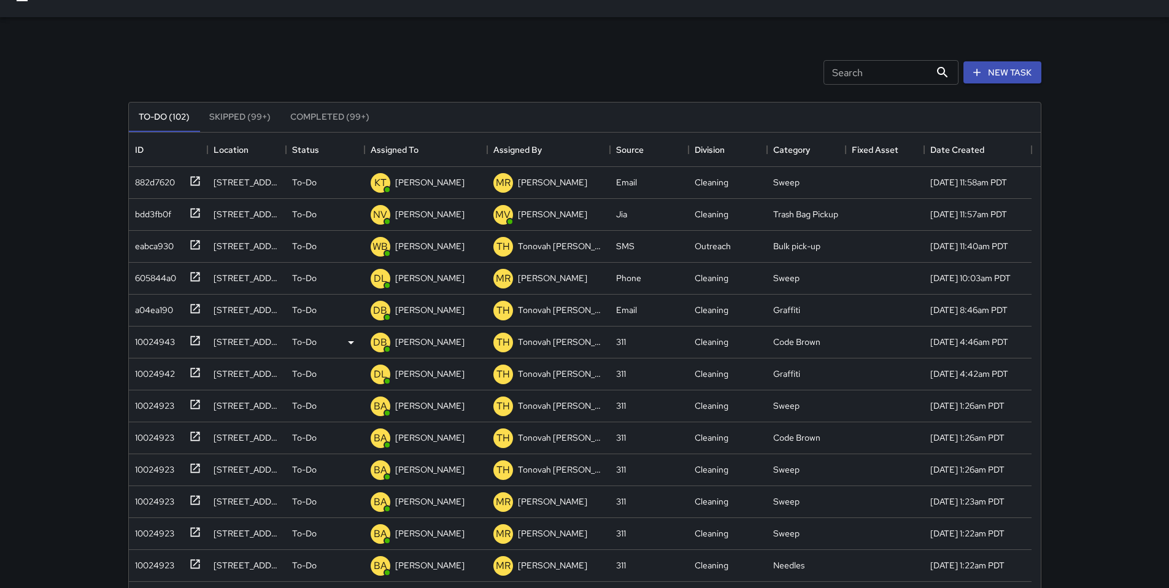
scroll to position [0, 0]
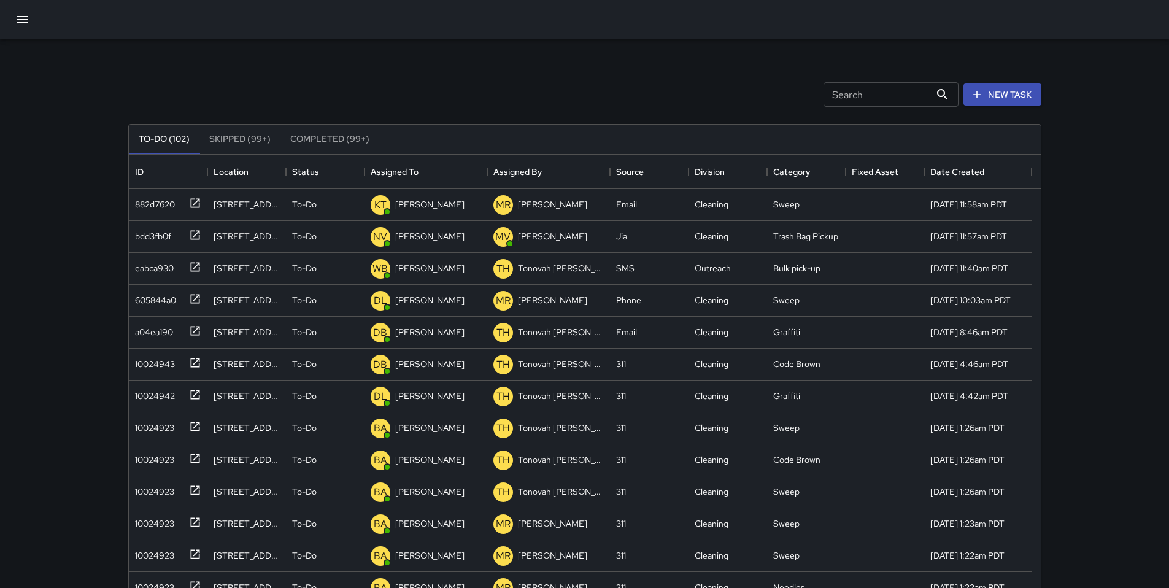
drag, startPoint x: 729, startPoint y: 99, endPoint x: 706, endPoint y: 102, distance: 22.8
click at [729, 99] on div "Search Search New Task" at bounding box center [585, 95] width 918 height 64
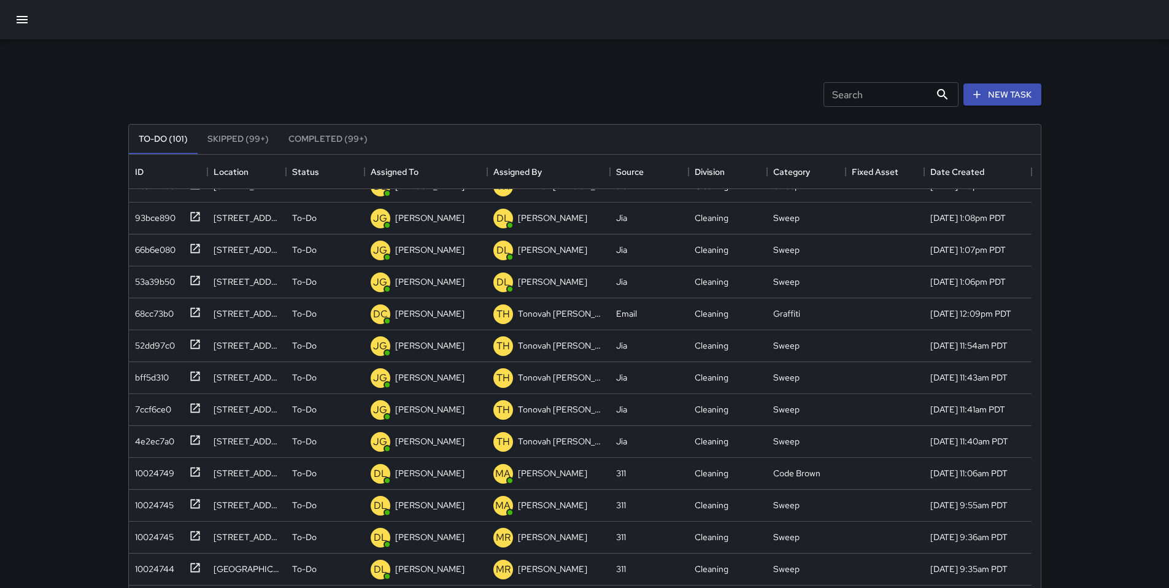
scroll to position [997, 0]
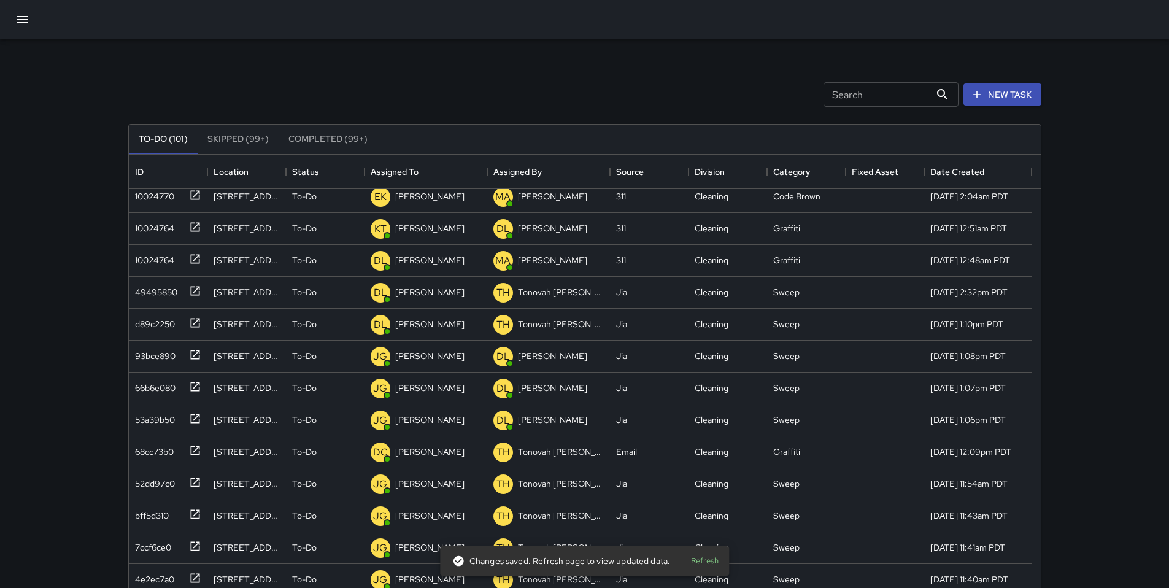
click at [867, 93] on input "Search" at bounding box center [877, 94] width 107 height 25
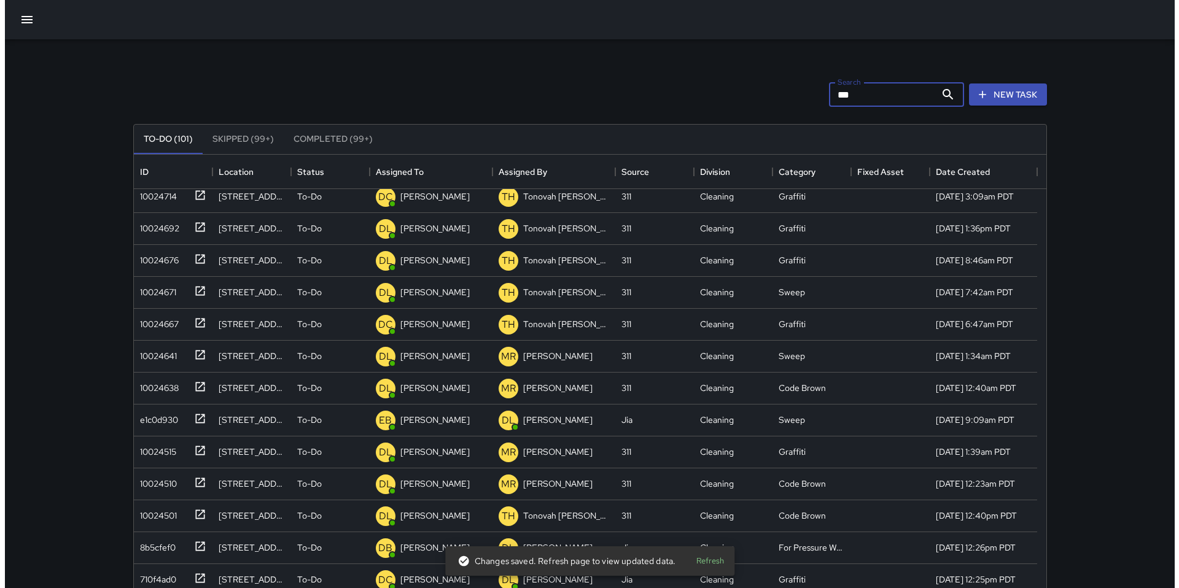
scroll to position [0, 0]
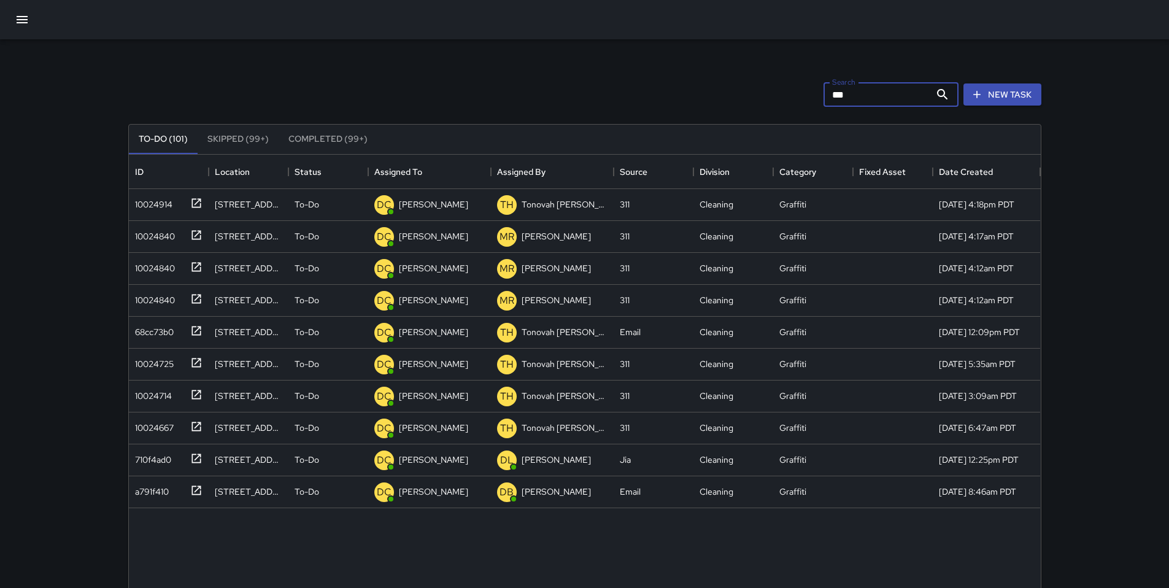
type input "***"
click at [347, 135] on button "Completed (99+)" at bounding box center [328, 139] width 99 height 29
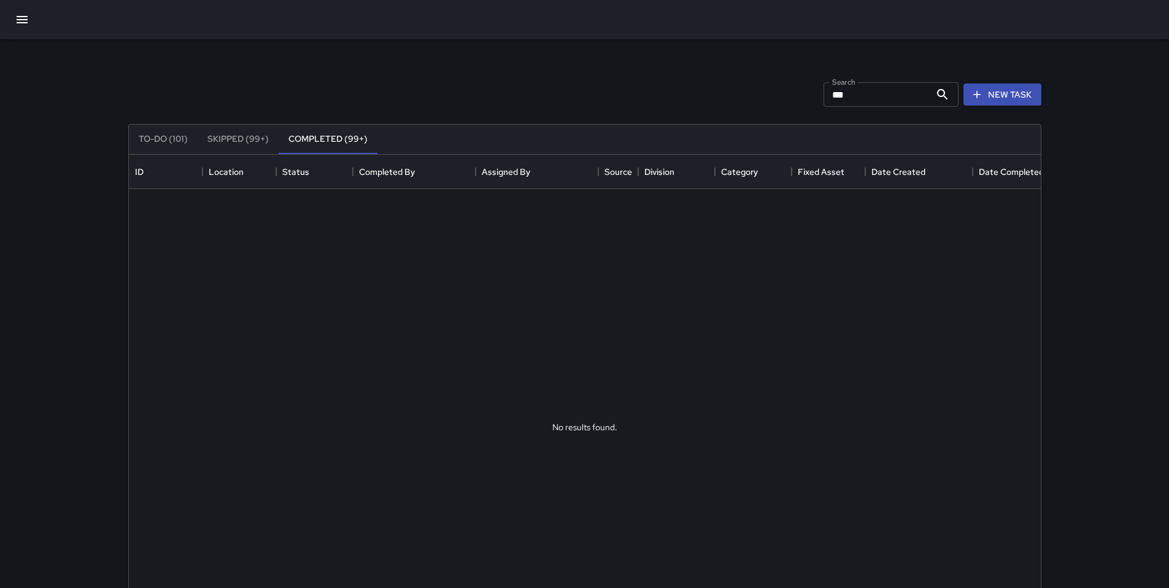
click at [843, 96] on input "***" at bounding box center [877, 94] width 107 height 25
drag, startPoint x: 840, startPoint y: 95, endPoint x: 781, endPoint y: 95, distance: 58.9
click at [781, 95] on div "Search *** Search New Task" at bounding box center [585, 95] width 918 height 64
type input "*"
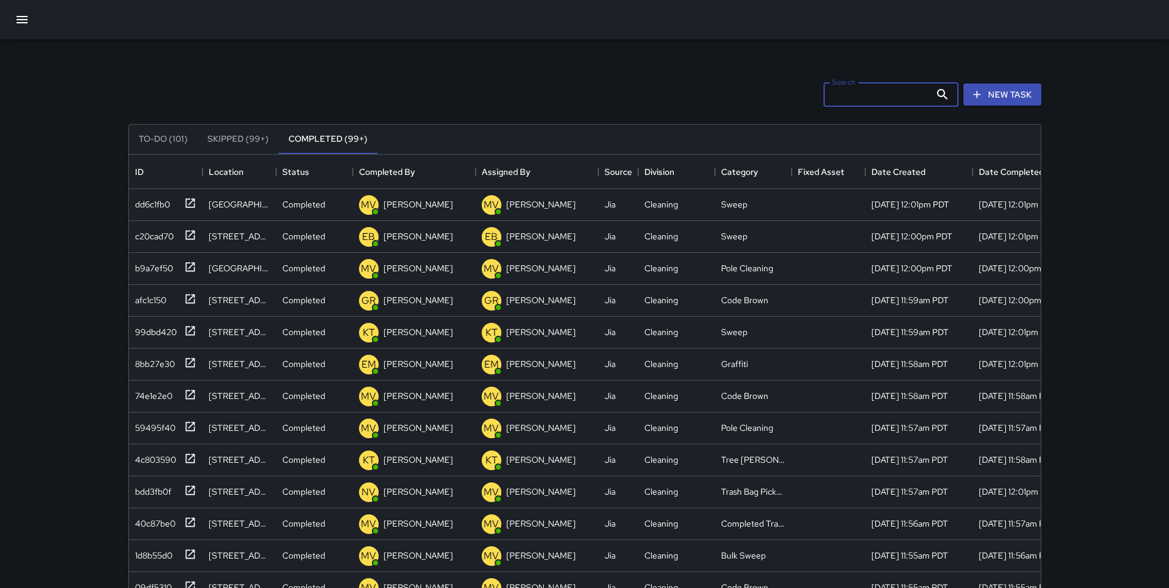
click at [31, 22] on button "button" at bounding box center [21, 19] width 29 height 29
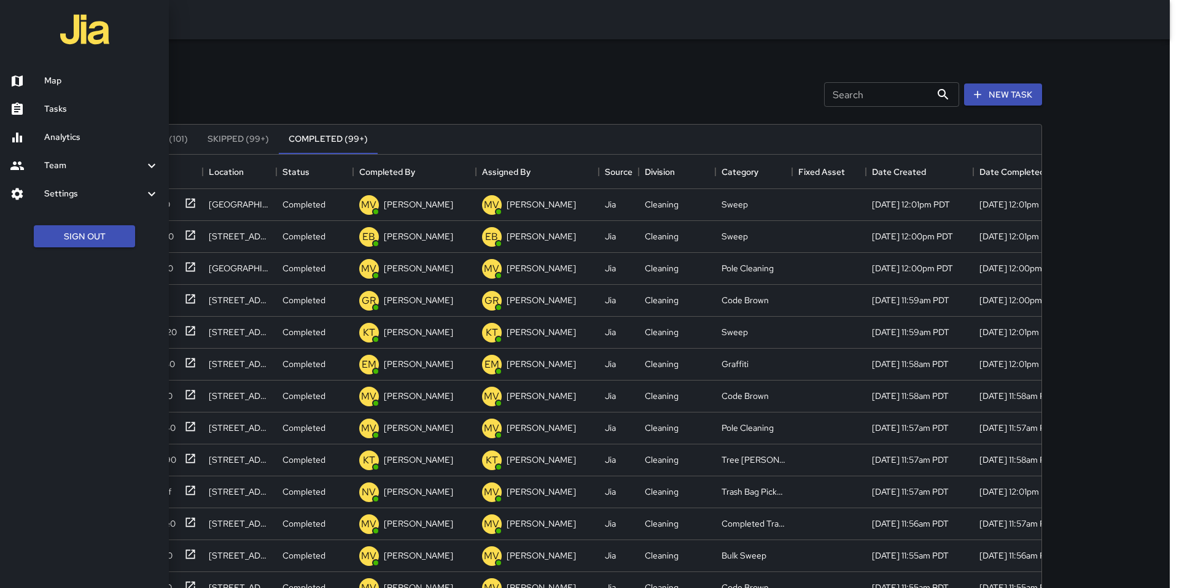
click at [48, 72] on link "Map" at bounding box center [84, 81] width 169 height 28
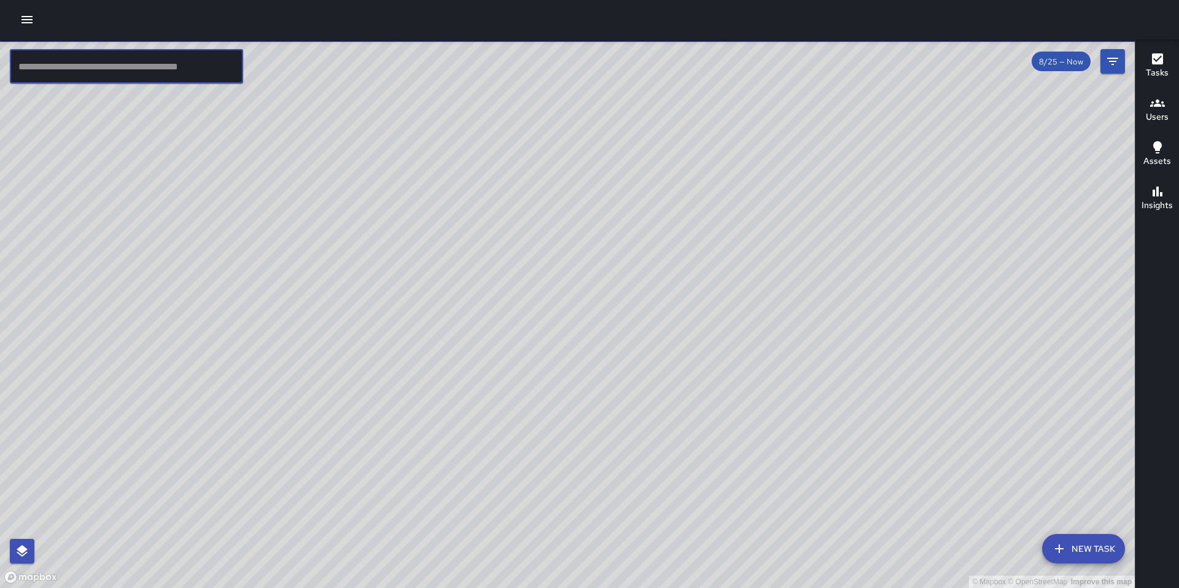
click at [89, 72] on input "text" at bounding box center [126, 66] width 233 height 34
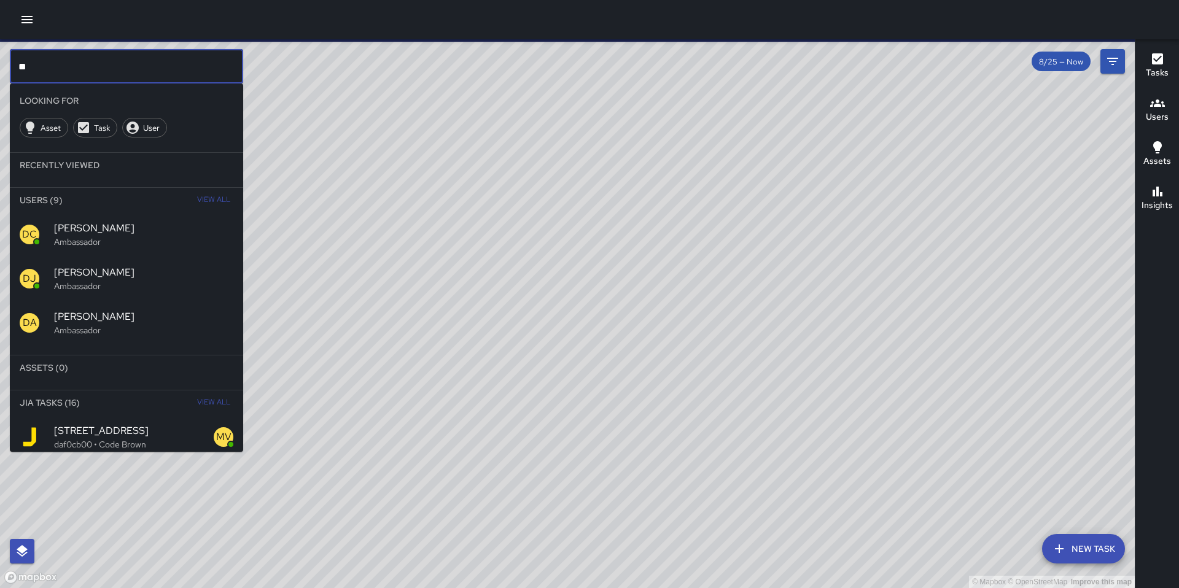
type input "**"
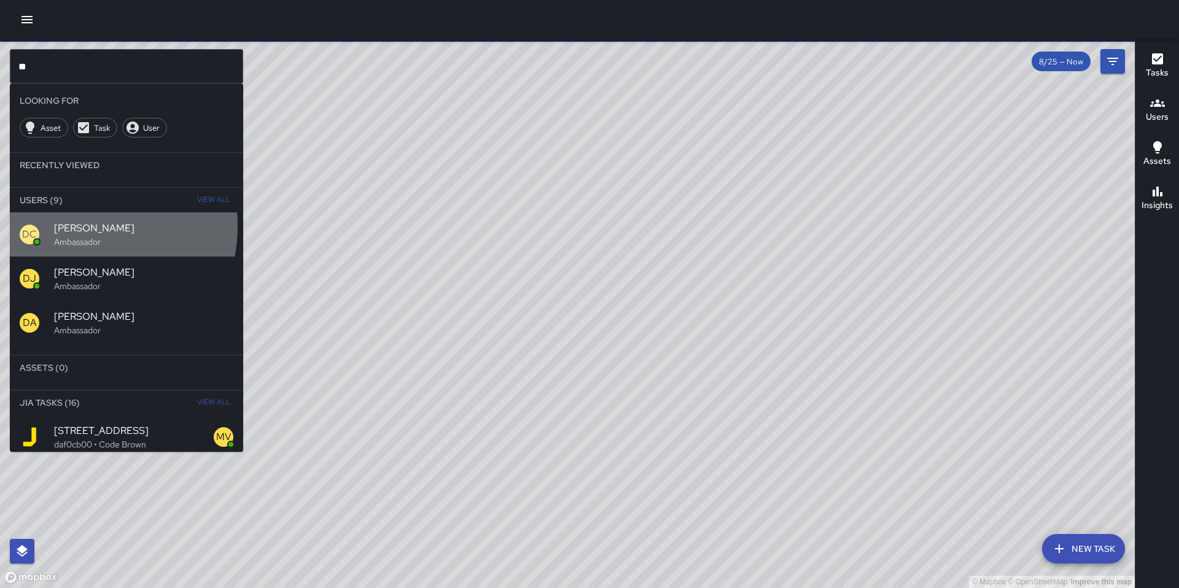
click at [79, 226] on span "Dago Cervantes" at bounding box center [143, 228] width 179 height 15
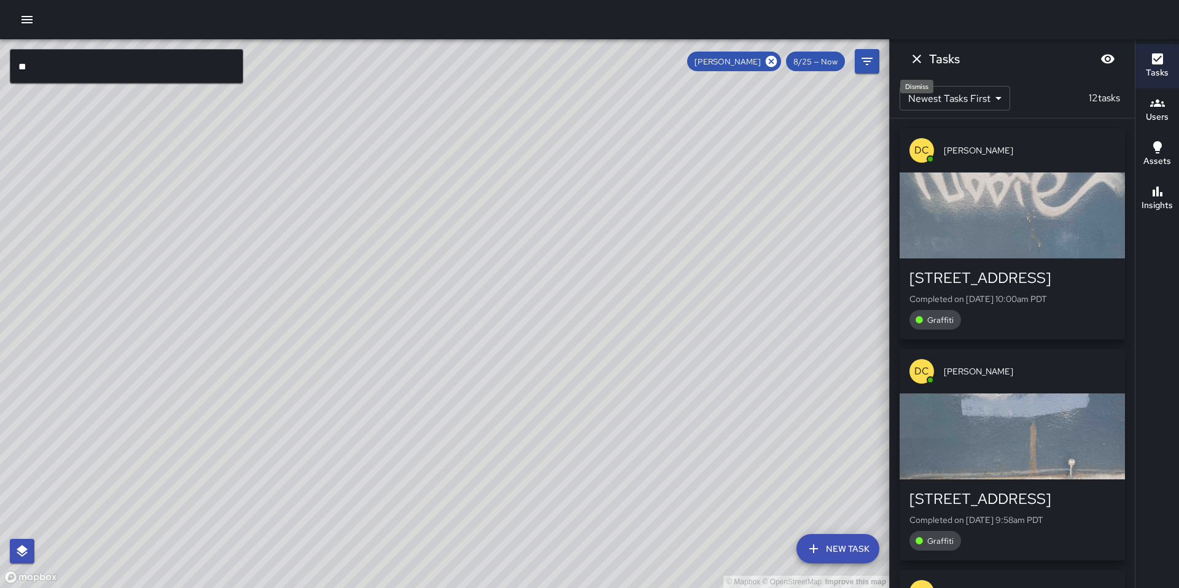
click at [912, 64] on icon "Dismiss" at bounding box center [916, 59] width 15 height 15
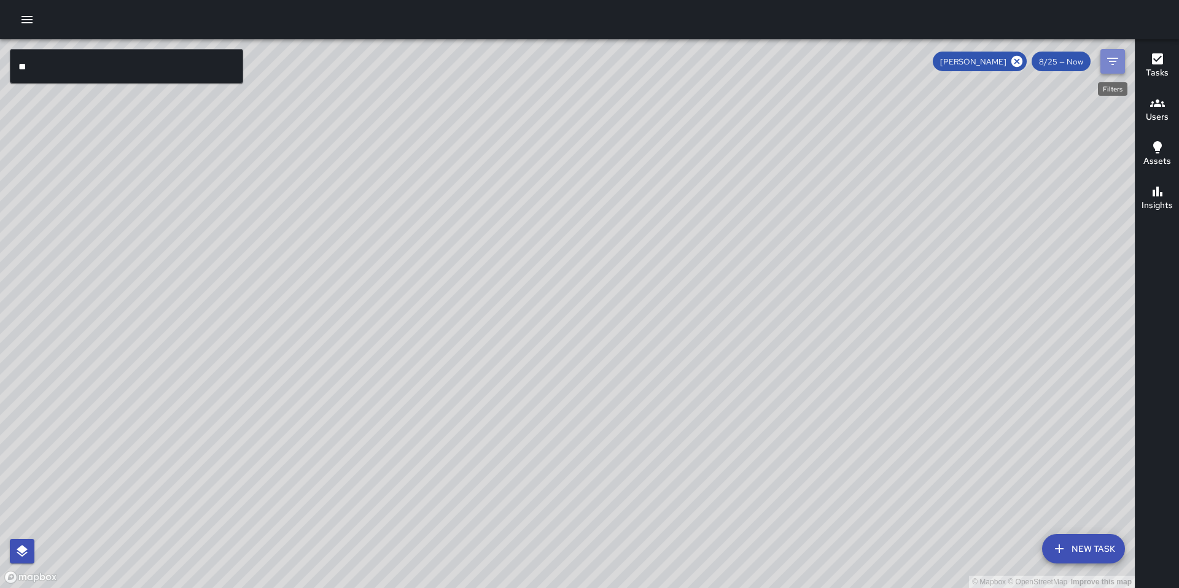
click at [1123, 56] on button "Filters" at bounding box center [1112, 61] width 25 height 25
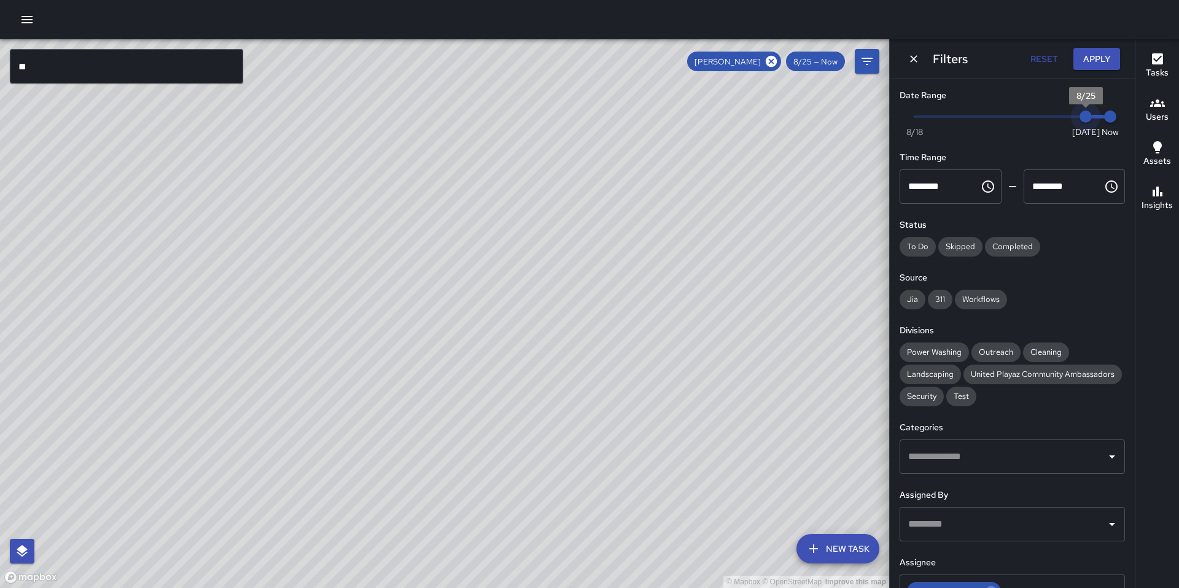
type input "*"
drag, startPoint x: 1075, startPoint y: 117, endPoint x: 894, endPoint y: 118, distance: 181.7
click at [894, 118] on div "Date Range Now Today 8/18 8/18 12:02 pm Time Range ******** ​ ******** ​ Status…" at bounding box center [1011, 333] width 245 height 509
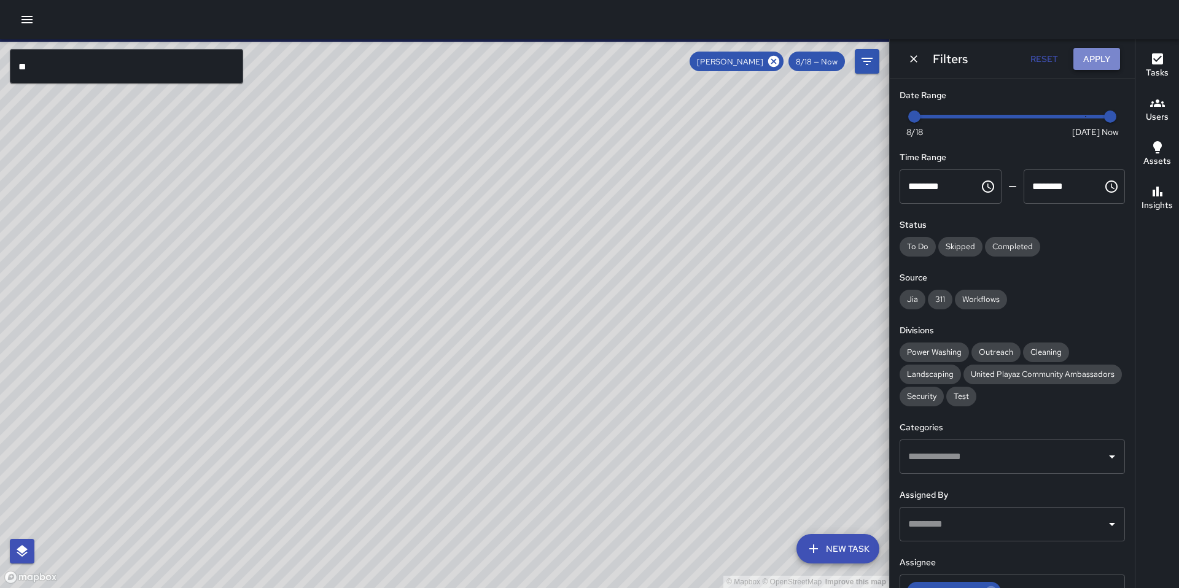
click at [1093, 58] on button "Apply" at bounding box center [1096, 59] width 47 height 23
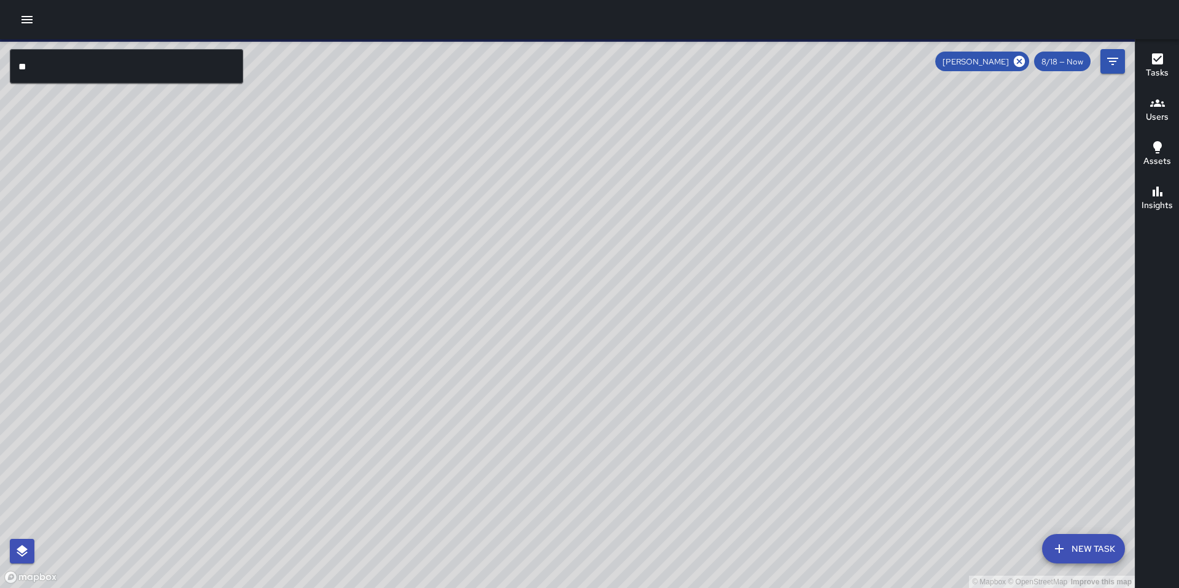
click at [163, 77] on input "**" at bounding box center [126, 66] width 233 height 34
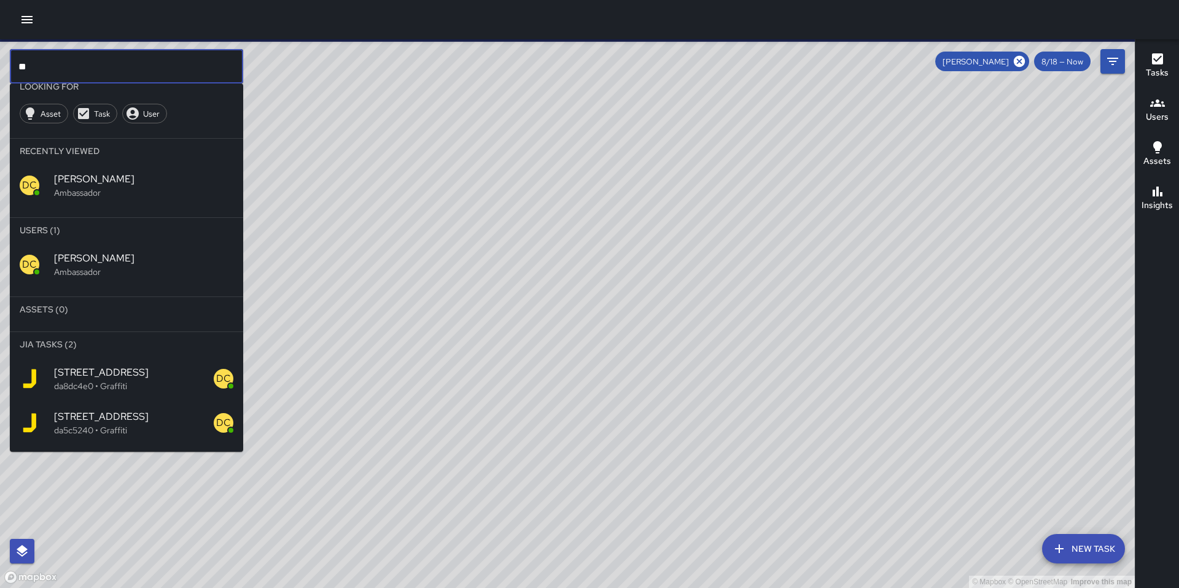
scroll to position [47, 0]
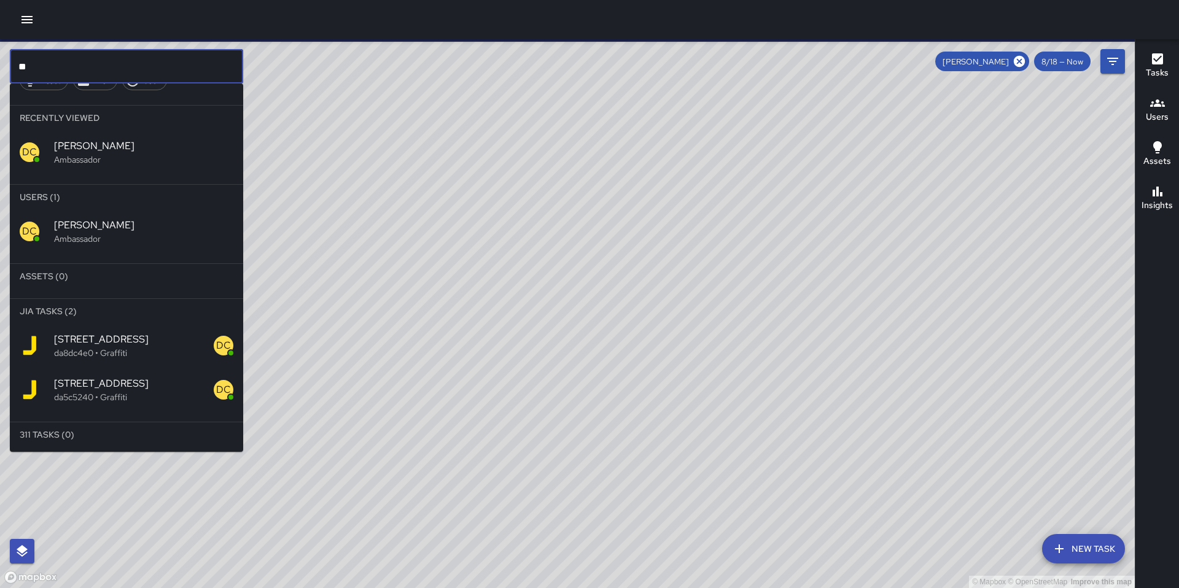
click at [150, 65] on input "**" at bounding box center [126, 66] width 233 height 34
type input "*"
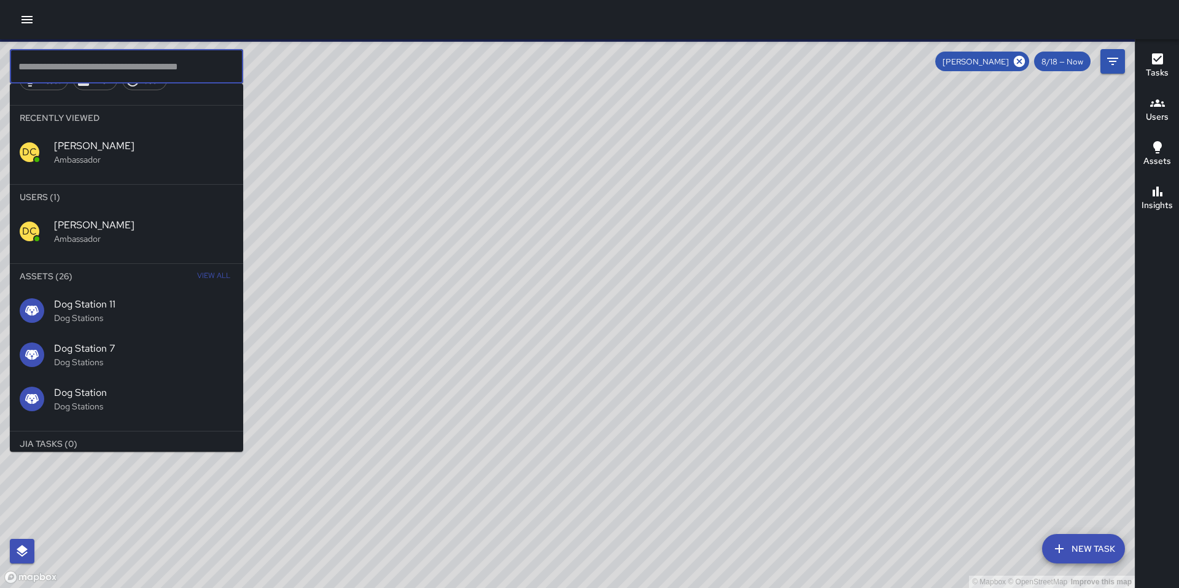
scroll to position [0, 0]
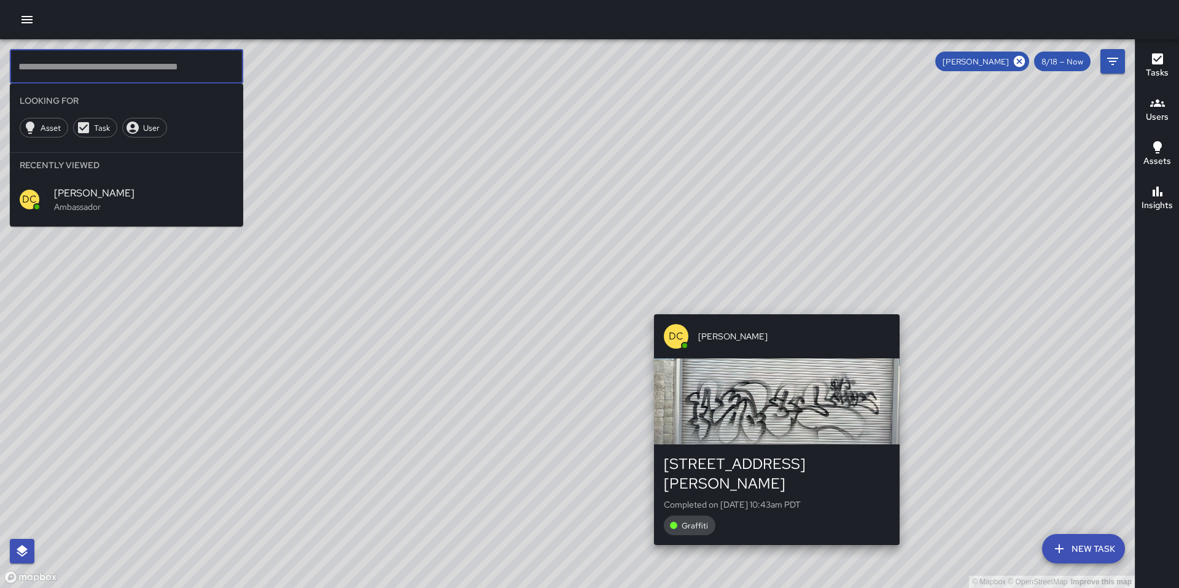
click at [771, 306] on div "© Mapbox © OpenStreetMap Improve this map DC Dago Cervantes 331 Harriet Street …" at bounding box center [567, 313] width 1134 height 549
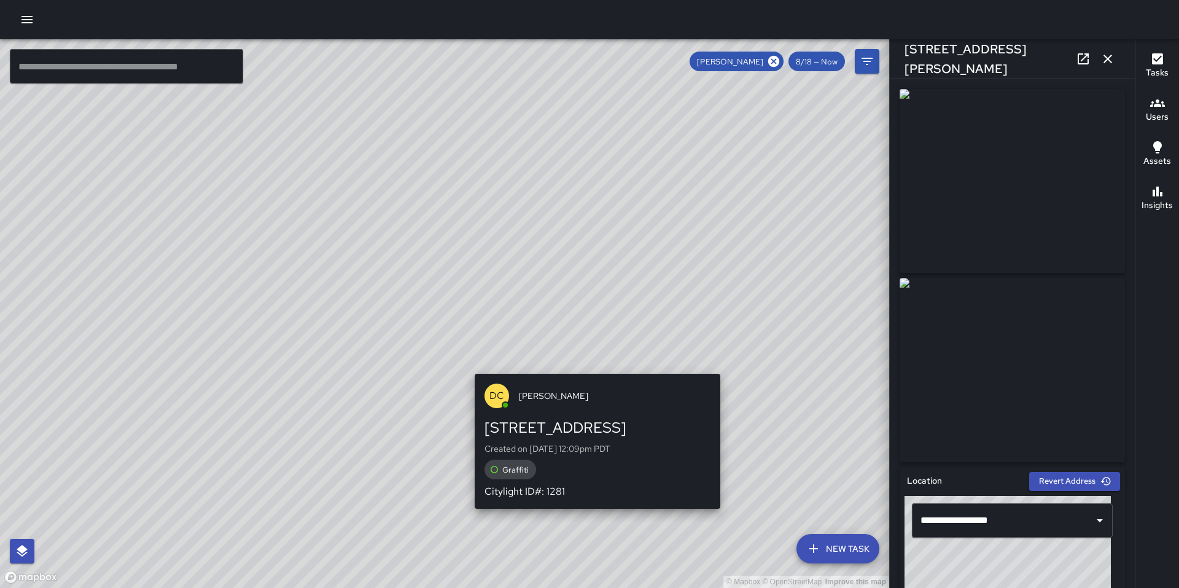
click at [590, 369] on div "DC Dago Cervantes 586 6th Street Created on 8/21/2025, 12:09pm PDT Graffiti Cit…" at bounding box center [597, 441] width 255 height 145
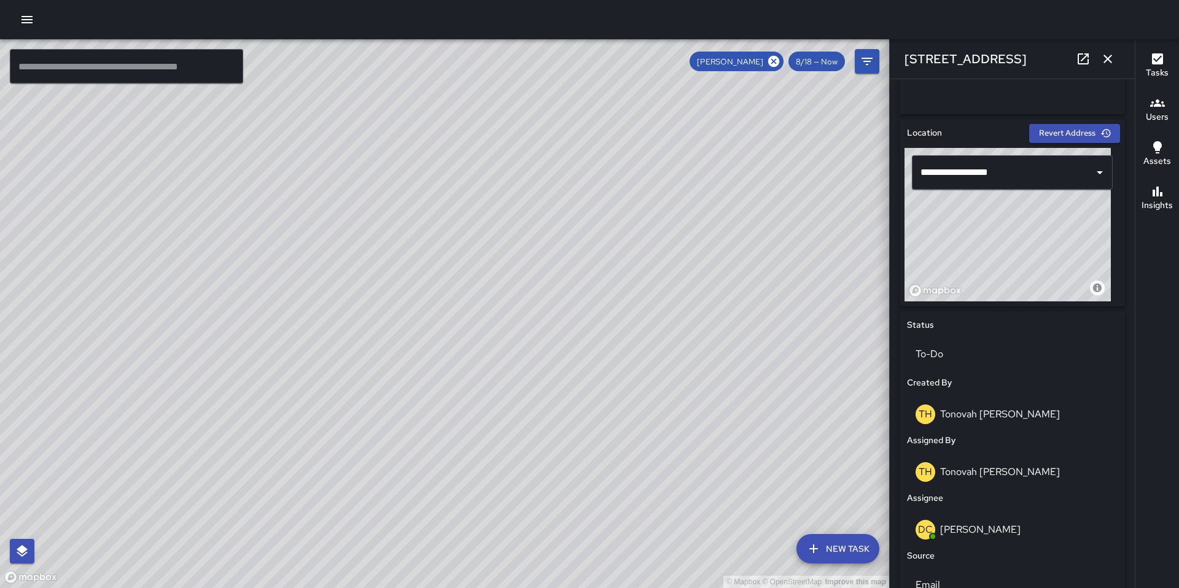
scroll to position [347, 0]
drag, startPoint x: 996, startPoint y: 238, endPoint x: 981, endPoint y: 214, distance: 27.6
click at [981, 214] on div "© Mapbox © OpenStreetMap Improve this map" at bounding box center [1007, 225] width 206 height 153
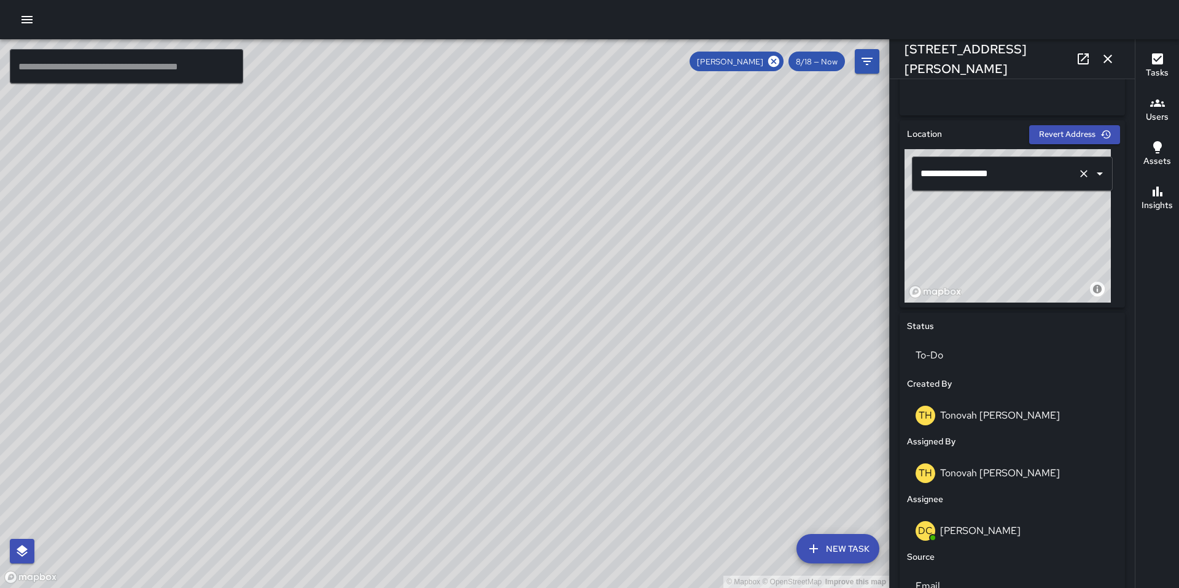
click at [985, 187] on div "**********" at bounding box center [1012, 174] width 201 height 34
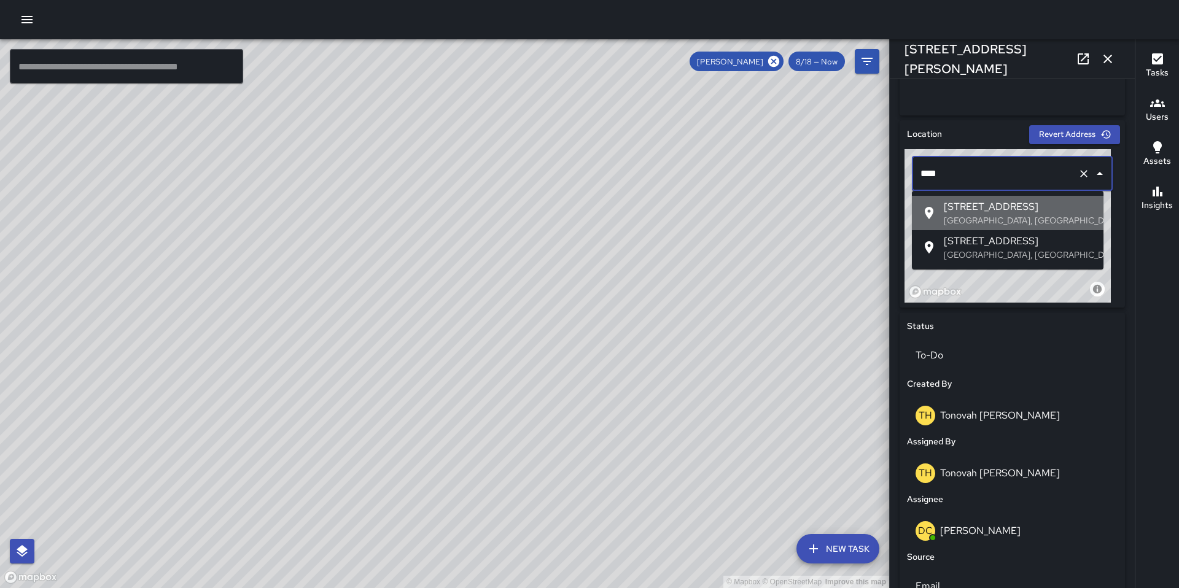
click at [1013, 209] on span "586 6th Street" at bounding box center [1018, 206] width 150 height 15
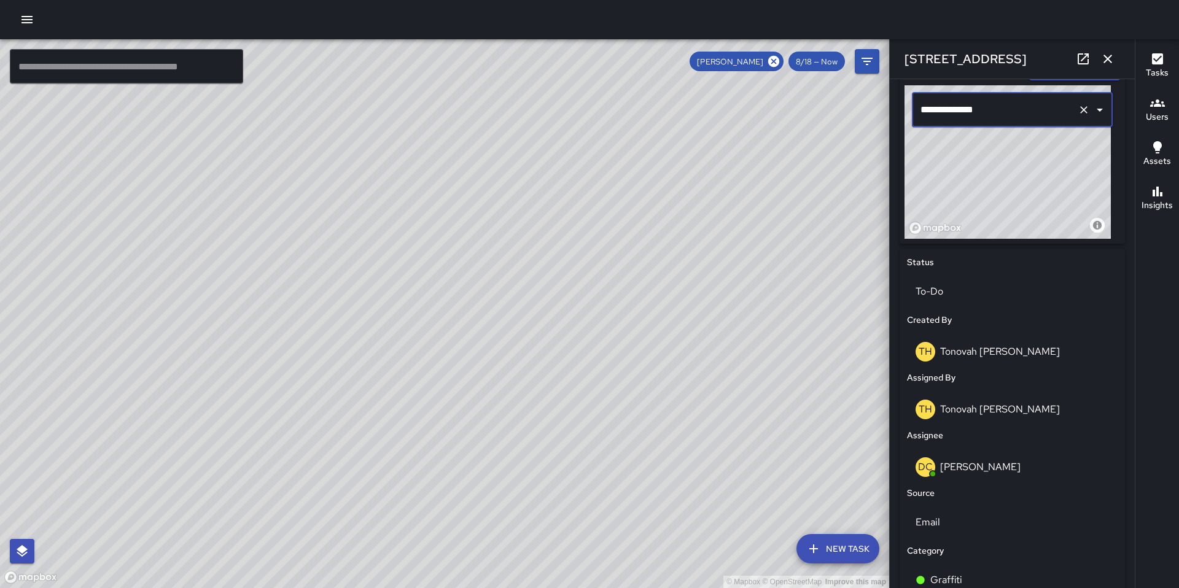
scroll to position [354, 0]
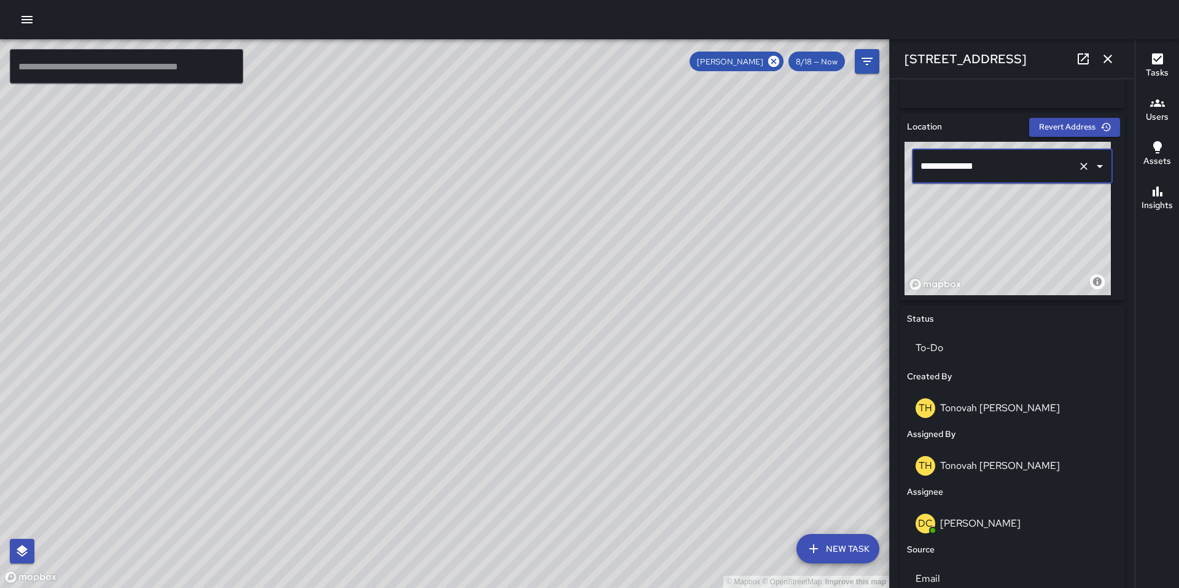
type input "**********"
click at [1101, 58] on icon "button" at bounding box center [1107, 59] width 15 height 15
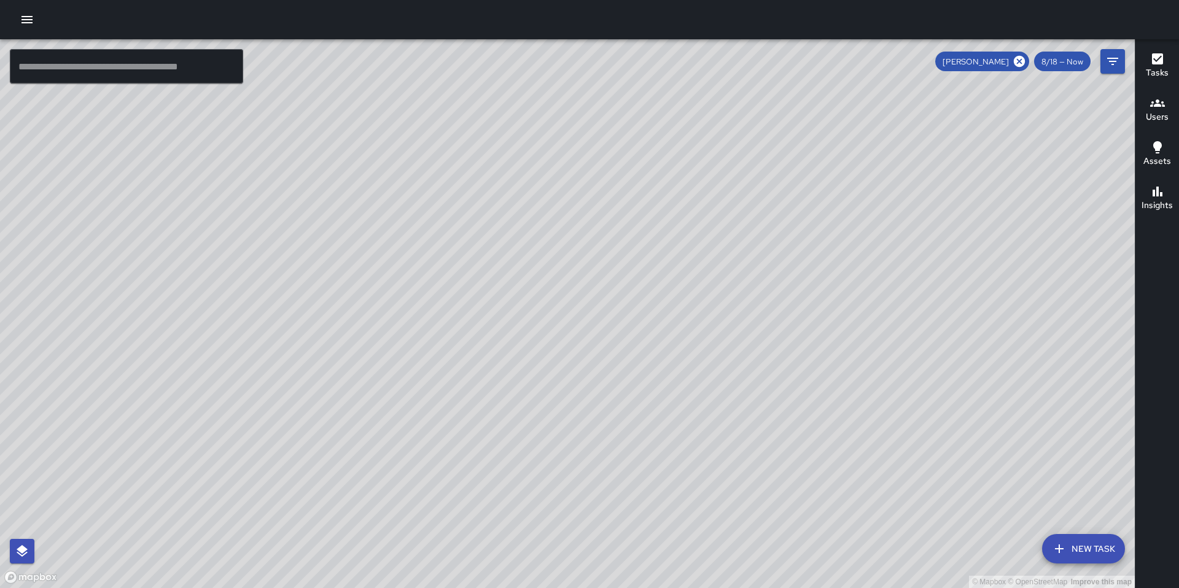
click at [568, 315] on div "© Mapbox © OpenStreetMap Improve this map DC Dago Cervantes 586 6th Street Crea…" at bounding box center [567, 313] width 1134 height 549
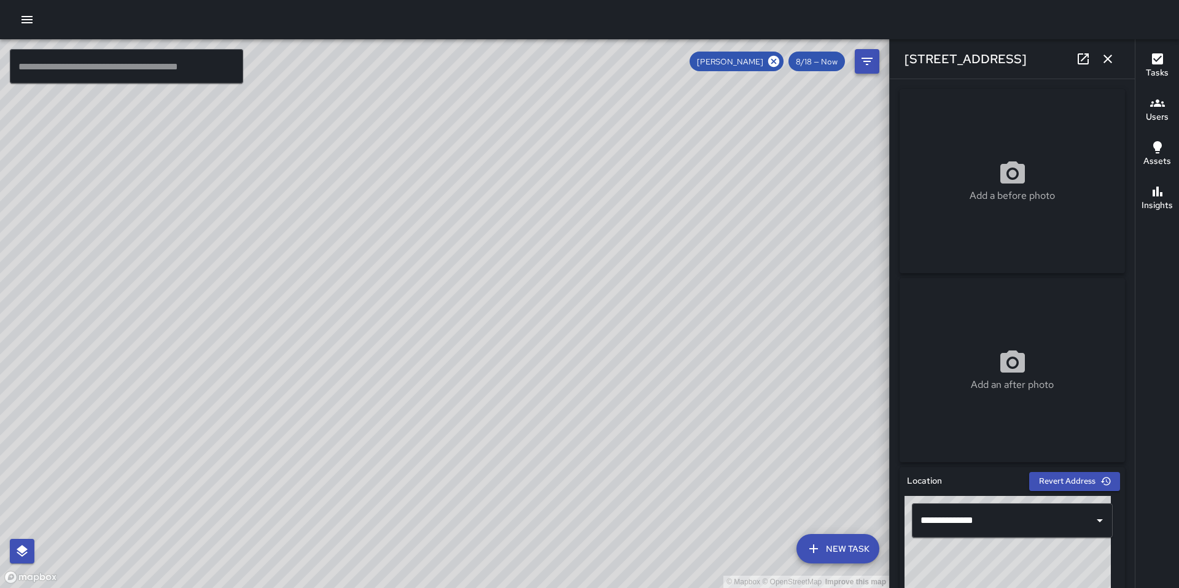
click at [1108, 60] on icon "button" at bounding box center [1107, 59] width 9 height 9
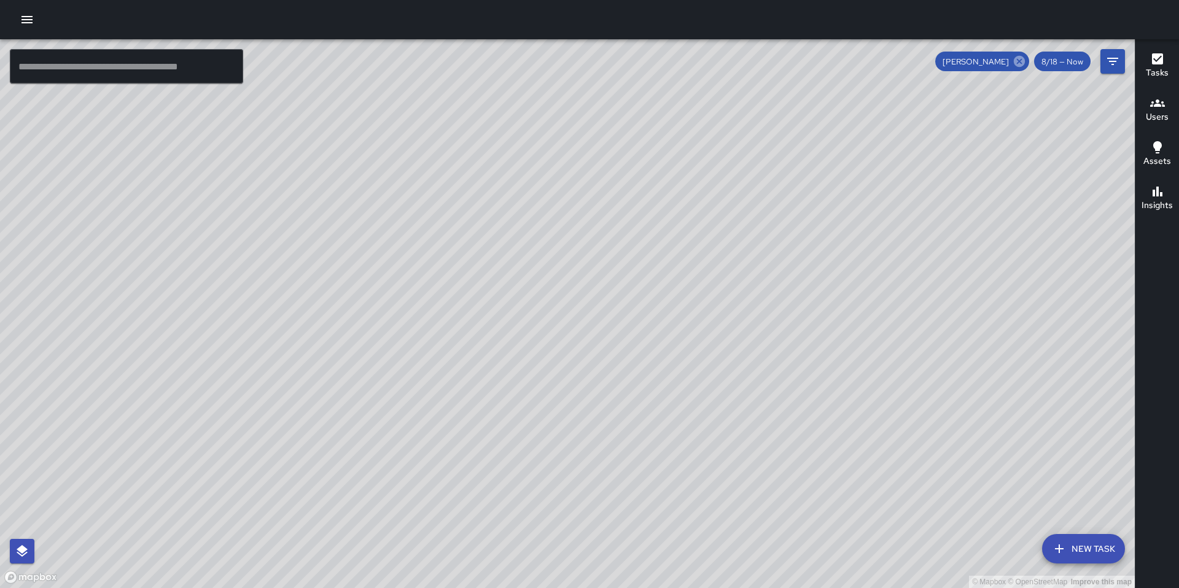
click at [1021, 63] on icon at bounding box center [1018, 61] width 11 height 11
click at [114, 69] on input "text" at bounding box center [126, 66] width 233 height 34
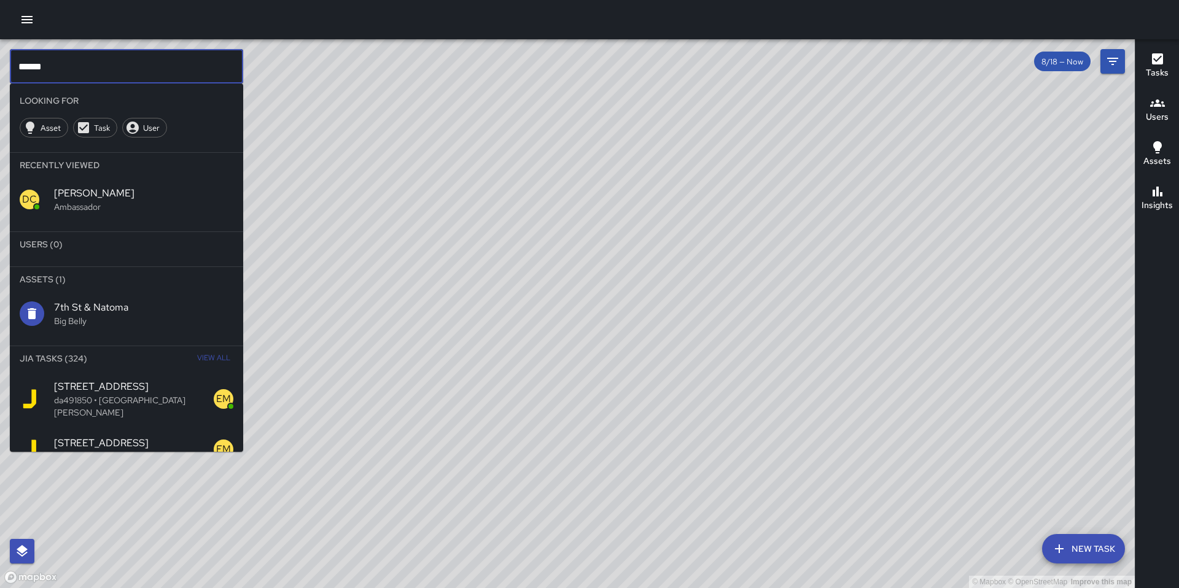
type input "******"
click at [194, 353] on button "View All" at bounding box center [213, 358] width 39 height 25
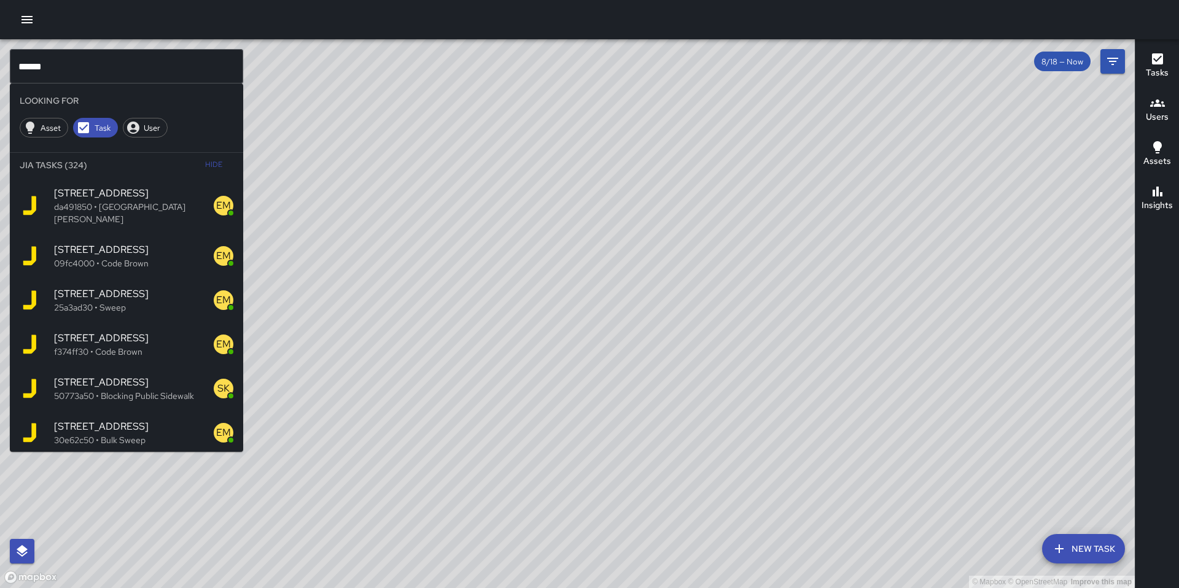
click at [172, 375] on span "531 Natoma Street" at bounding box center [134, 382] width 160 height 15
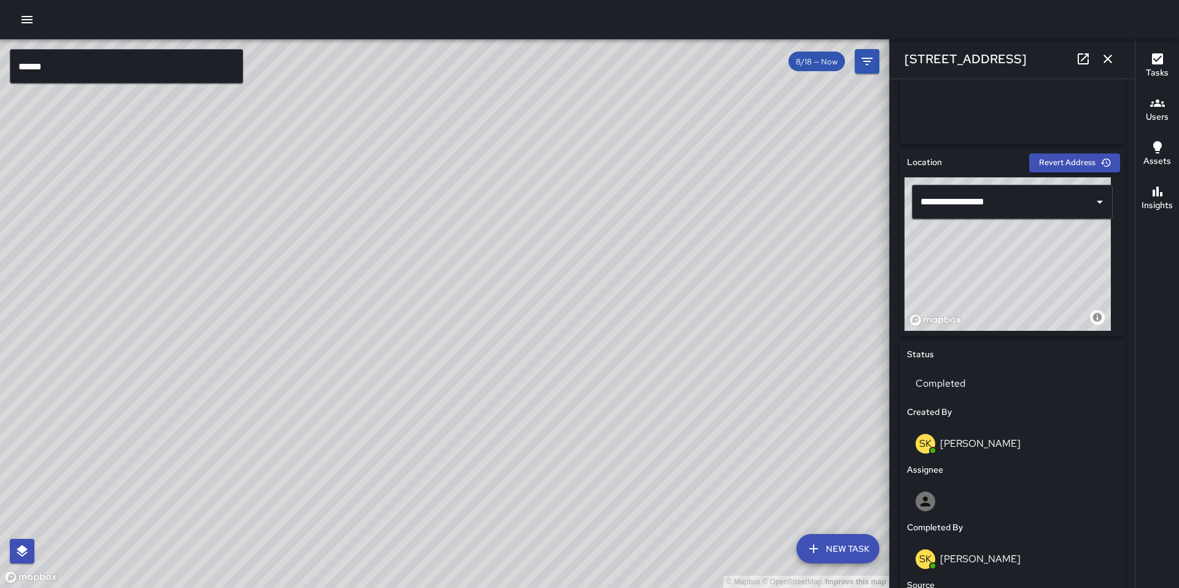
scroll to position [223, 0]
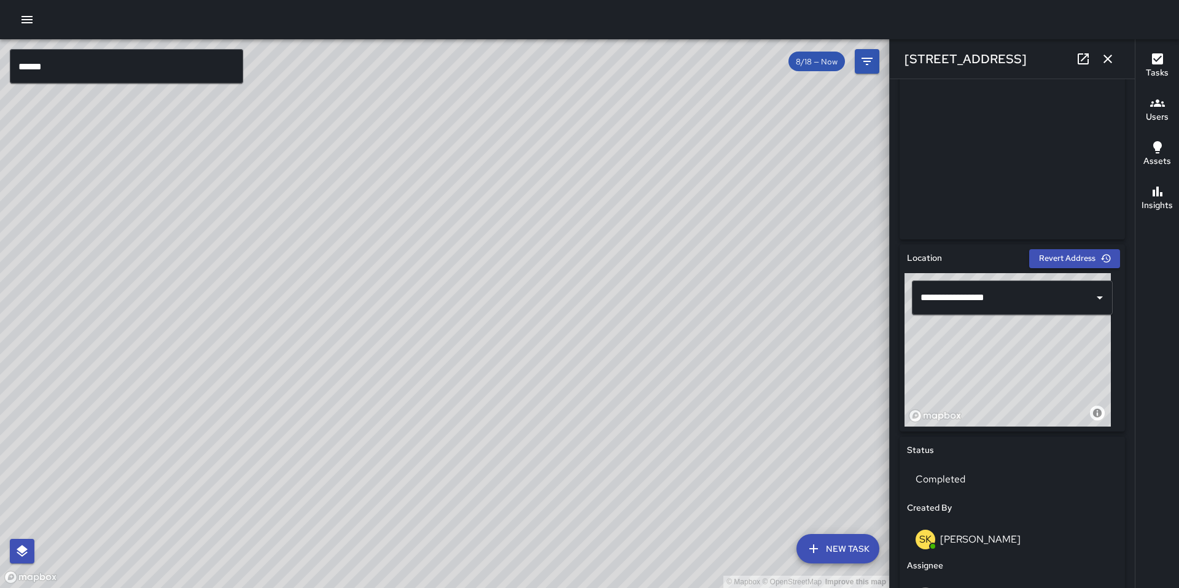
click at [1102, 61] on icon "button" at bounding box center [1107, 59] width 15 height 15
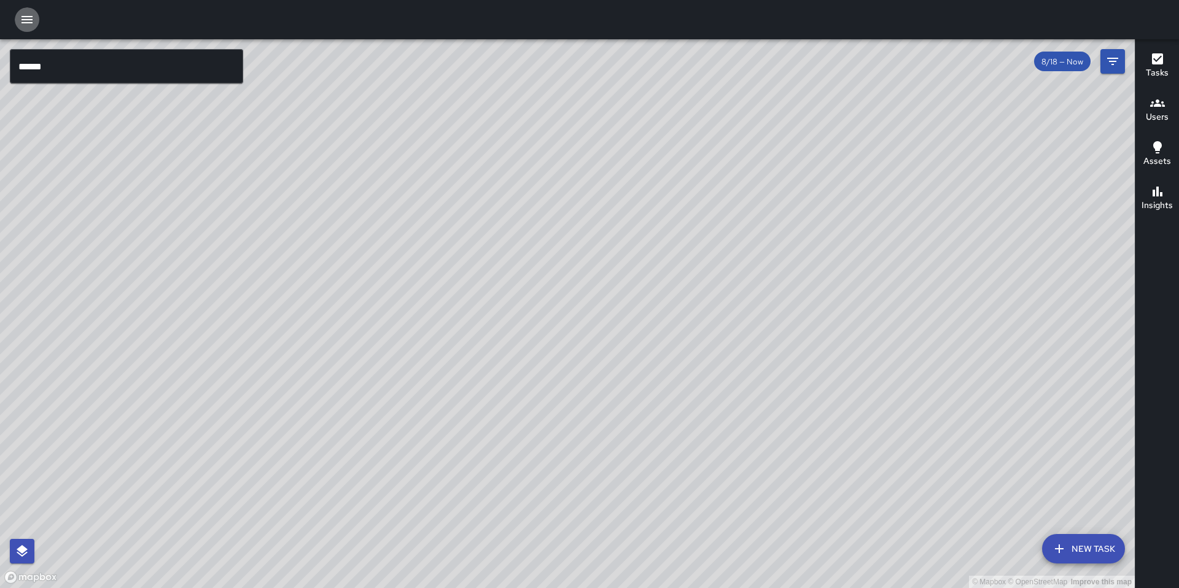
click at [24, 31] on button "button" at bounding box center [27, 19] width 25 height 25
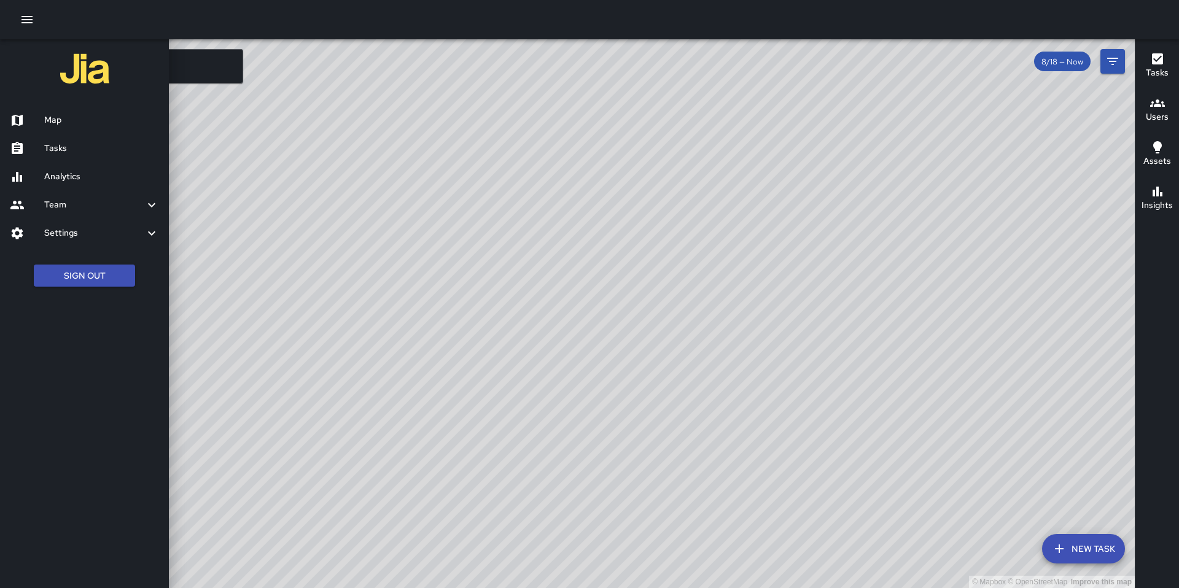
click at [64, 202] on h6 "Team" at bounding box center [94, 205] width 100 height 14
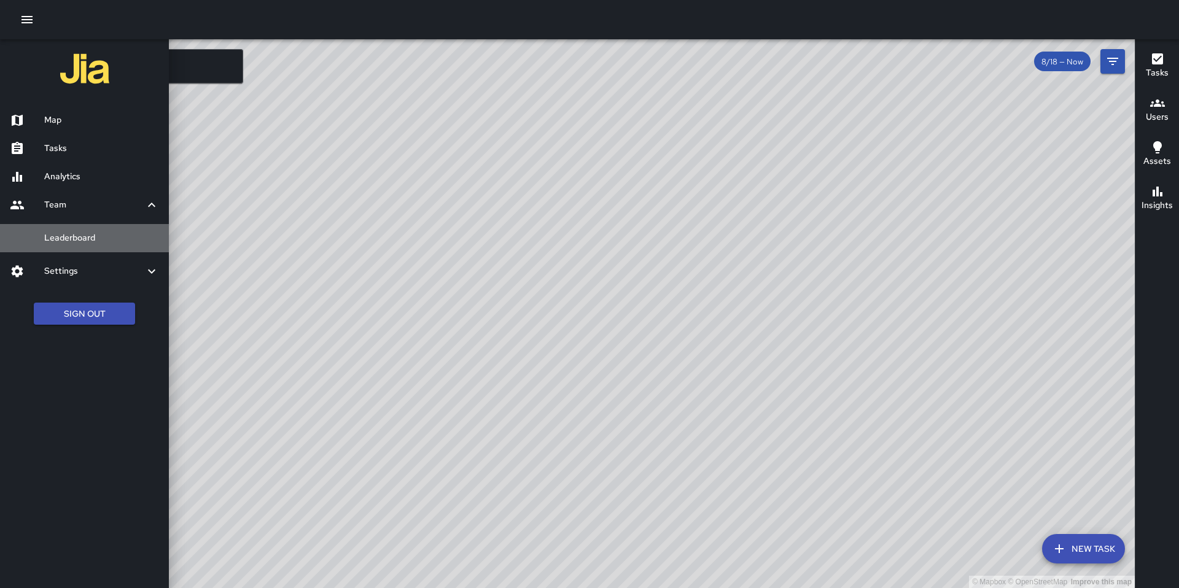
click at [74, 238] on h6 "Leaderboard" at bounding box center [101, 238] width 115 height 14
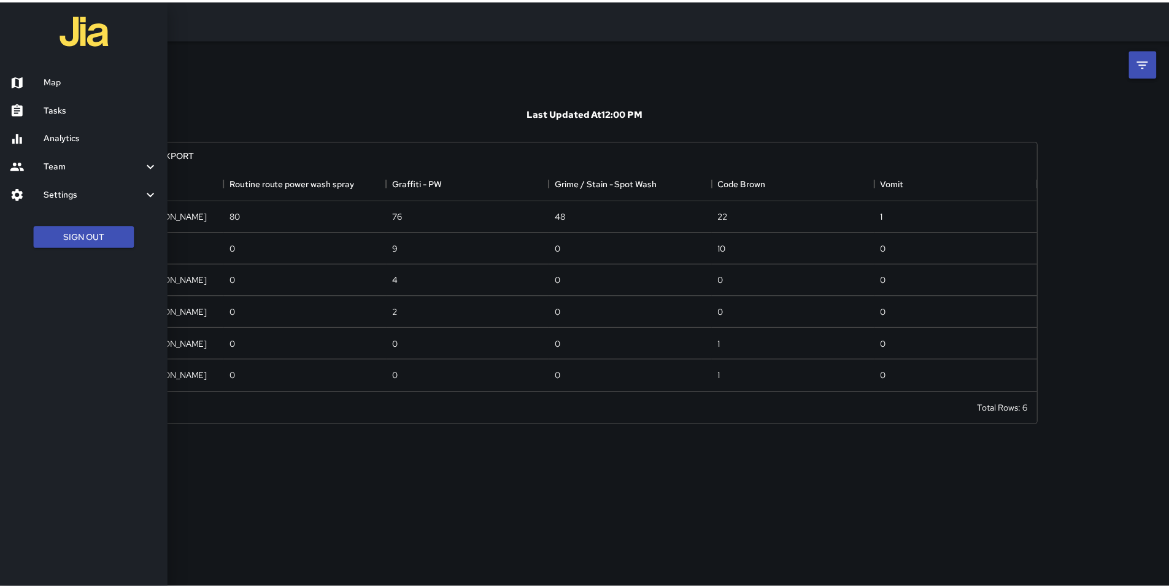
scroll to position [217, 903]
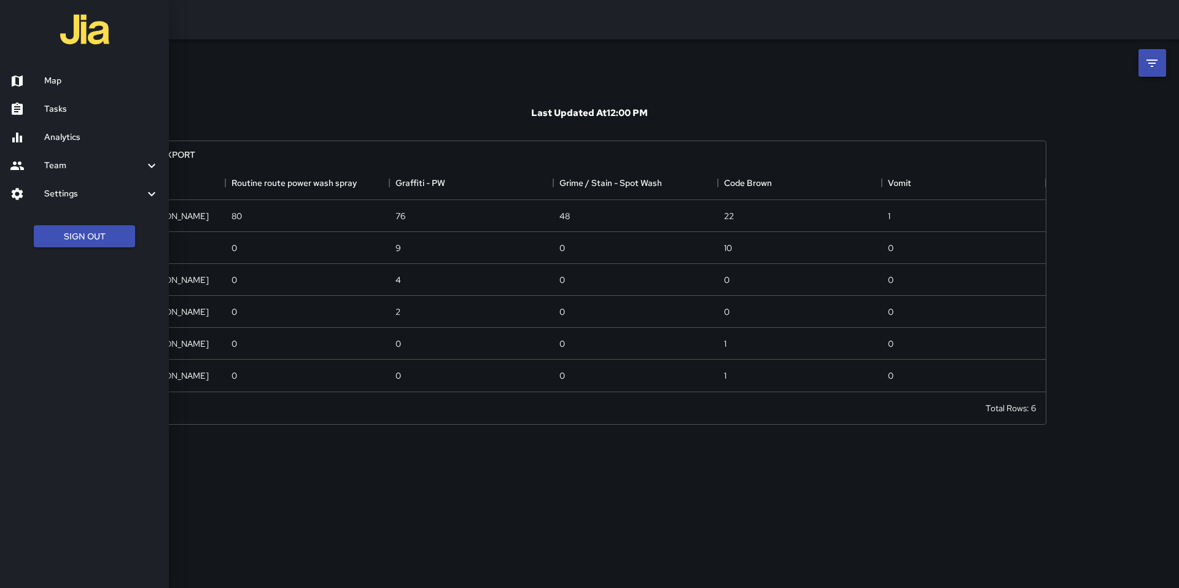
click at [58, 135] on h6 "Analytics" at bounding box center [101, 138] width 115 height 14
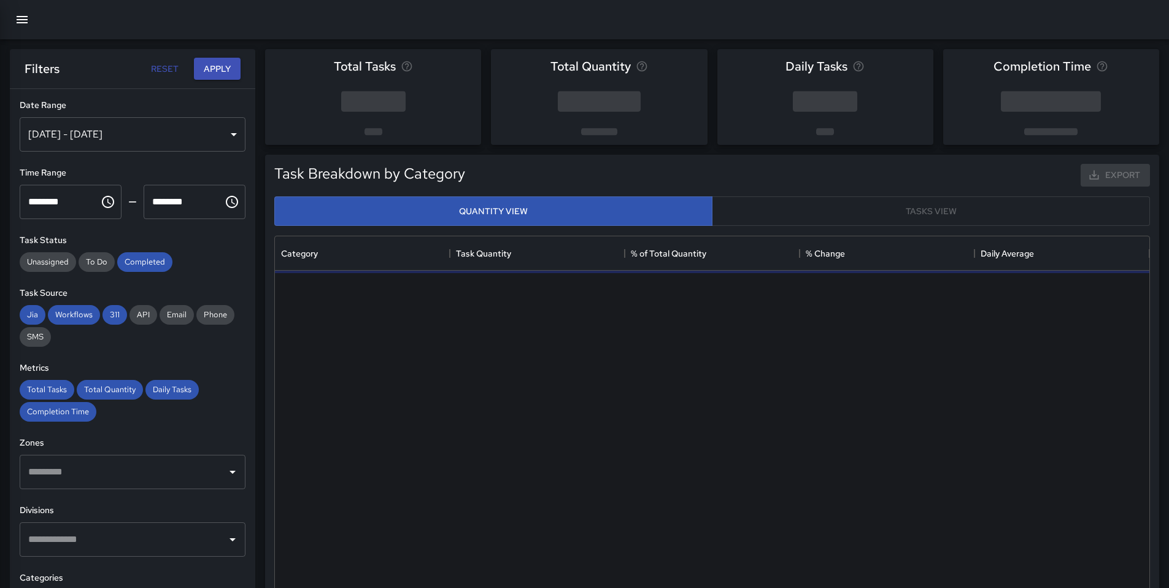
scroll to position [358, 865]
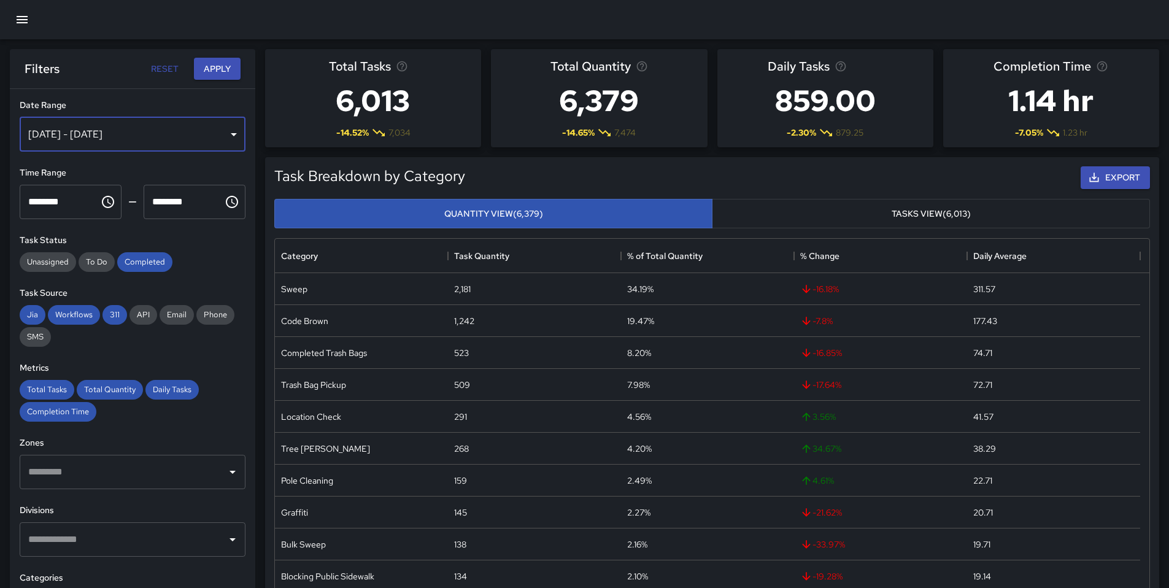
click at [109, 136] on div "Aug 19, 2025 - Aug 25, 2025" at bounding box center [133, 134] width 226 height 34
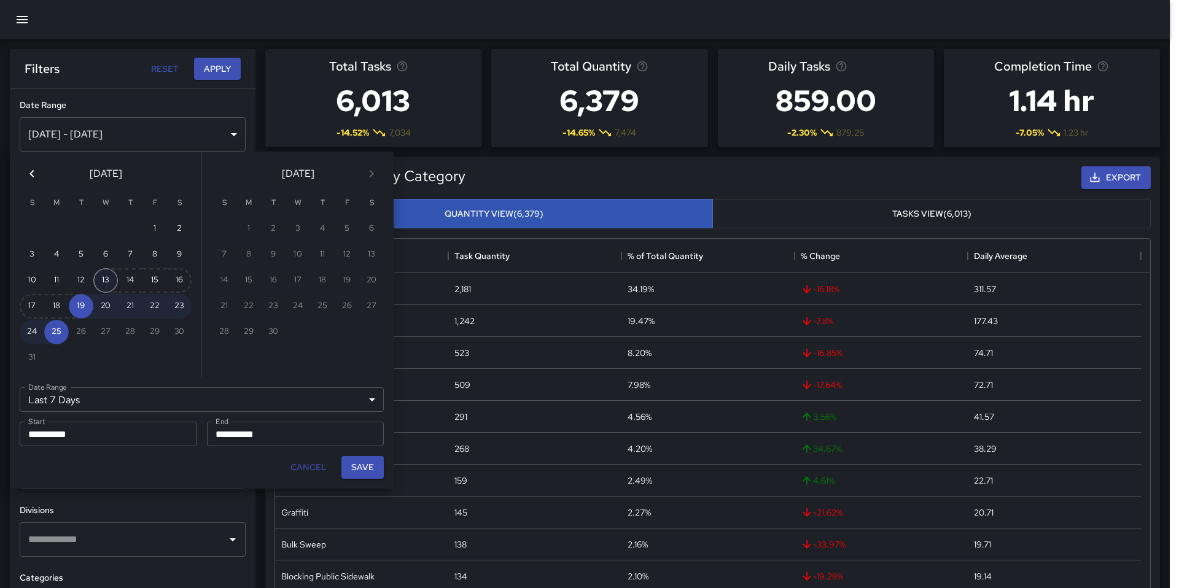
click at [102, 279] on button "13" at bounding box center [105, 280] width 25 height 25
type input "******"
type input "**********"
click at [175, 301] on button "23" at bounding box center [179, 306] width 25 height 25
type input "**********"
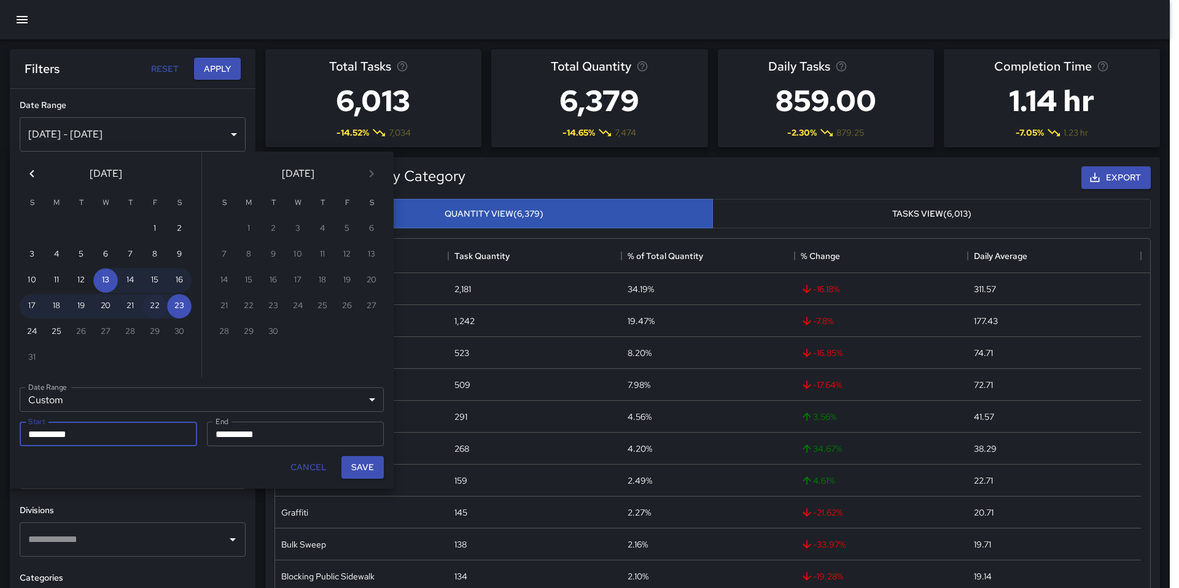
click at [152, 303] on button "22" at bounding box center [154, 306] width 25 height 25
type input "**********"
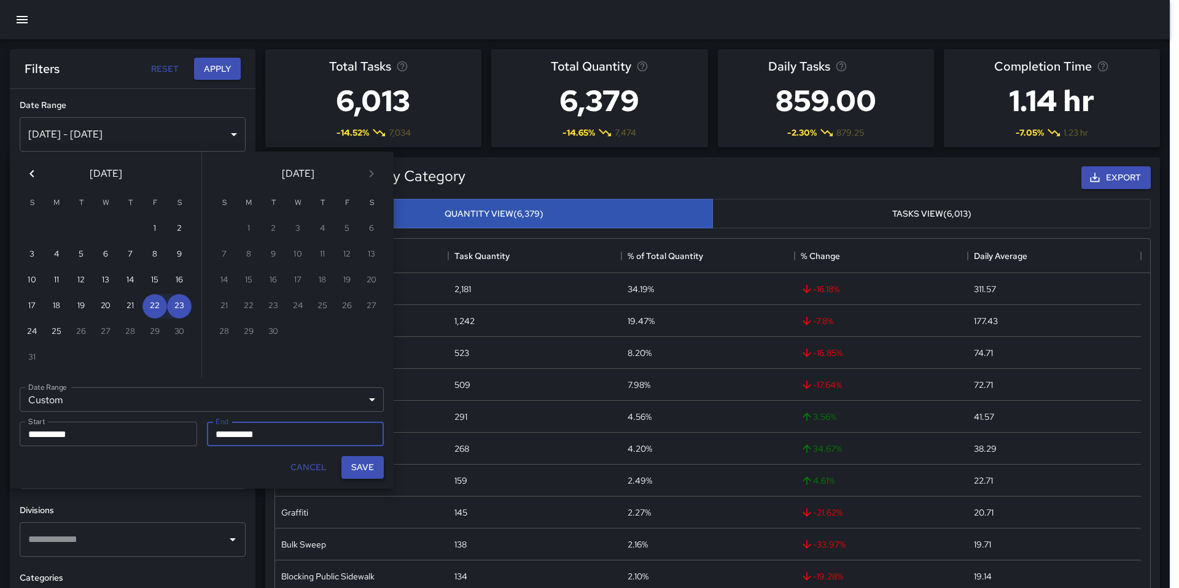
click at [345, 467] on button "Save" at bounding box center [362, 467] width 42 height 23
type input "**********"
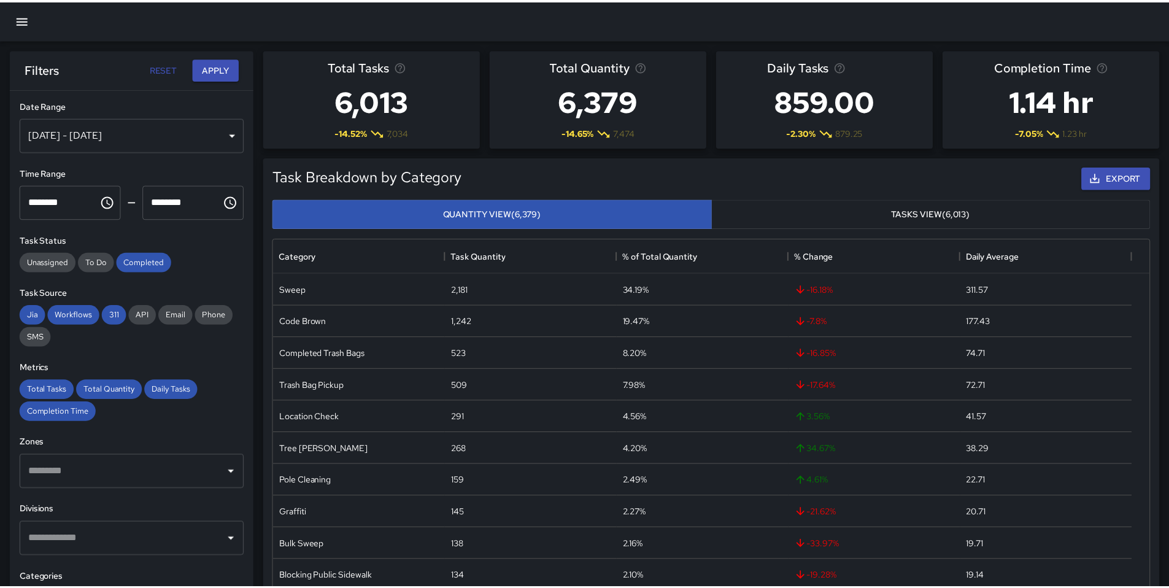
scroll to position [10, 10]
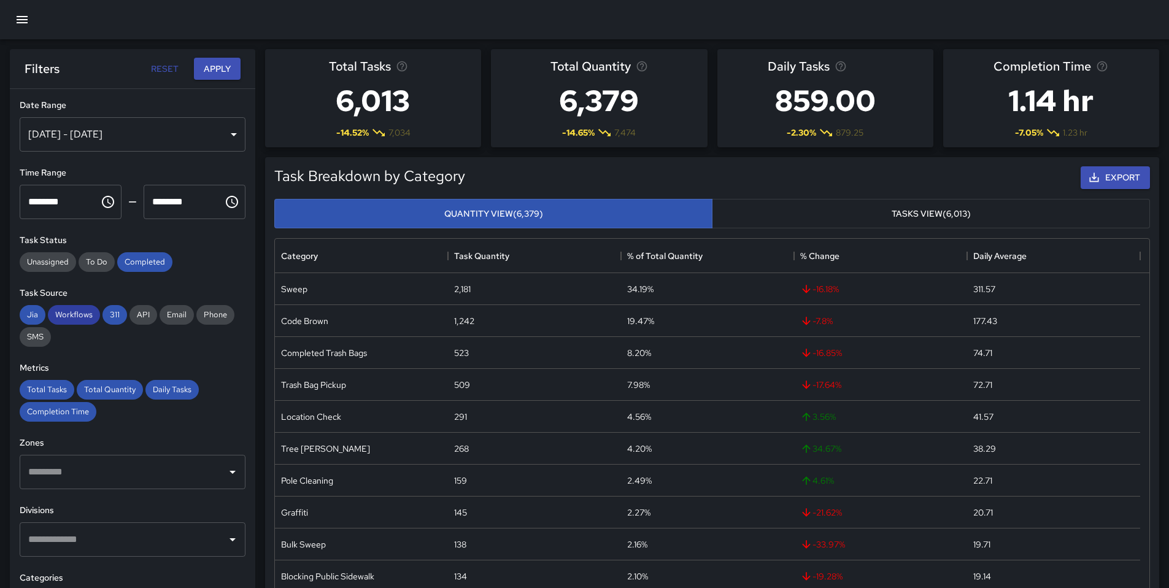
click at [80, 313] on span "Workflows" at bounding box center [74, 314] width 52 height 10
click at [30, 316] on span "Jia" at bounding box center [33, 314] width 26 height 10
click at [103, 312] on span "311" at bounding box center [115, 314] width 25 height 10
click at [130, 230] on div "**********" at bounding box center [133, 363] width 246 height 548
click at [134, 266] on span "Completed" at bounding box center [144, 262] width 55 height 10
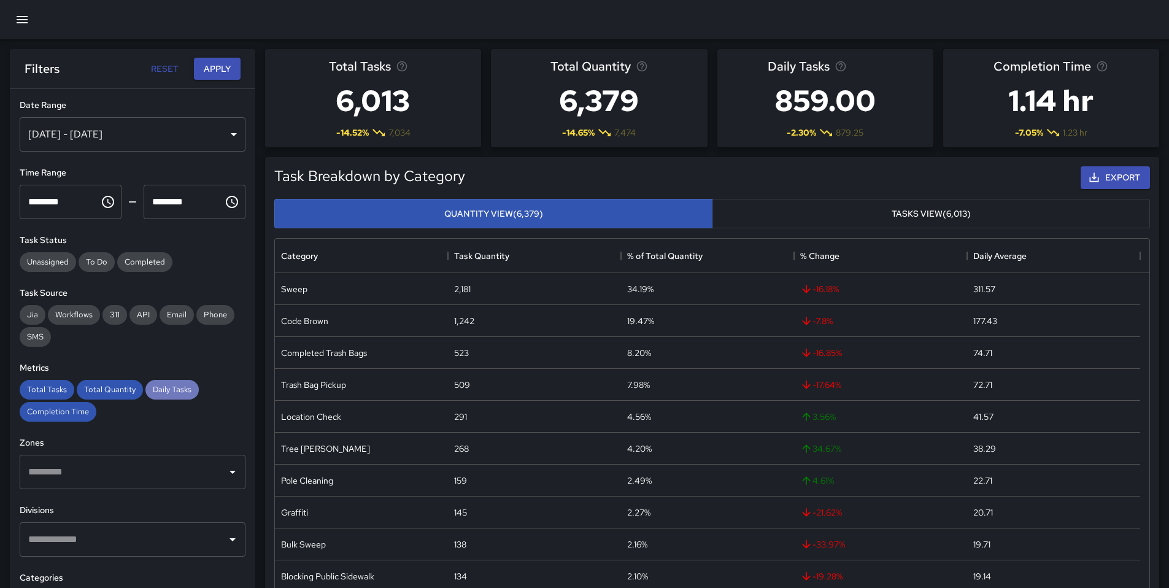
click at [151, 395] on div "Daily Tasks" at bounding box center [171, 390] width 53 height 20
drag, startPoint x: 112, startPoint y: 392, endPoint x: 103, endPoint y: 391, distance: 9.9
click at [112, 392] on span "Total Quantity" at bounding box center [110, 389] width 66 height 10
click at [62, 390] on span "Total Tasks" at bounding box center [47, 389] width 55 height 10
drag, startPoint x: 52, startPoint y: 418, endPoint x: 52, endPoint y: 406, distance: 11.7
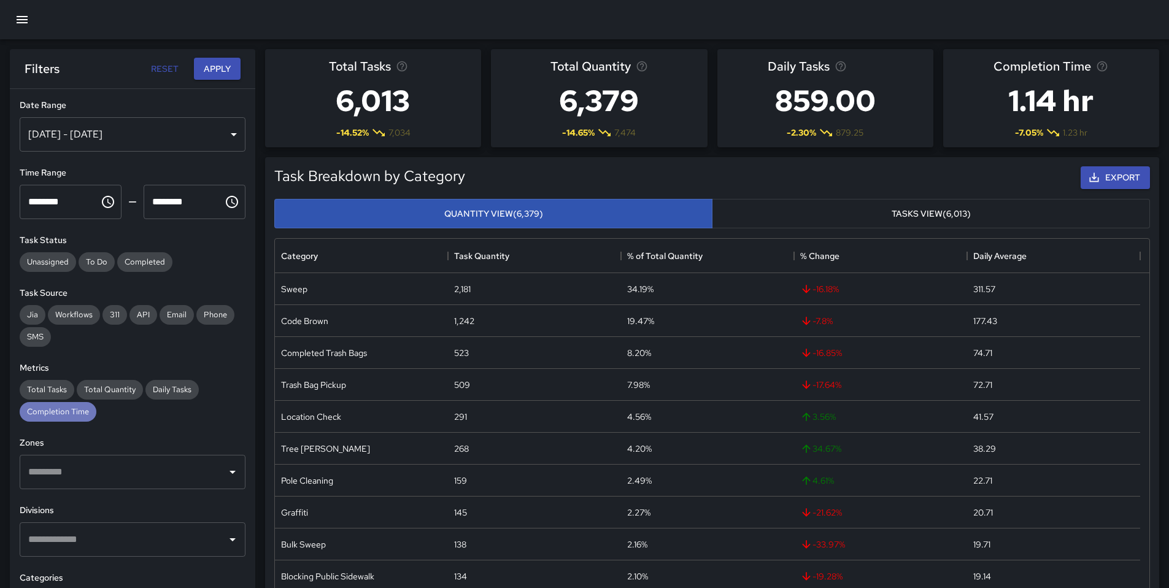
click at [52, 418] on div "Completion Time" at bounding box center [58, 412] width 77 height 20
click at [201, 74] on button "Apply" at bounding box center [217, 69] width 47 height 23
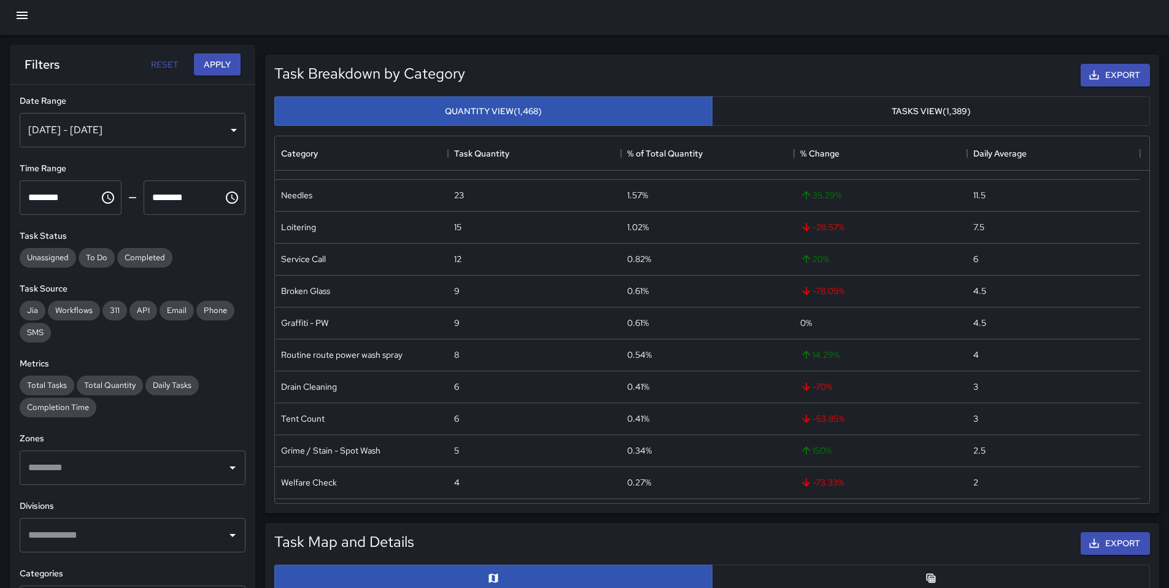
scroll to position [314, 0]
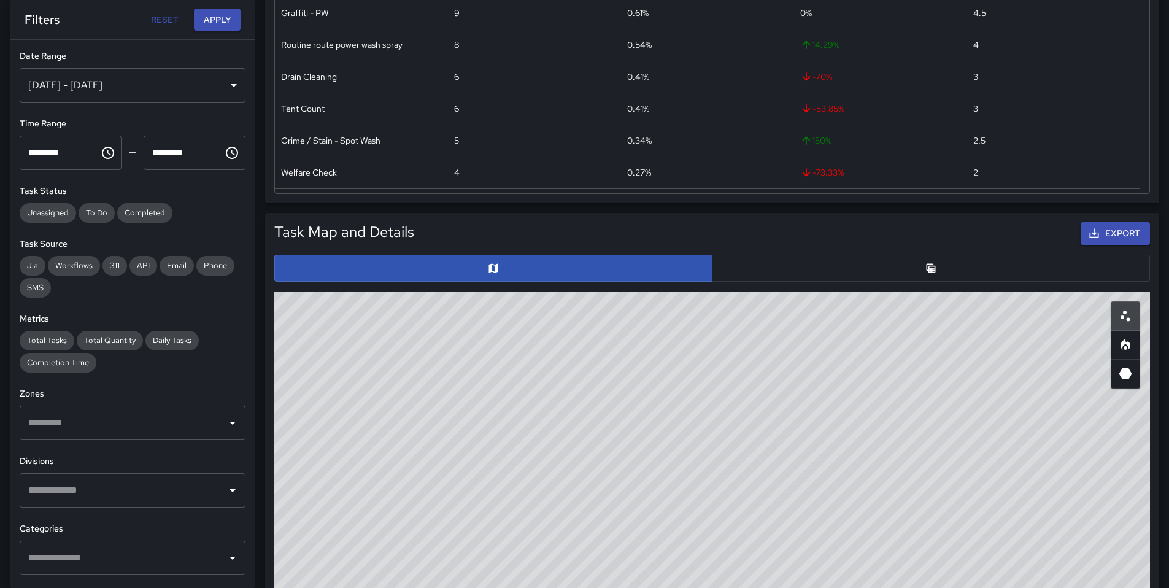
click at [835, 270] on button "button" at bounding box center [931, 268] width 438 height 27
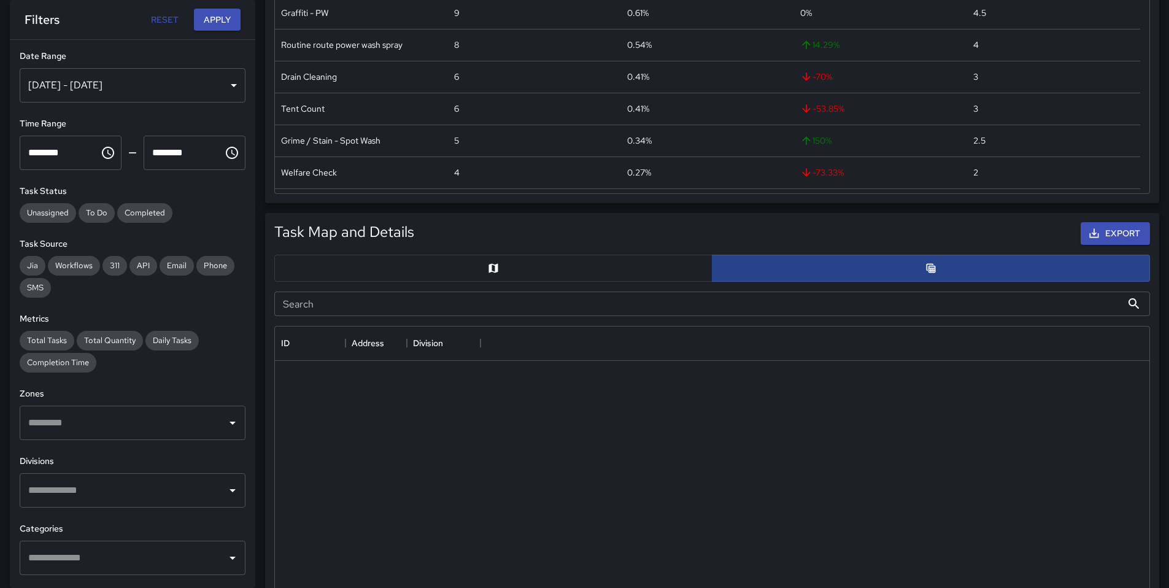
scroll to position [10, 10]
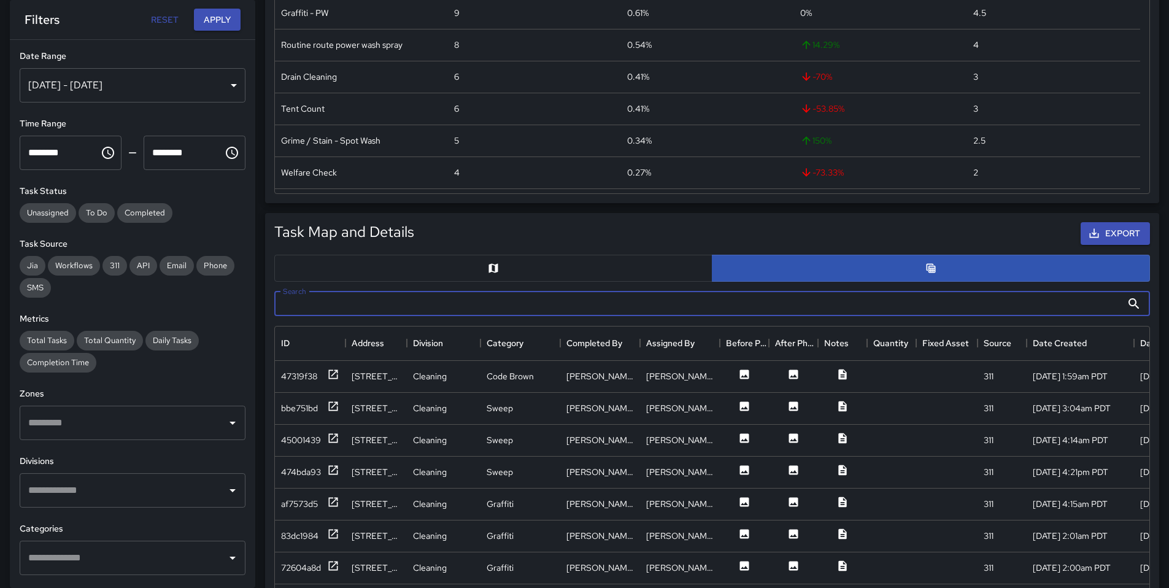
click at [429, 309] on input "Search" at bounding box center [698, 304] width 848 height 25
type input "******"
click at [311, 409] on div "27ca7d90" at bounding box center [300, 408] width 39 height 12
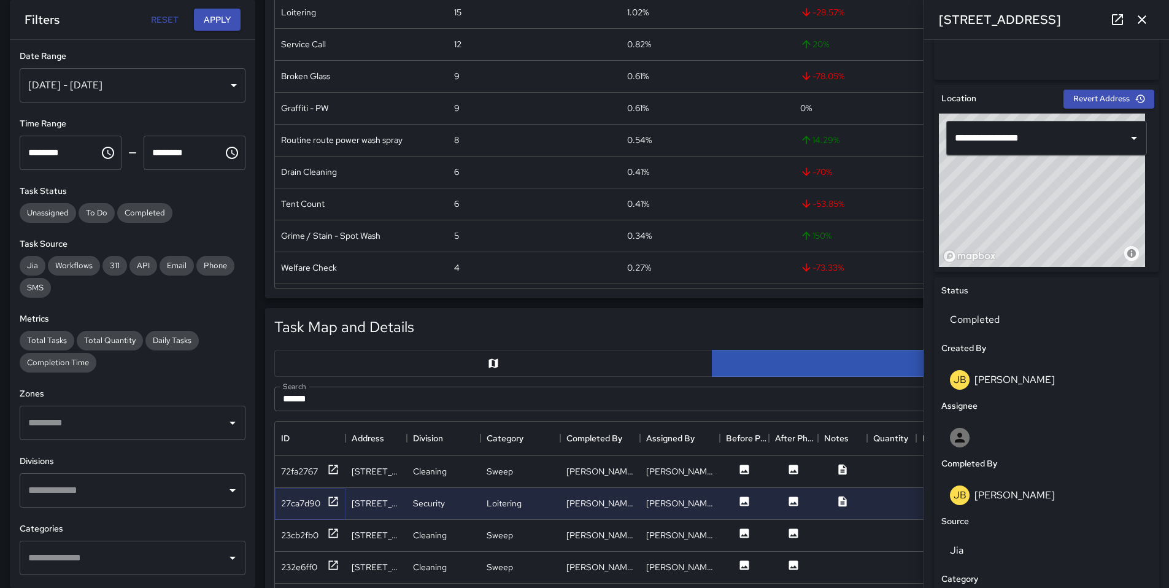
scroll to position [219, 0]
click at [133, 94] on div "Aug 22, 2025 - Aug 23, 2025" at bounding box center [133, 85] width 226 height 34
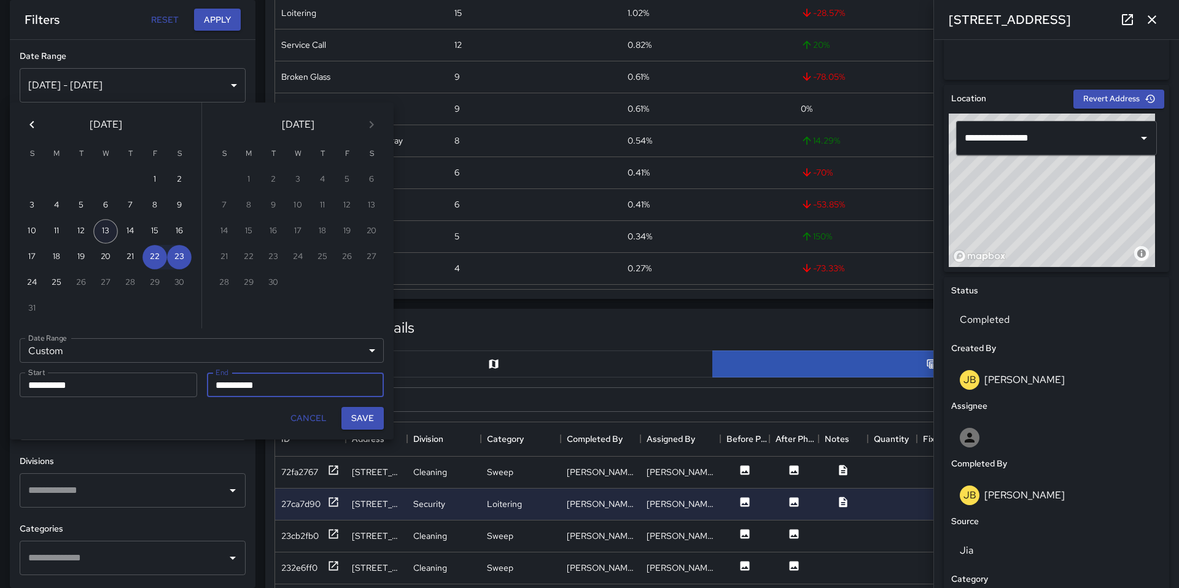
click at [109, 233] on button "13" at bounding box center [105, 231] width 25 height 25
type input "**********"
click at [156, 231] on button "15" at bounding box center [154, 231] width 25 height 25
type input "**********"
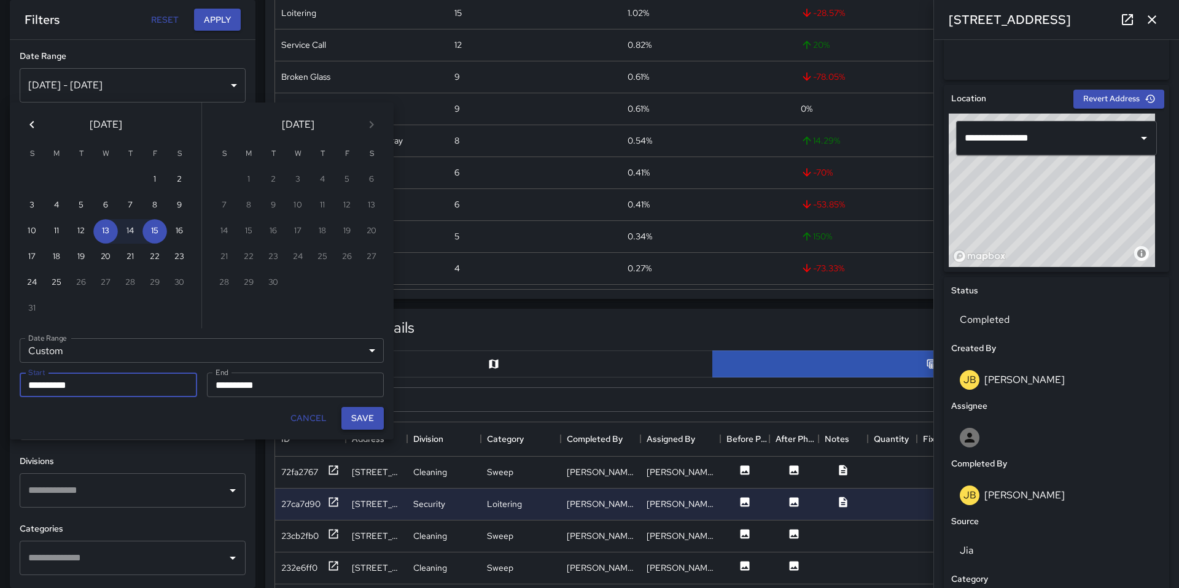
click at [360, 419] on button "Save" at bounding box center [362, 418] width 42 height 23
type input "**********"
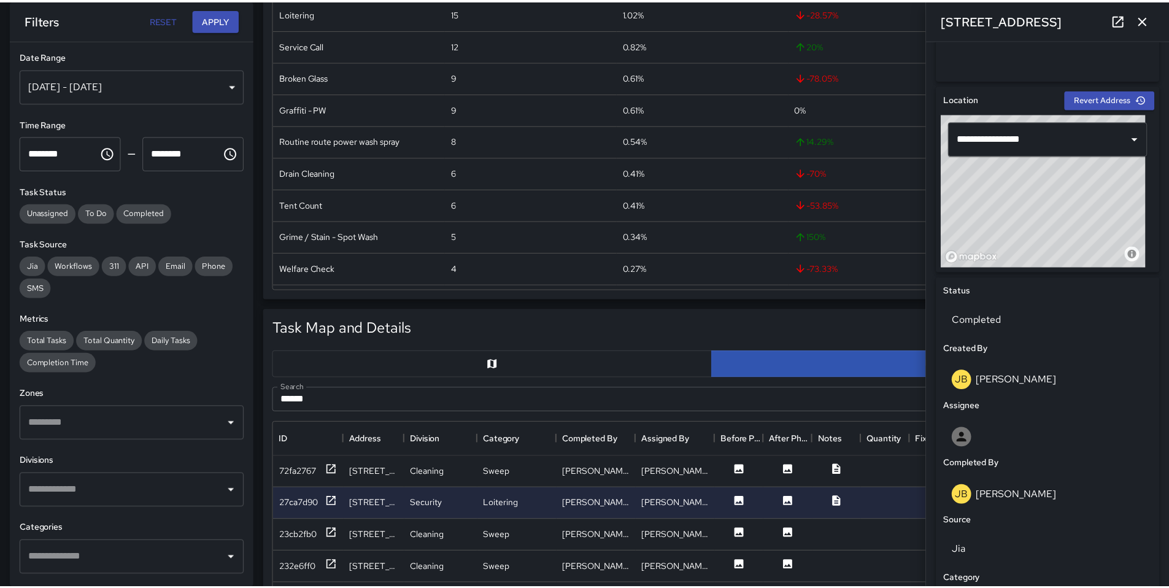
scroll to position [10, 10]
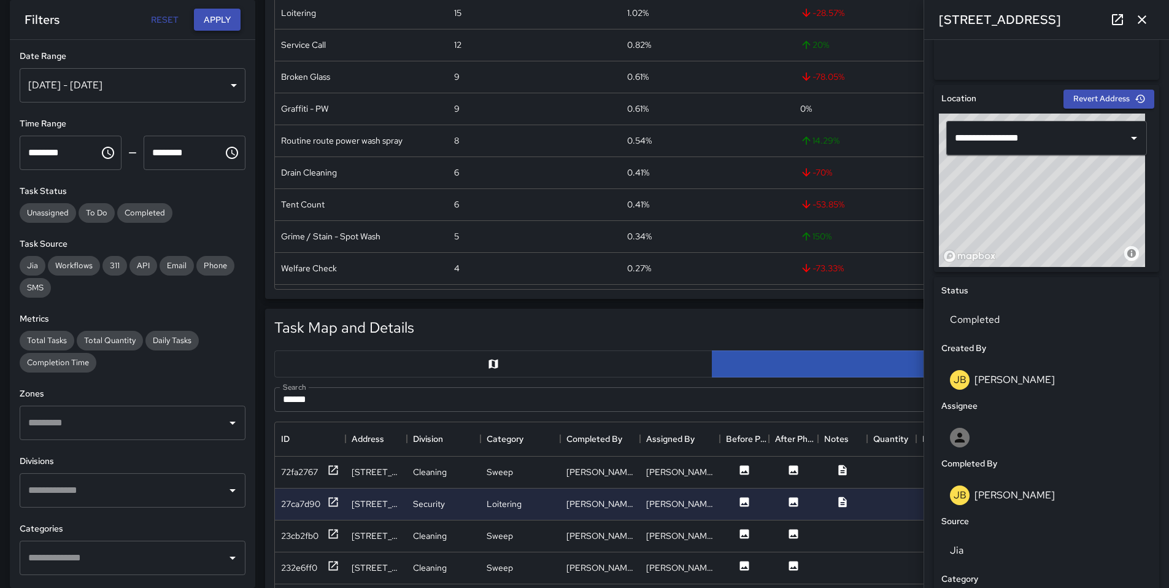
click at [212, 22] on button "Apply" at bounding box center [217, 20] width 47 height 23
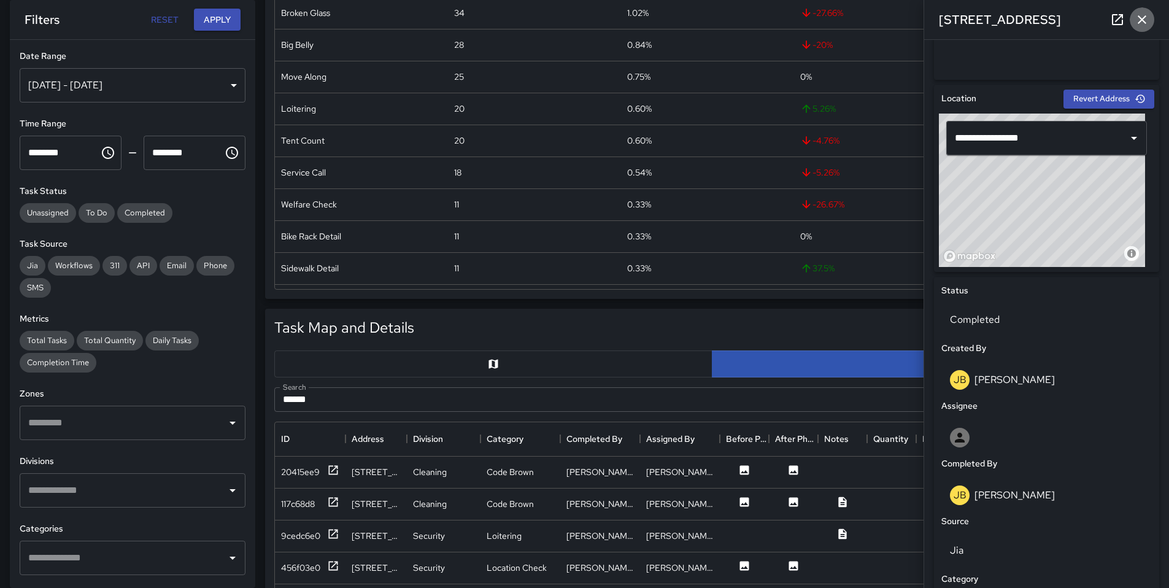
click at [1139, 18] on icon "button" at bounding box center [1142, 19] width 15 height 15
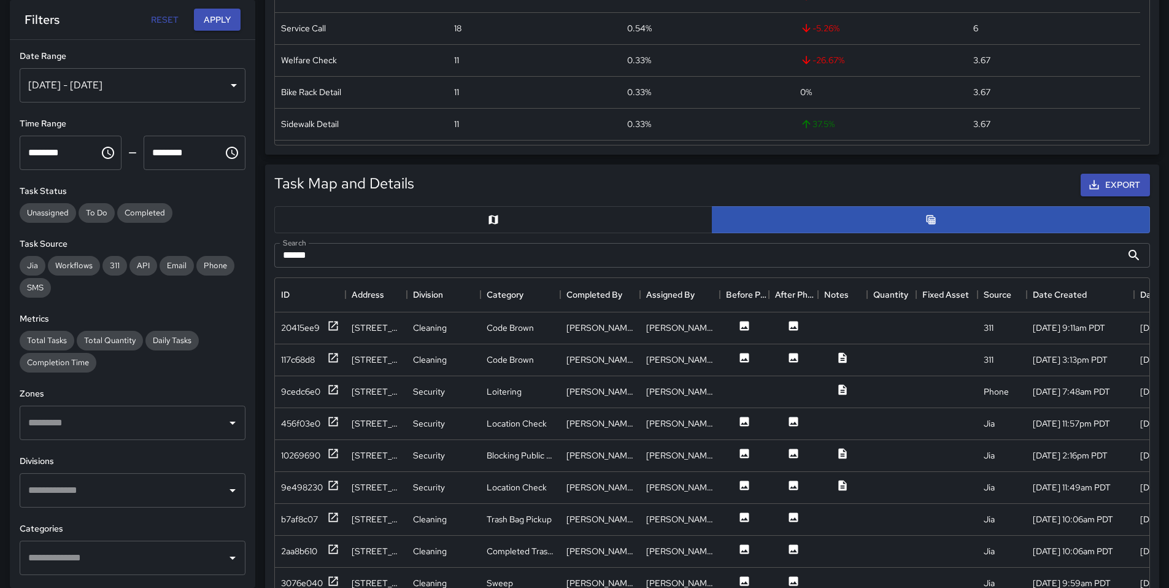
scroll to position [425, 0]
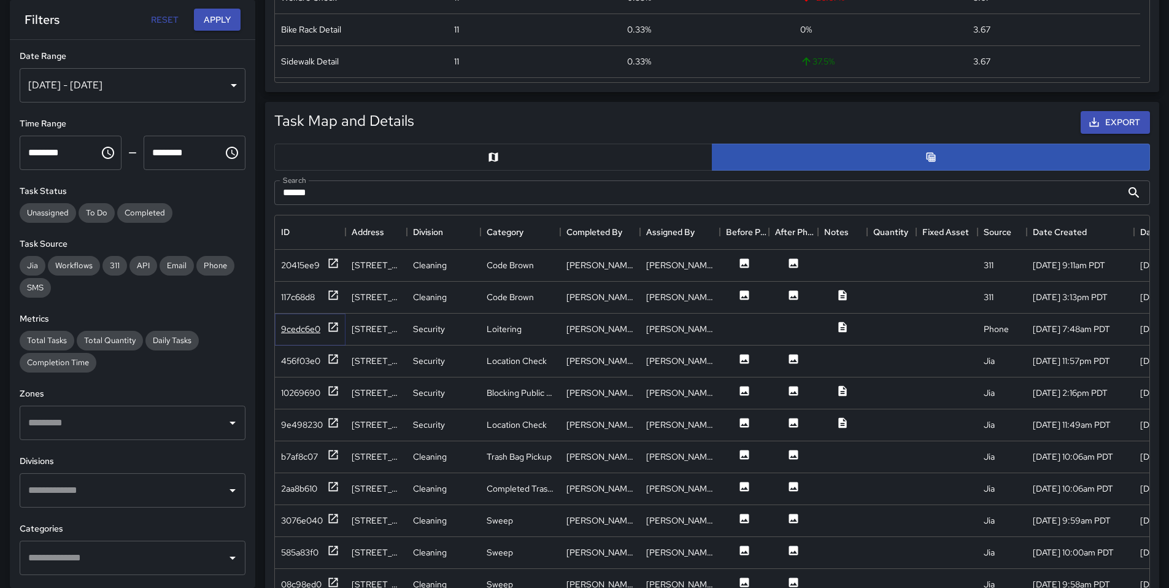
click at [309, 329] on div "9cedc6e0" at bounding box center [300, 329] width 39 height 12
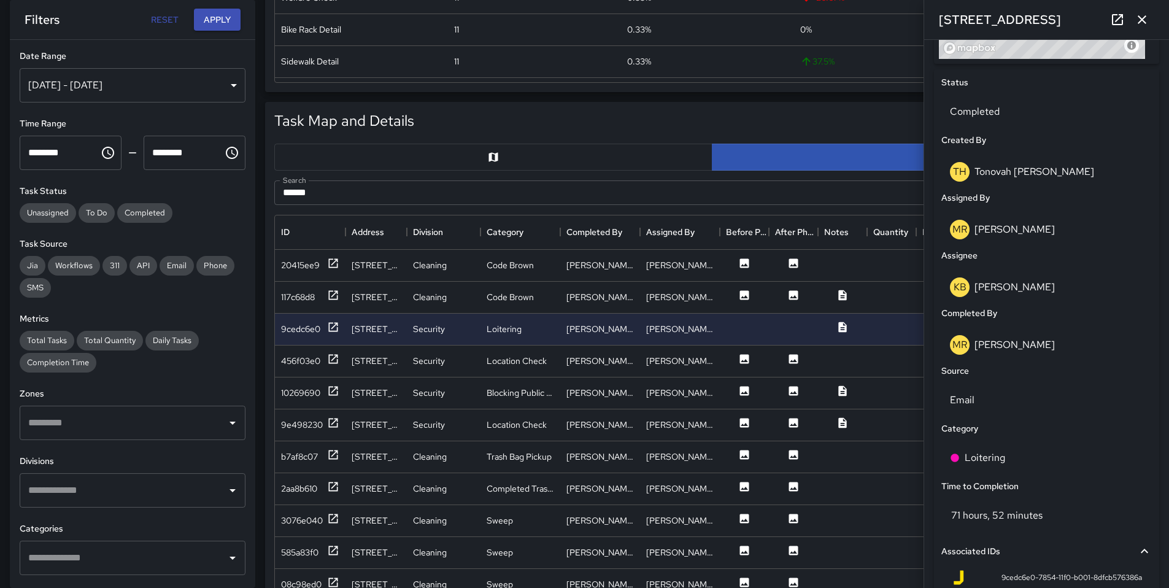
scroll to position [367, 0]
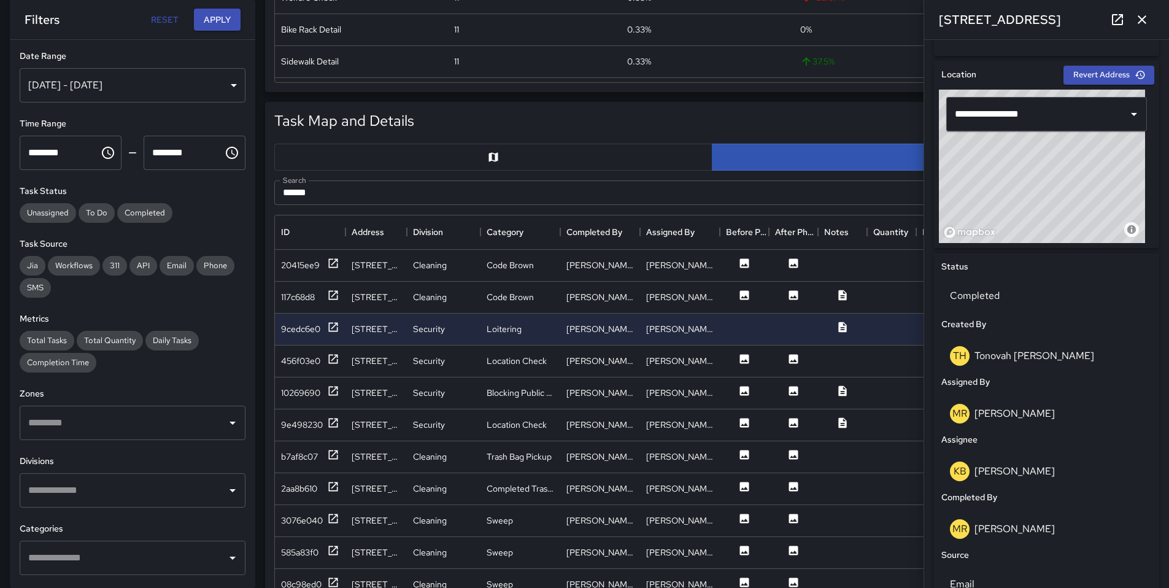
click at [1112, 16] on icon at bounding box center [1117, 19] width 15 height 15
click at [304, 361] on div "456f03e0" at bounding box center [300, 361] width 39 height 12
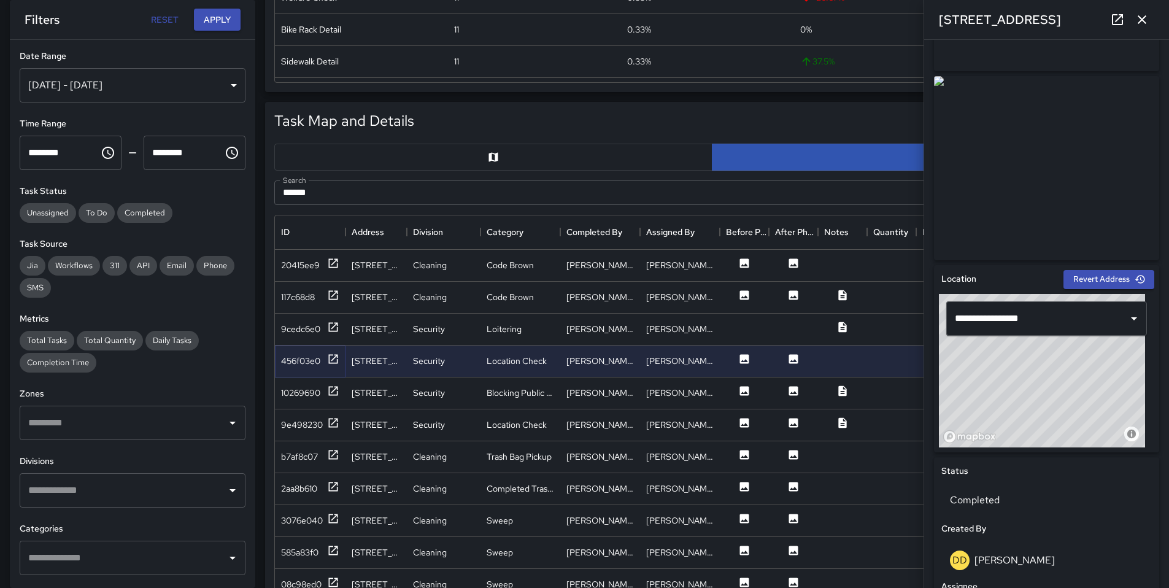
scroll to position [1, 0]
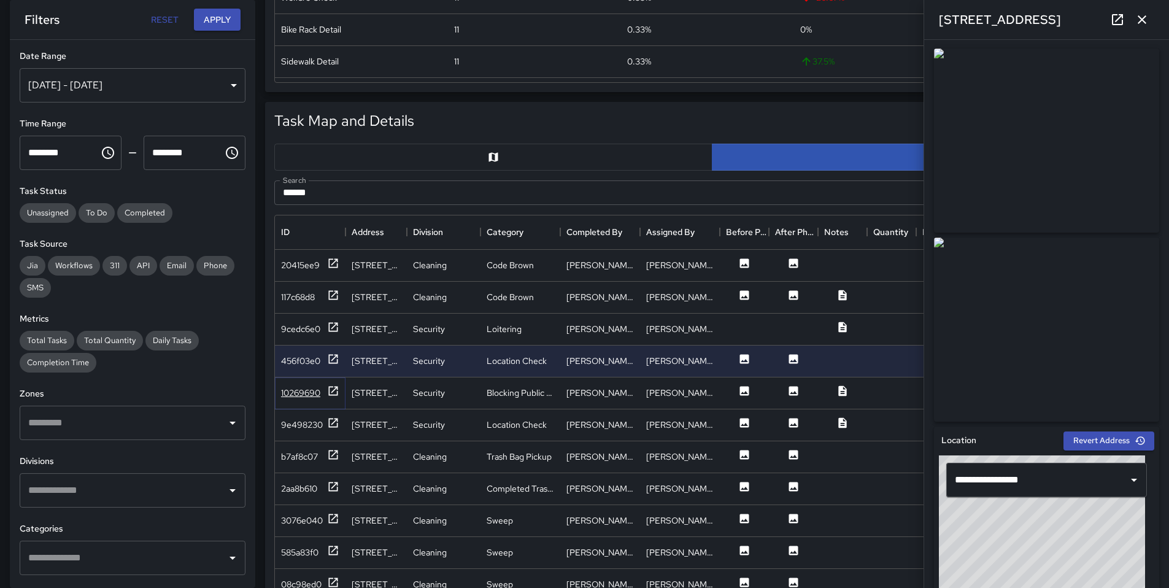
click at [311, 398] on div "10269690" at bounding box center [300, 393] width 39 height 12
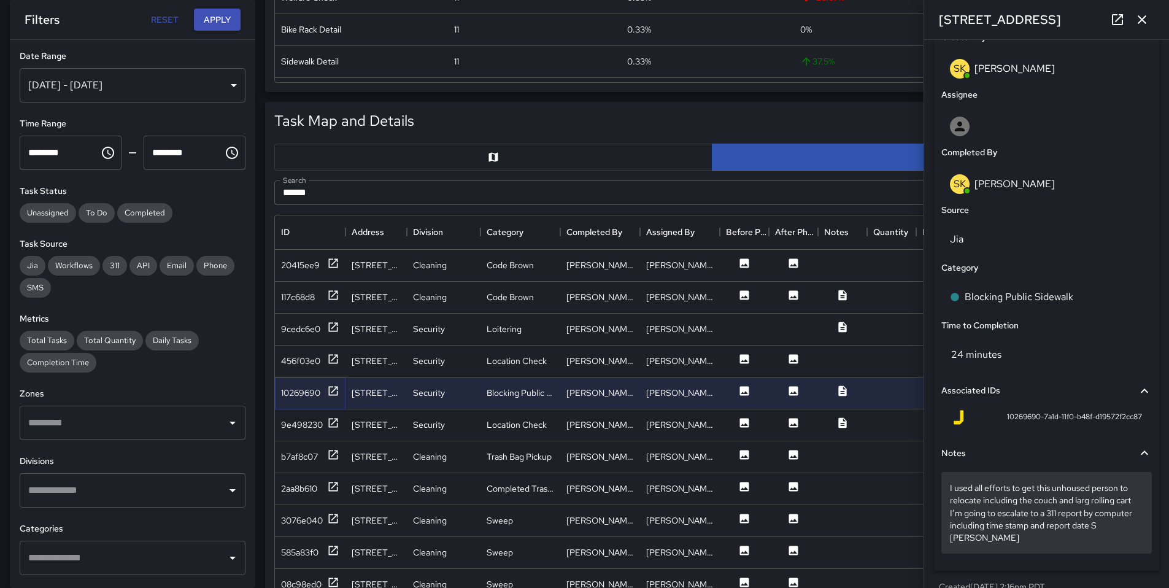
scroll to position [691, 0]
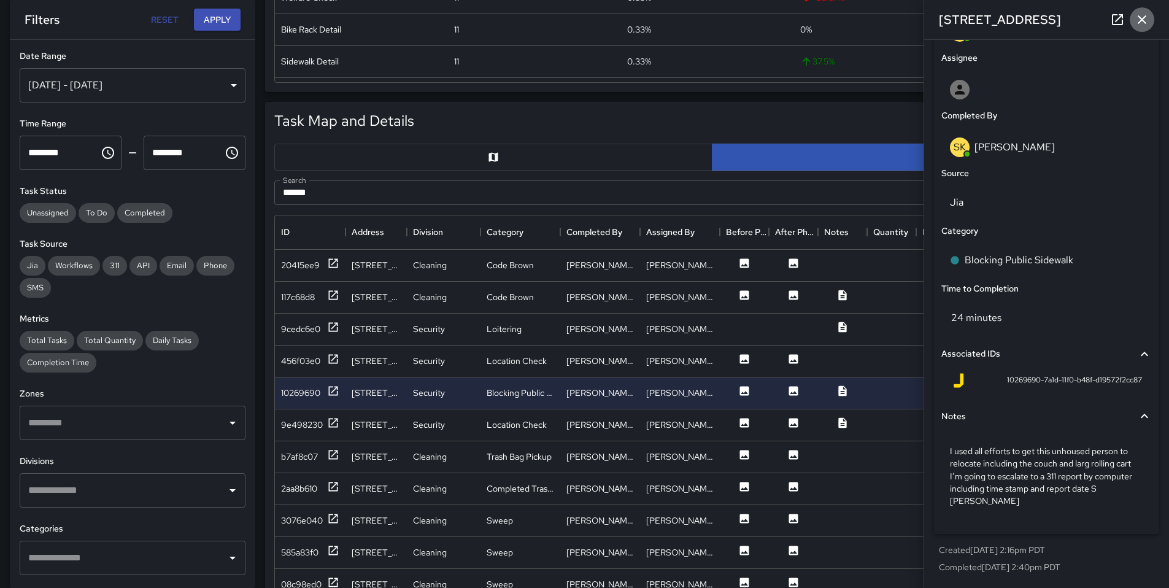
click at [1145, 20] on icon "button" at bounding box center [1142, 19] width 15 height 15
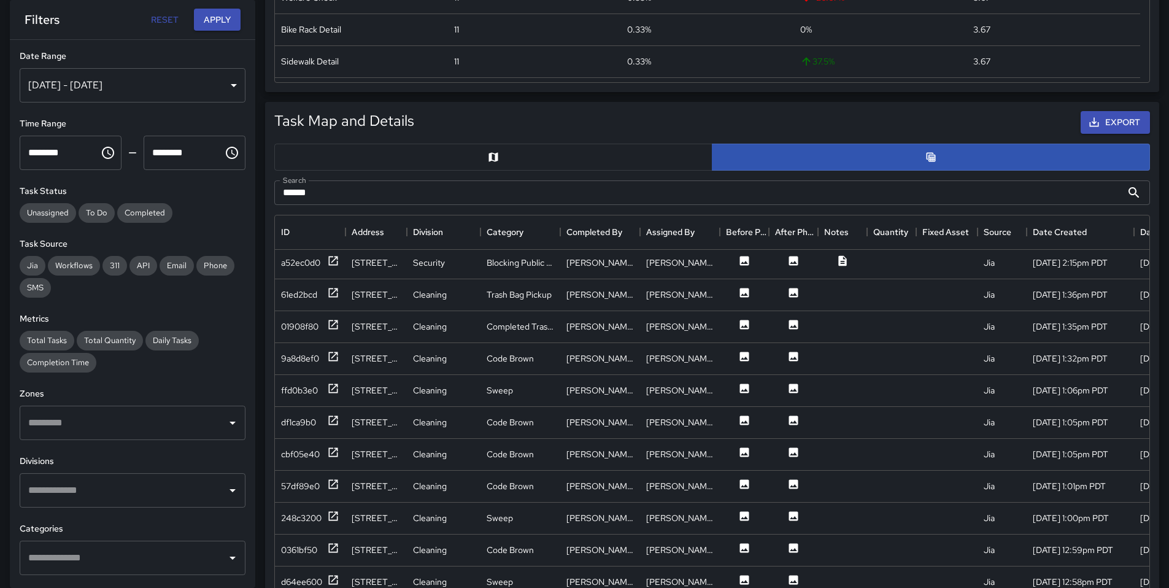
scroll to position [2202, 0]
click at [311, 268] on div "a52ec0d0" at bounding box center [300, 265] width 39 height 12
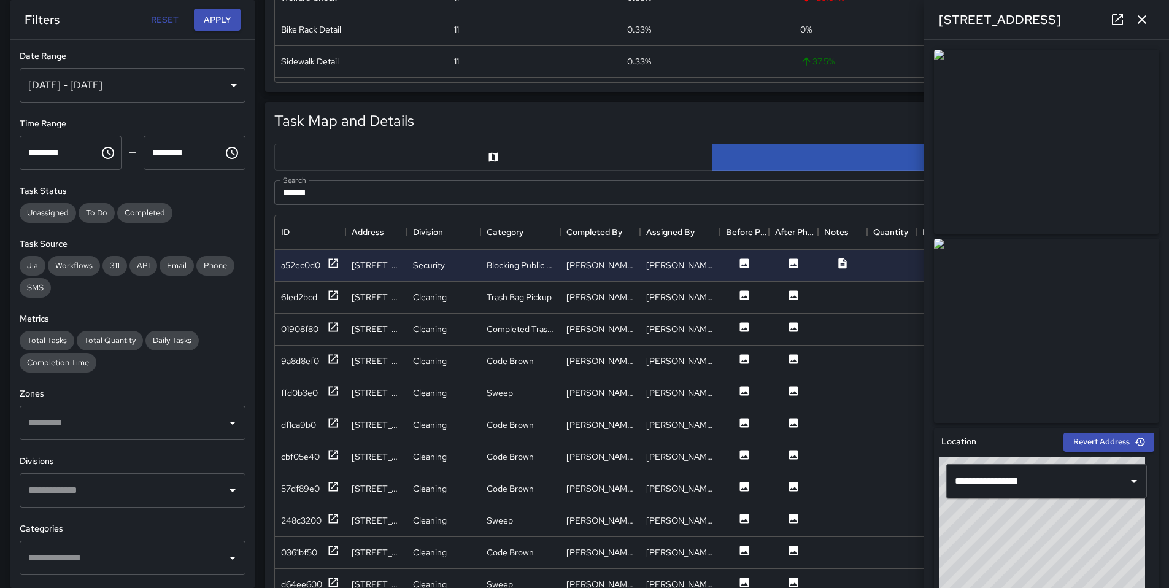
click at [1112, 25] on icon at bounding box center [1117, 19] width 15 height 15
click at [320, 301] on div "61ed2bcd" at bounding box center [310, 296] width 58 height 15
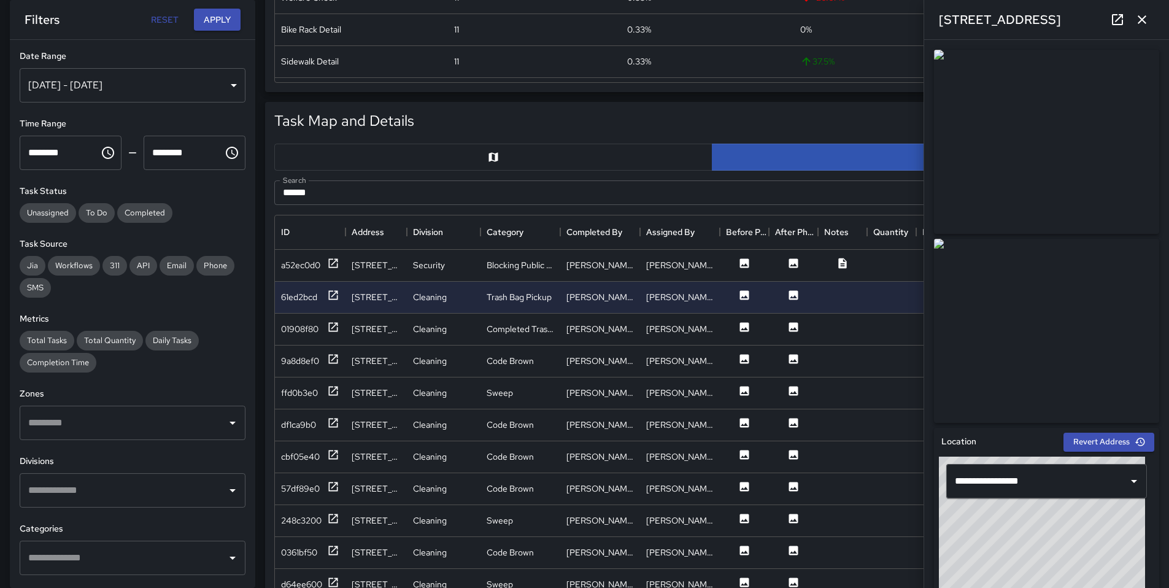
click at [1141, 23] on icon "button" at bounding box center [1142, 19] width 15 height 15
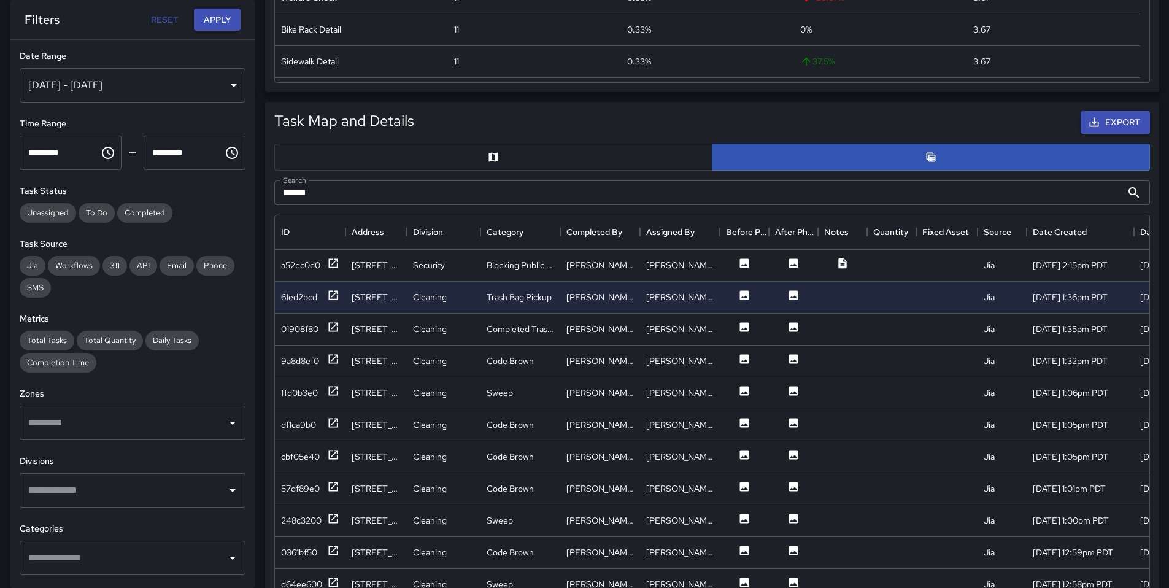
click at [349, 198] on input "******" at bounding box center [698, 192] width 848 height 25
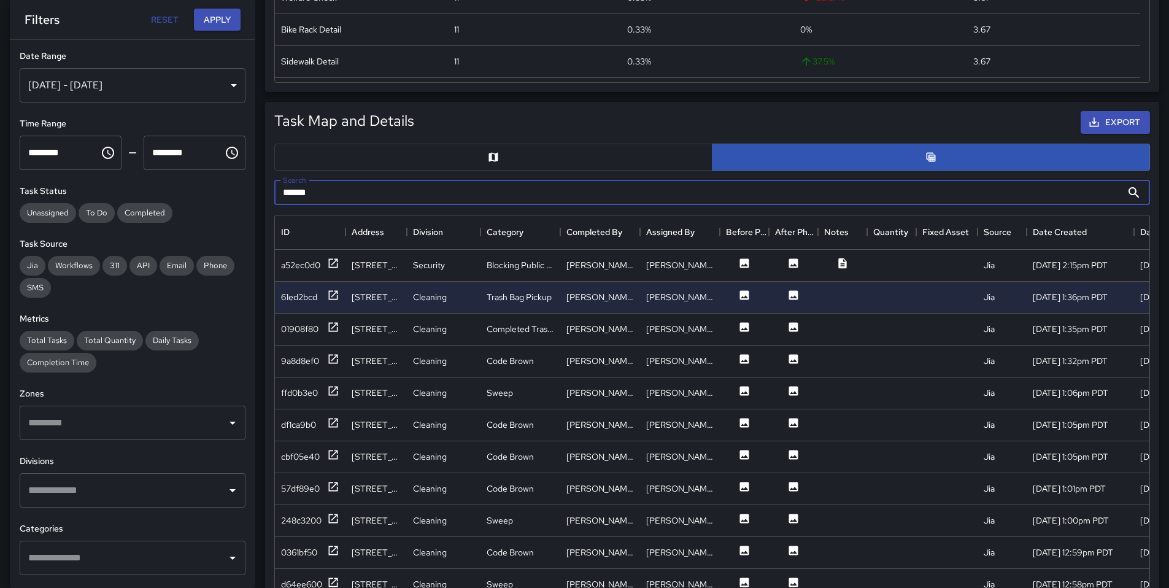
drag, startPoint x: 347, startPoint y: 195, endPoint x: 270, endPoint y: 185, distance: 78.0
click at [270, 185] on div "Search ****** Search" at bounding box center [712, 193] width 886 height 34
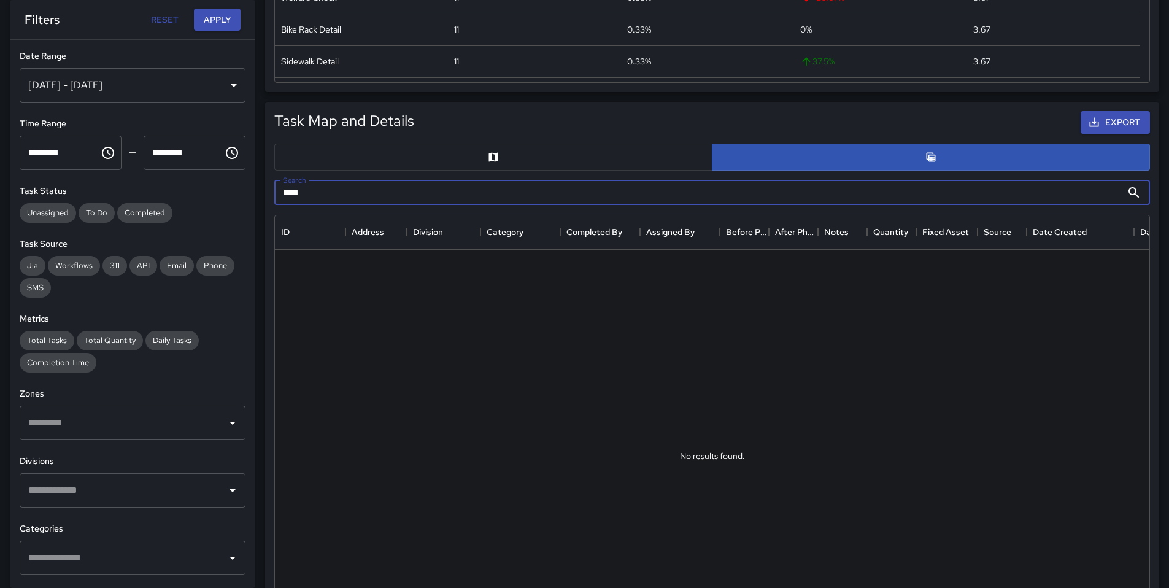
scroll to position [0, 0]
type input "*"
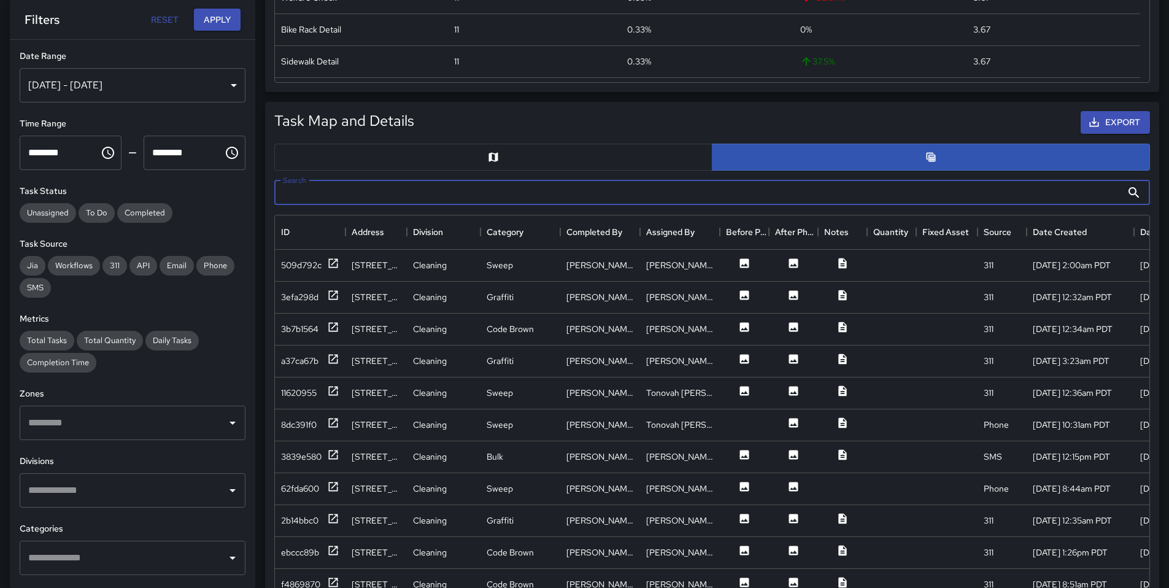
type input "*"
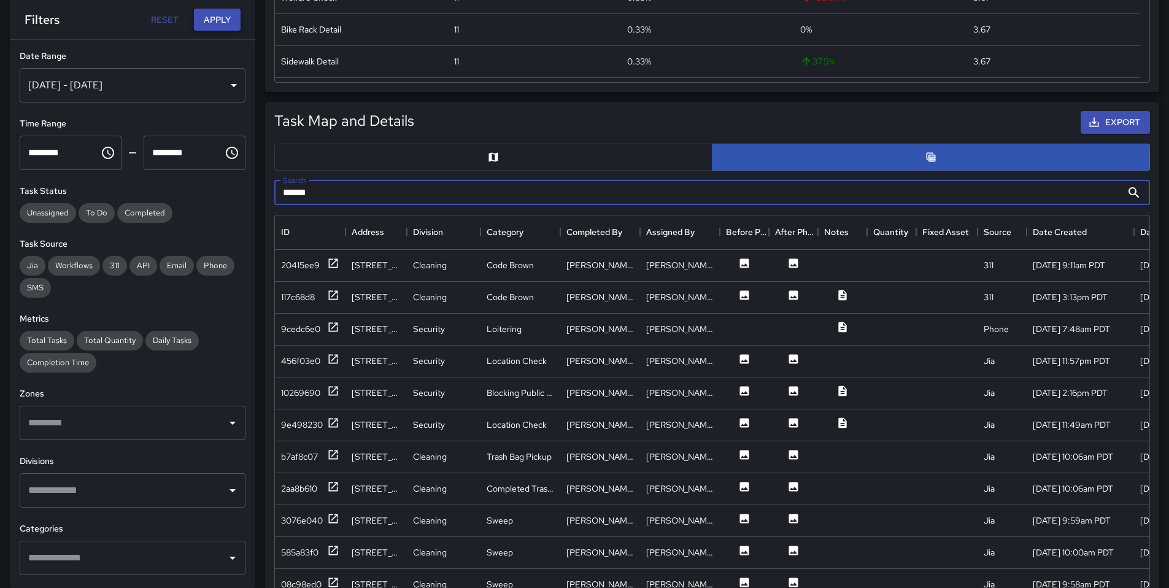
type input "******"
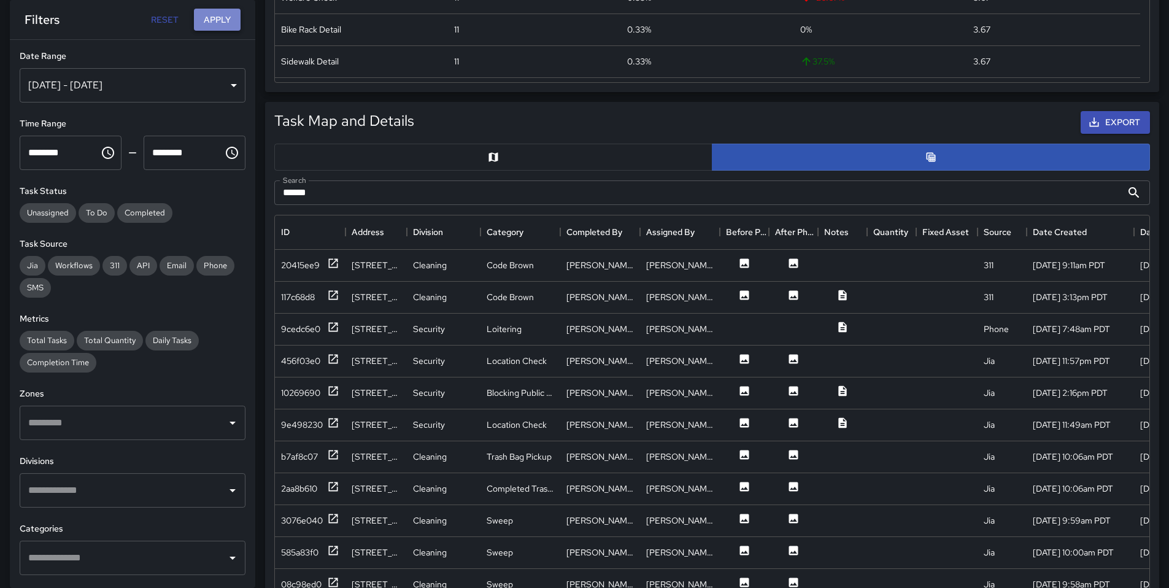
click at [217, 18] on button "Apply" at bounding box center [217, 20] width 47 height 23
click at [294, 395] on div "10269690" at bounding box center [300, 393] width 39 height 12
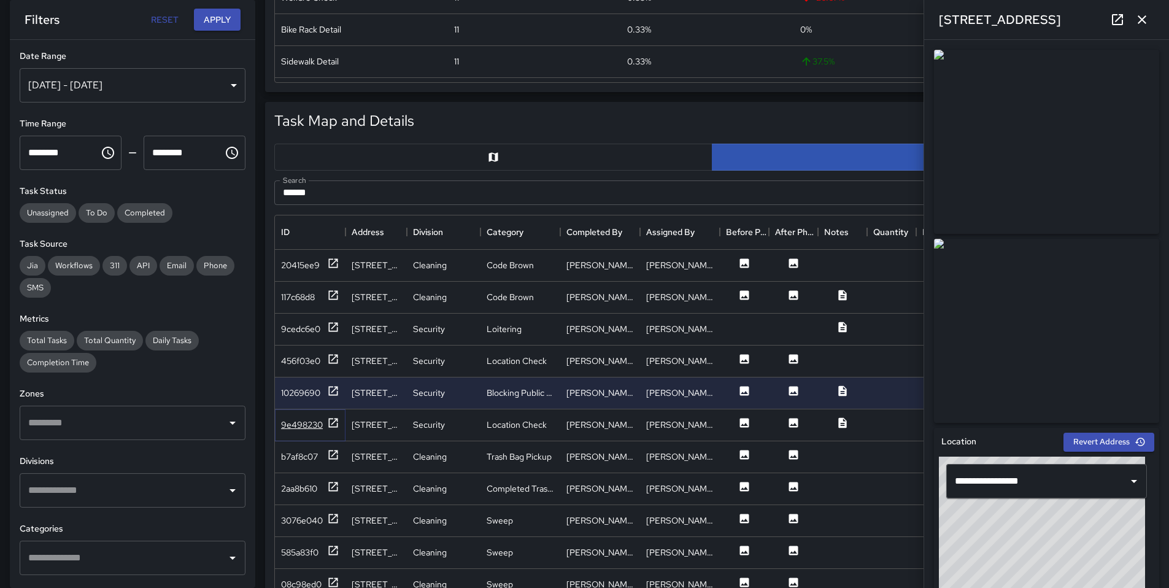
click at [296, 424] on div "9e498230" at bounding box center [302, 425] width 42 height 12
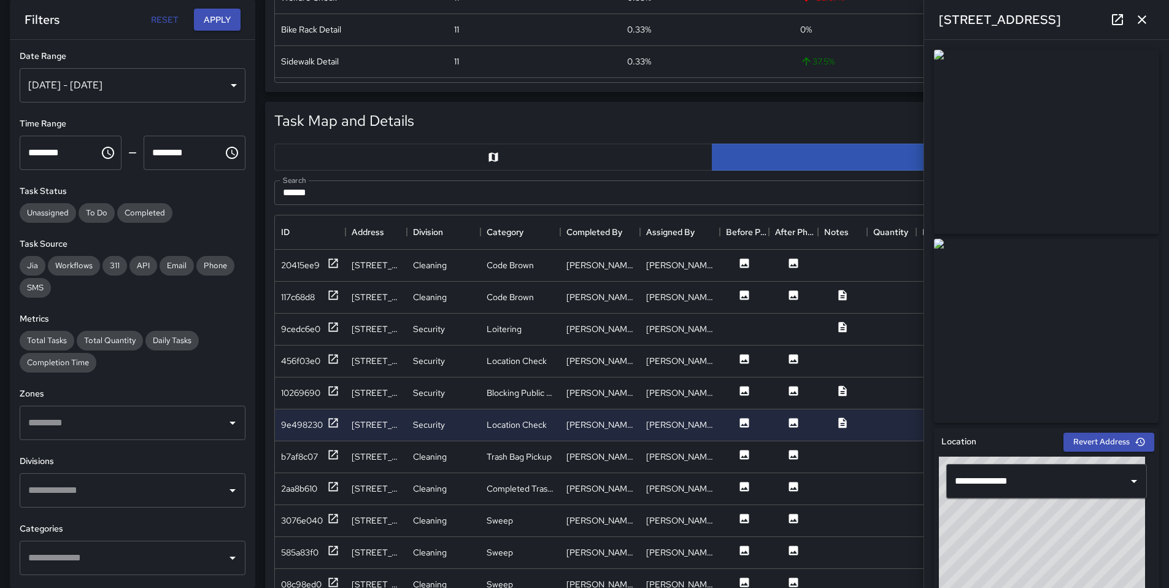
click at [1145, 21] on icon "button" at bounding box center [1142, 19] width 15 height 15
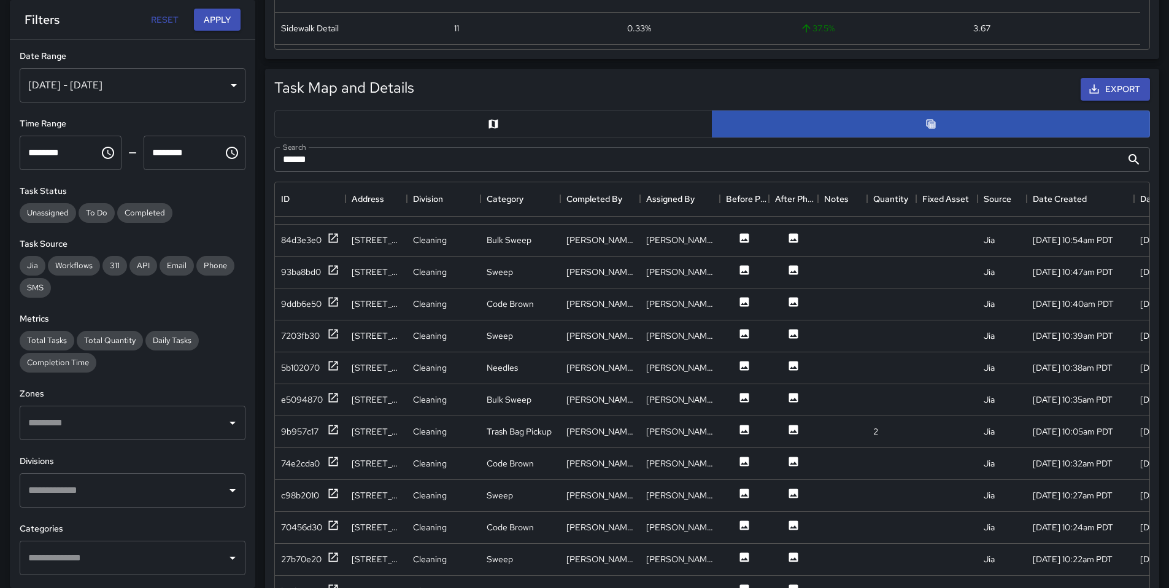
scroll to position [785, 0]
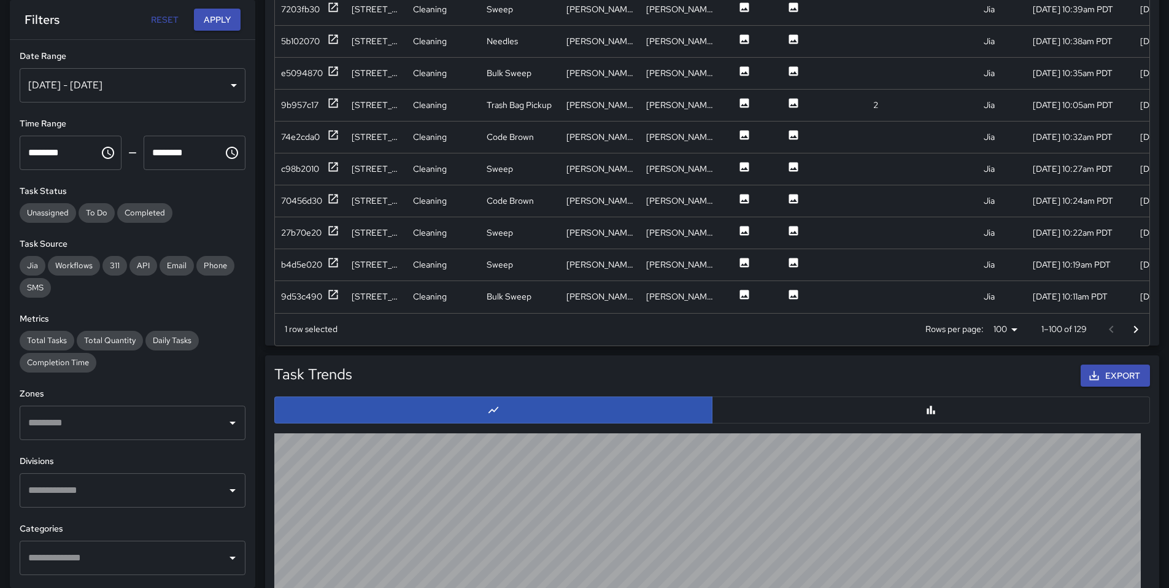
click at [1136, 333] on icon "Go to next page" at bounding box center [1136, 329] width 15 height 15
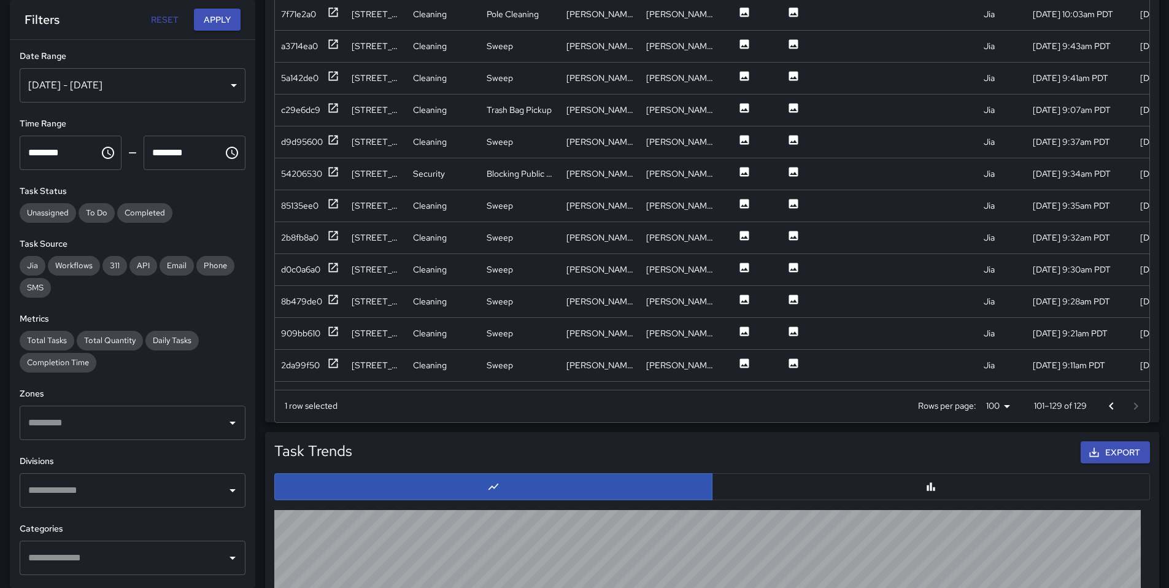
scroll to position [703, 0]
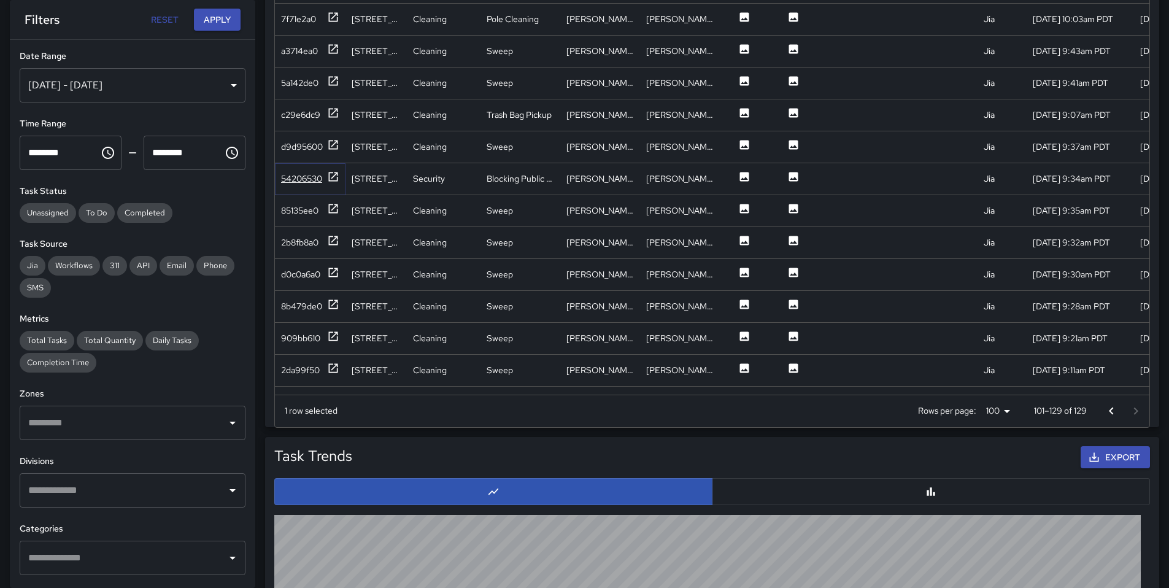
click at [315, 177] on div "54206530" at bounding box center [301, 178] width 41 height 12
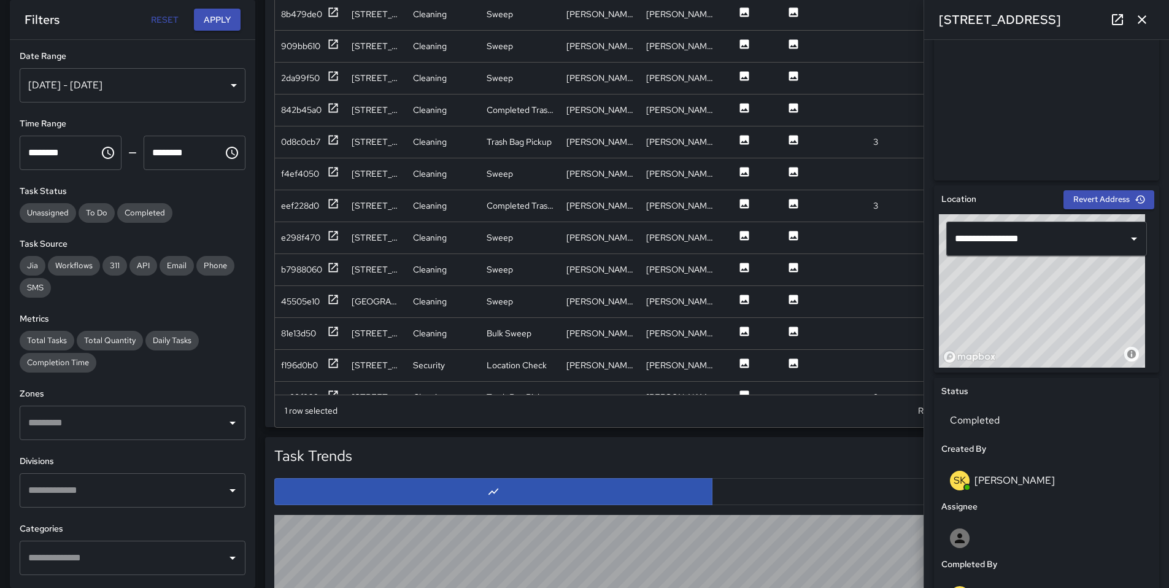
scroll to position [297, 0]
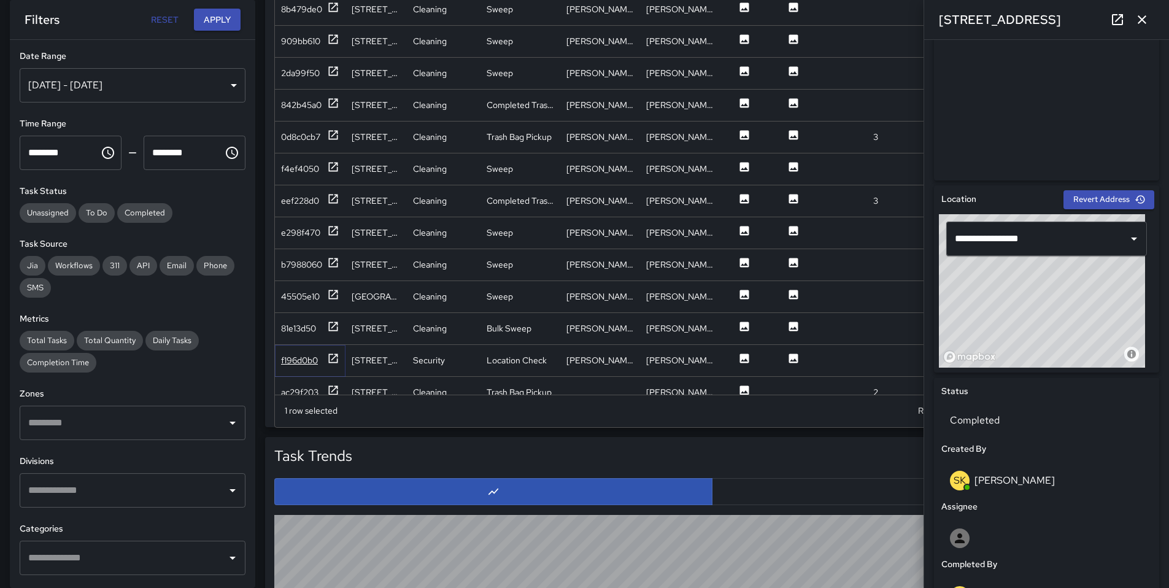
click at [305, 362] on div "f196d0b0" at bounding box center [299, 360] width 37 height 12
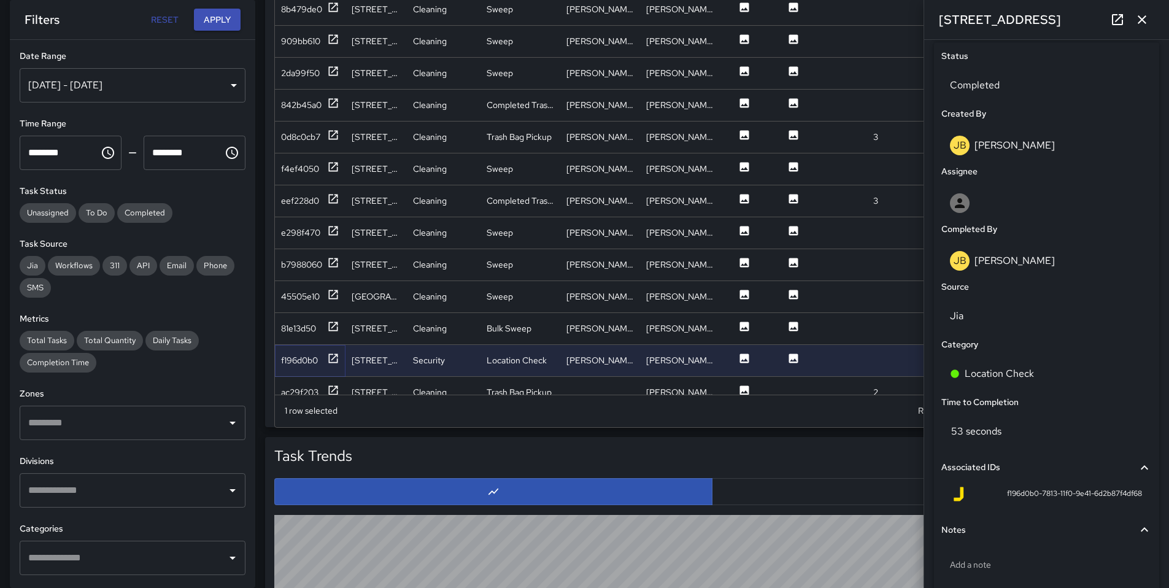
scroll to position [642, 0]
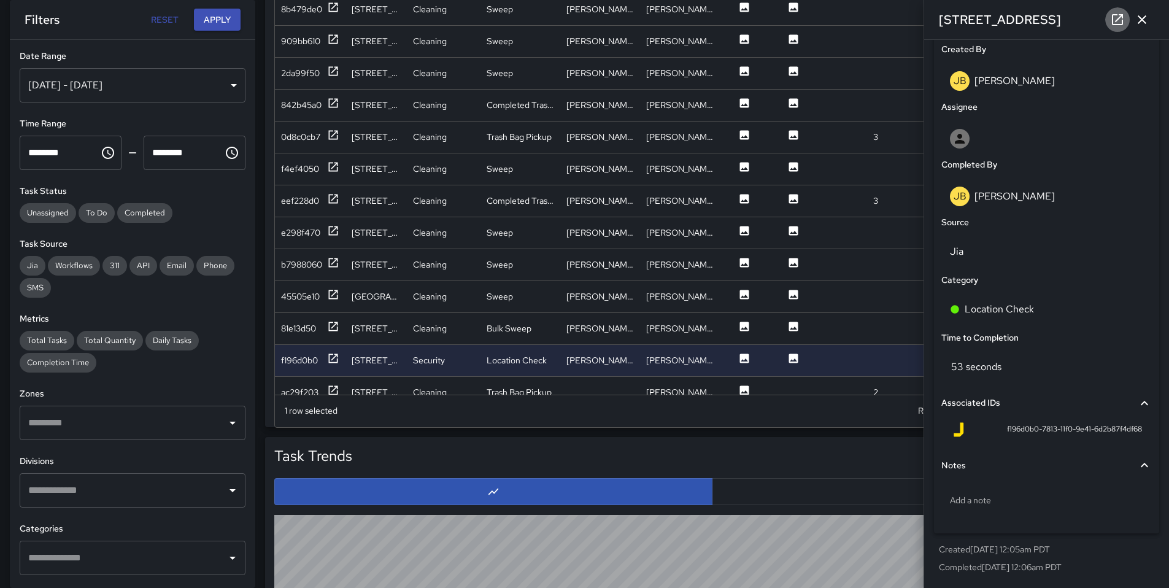
click at [1118, 21] on icon at bounding box center [1117, 19] width 15 height 15
click at [1145, 19] on icon "button" at bounding box center [1142, 19] width 15 height 15
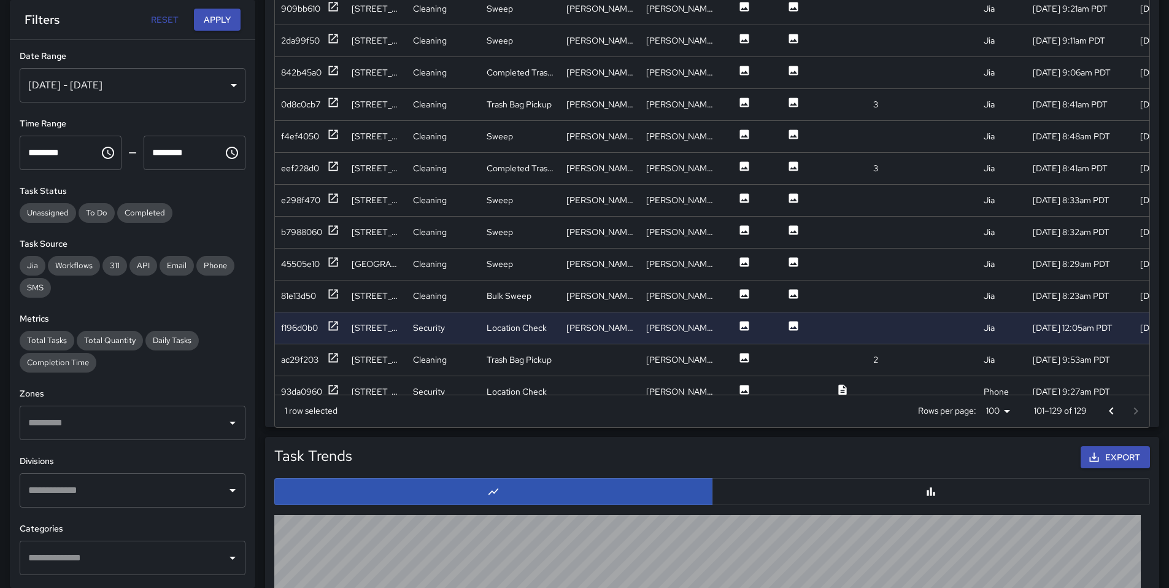
scroll to position [389, 0]
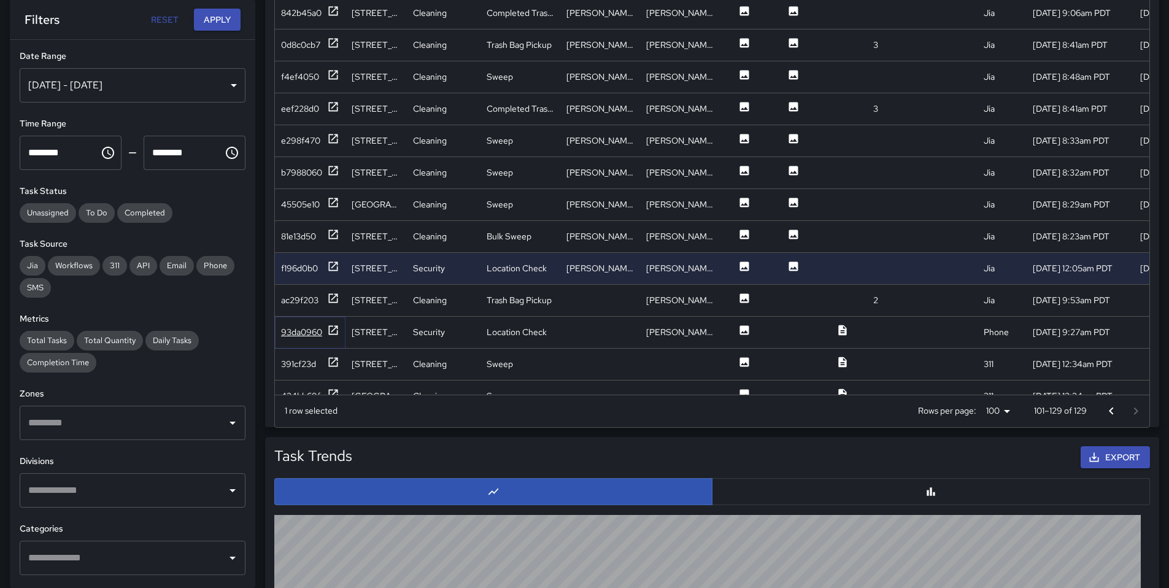
click at [320, 329] on div "93da0960" at bounding box center [301, 332] width 41 height 12
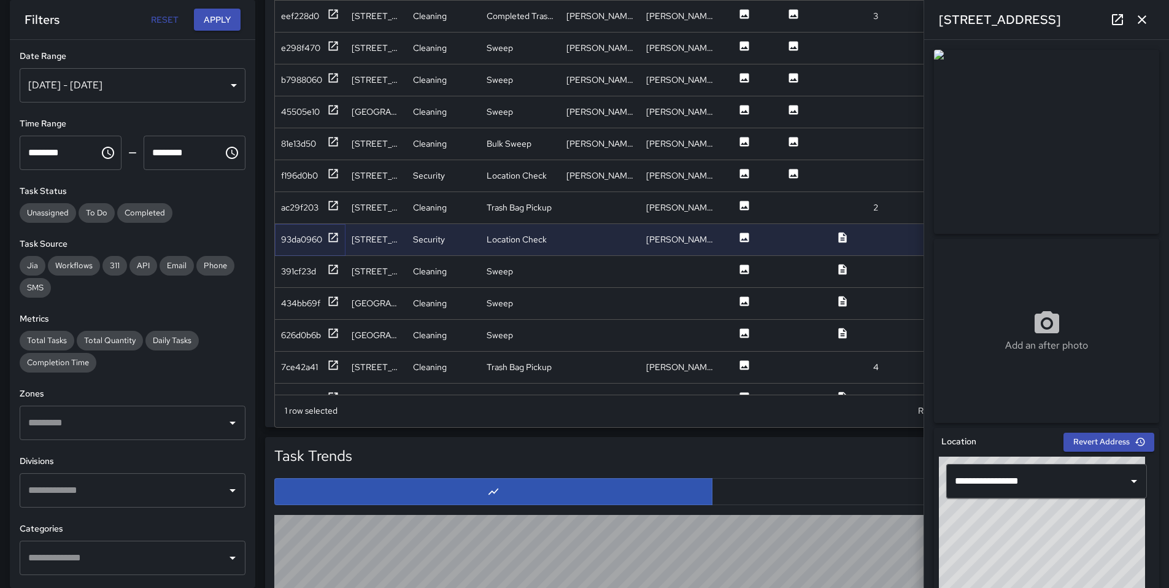
scroll to position [481, 0]
click at [315, 212] on div "ac29f203" at bounding box center [299, 209] width 37 height 12
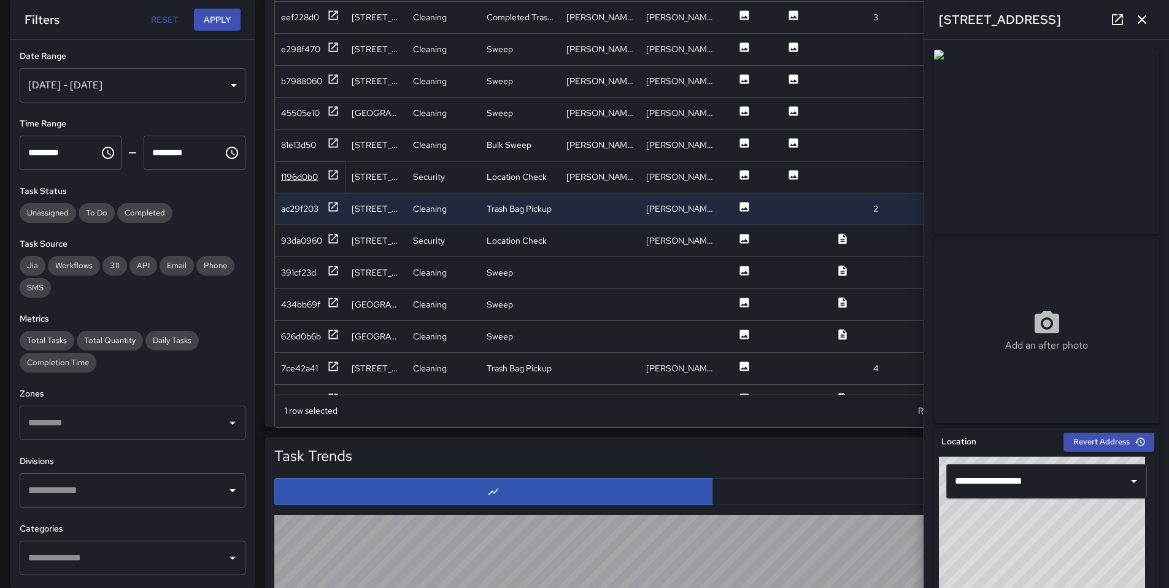
click at [308, 183] on div "f196d0b0" at bounding box center [310, 176] width 58 height 15
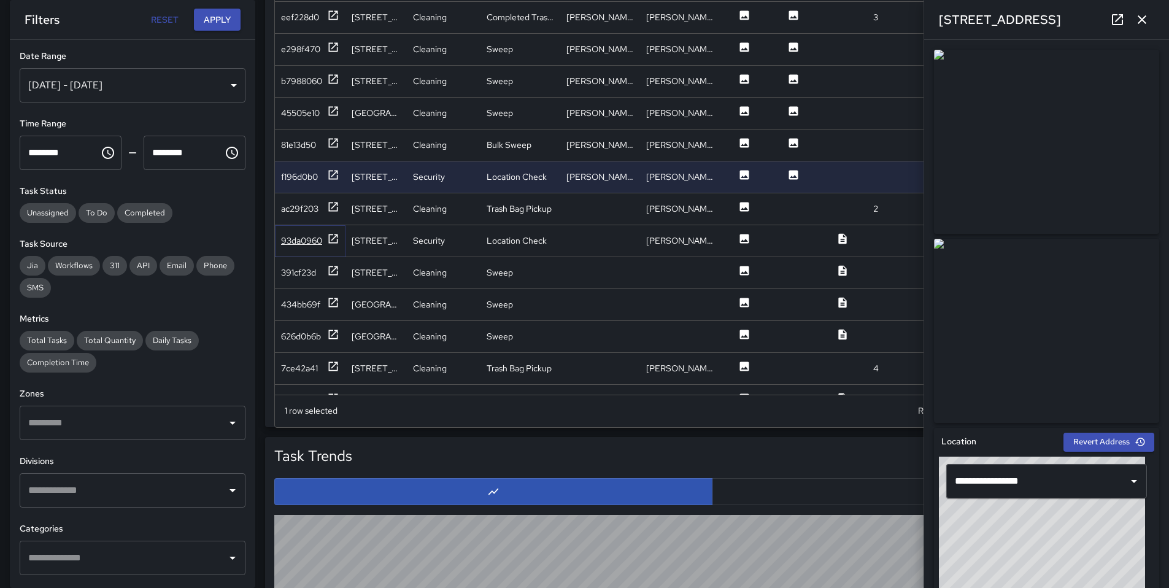
click at [314, 236] on div "93da0960" at bounding box center [301, 240] width 41 height 12
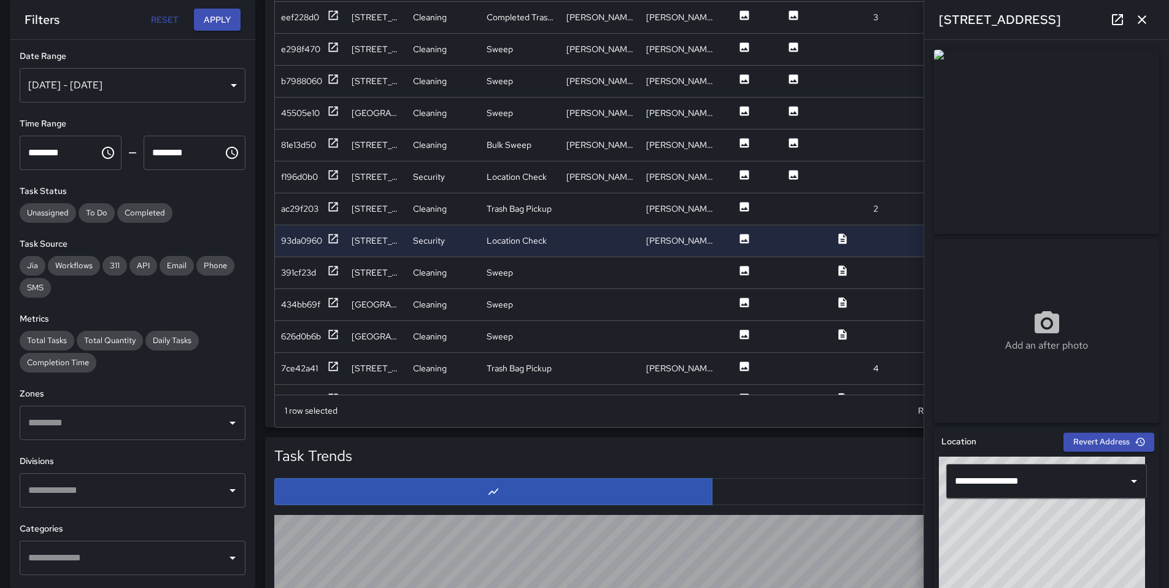
click at [980, 315] on div "Add an after photo" at bounding box center [1046, 331] width 225 height 44
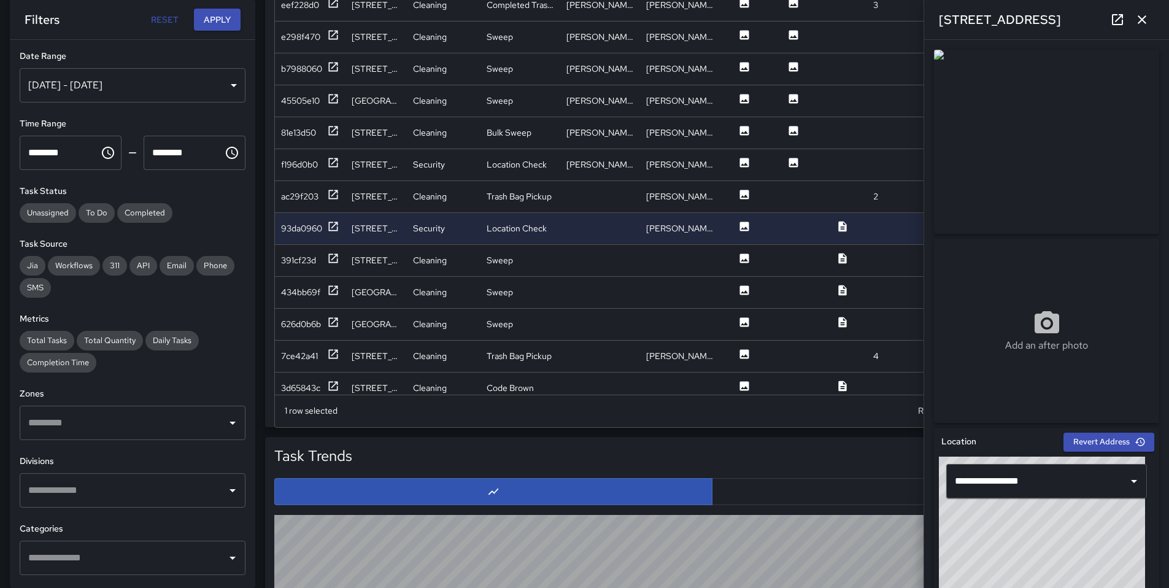
scroll to position [512, 0]
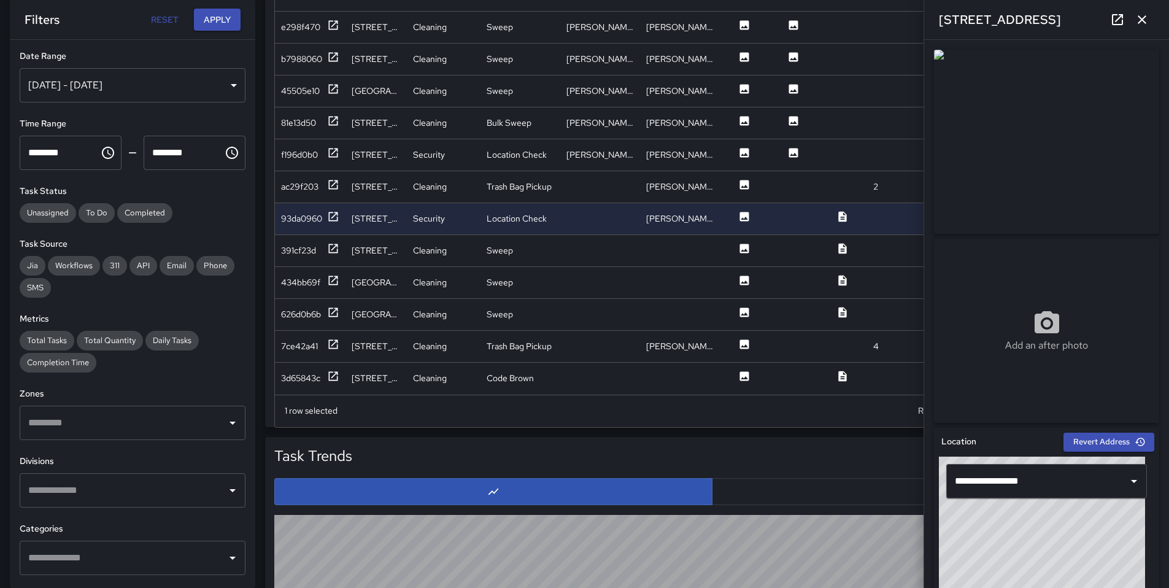
click at [1149, 24] on icon "button" at bounding box center [1142, 19] width 15 height 15
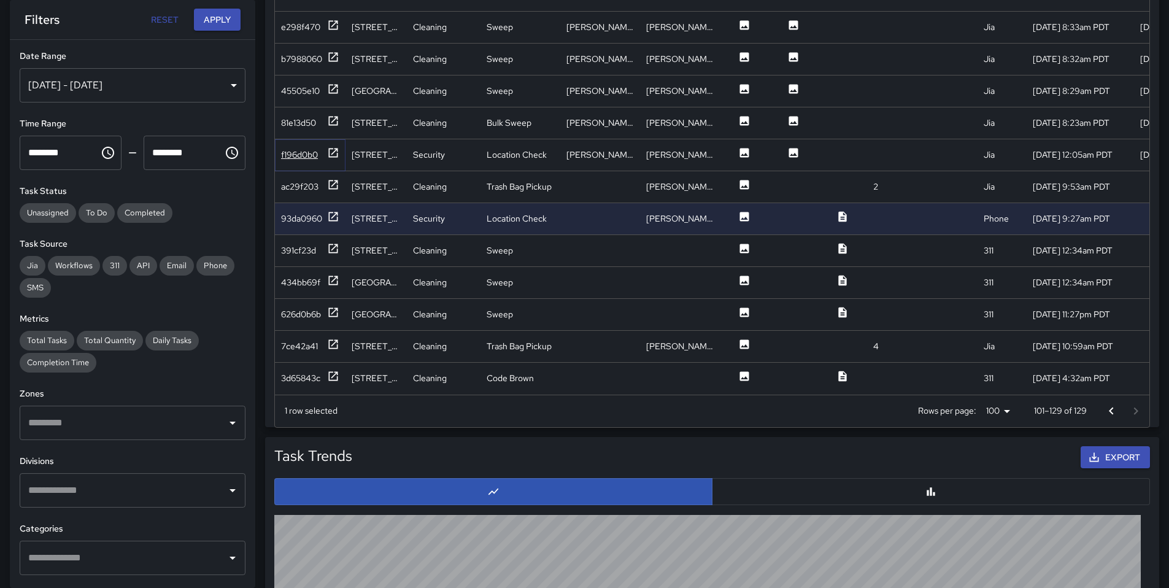
click at [316, 150] on div "f196d0b0" at bounding box center [299, 155] width 37 height 12
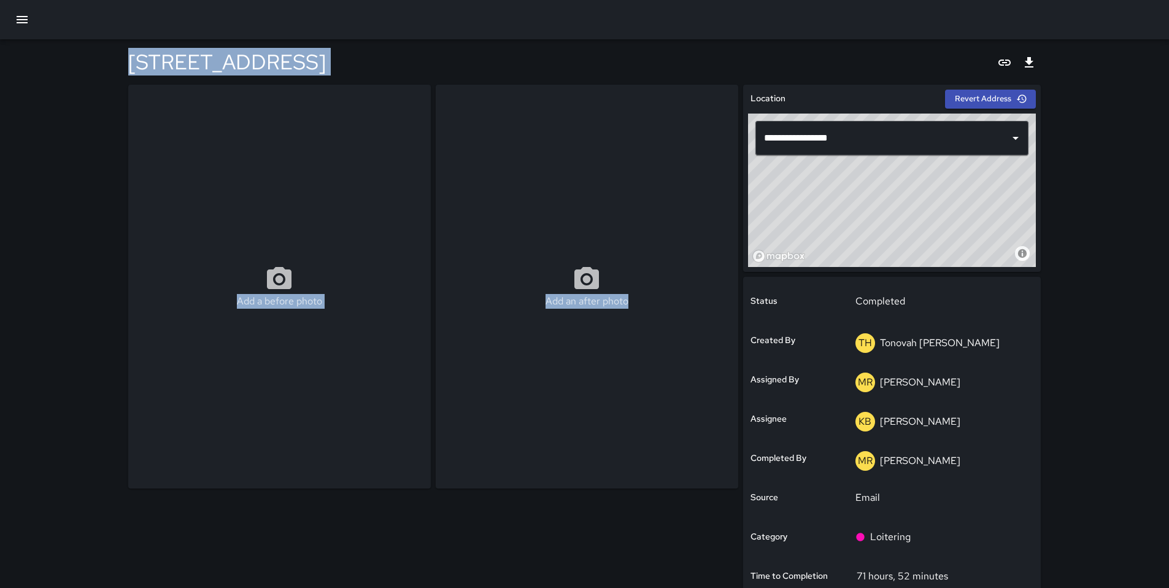
drag, startPoint x: 72, startPoint y: 33, endPoint x: 695, endPoint y: 384, distance: 715.1
click at [712, 393] on div "**********" at bounding box center [584, 400] width 1169 height 800
click at [562, 395] on div "Add an after photo" at bounding box center [587, 287] width 303 height 404
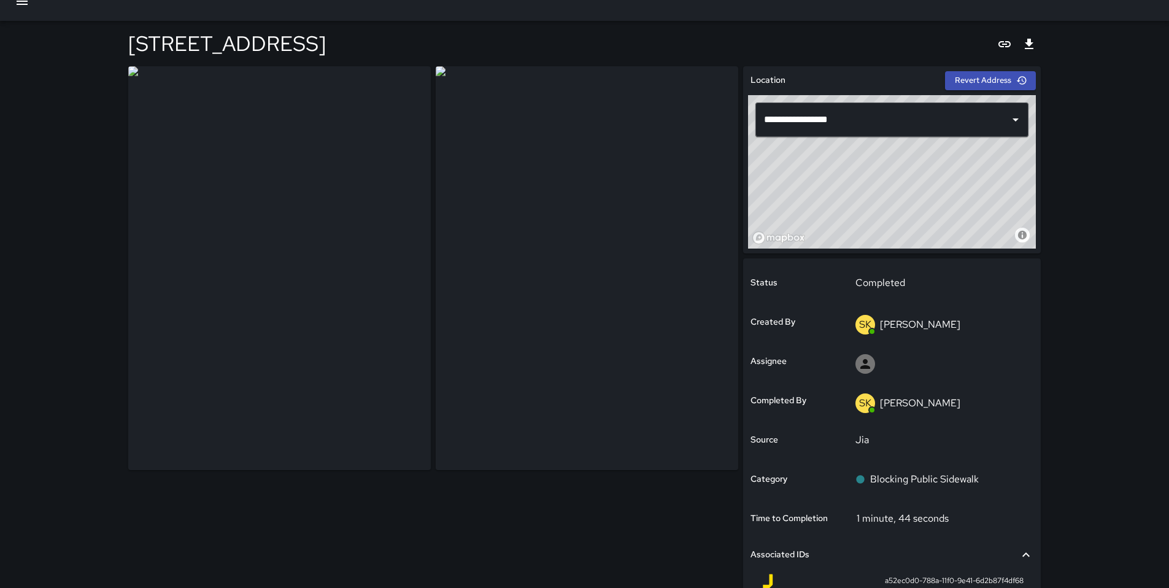
scroll to position [17, 0]
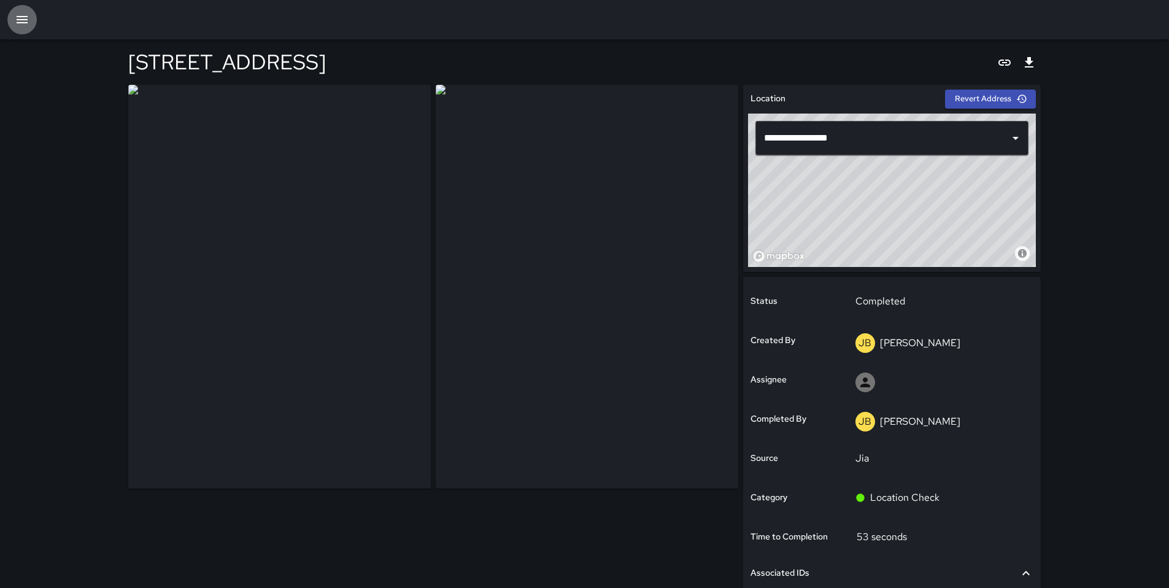
click at [21, 22] on icon "button" at bounding box center [22, 19] width 11 height 7
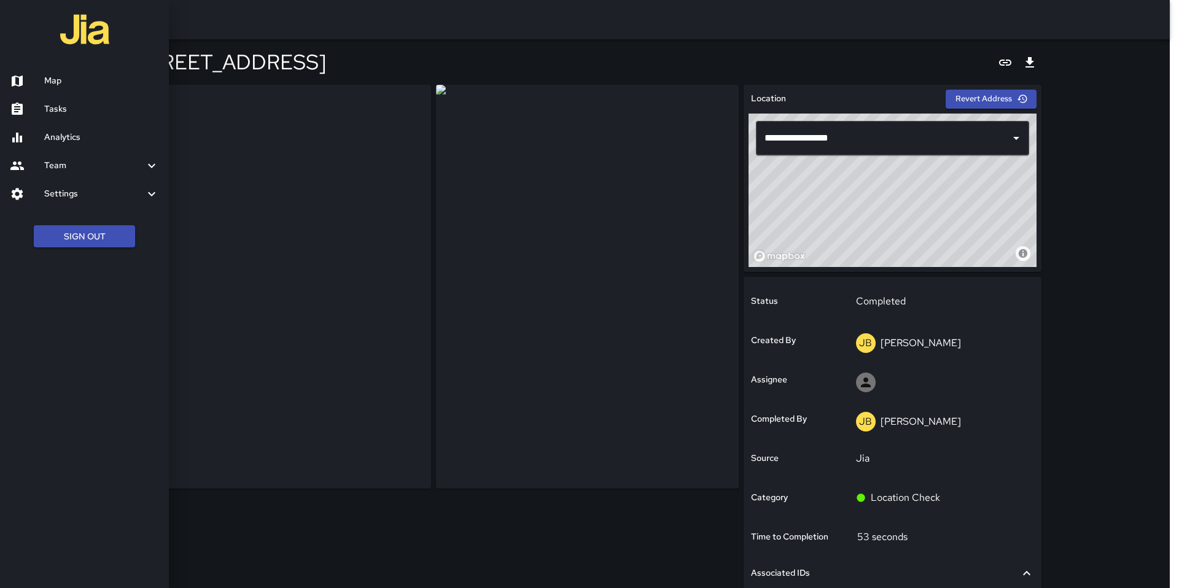
click at [44, 112] on h6 "Tasks" at bounding box center [101, 110] width 115 height 14
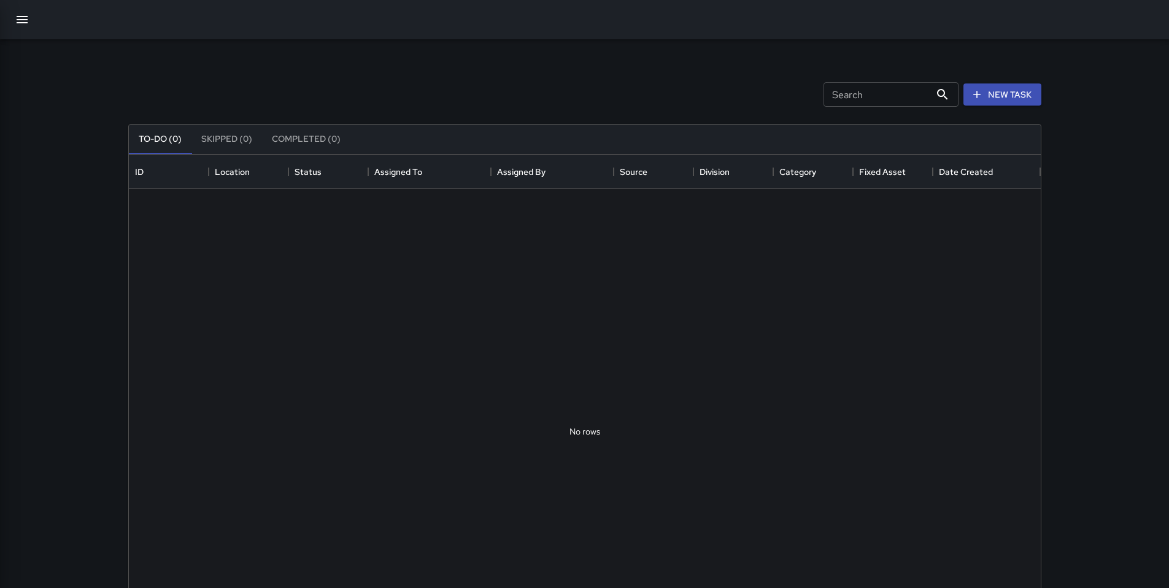
scroll to position [511, 903]
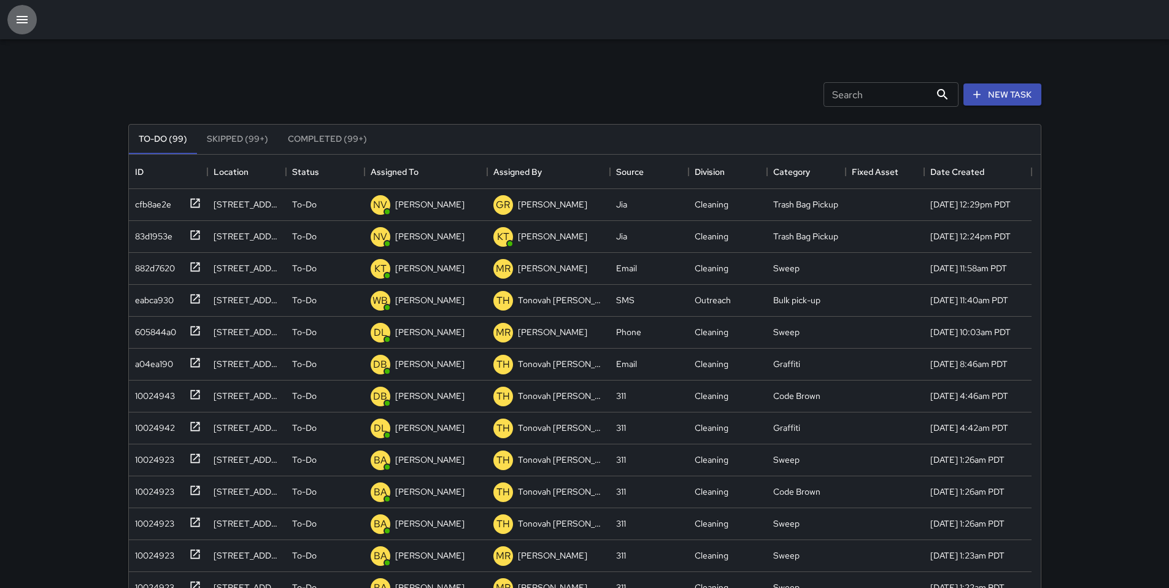
click at [28, 23] on icon "button" at bounding box center [22, 19] width 15 height 15
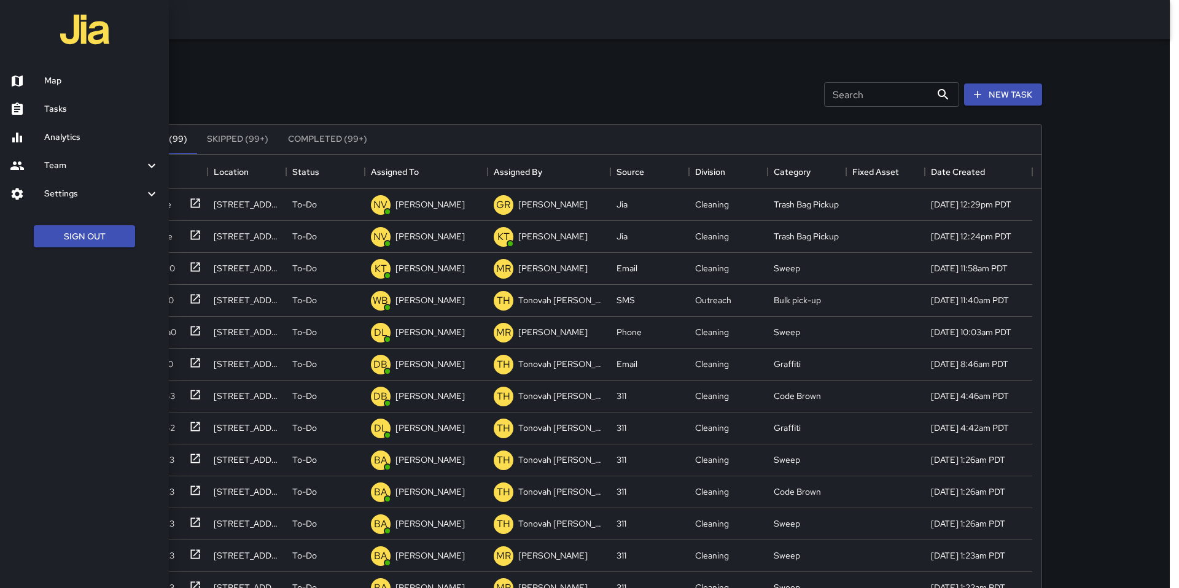
click at [292, 74] on div at bounding box center [589, 294] width 1179 height 588
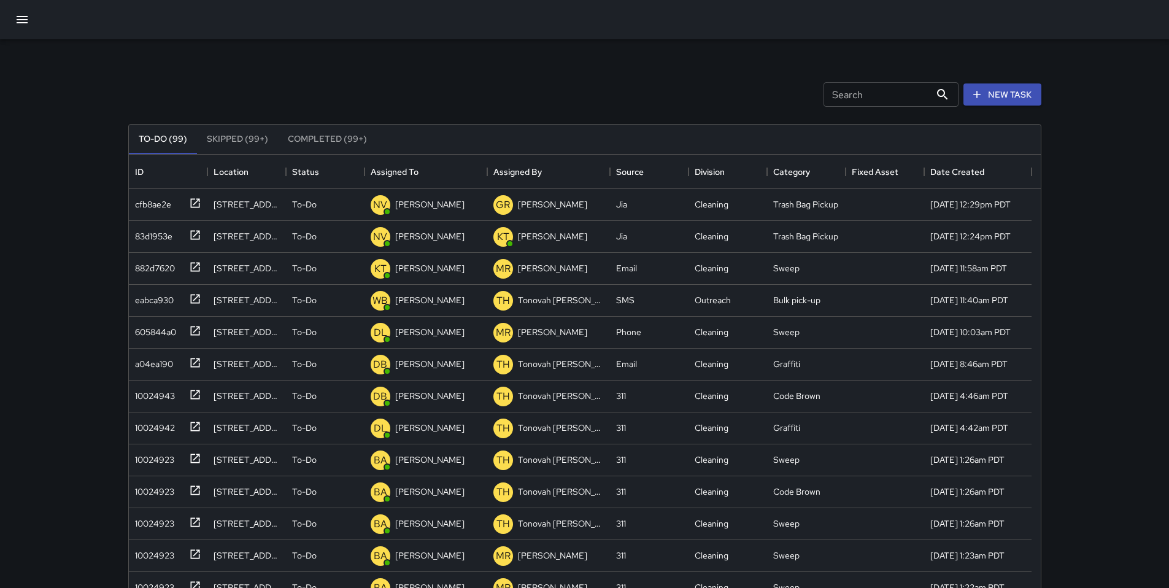
click at [7, 15] on div at bounding box center [584, 19] width 1169 height 39
click at [21, 20] on icon "button" at bounding box center [22, 19] width 11 height 7
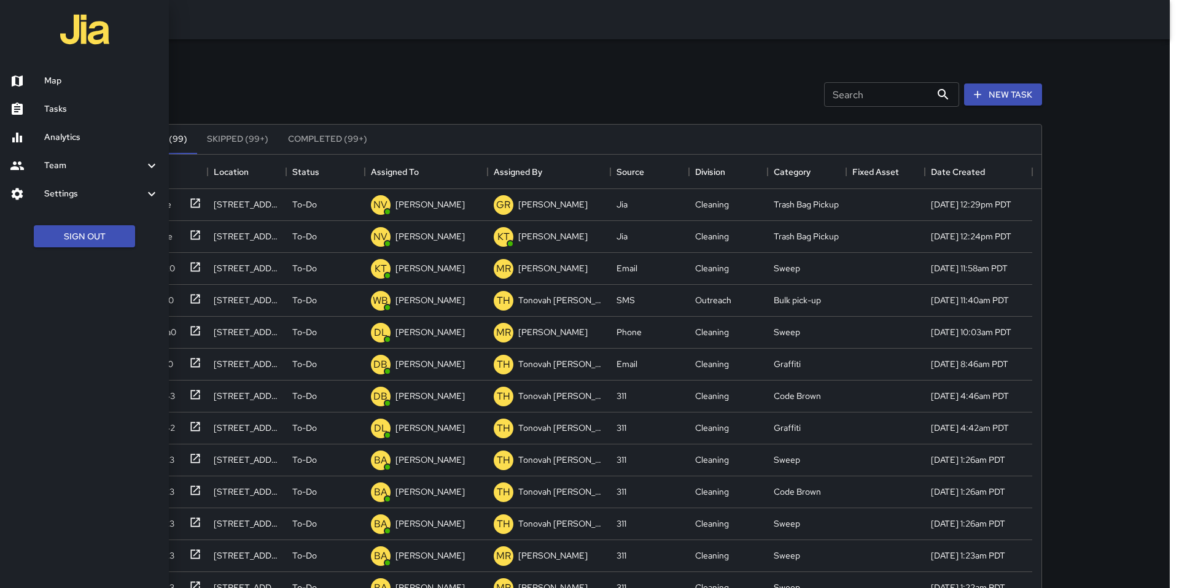
click at [52, 136] on h6 "Analytics" at bounding box center [101, 138] width 115 height 14
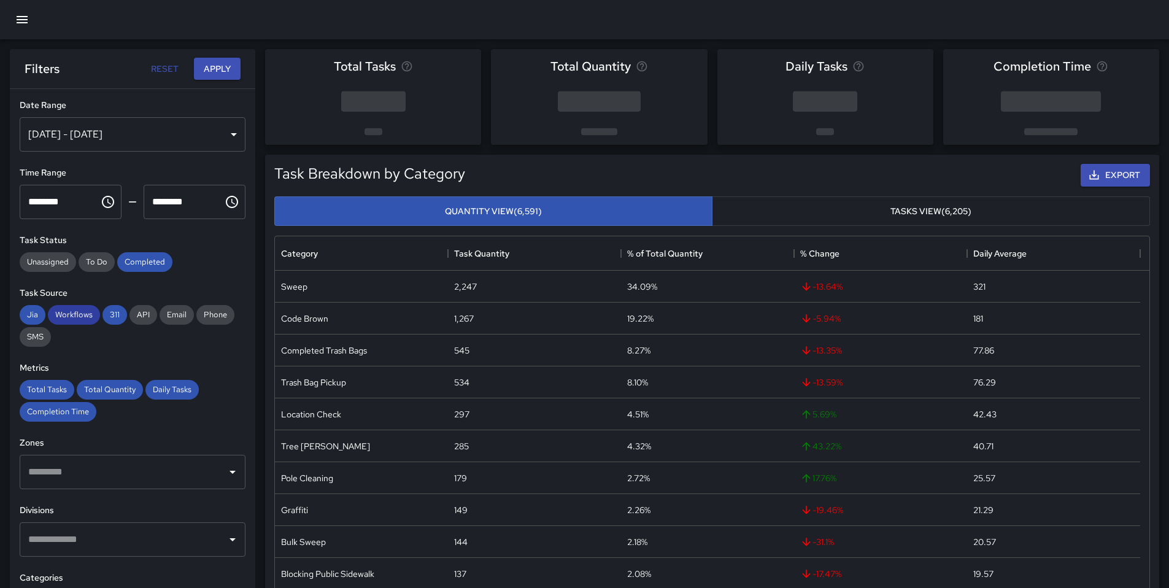
scroll to position [2, 0]
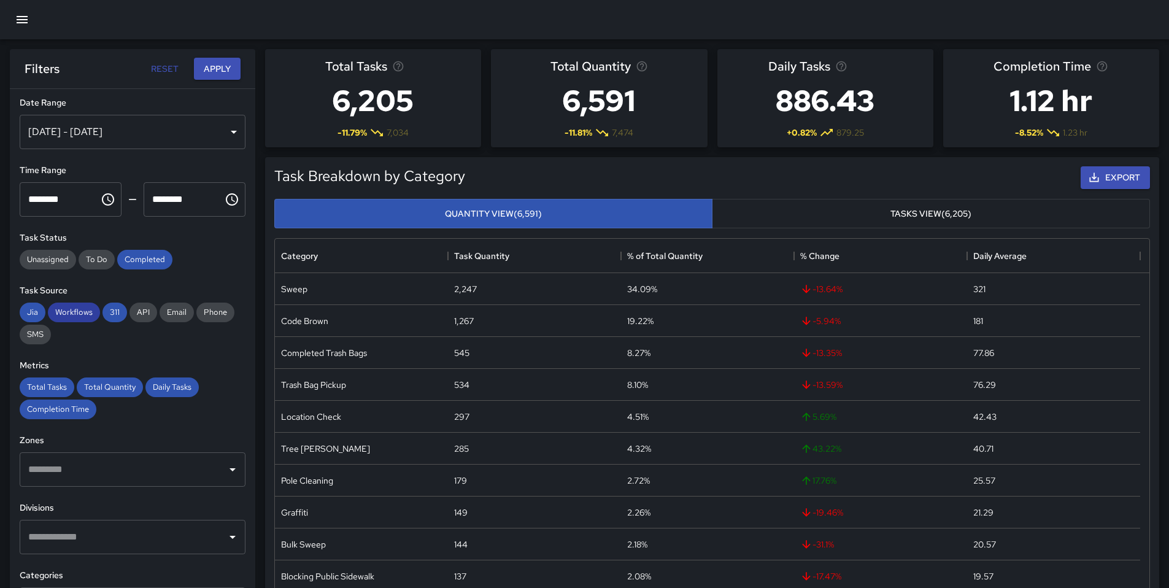
drag, startPoint x: 92, startPoint y: 308, endPoint x: 87, endPoint y: 314, distance: 8.7
click at [93, 308] on span "Workflows" at bounding box center [74, 312] width 52 height 10
click at [107, 314] on span "311" at bounding box center [115, 312] width 25 height 10
click at [30, 311] on span "Jia" at bounding box center [33, 312] width 26 height 10
click at [136, 267] on div "**********" at bounding box center [133, 363] width 246 height 548
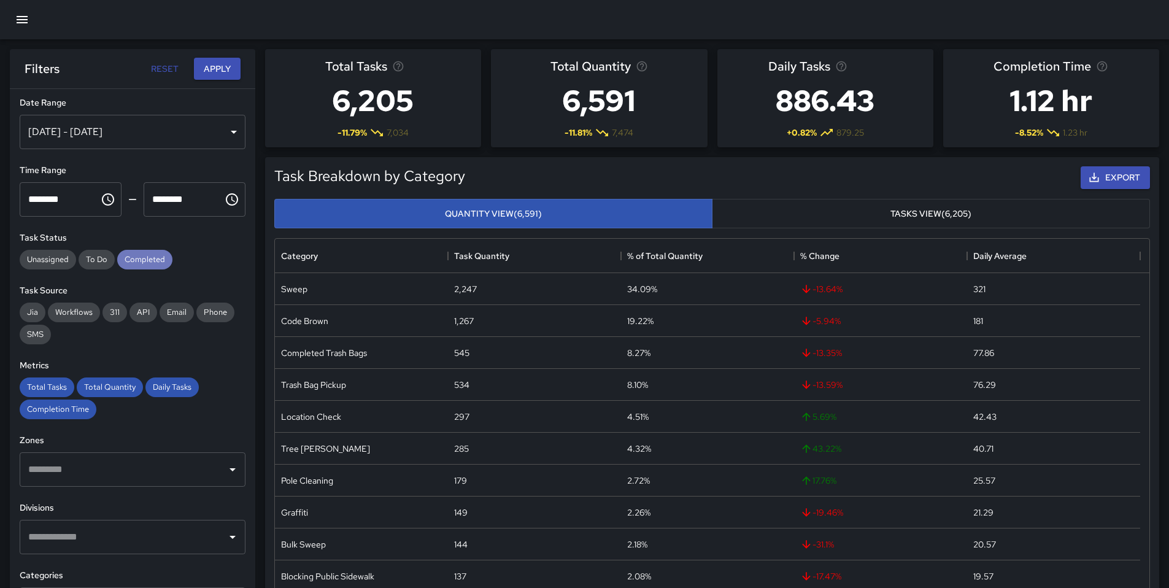
click at [135, 261] on span "Completed" at bounding box center [144, 259] width 55 height 10
click at [45, 384] on span "Total Tasks" at bounding box center [47, 387] width 55 height 10
drag, startPoint x: 98, startPoint y: 390, endPoint x: 107, endPoint y: 388, distance: 8.9
click at [101, 389] on span "Total Quantity" at bounding box center [110, 387] width 66 height 10
drag, startPoint x: 152, startPoint y: 390, endPoint x: 107, endPoint y: 400, distance: 46.5
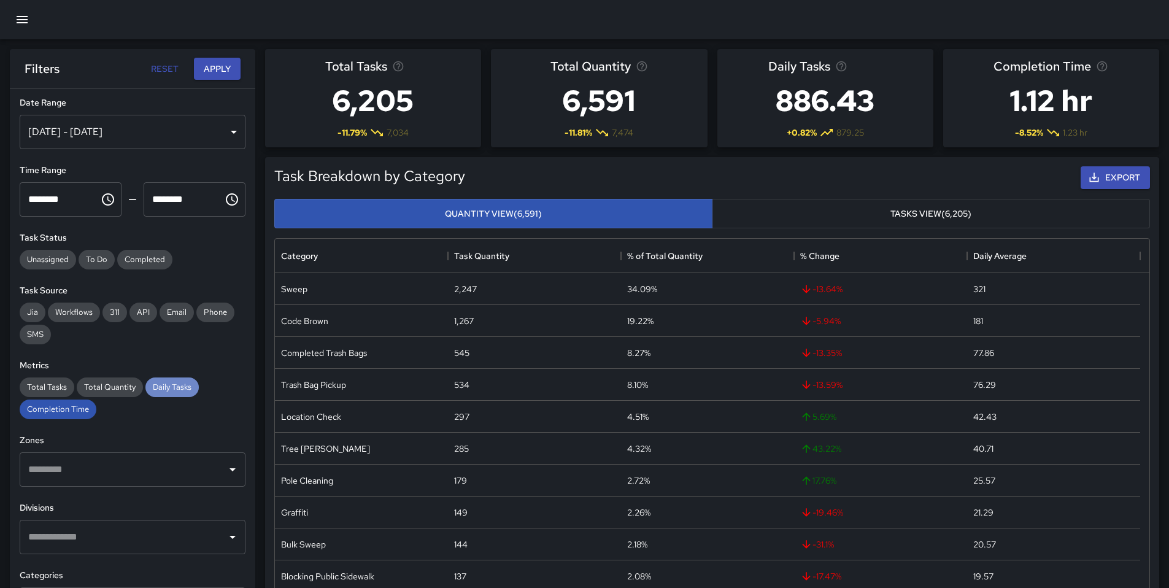
click at [152, 390] on span "Daily Tasks" at bounding box center [171, 387] width 53 height 10
click at [71, 409] on span "Completion Time" at bounding box center [58, 409] width 77 height 10
click at [109, 152] on div "**********" at bounding box center [133, 363] width 246 height 548
click at [111, 139] on div "Aug 19, 2025 - Aug 25, 2025" at bounding box center [133, 132] width 226 height 34
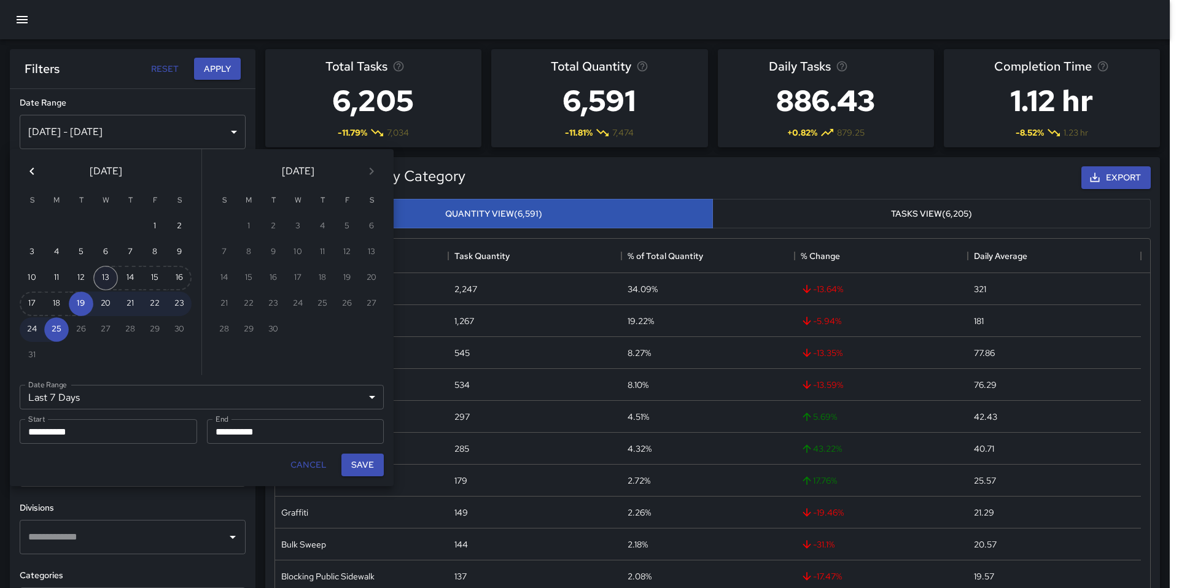
click at [101, 281] on button "13" at bounding box center [105, 278] width 25 height 25
type input "******"
type input "**********"
click at [157, 276] on button "15" at bounding box center [154, 278] width 25 height 25
type input "**********"
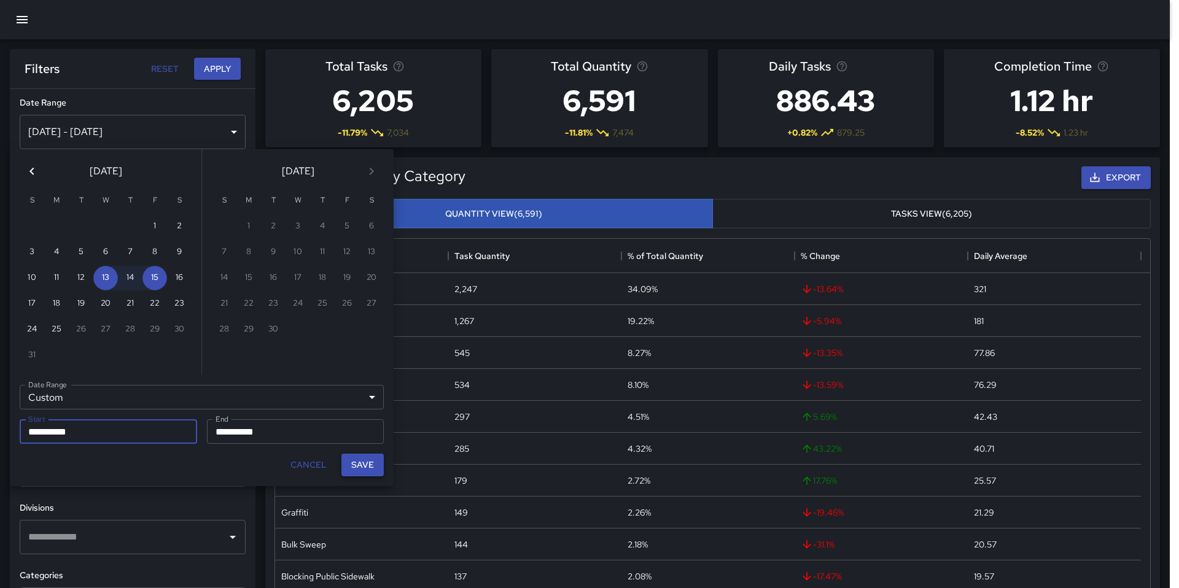
click at [354, 463] on button "Save" at bounding box center [362, 465] width 42 height 23
type input "**********"
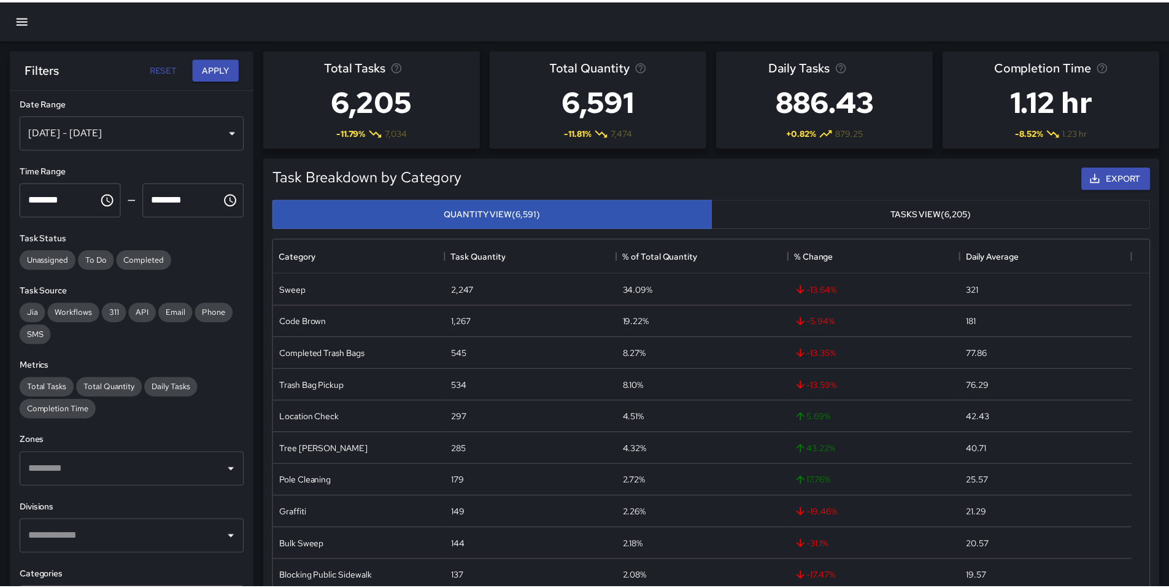
scroll to position [10, 10]
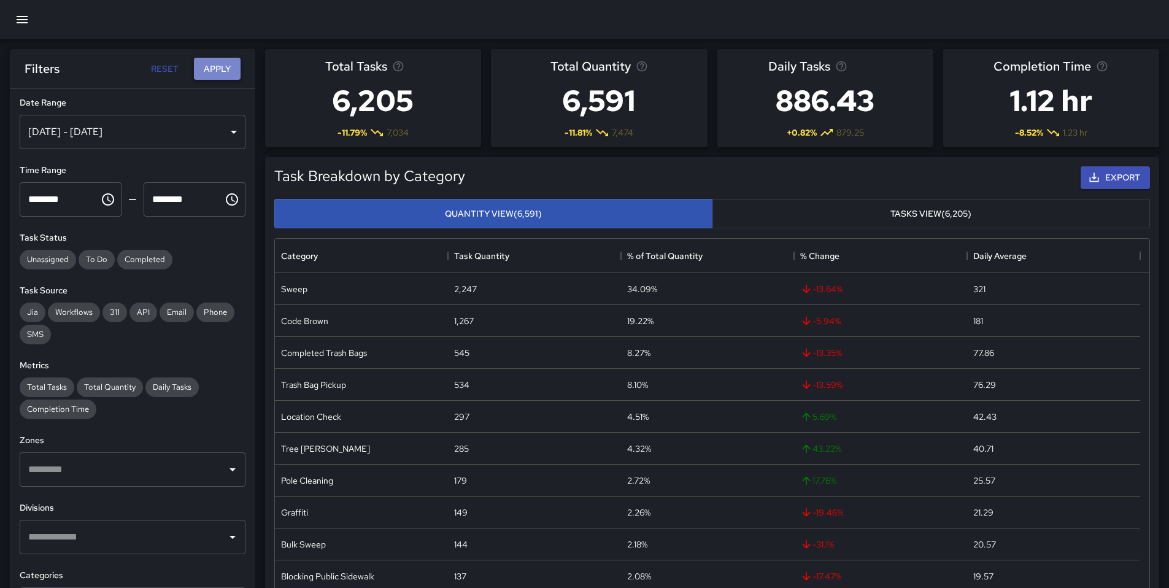
click at [209, 66] on button "Apply" at bounding box center [217, 69] width 47 height 23
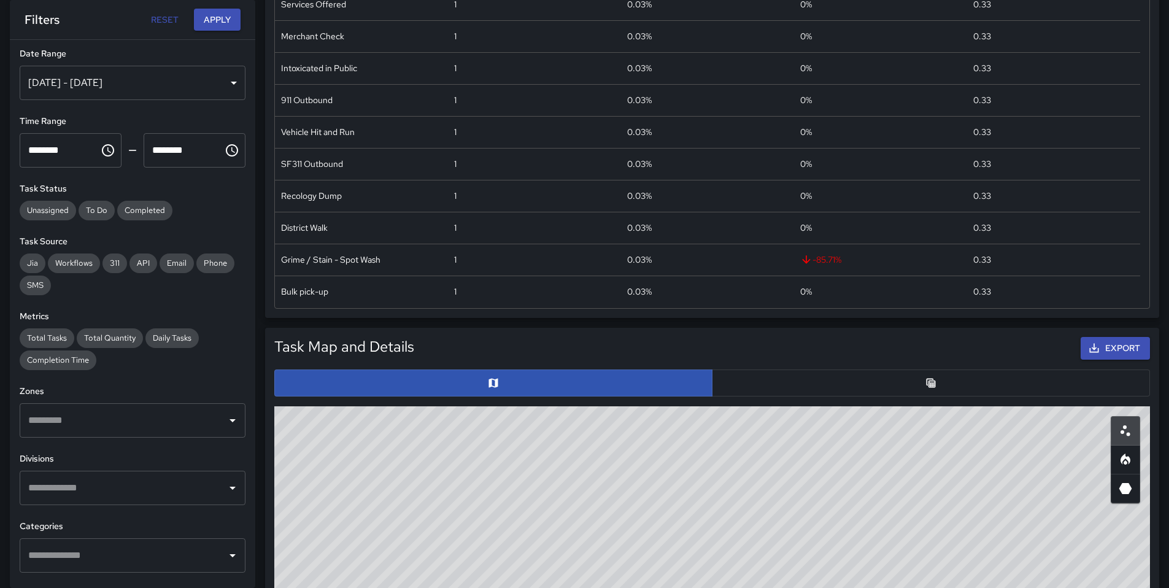
scroll to position [254, 0]
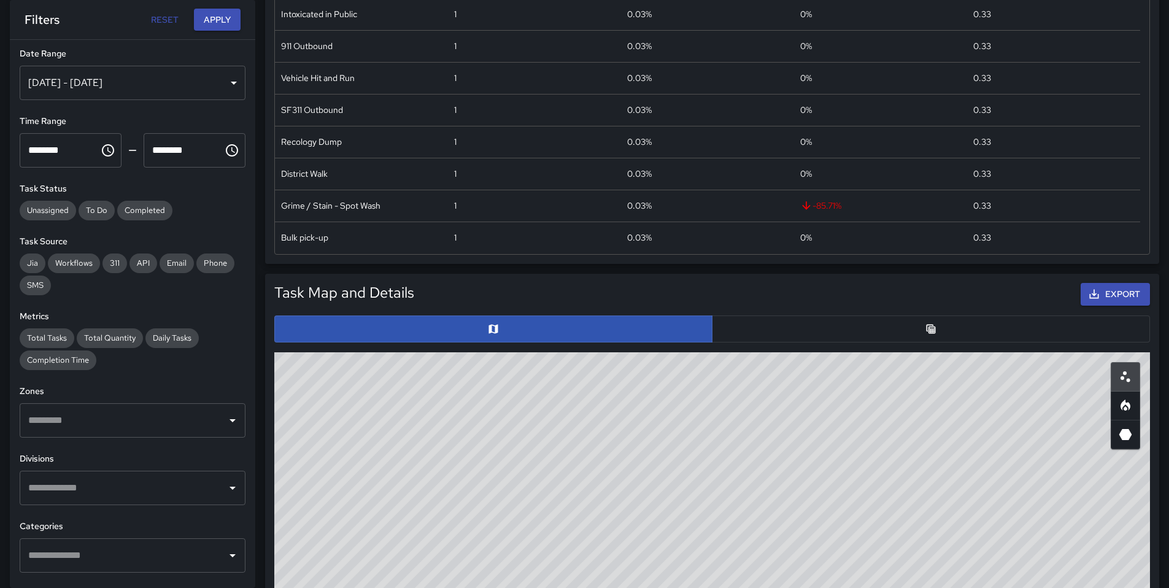
click at [833, 332] on button "button" at bounding box center [931, 329] width 438 height 27
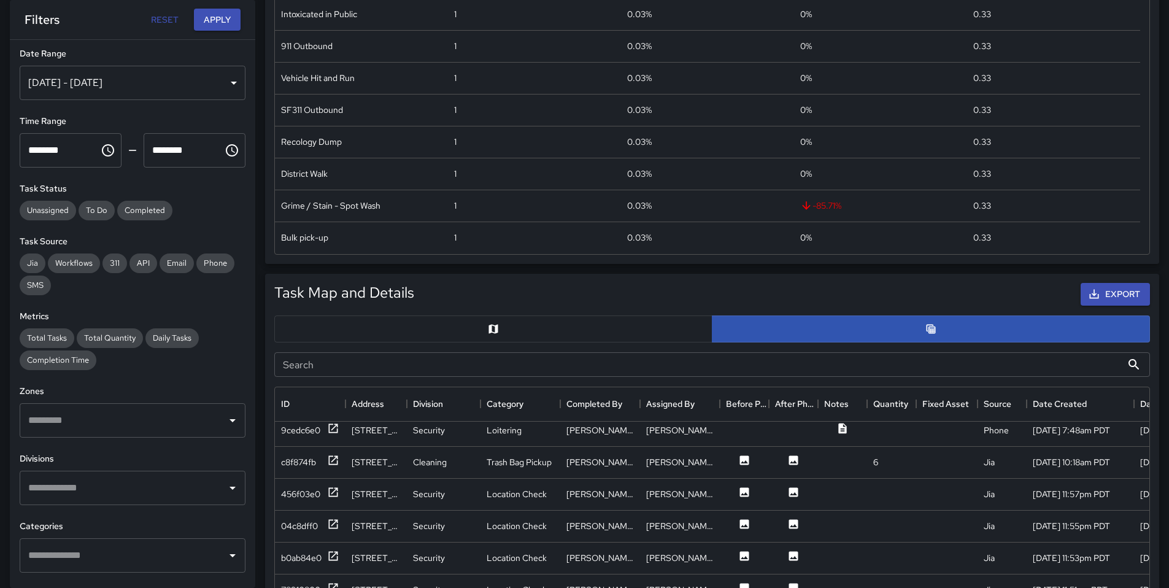
scroll to position [541, 0]
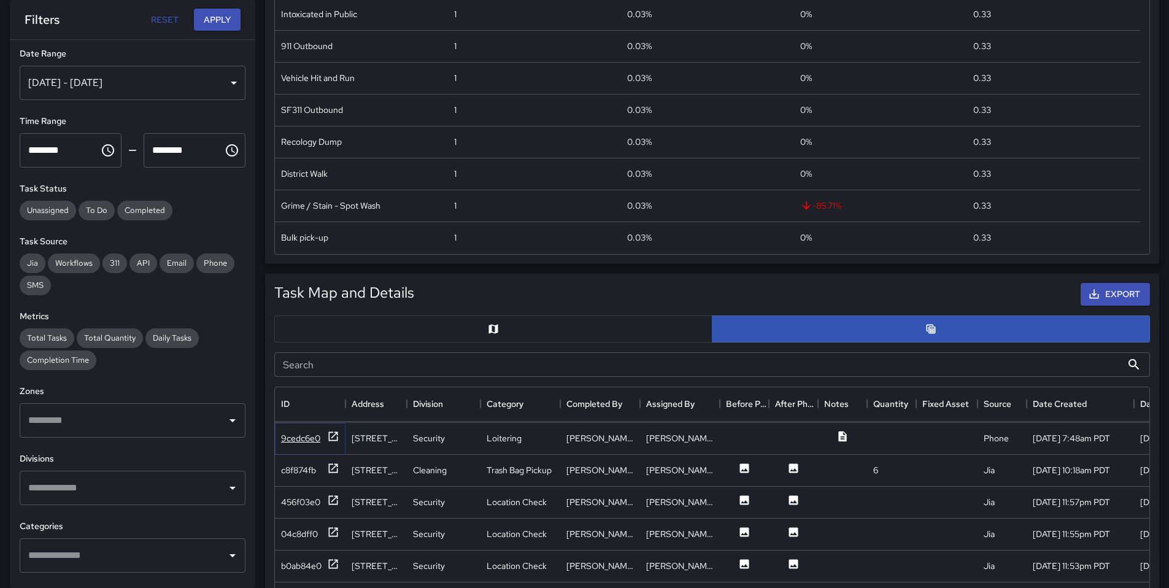
click at [323, 441] on div "9cedc6e0" at bounding box center [310, 437] width 58 height 15
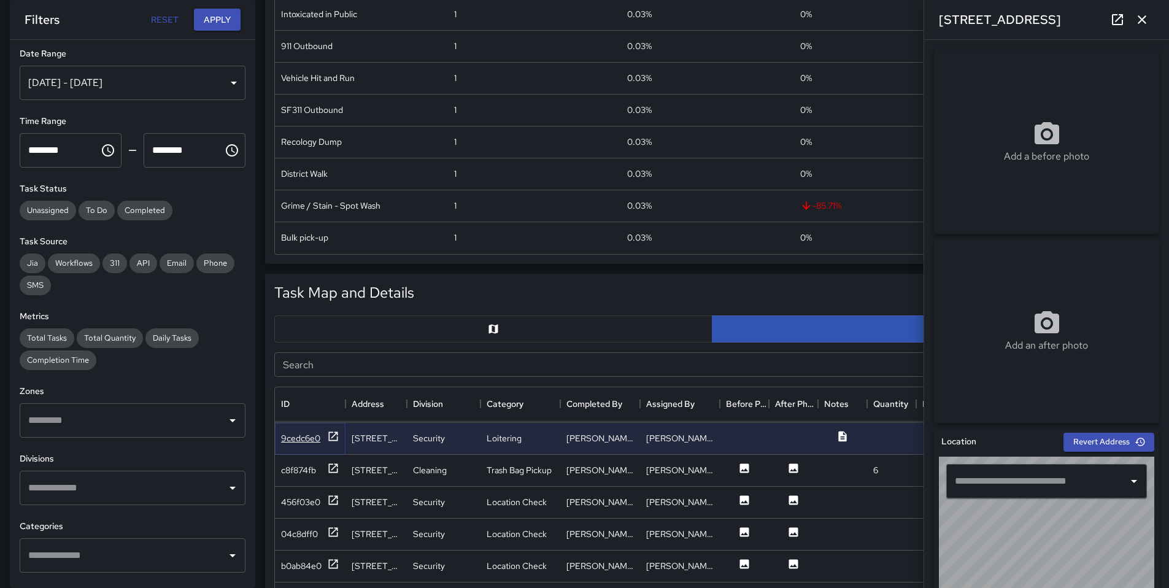
type input "**********"
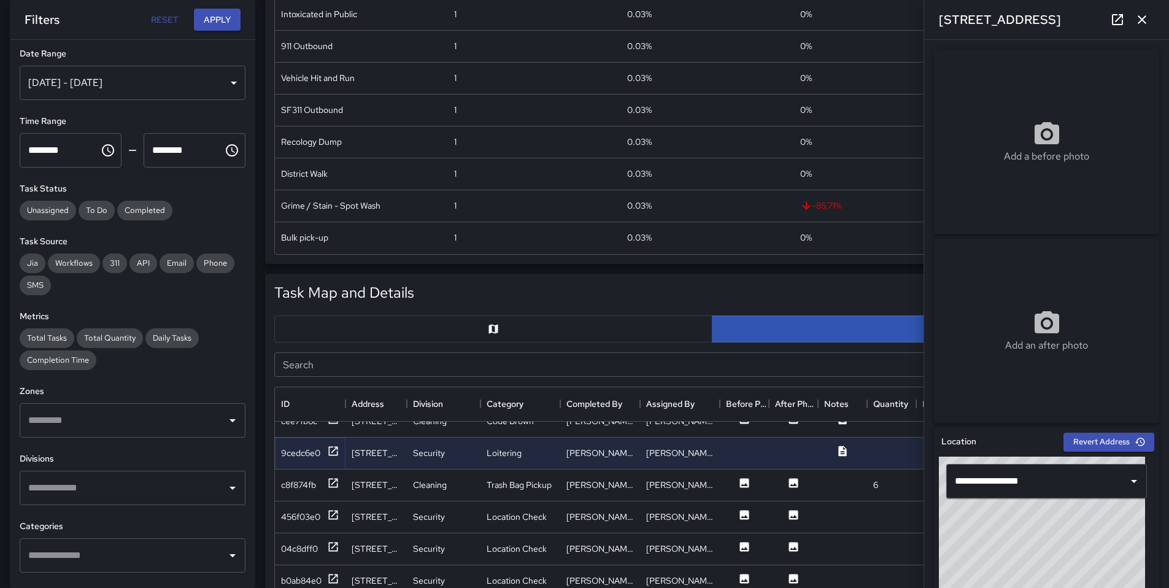
scroll to position [524, 0]
click at [1153, 17] on button "button" at bounding box center [1142, 19] width 25 height 25
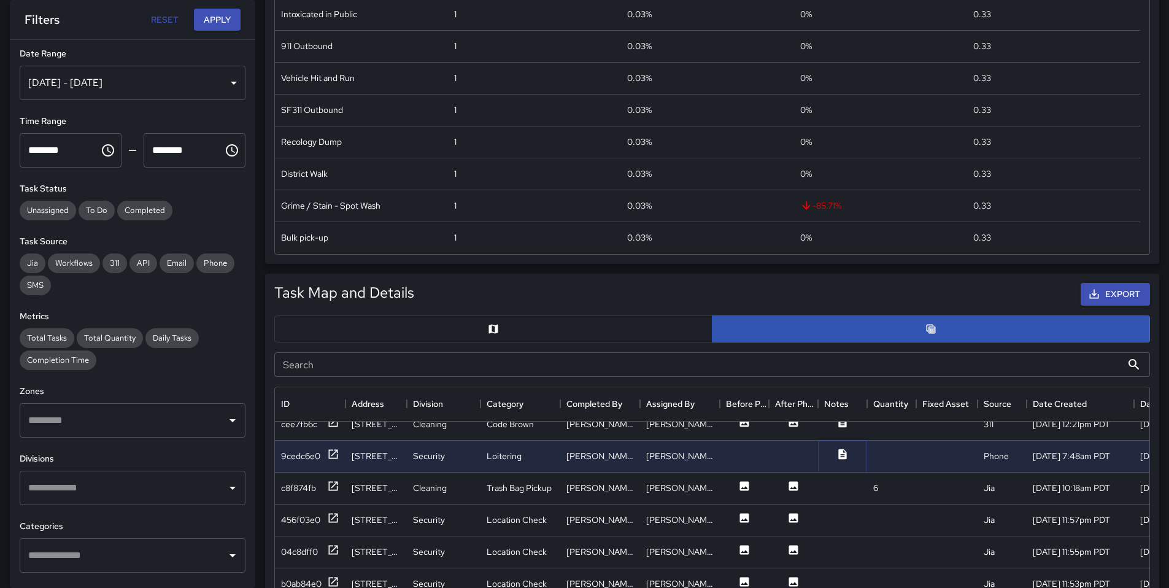
click at [840, 459] on icon at bounding box center [842, 454] width 8 height 10
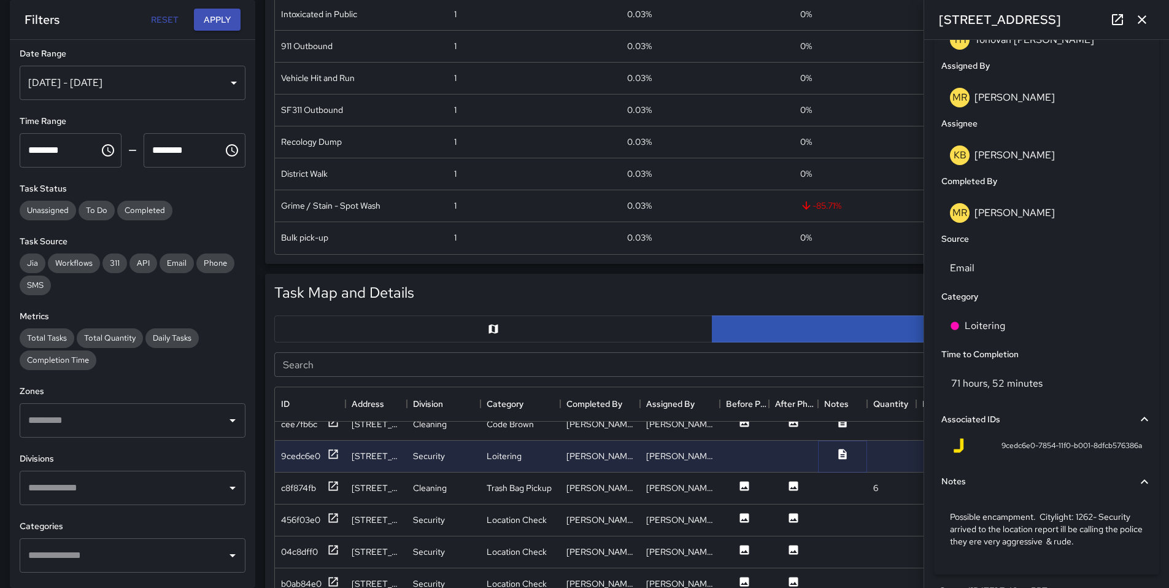
scroll to position [724, 0]
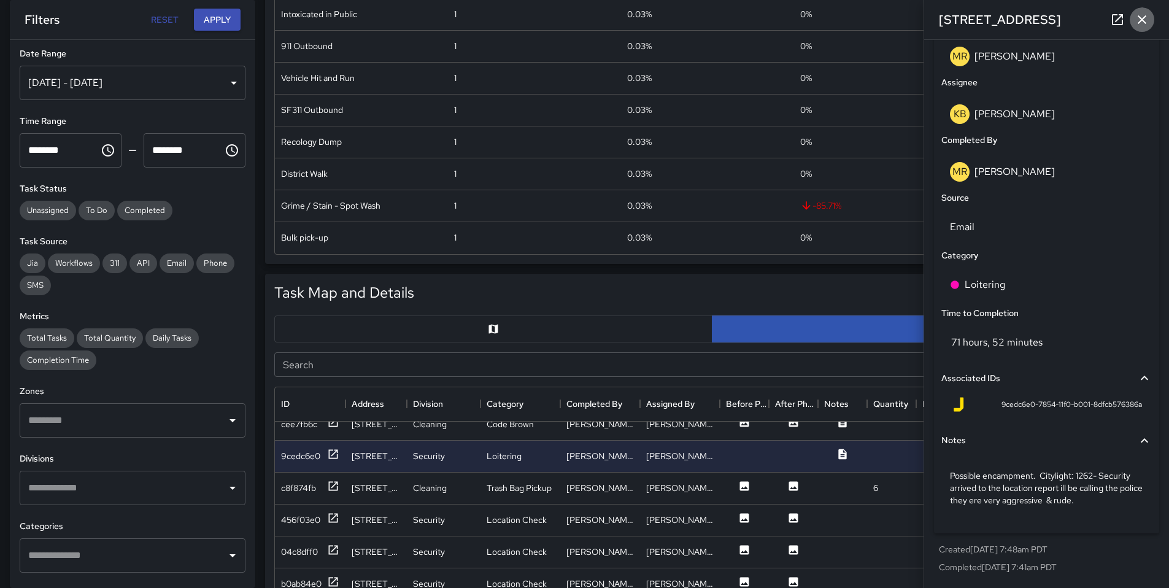
click at [1151, 18] on button "button" at bounding box center [1142, 19] width 25 height 25
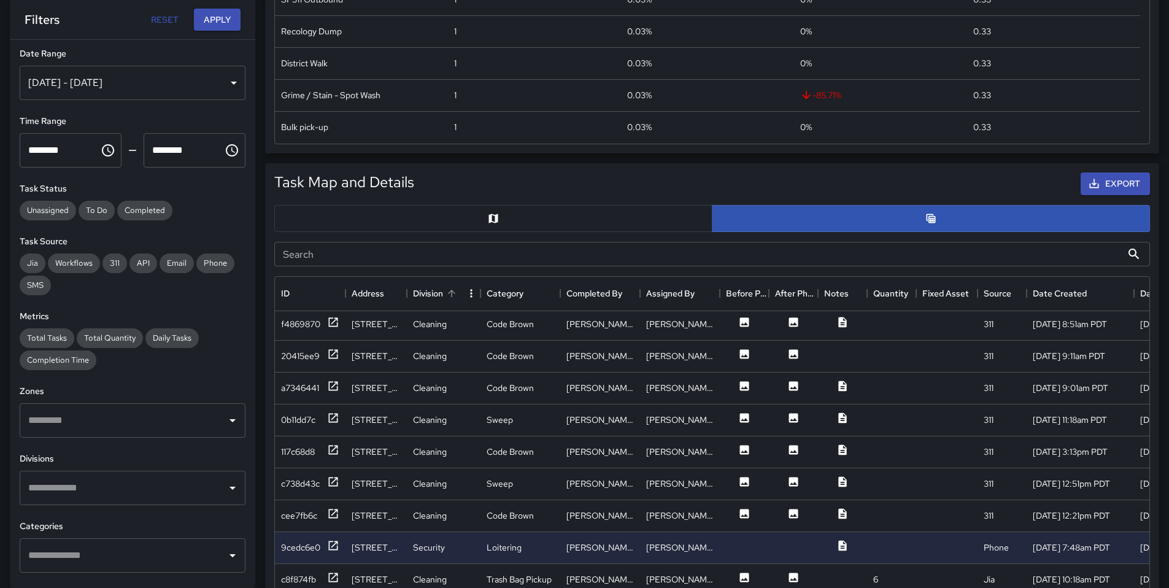
scroll to position [185, 0]
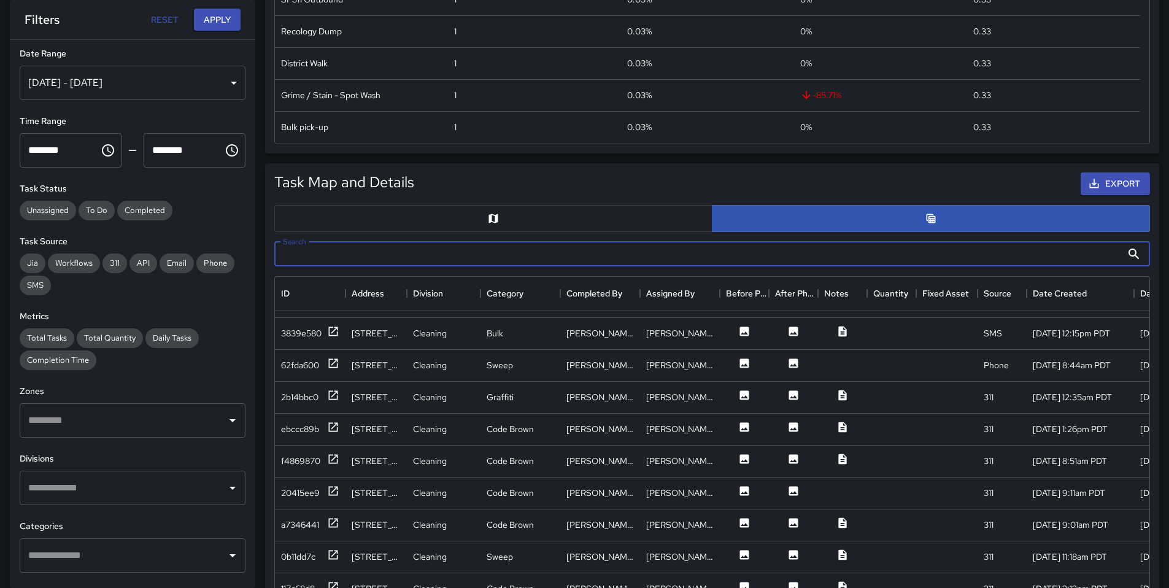
click at [419, 257] on input "Search" at bounding box center [698, 254] width 848 height 25
type input "******"
click at [284, 339] on div "10269690" at bounding box center [300, 333] width 39 height 12
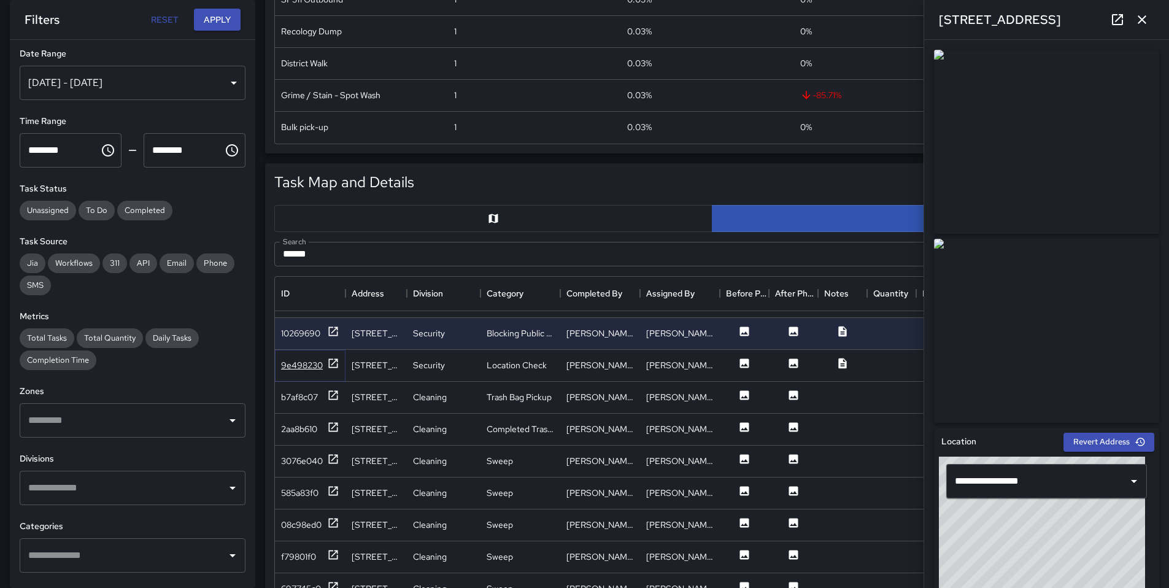
click at [295, 357] on div "9e498230" at bounding box center [310, 364] width 58 height 15
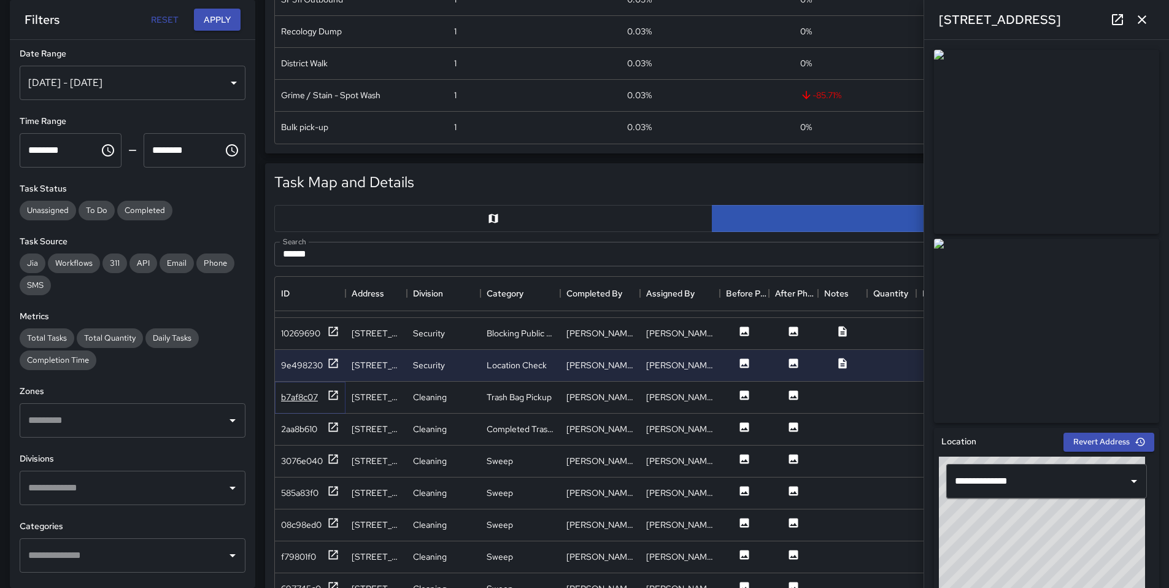
click at [304, 395] on div "b7af8c07" at bounding box center [299, 397] width 37 height 12
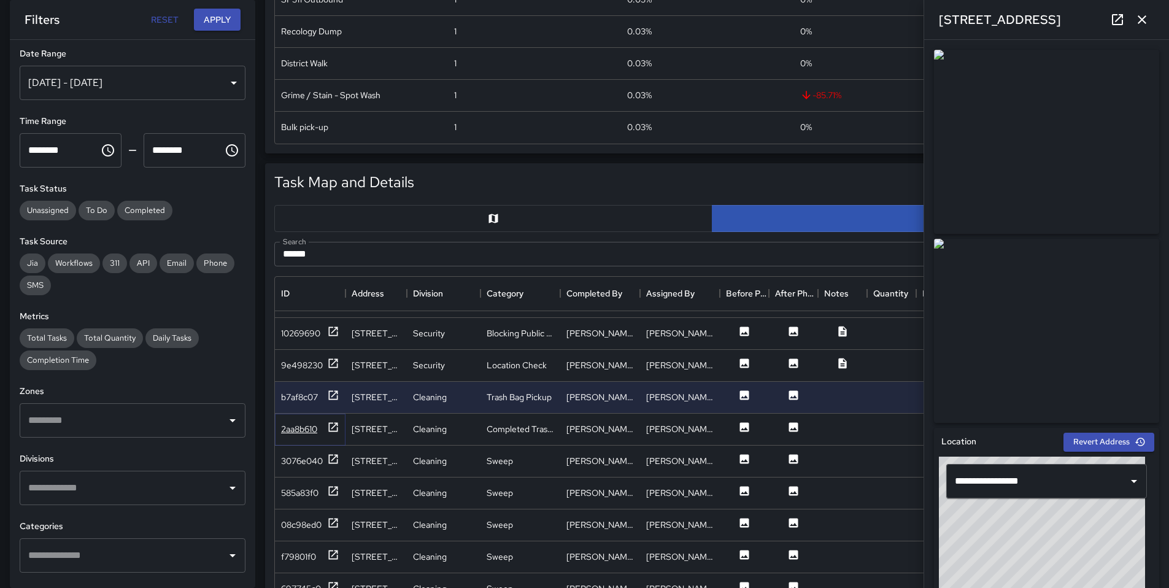
click at [305, 427] on div "2aa8b610" at bounding box center [299, 429] width 36 height 12
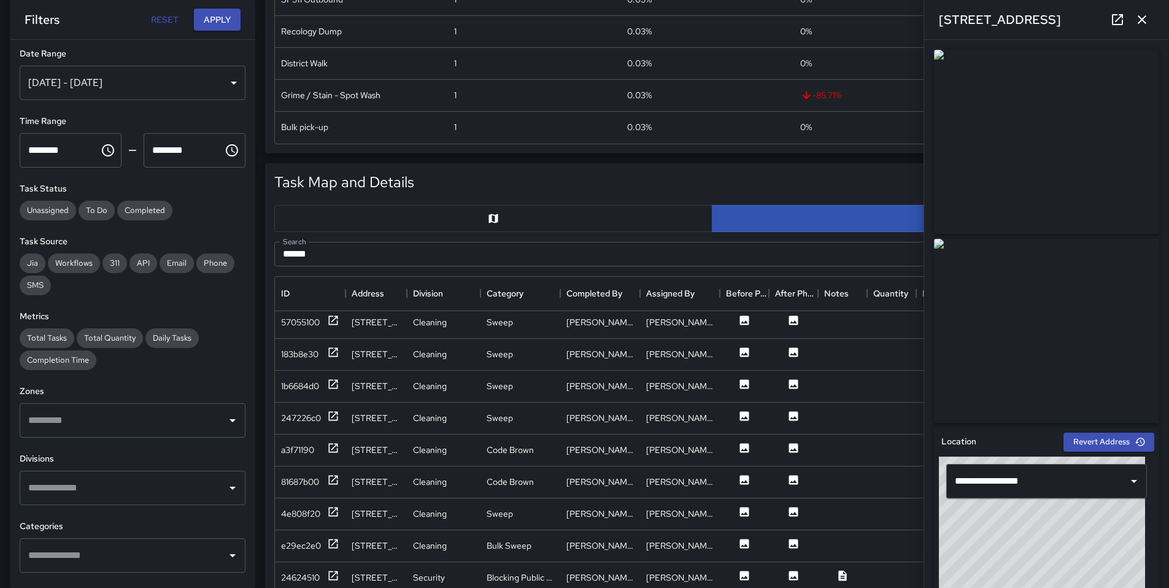
scroll to position [715, 0]
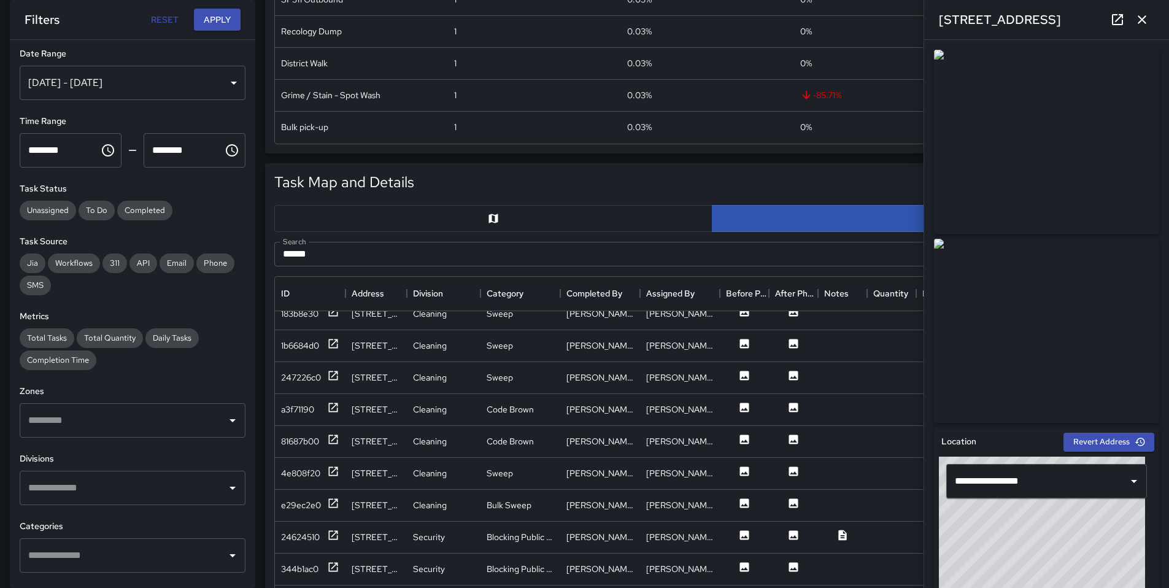
click at [1140, 21] on icon "button" at bounding box center [1142, 19] width 9 height 9
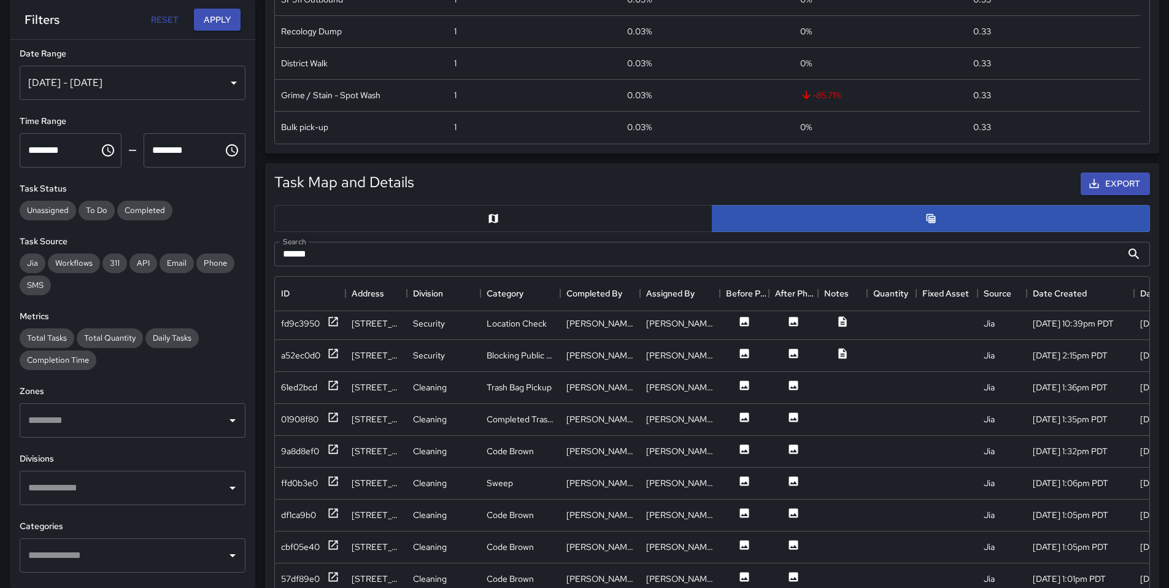
scroll to position [2169, 0]
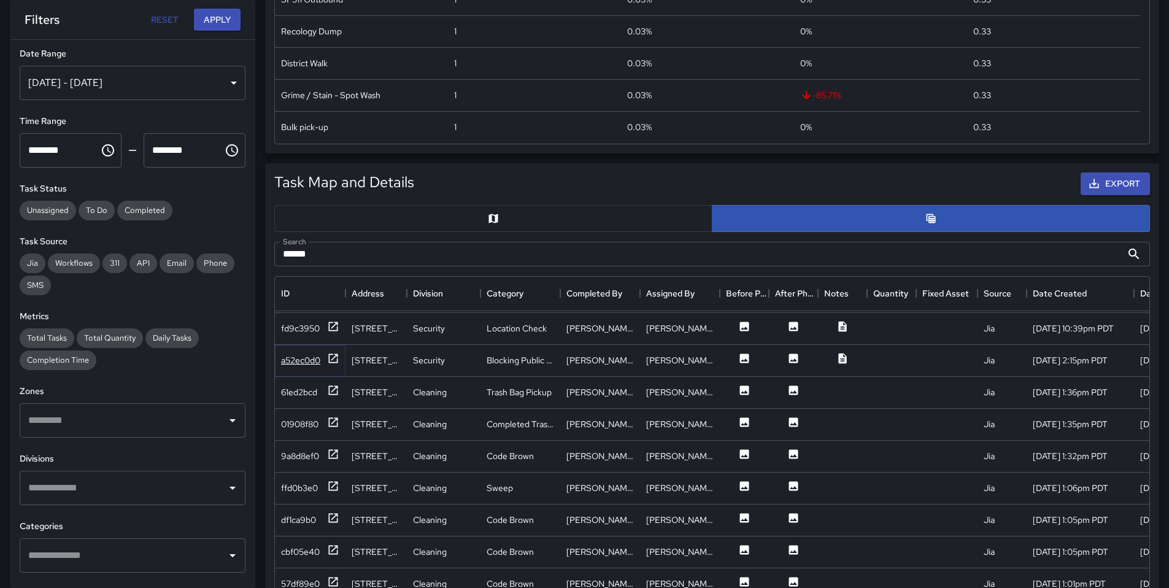
click at [297, 359] on div "a52ec0d0" at bounding box center [300, 360] width 39 height 12
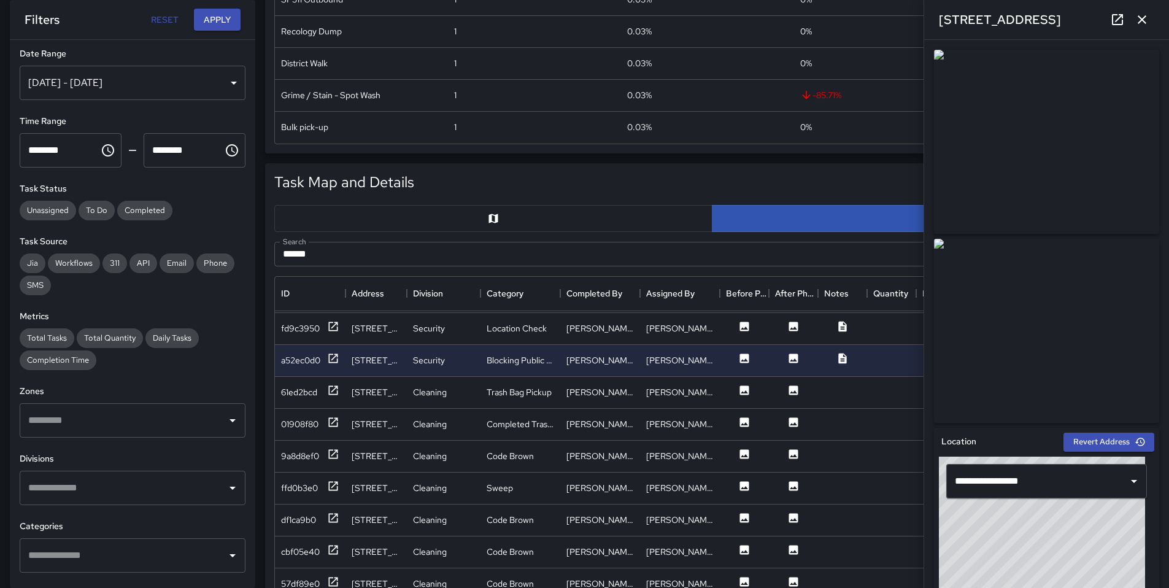
click at [1139, 26] on icon "button" at bounding box center [1142, 19] width 15 height 15
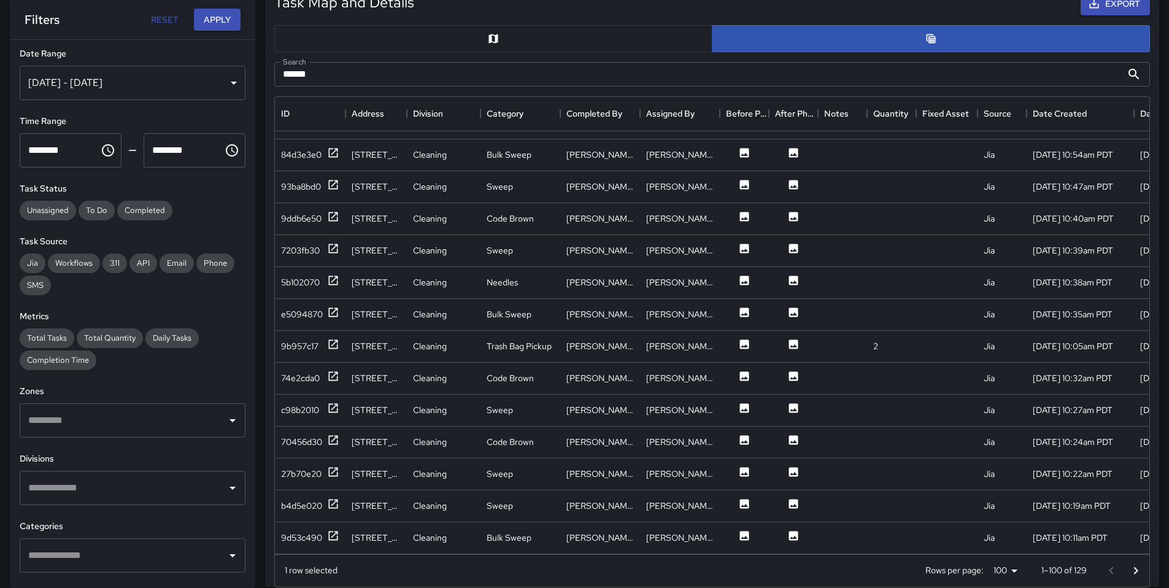
scroll to position [554, 0]
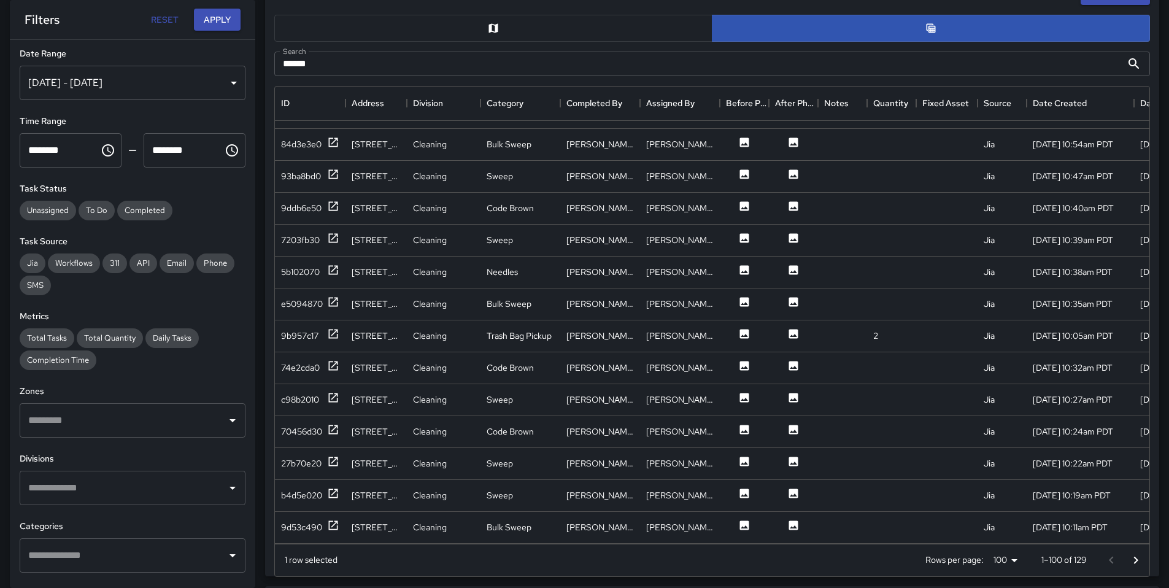
click at [1129, 559] on icon "Go to next page" at bounding box center [1136, 560] width 15 height 15
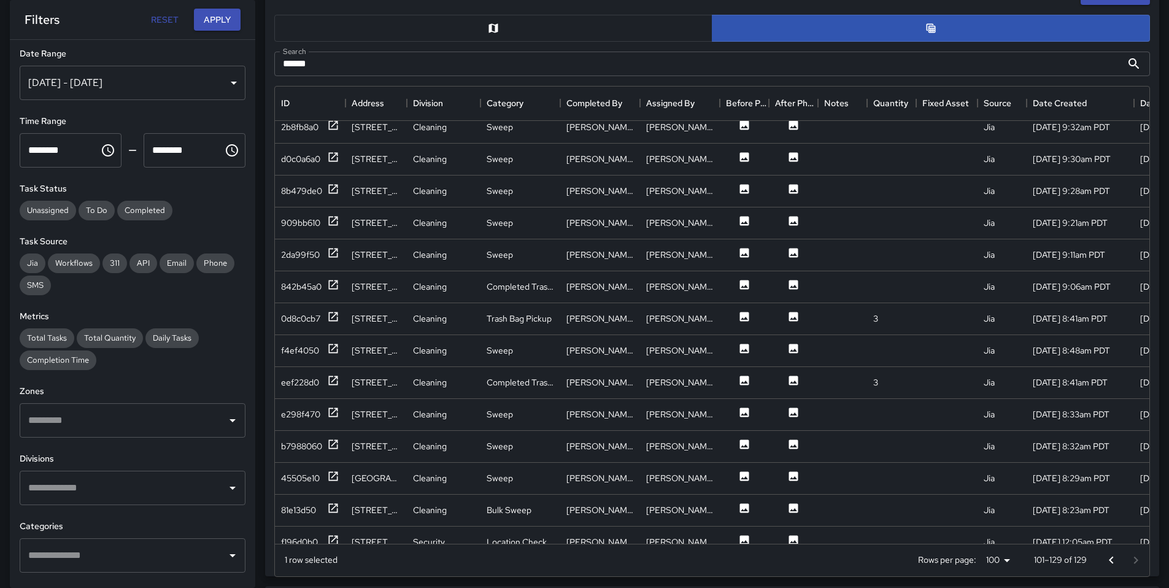
scroll to position [317, 0]
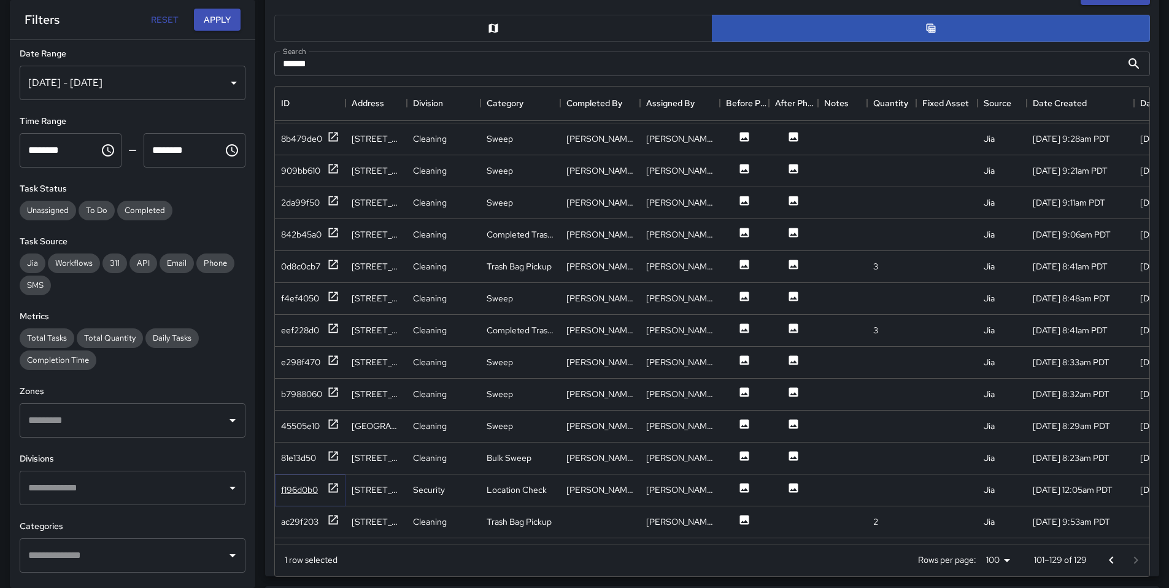
click at [298, 488] on div "f196d0b0" at bounding box center [299, 490] width 37 height 12
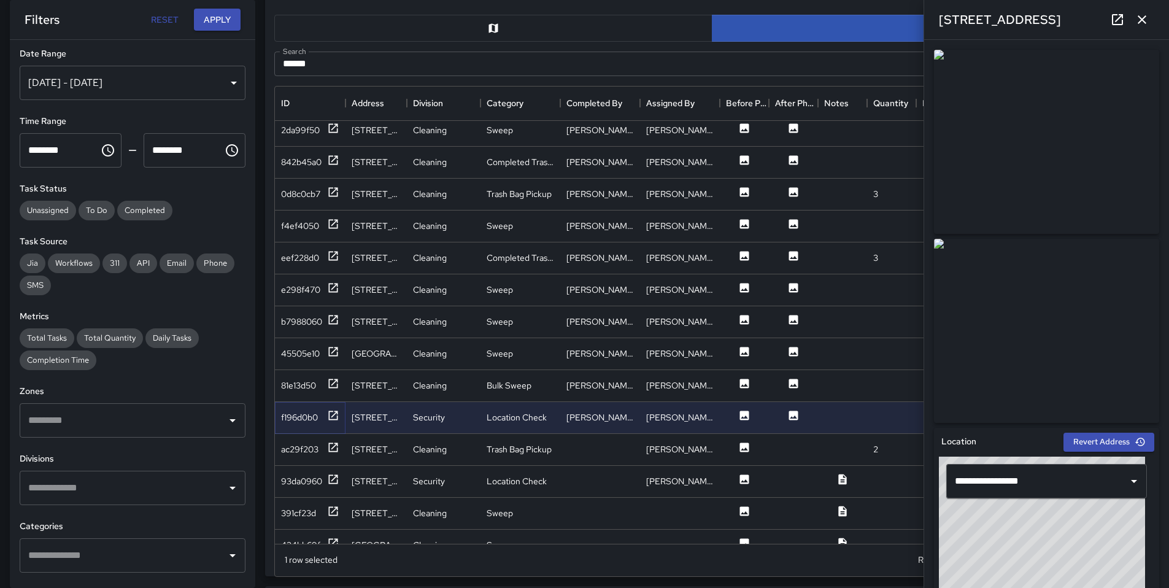
scroll to position [423, 0]
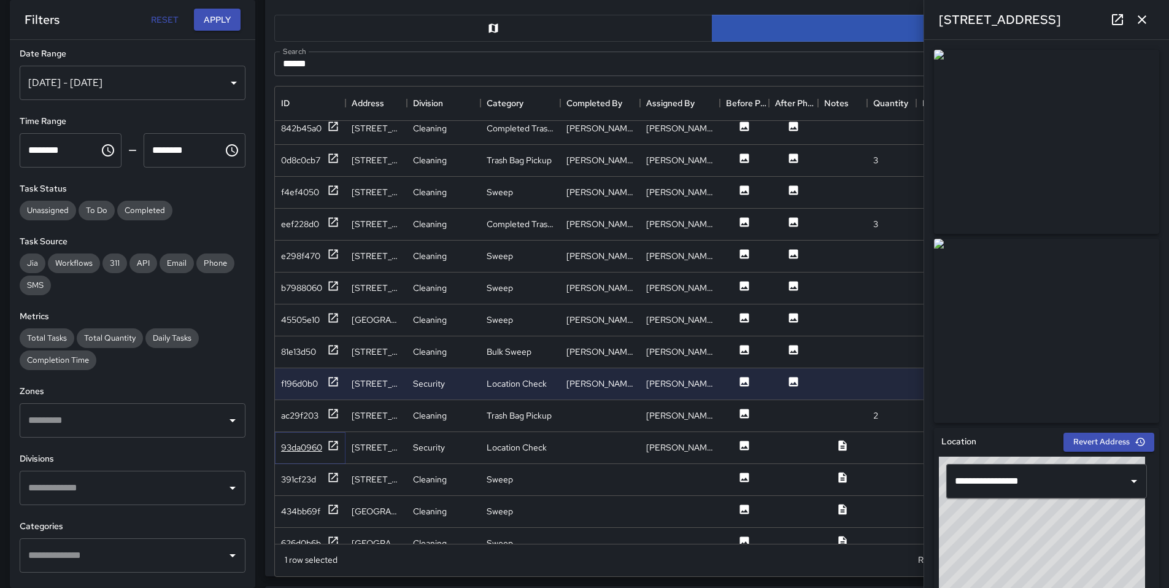
click at [302, 447] on div "93da0960" at bounding box center [301, 447] width 41 height 12
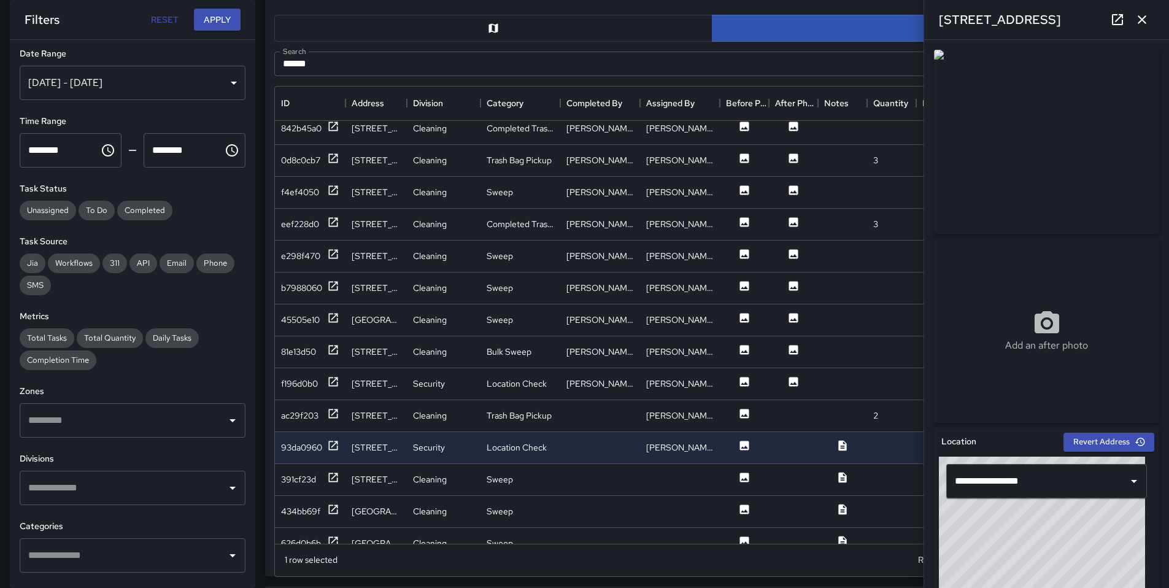
click at [1079, 277] on div "Add an after photo" at bounding box center [1046, 331] width 225 height 184
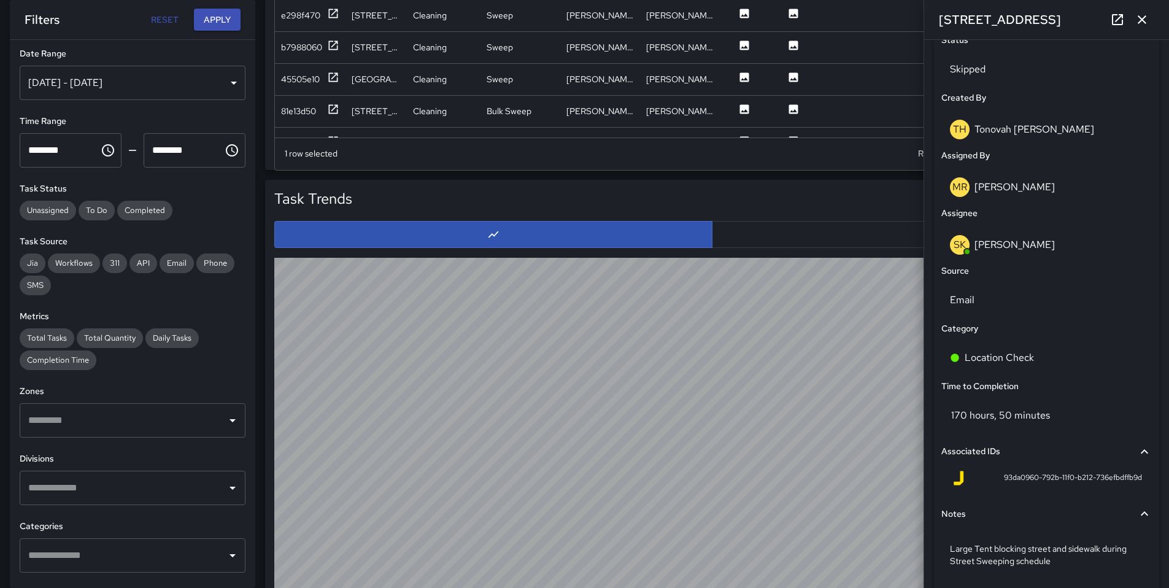
scroll to position [544, 0]
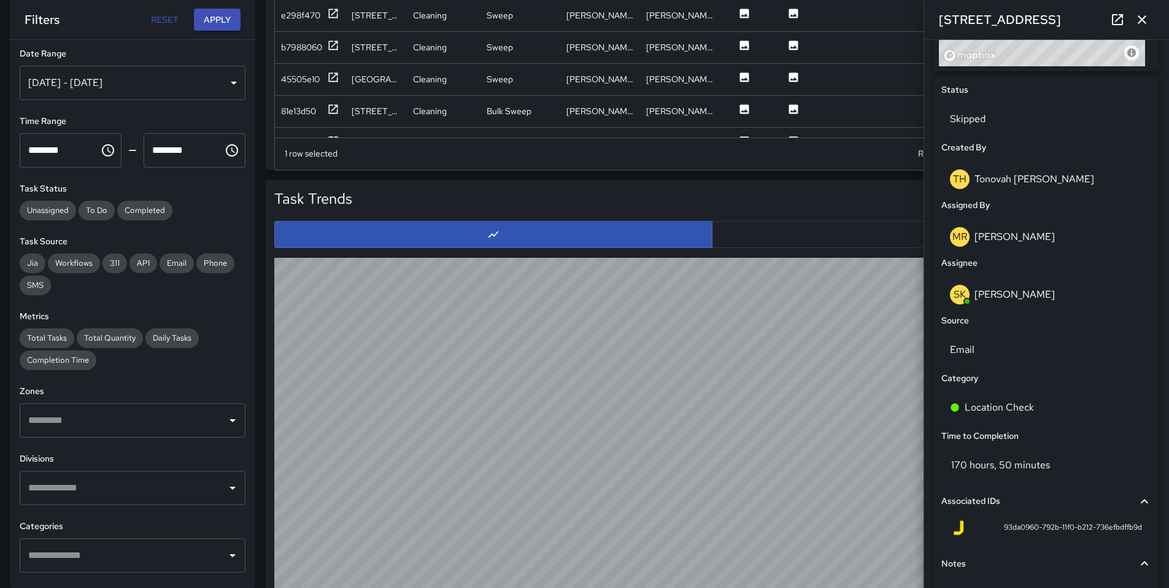
click at [1144, 25] on icon "button" at bounding box center [1142, 19] width 15 height 15
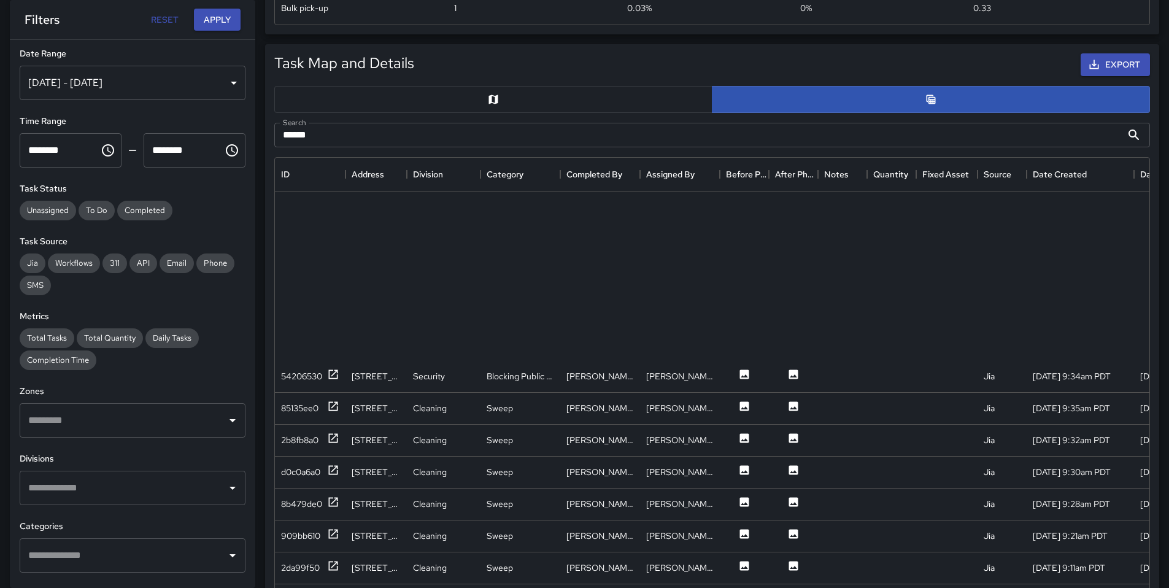
scroll to position [0, 0]
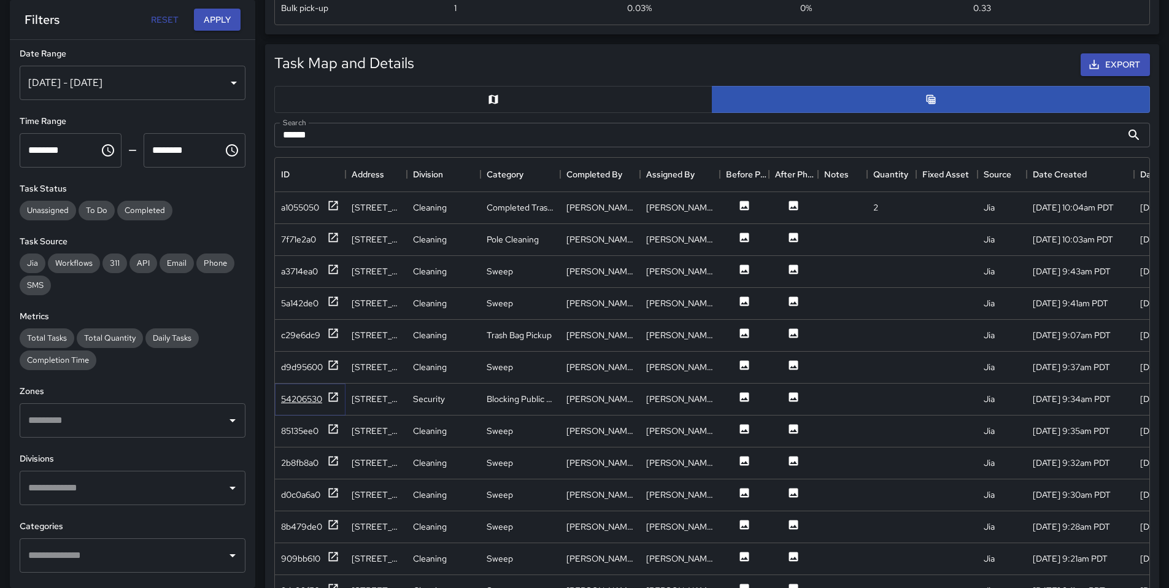
click at [301, 398] on div "54206530" at bounding box center [301, 399] width 41 height 12
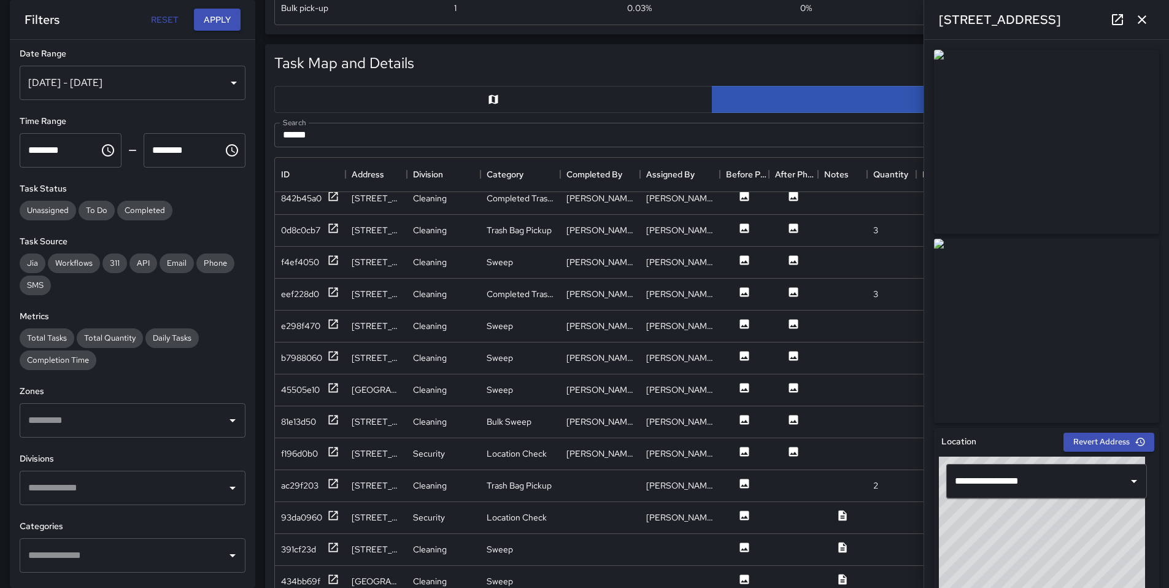
scroll to position [452, 0]
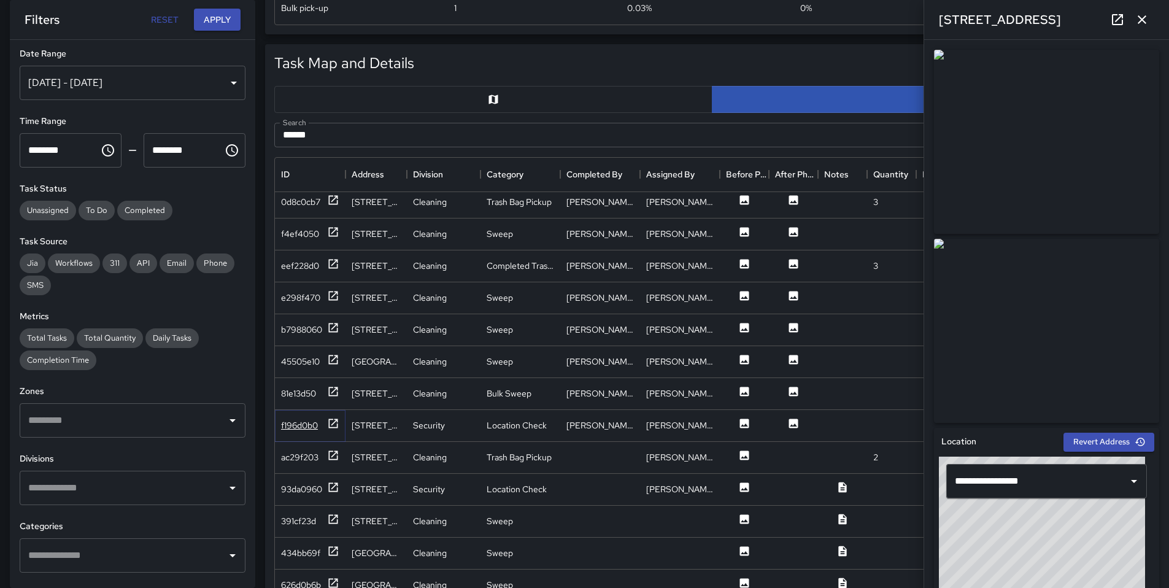
click at [290, 422] on div "f196d0b0" at bounding box center [299, 425] width 37 height 12
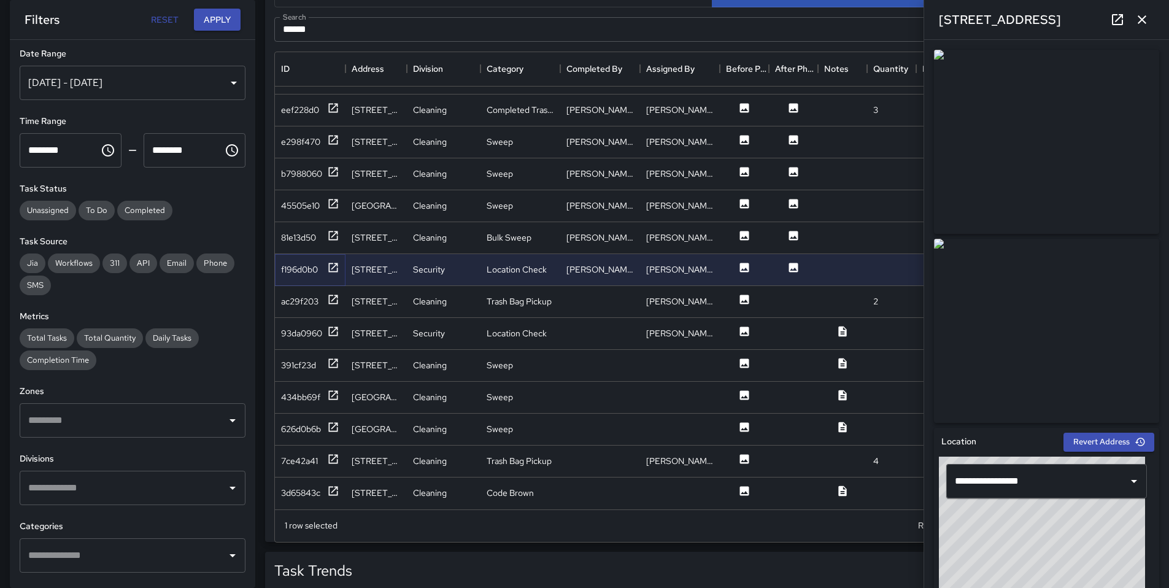
scroll to position [591, 0]
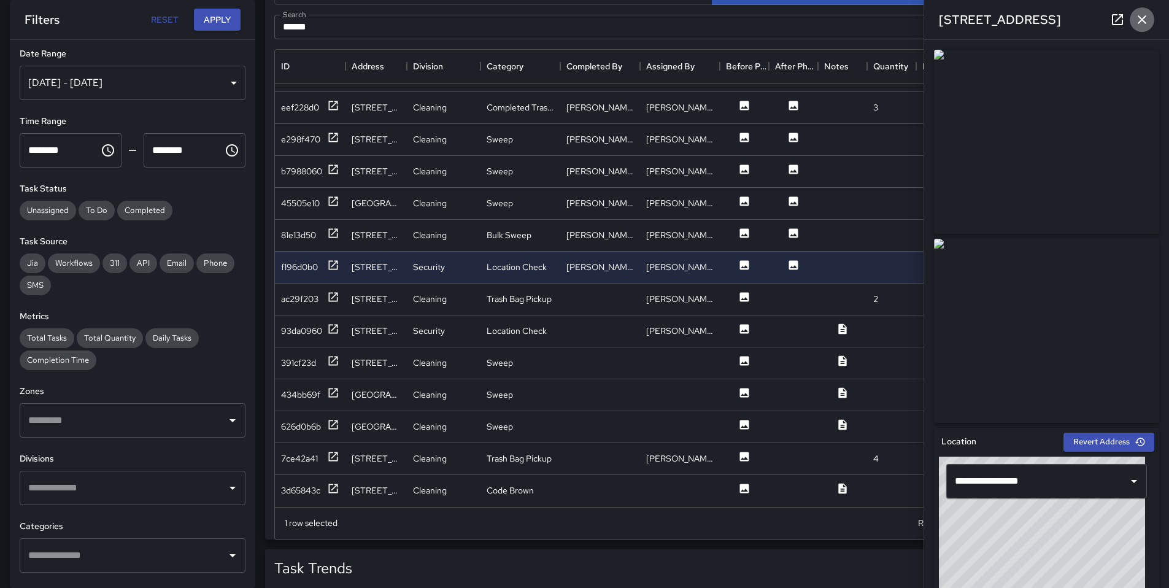
click at [1147, 19] on icon "button" at bounding box center [1142, 19] width 15 height 15
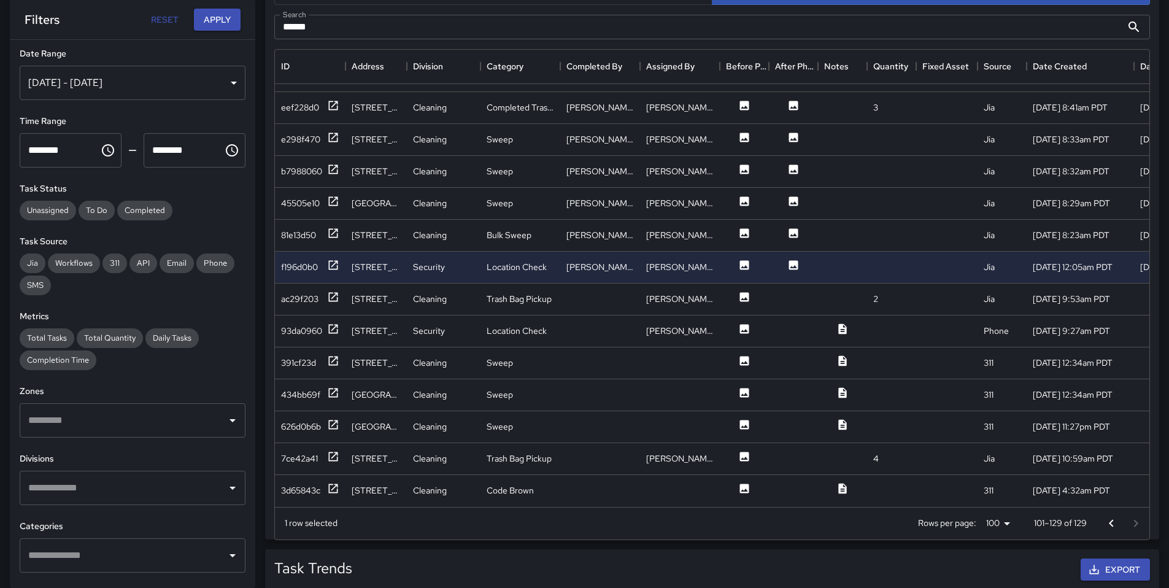
click at [1129, 521] on div at bounding box center [1123, 523] width 49 height 25
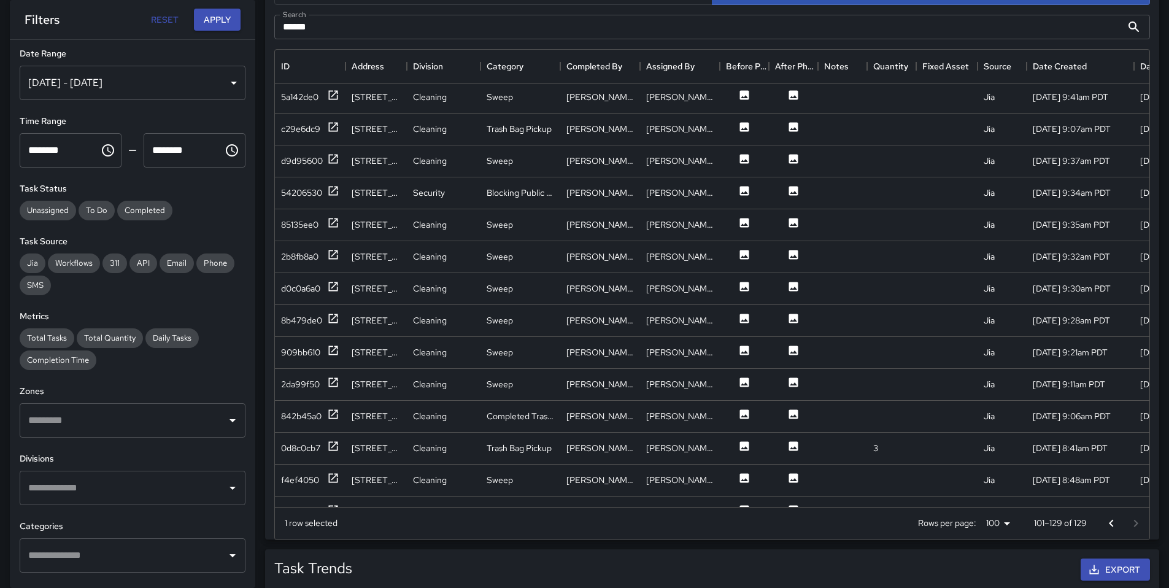
scroll to position [47, 0]
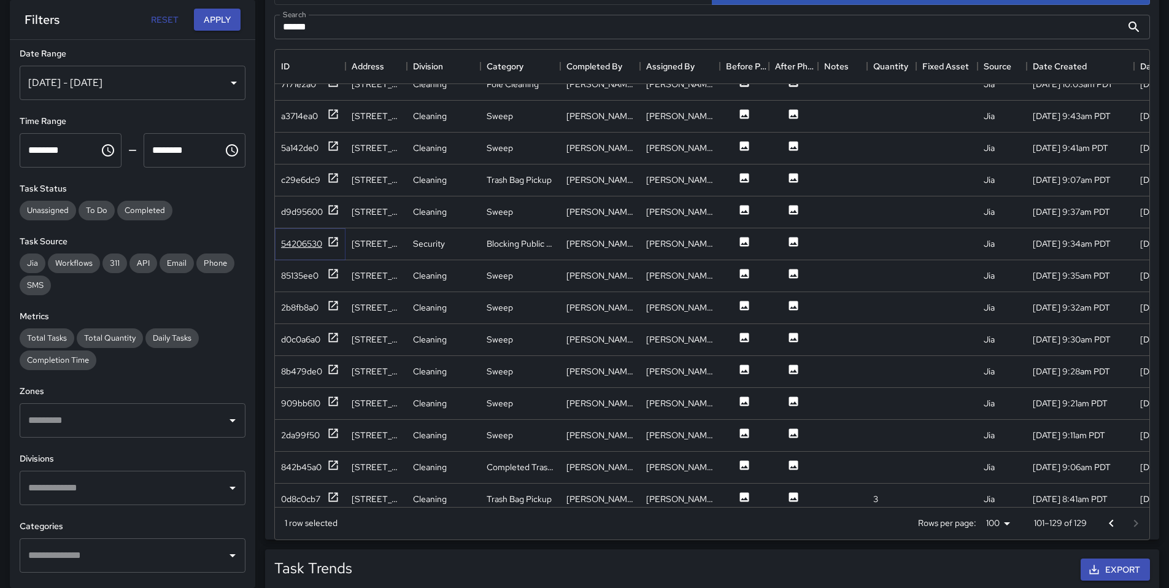
click at [295, 243] on div "54206530" at bounding box center [301, 244] width 41 height 12
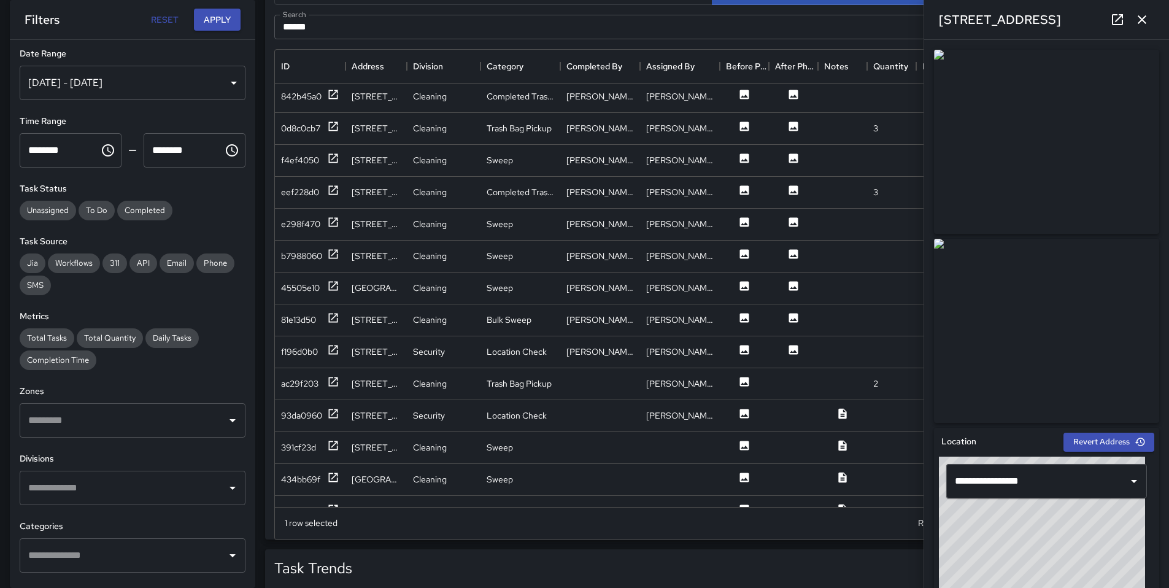
scroll to position [444, 0]
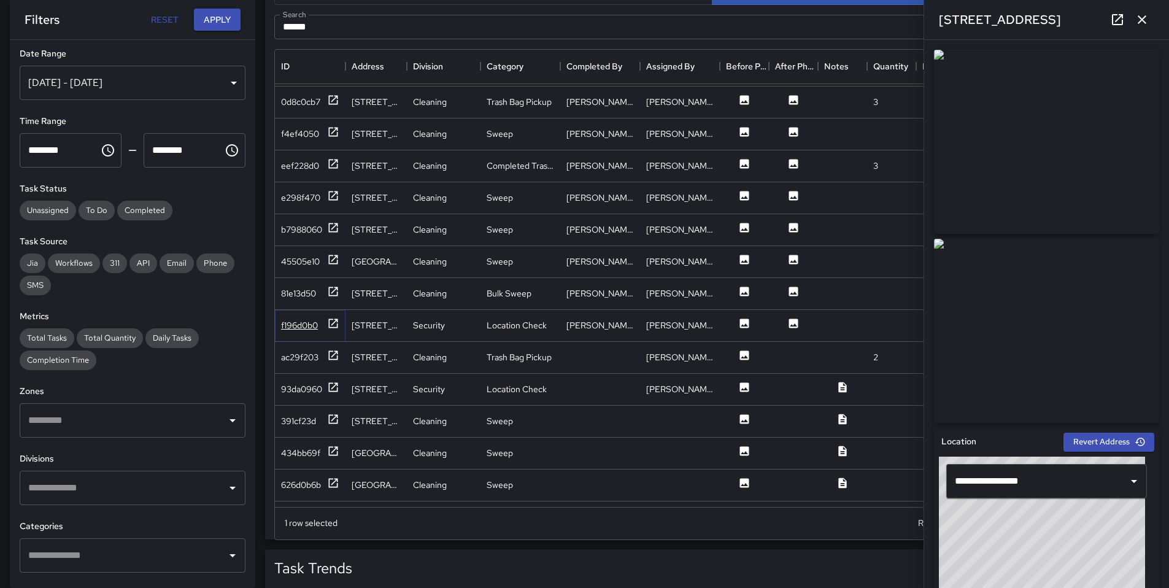
click at [295, 325] on div "f196d0b0" at bounding box center [299, 325] width 37 height 12
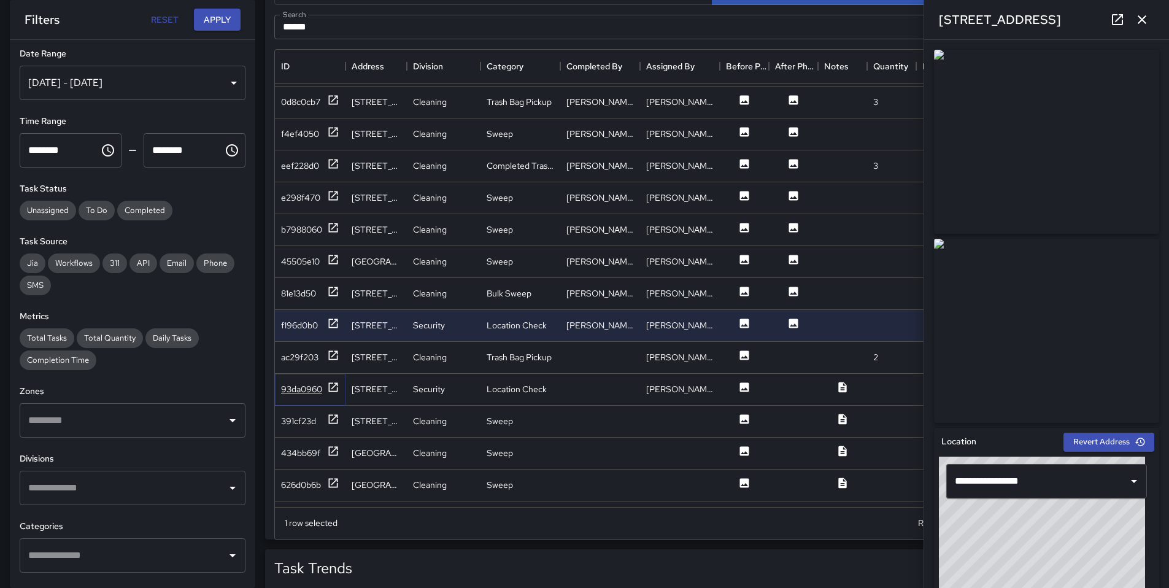
click at [319, 389] on div "93da0960" at bounding box center [301, 389] width 41 height 12
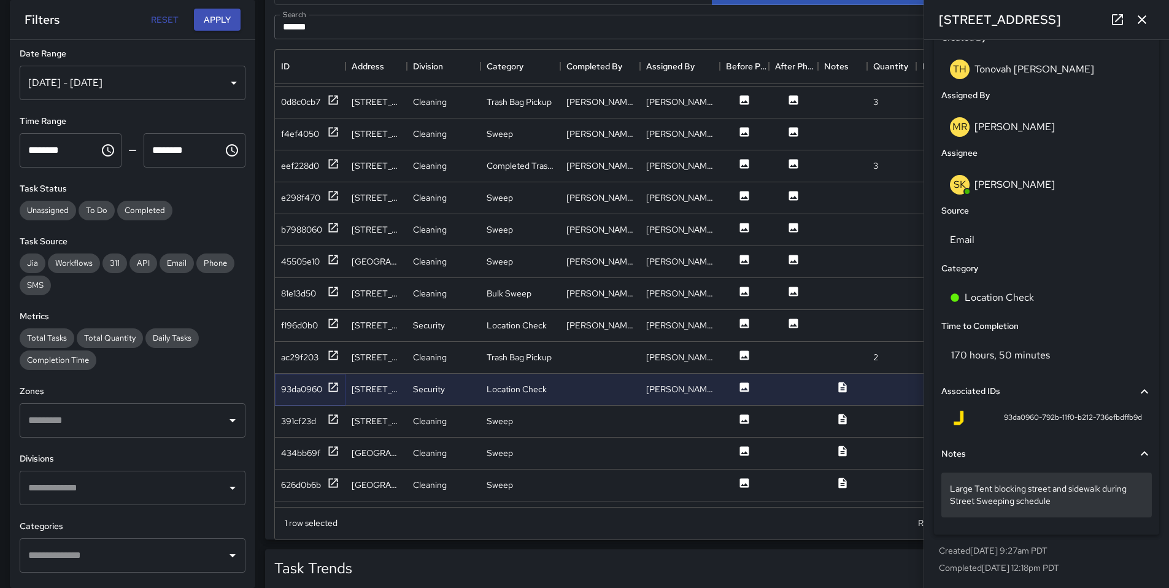
scroll to position [654, 0]
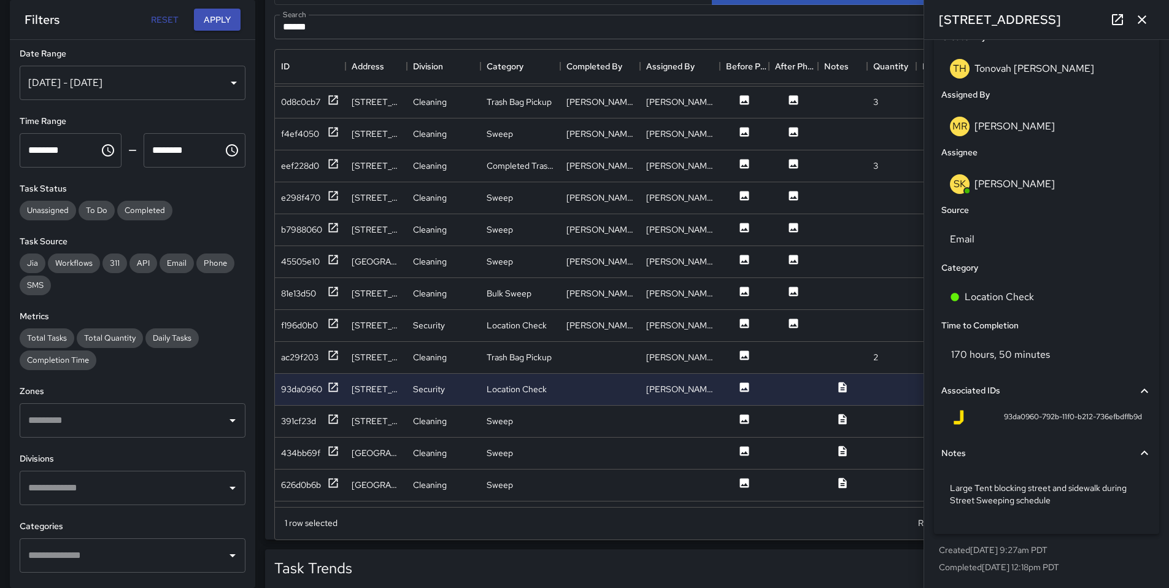
click at [1120, 11] on link at bounding box center [1117, 19] width 25 height 25
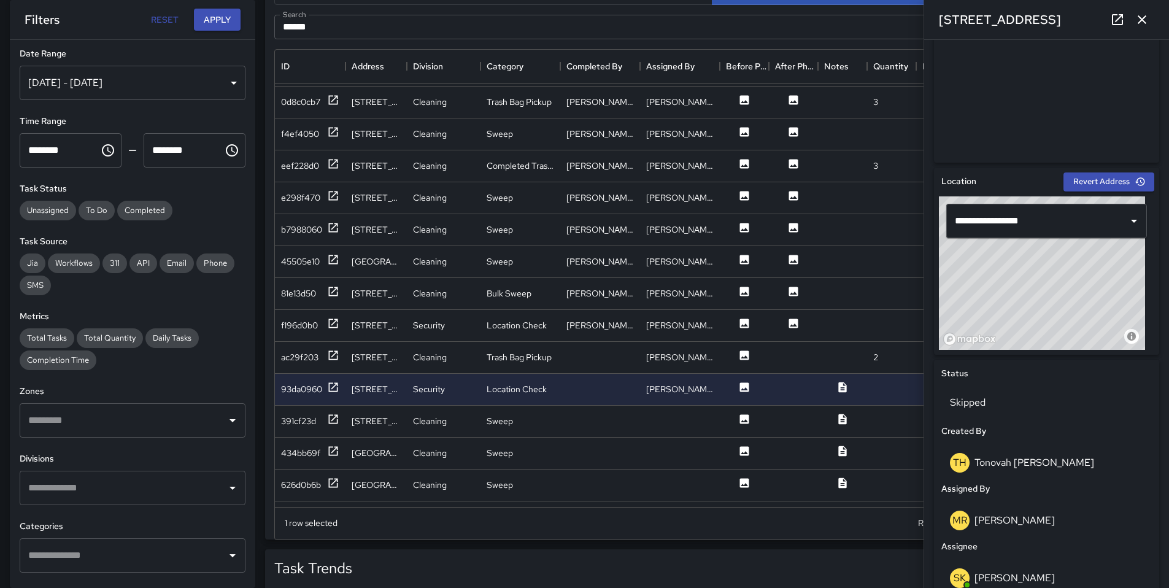
scroll to position [0, 0]
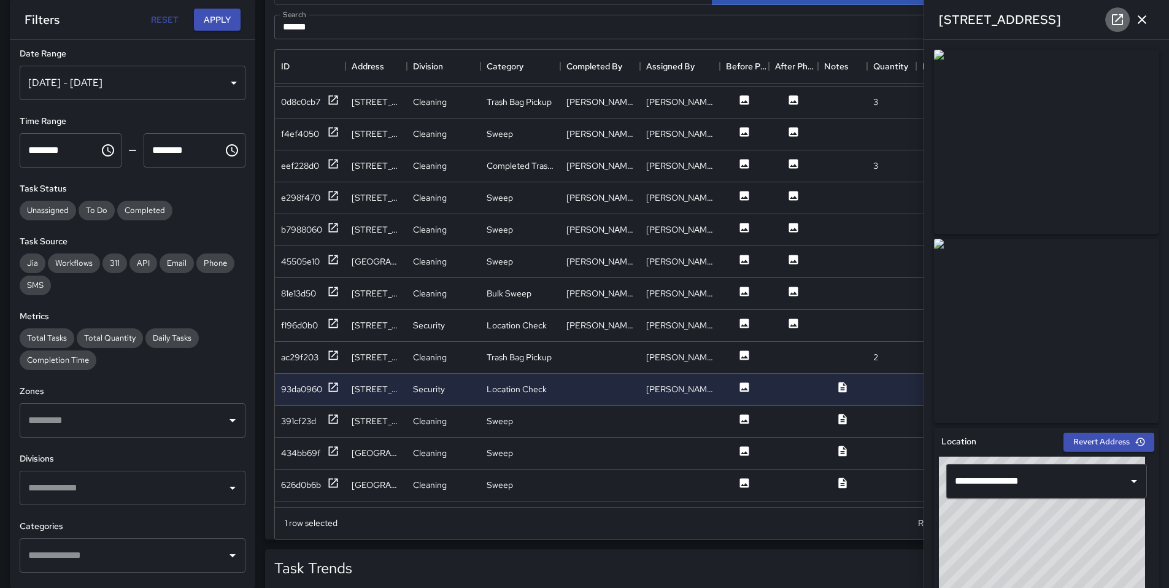
click at [1119, 19] on icon at bounding box center [1117, 19] width 15 height 15
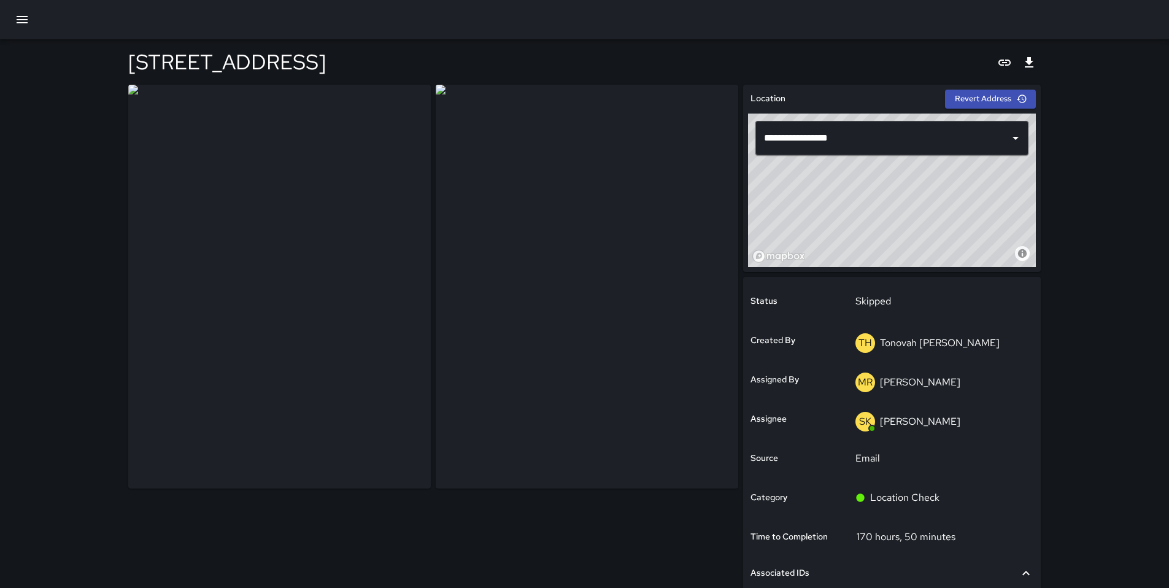
click at [33, 20] on button "button" at bounding box center [21, 19] width 29 height 29
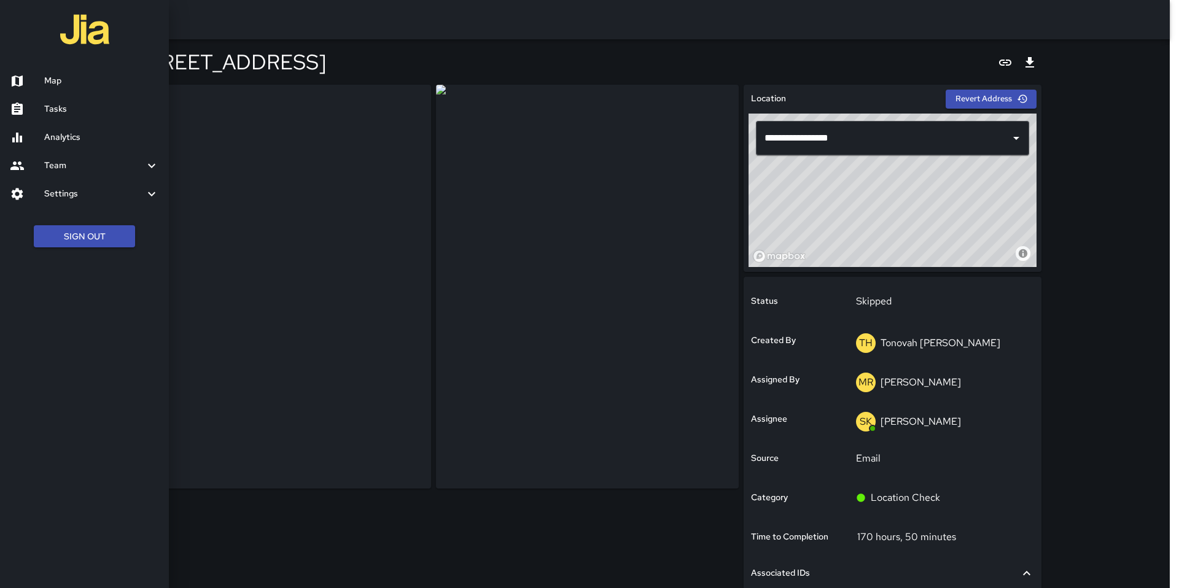
click at [46, 71] on link "Map" at bounding box center [84, 81] width 169 height 28
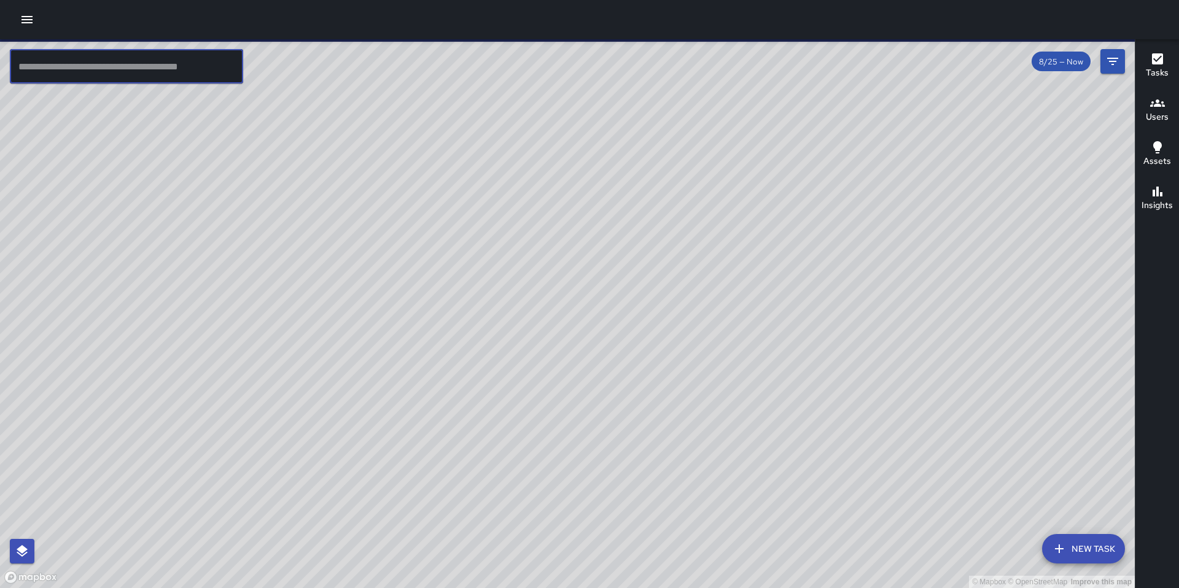
click at [53, 63] on input "text" at bounding box center [126, 66] width 233 height 34
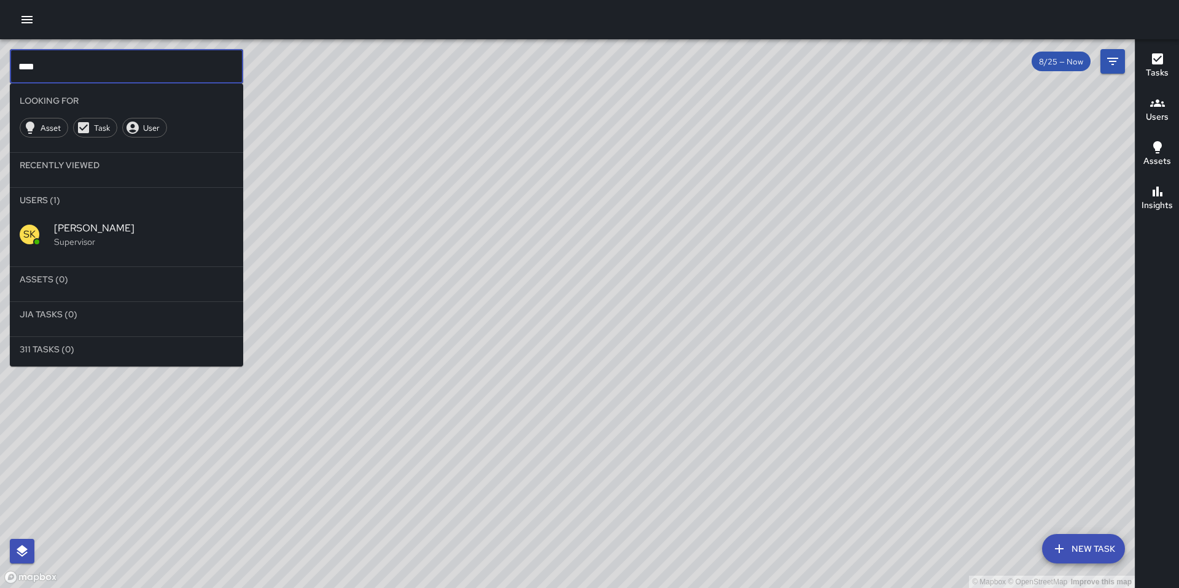
type input "****"
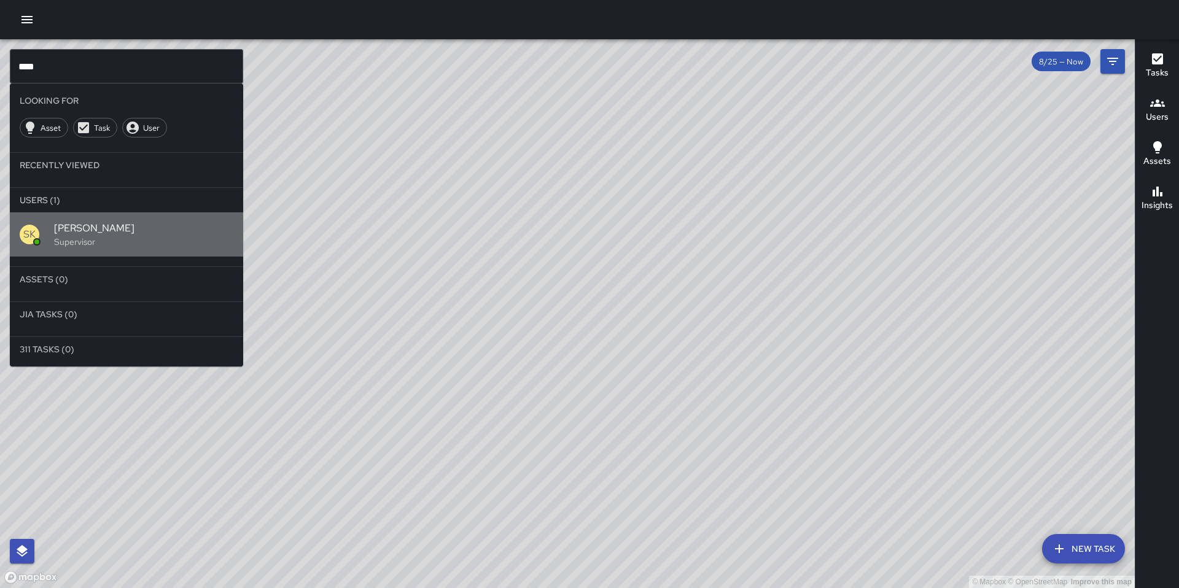
click at [117, 233] on span "[PERSON_NAME]" at bounding box center [143, 228] width 179 height 15
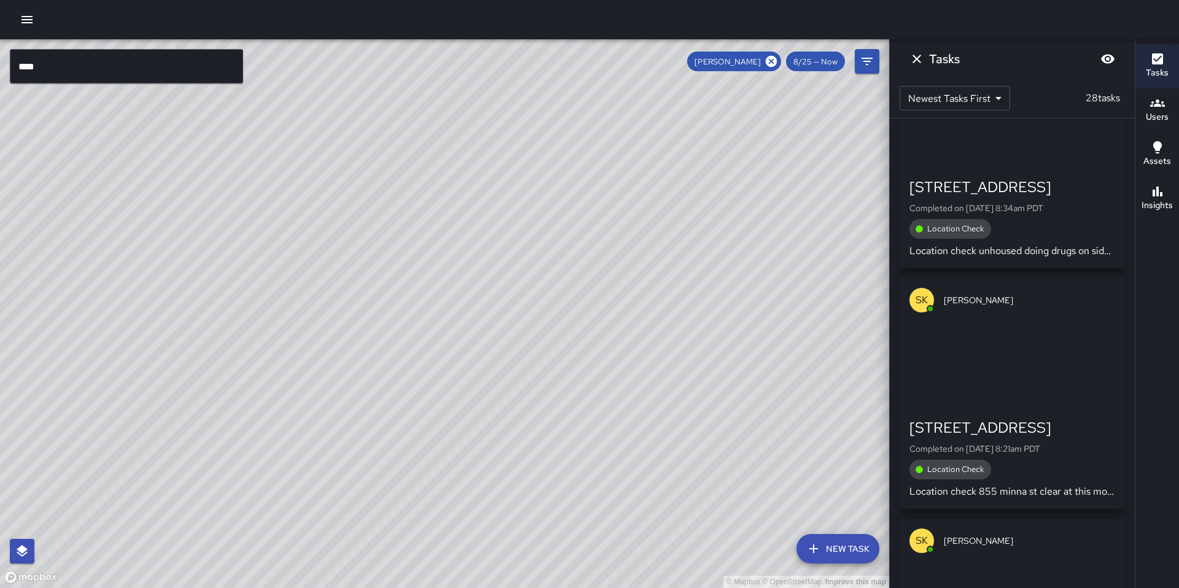
scroll to position [4758, 0]
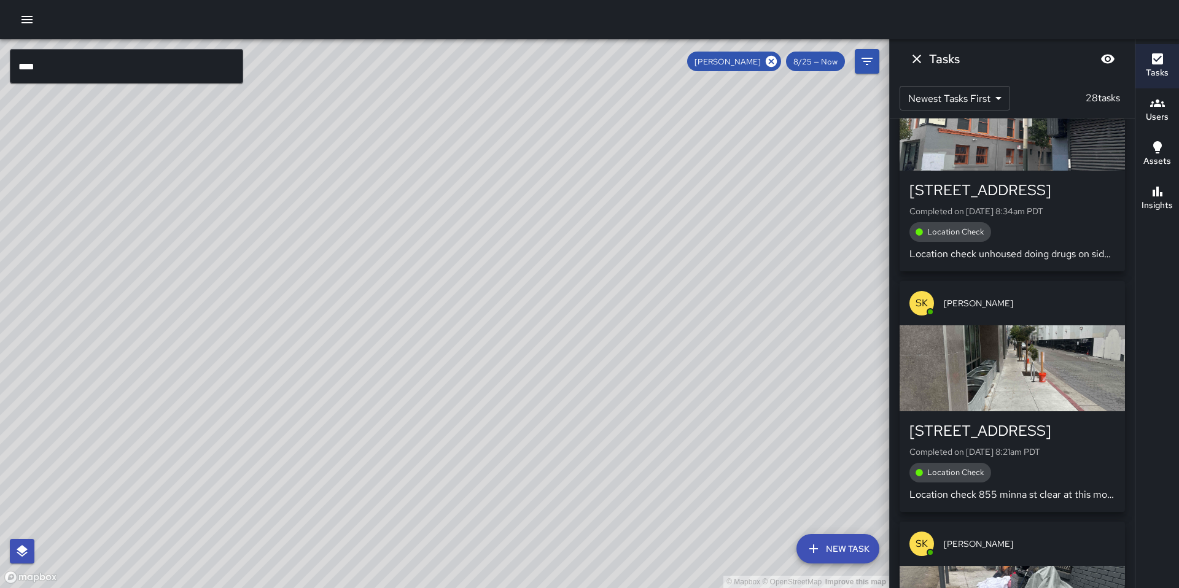
click at [921, 58] on icon "Dismiss" at bounding box center [916, 59] width 15 height 15
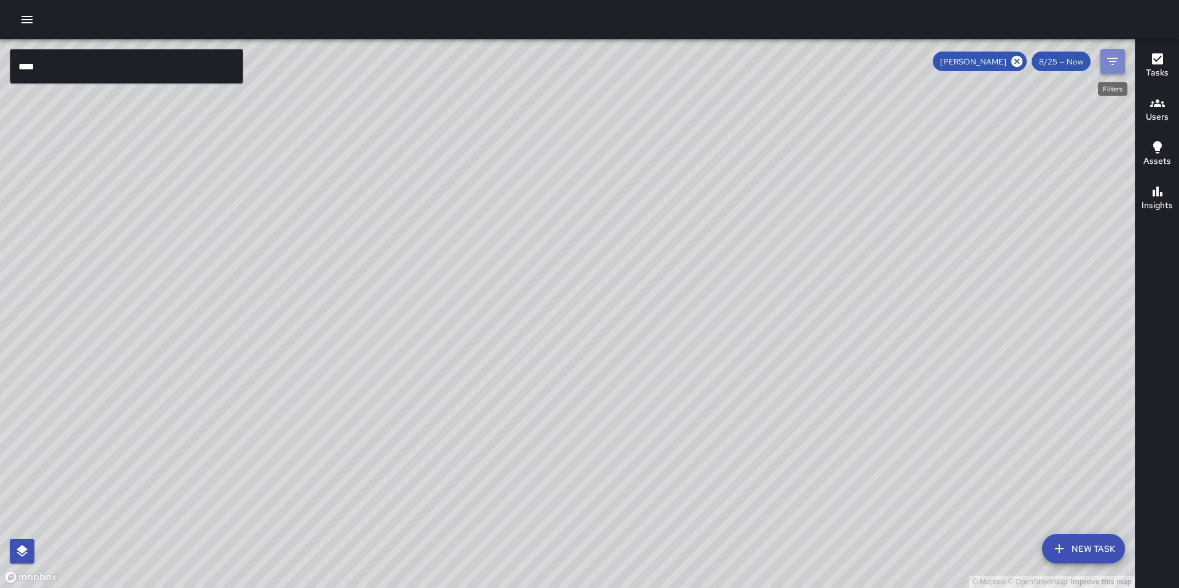
click at [1107, 67] on icon "Filters" at bounding box center [1112, 61] width 15 height 15
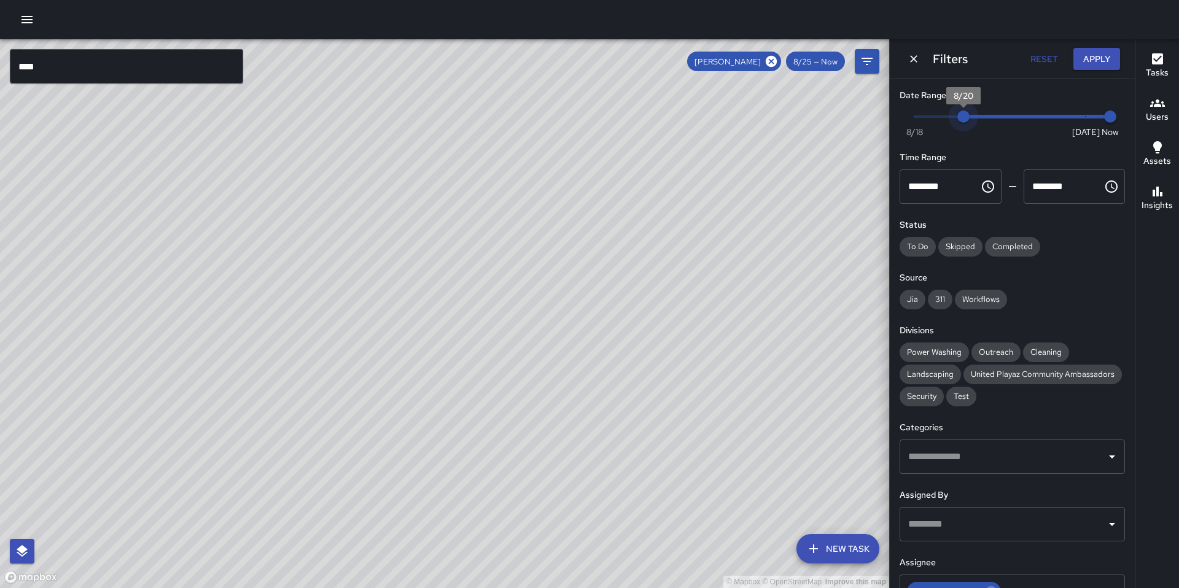
type input "*"
drag, startPoint x: 1077, startPoint y: 115, endPoint x: 884, endPoint y: 105, distance: 193.6
click at [884, 105] on div "© Mapbox © OpenStreetMap Improve this map **** ​ New Task [PERSON_NAME] 8/25 — …" at bounding box center [589, 313] width 1179 height 549
click at [1093, 60] on button "Apply" at bounding box center [1096, 59] width 47 height 23
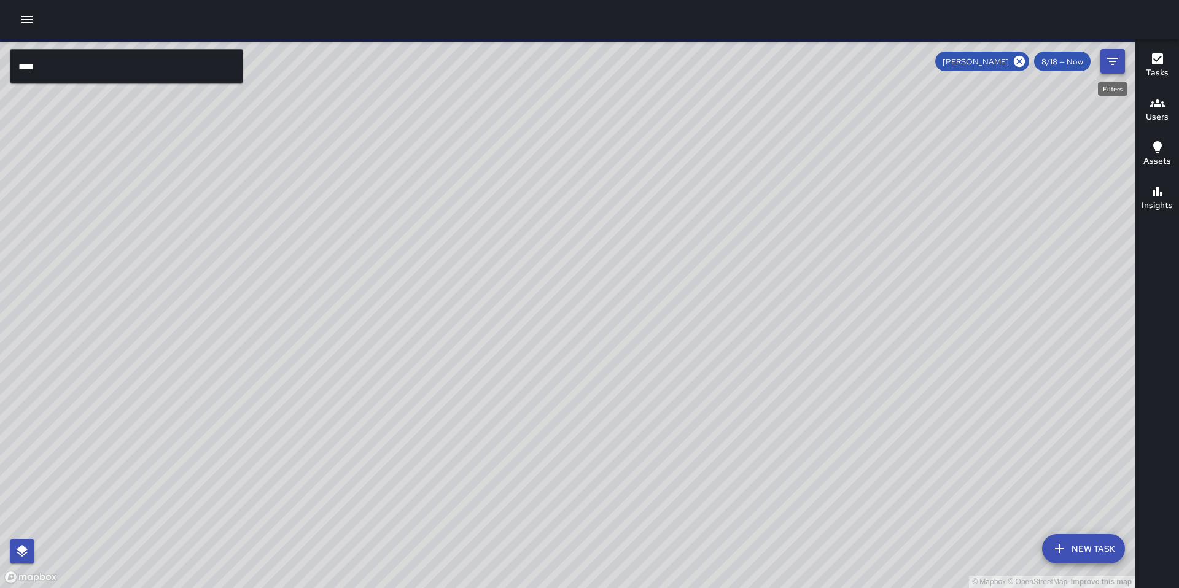
click at [1109, 66] on icon "Filters" at bounding box center [1112, 61] width 15 height 15
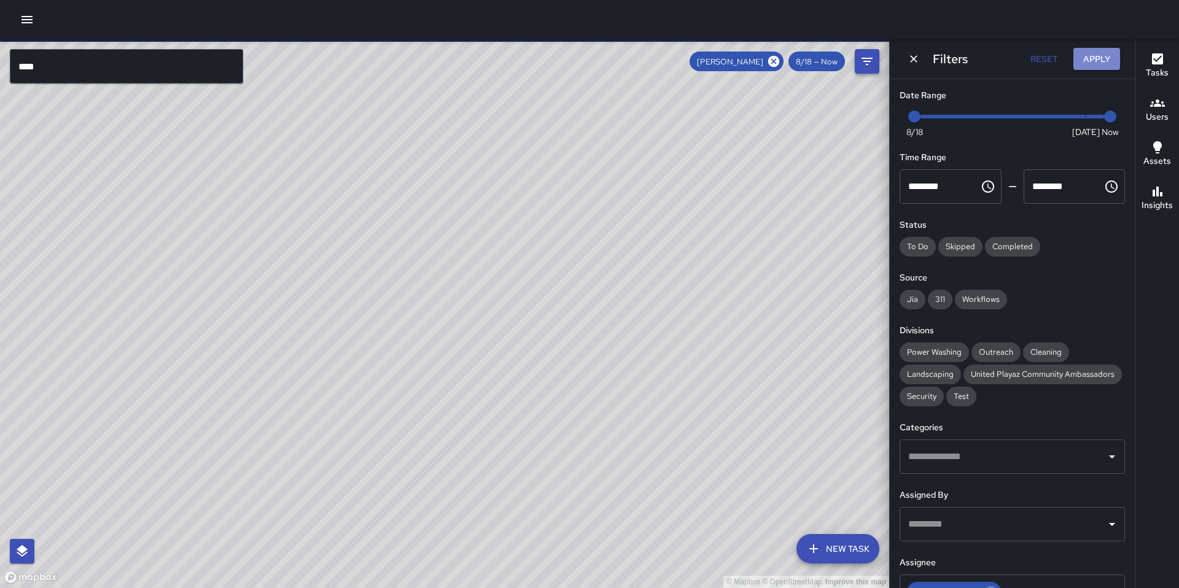
click at [1109, 66] on button "Apply" at bounding box center [1096, 59] width 47 height 23
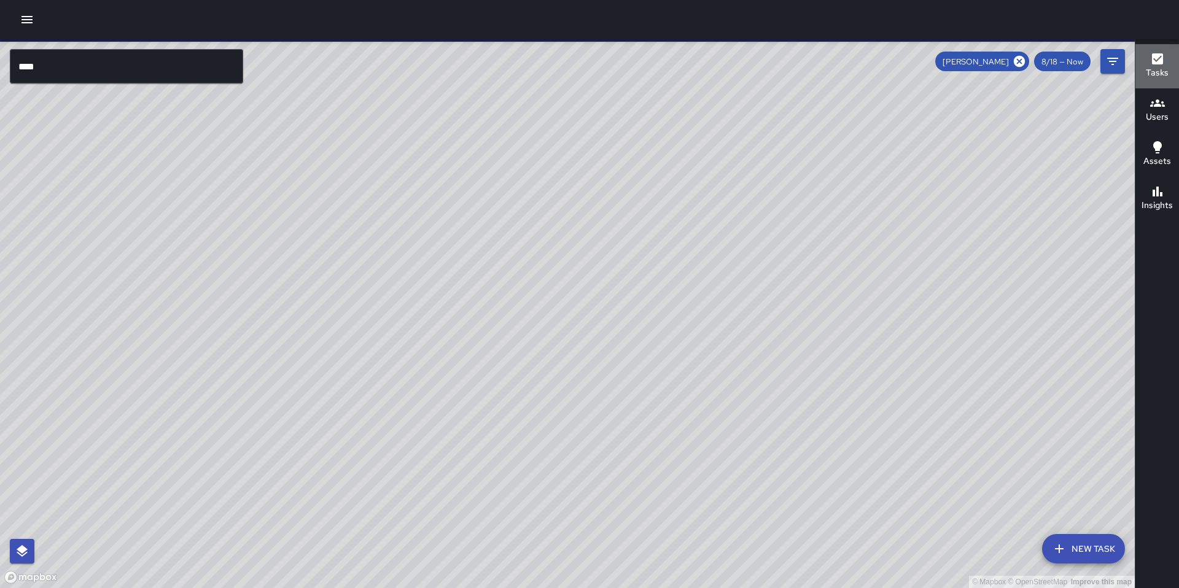
click at [1145, 68] on button "Tasks" at bounding box center [1157, 66] width 44 height 44
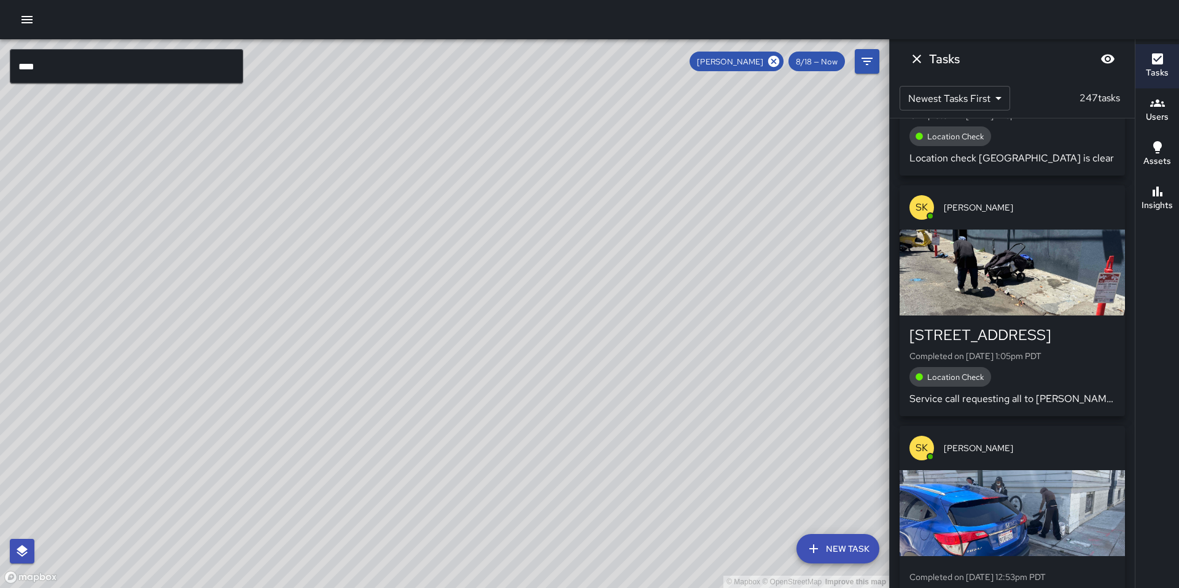
scroll to position [19906, 0]
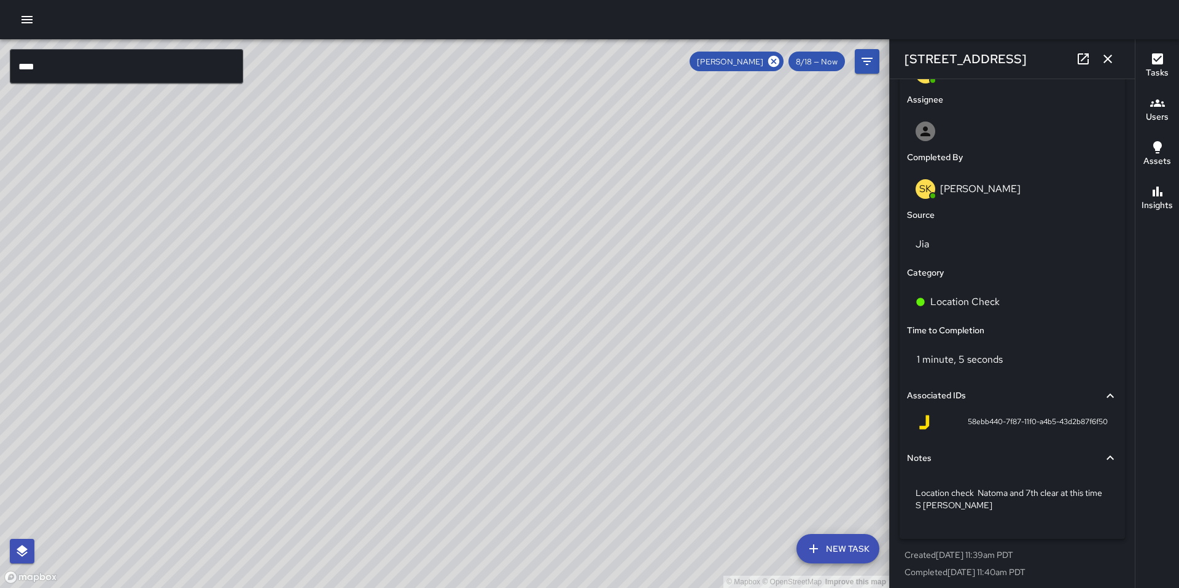
scroll to position [694, 0]
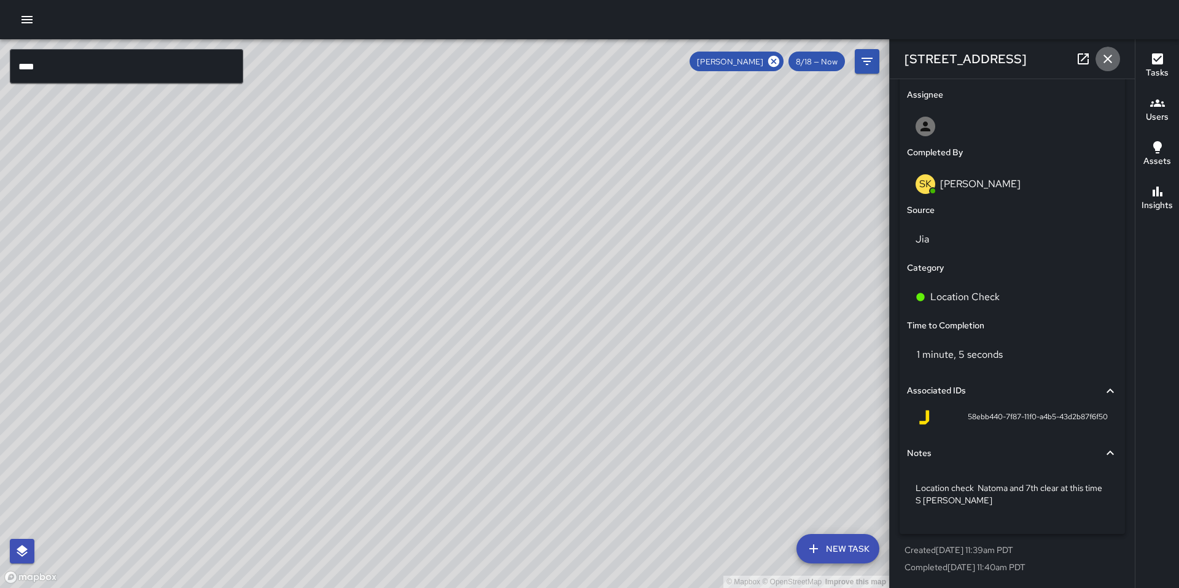
click at [1107, 65] on icon "button" at bounding box center [1107, 59] width 15 height 15
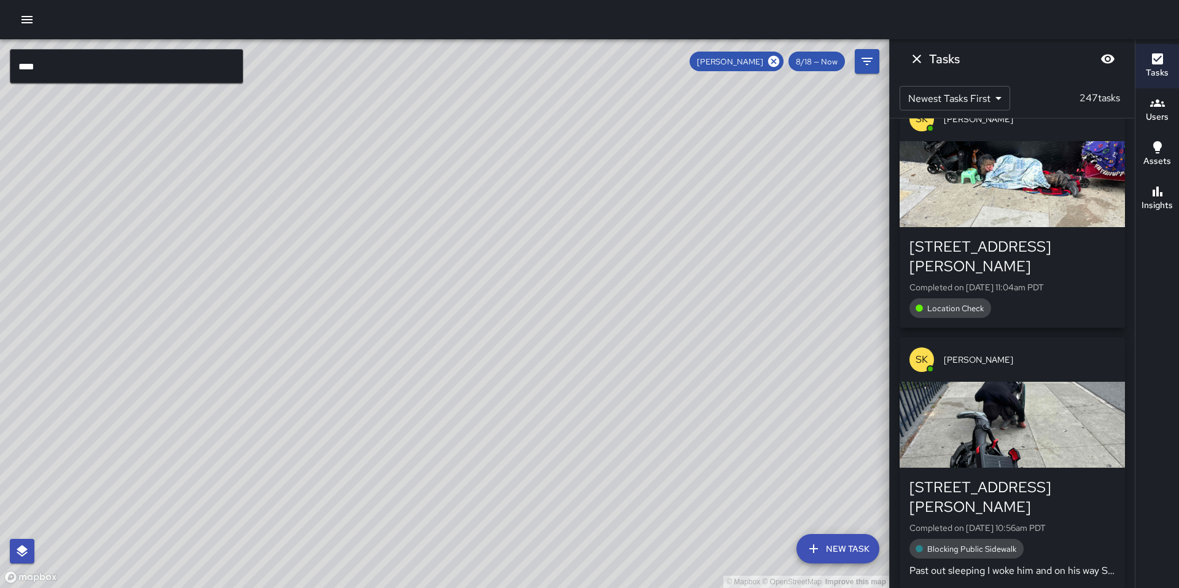
scroll to position [22071, 0]
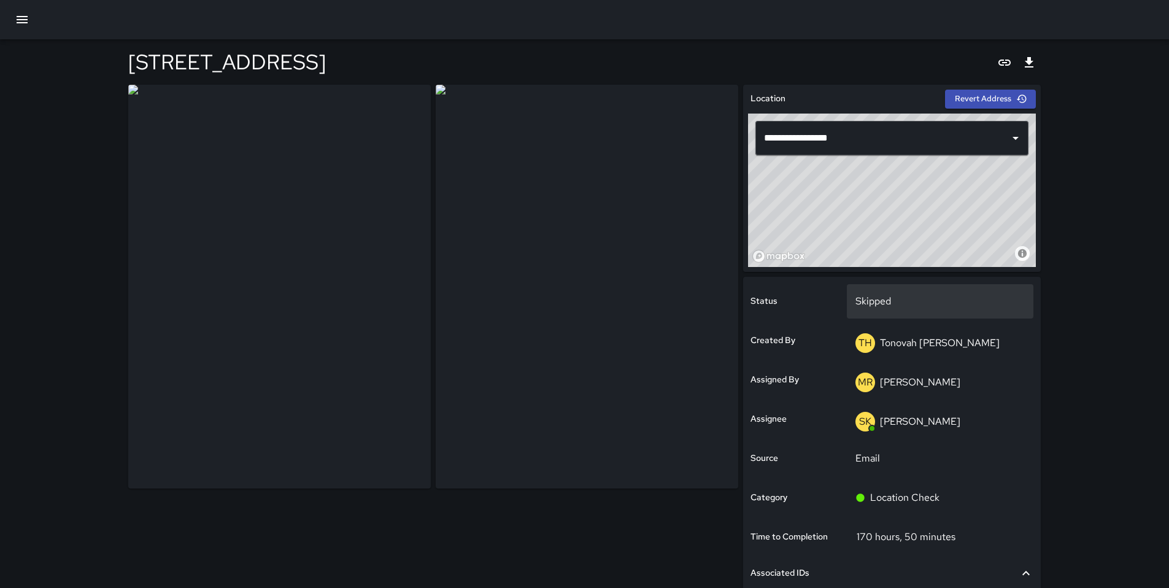
click at [867, 292] on div "Skipped" at bounding box center [940, 301] width 187 height 34
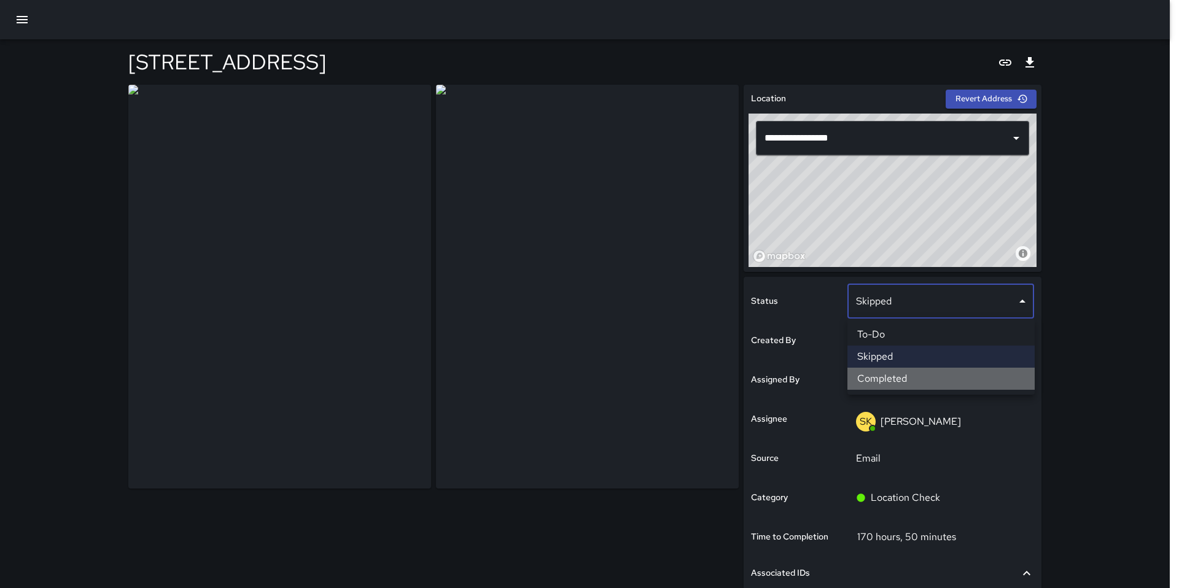
click at [886, 373] on li "Completed" at bounding box center [940, 379] width 187 height 22
